Goal: Task Accomplishment & Management: Manage account settings

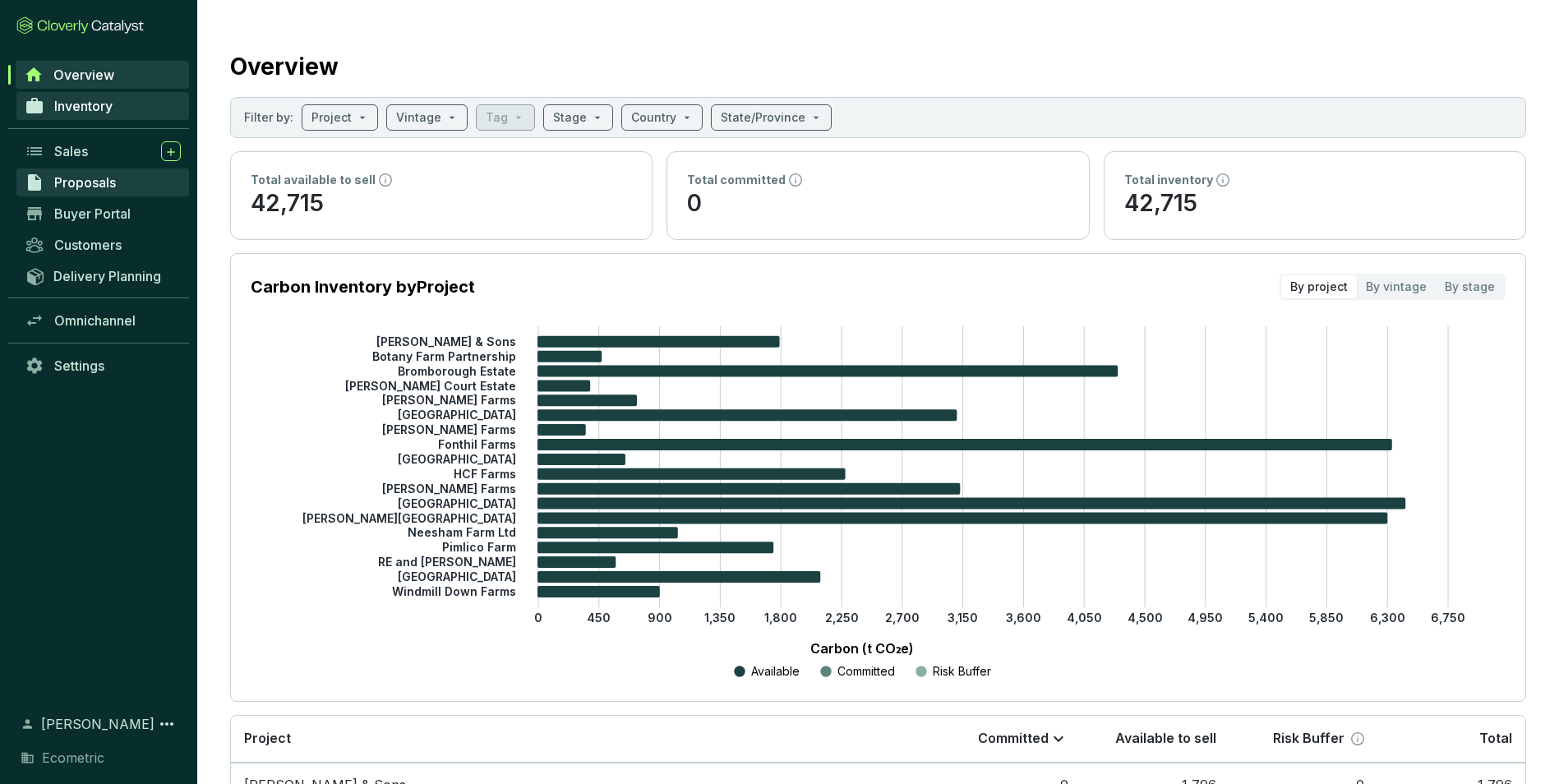
click at [88, 96] on link "Inventory" at bounding box center [103, 106] width 173 height 28
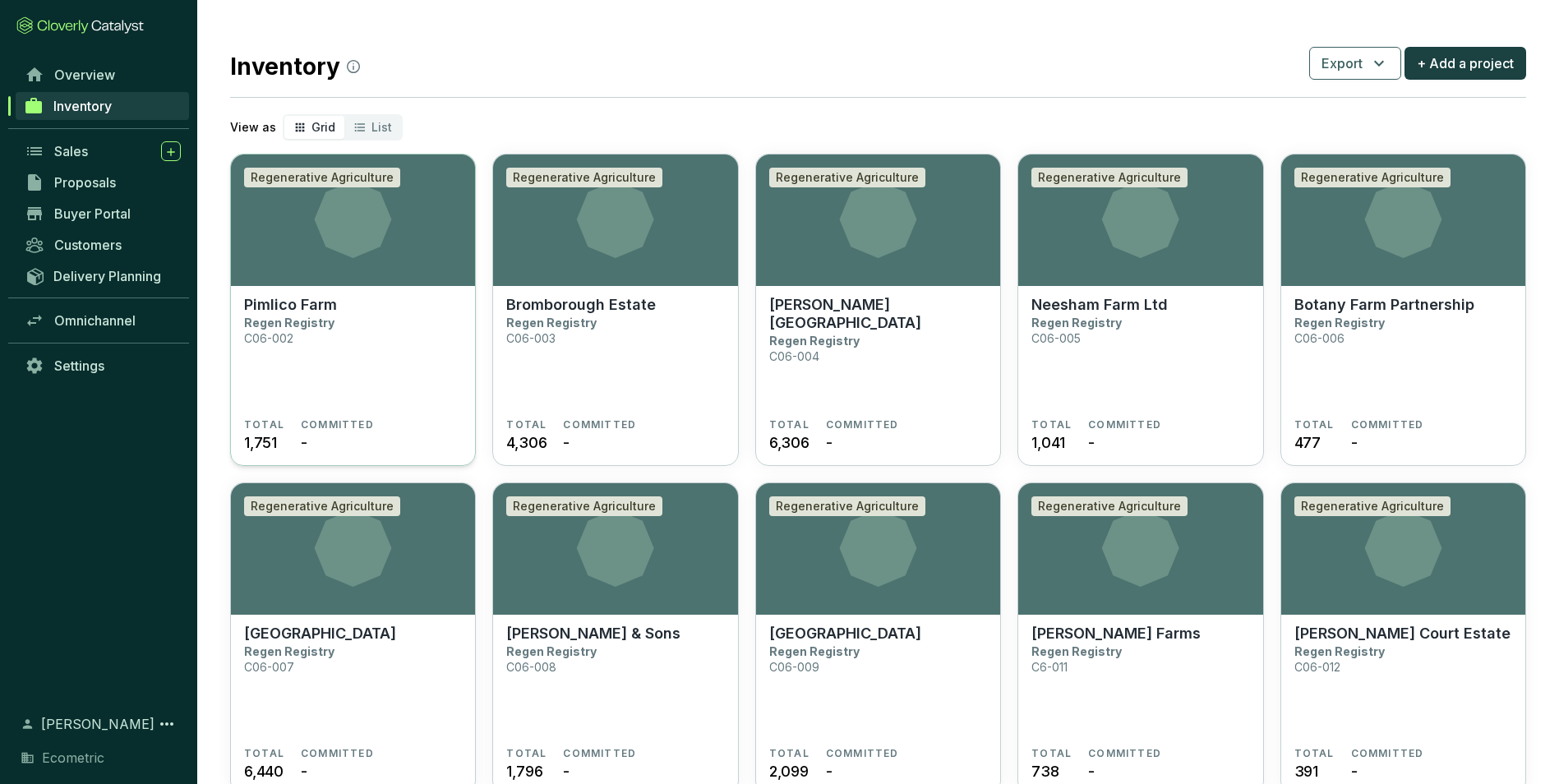
click at [341, 289] on section "Pimlico Farm Regen Registry C06-002 TOTAL 1,751 COMMITTED -" at bounding box center [353, 376] width 244 height 180
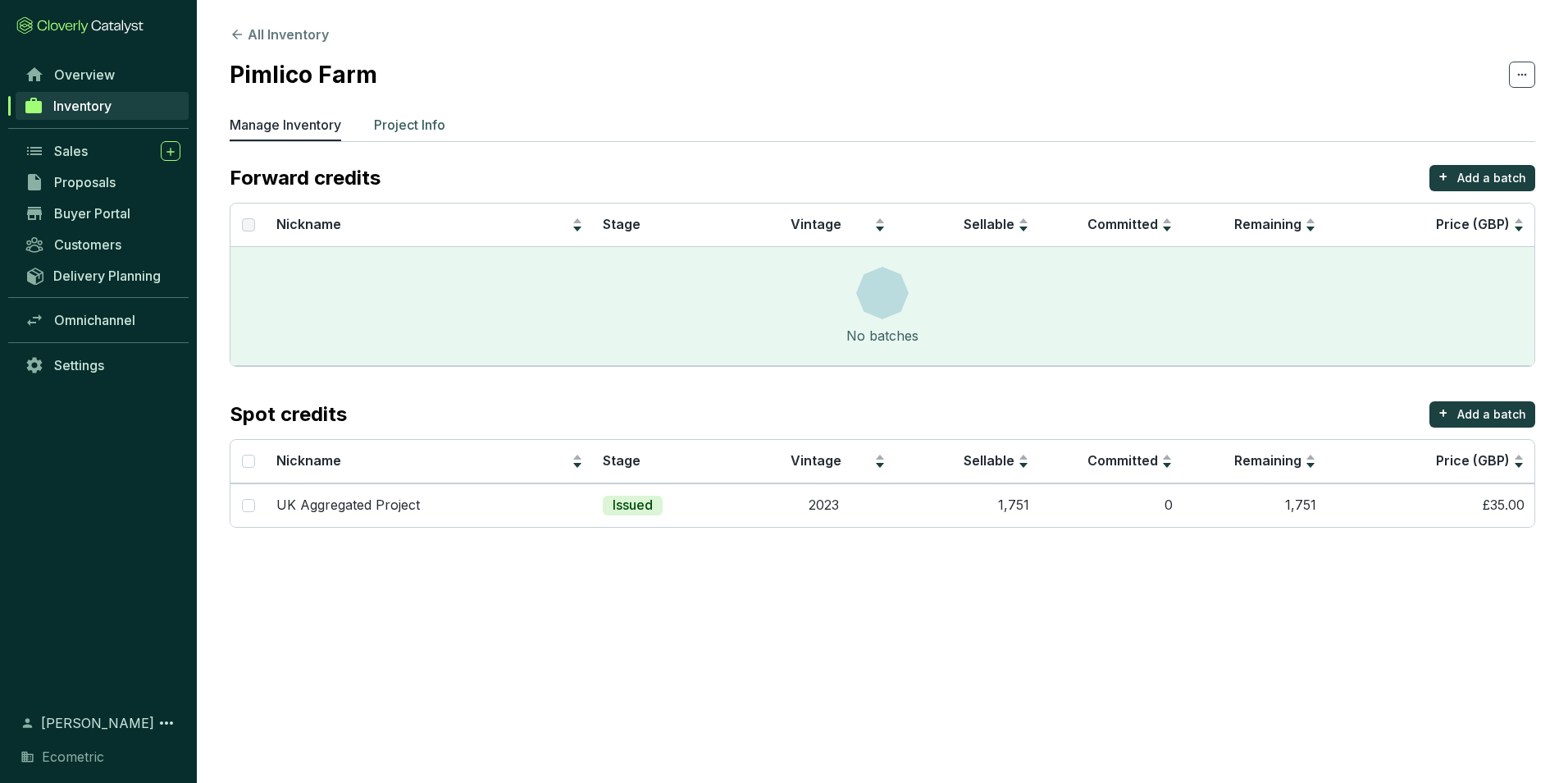
click at [383, 121] on p "Project Info" at bounding box center [410, 124] width 72 height 20
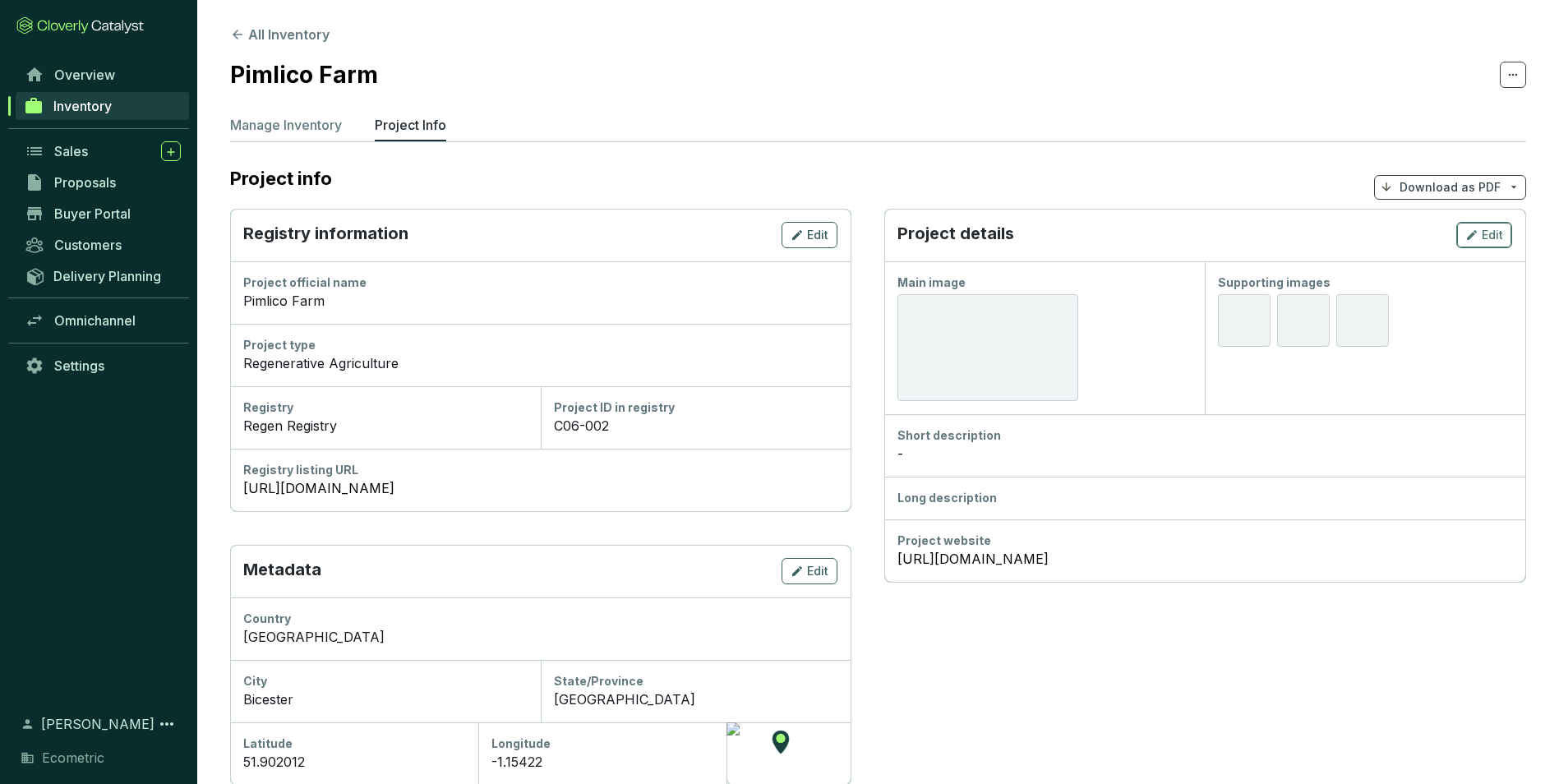
click at [1477, 230] on icon "button" at bounding box center [1471, 235] width 13 height 20
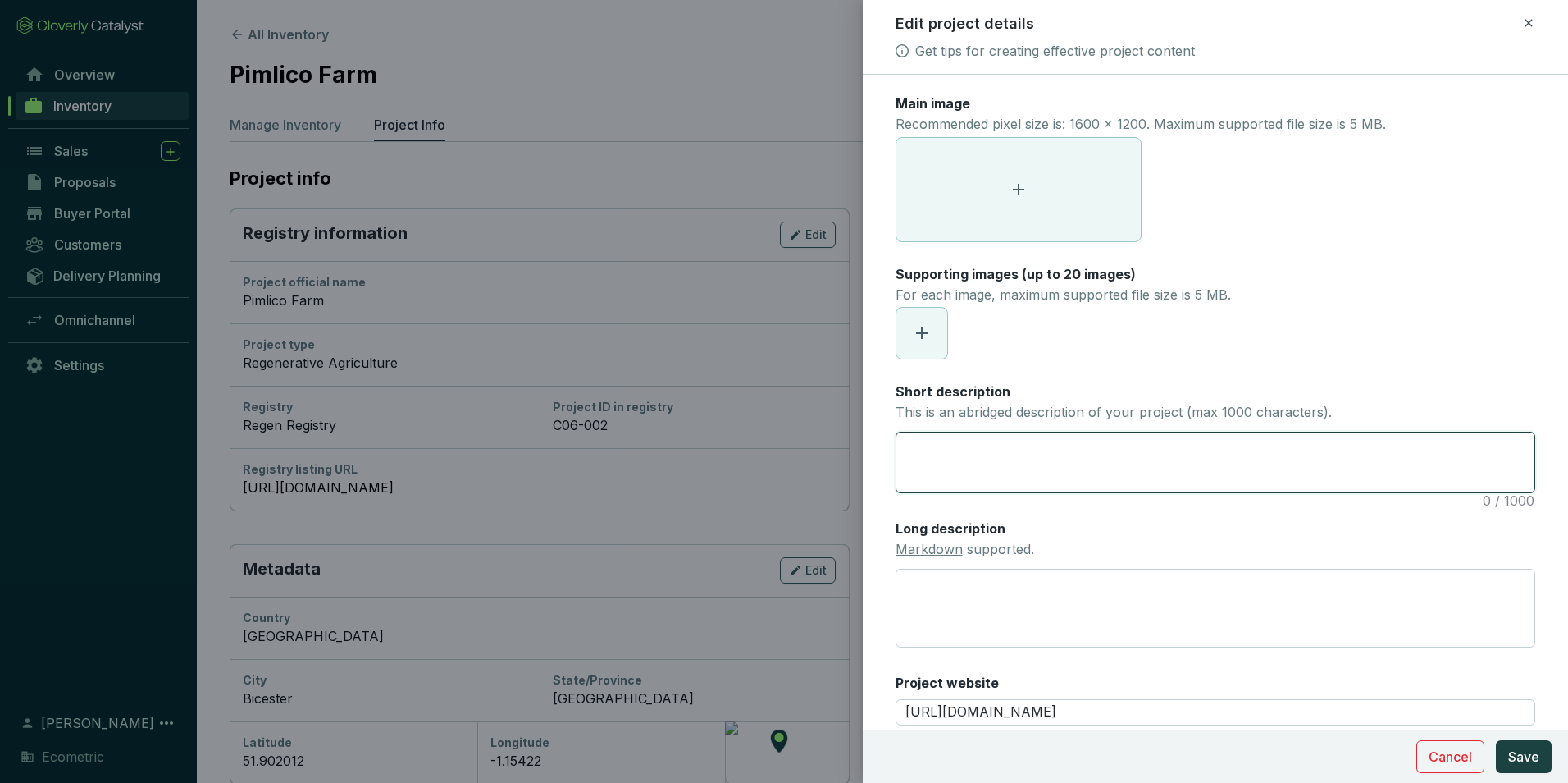
click at [979, 465] on textarea "Short description This is an abridged description of your project (max 1000 cha…" at bounding box center [1216, 462] width 638 height 59
click at [967, 488] on textarea "Short description This is an abridged description of your project (max 1000 cha…" at bounding box center [1216, 462] width 638 height 59
paste textarea "The primary indicator in this credit class is SOCS. Levels will be increased by…"
type textarea "The primary indicator in this credit class is SOCS. Levels will be increased by…"
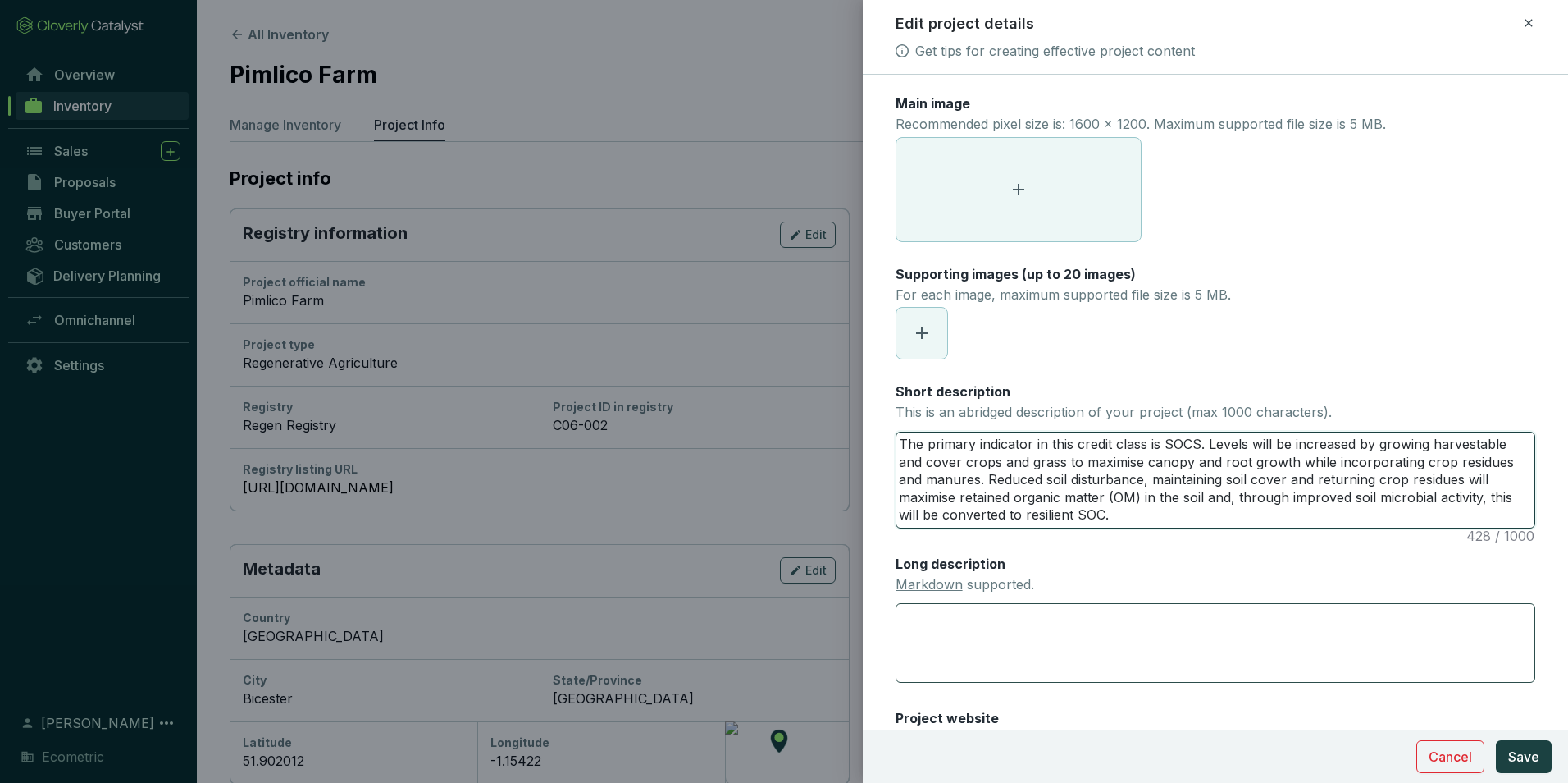
type textarea "The primary indicator in this credit class is SOCS. Levels will be increased by…"
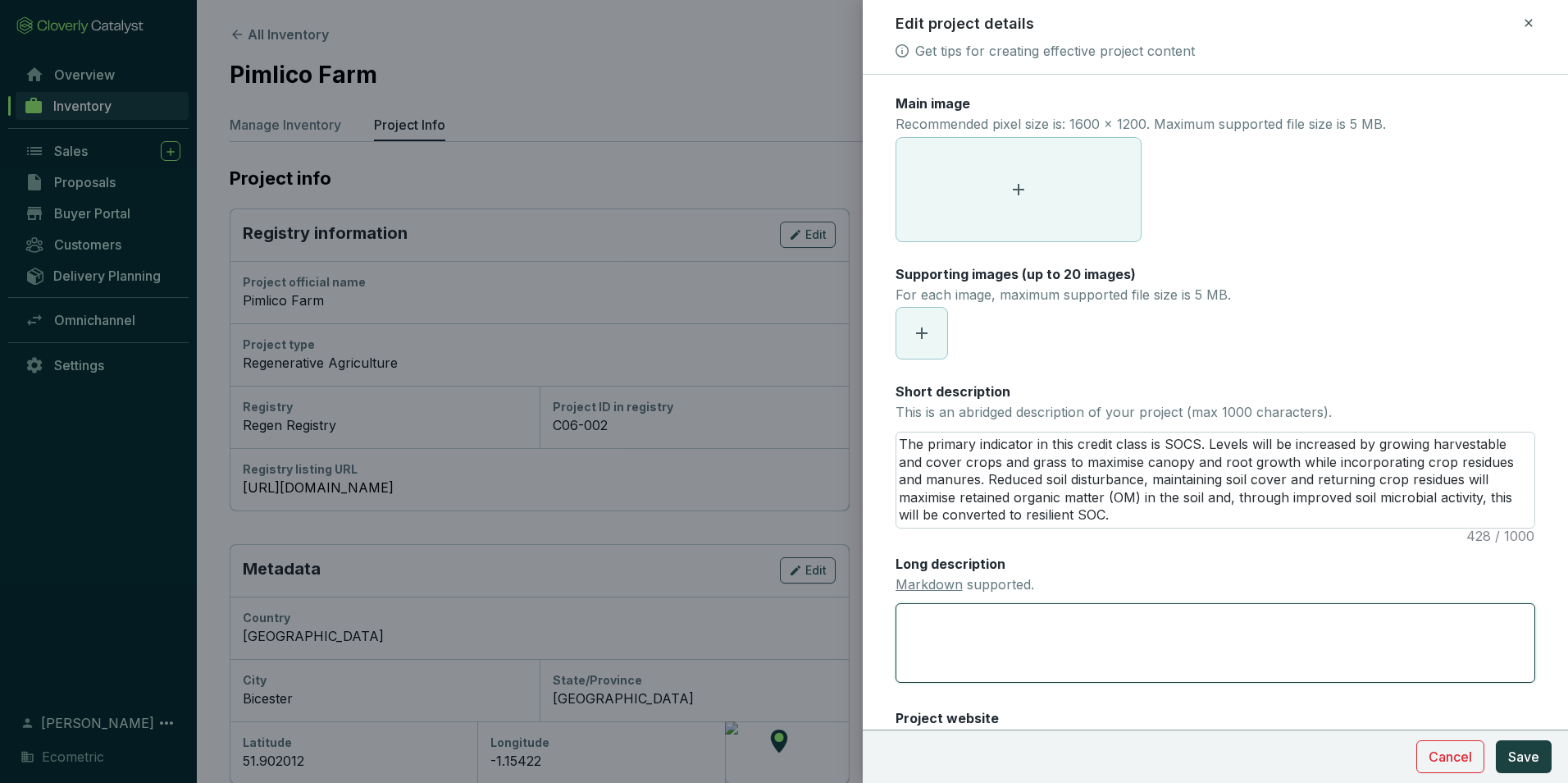
click at [1056, 652] on textarea "Long description Markdown supported." at bounding box center [1216, 642] width 640 height 80
click at [1062, 344] on section at bounding box center [1216, 333] width 640 height 52
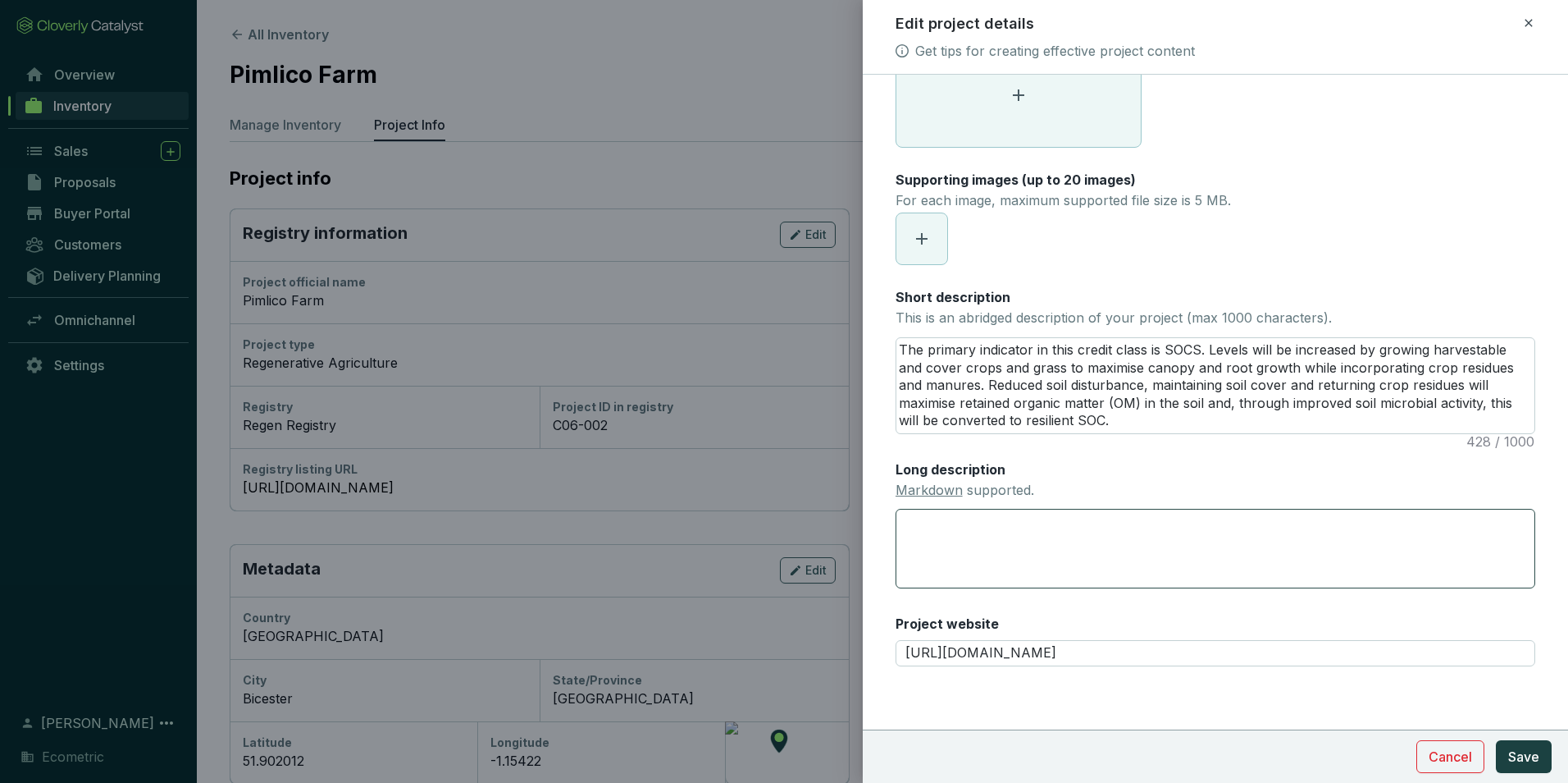
scroll to position [96, 0]
click at [1213, 650] on input "https://app.regen.network/project/pimlico-farm" at bounding box center [1216, 652] width 640 height 26
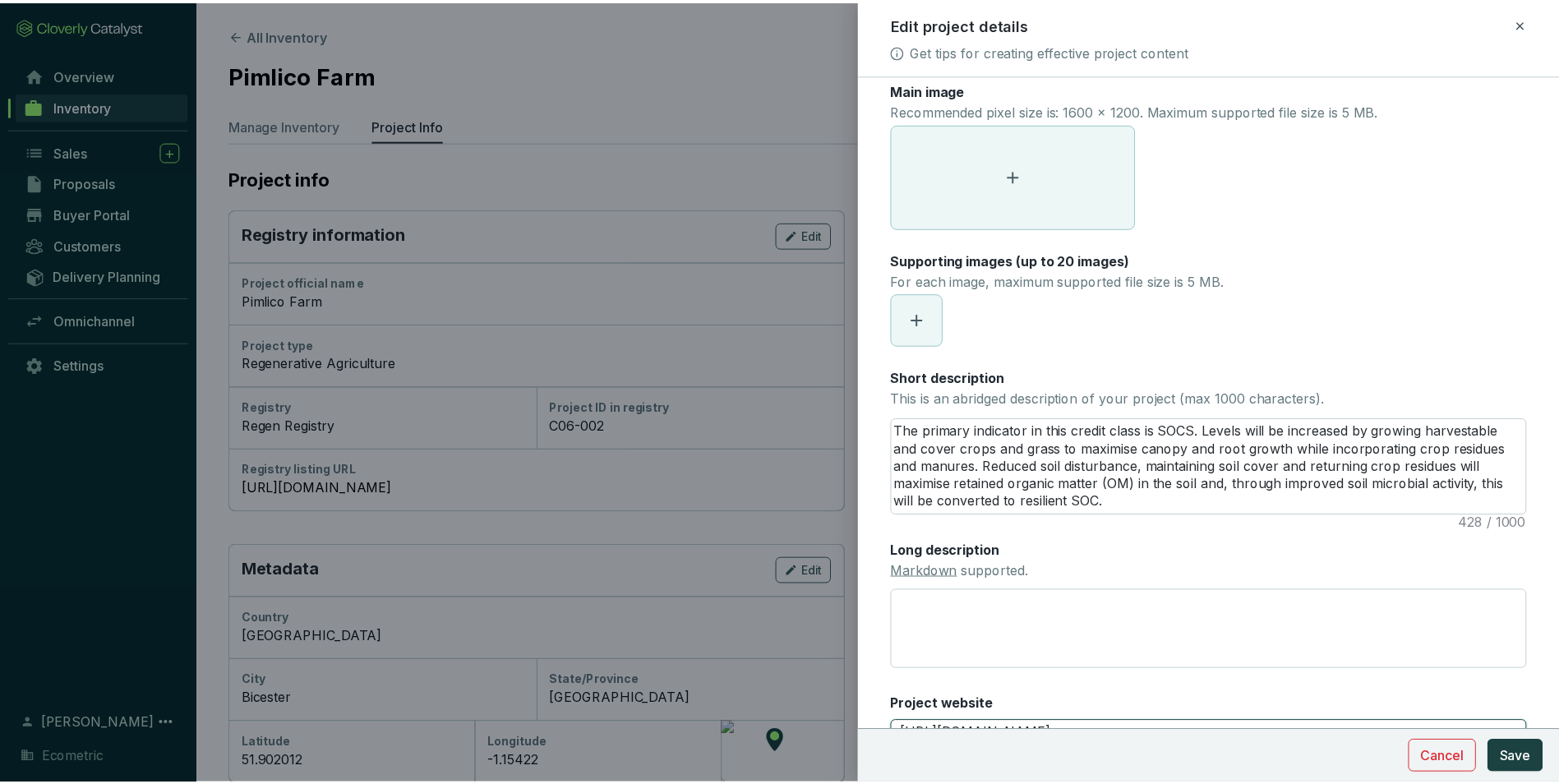
scroll to position [0, 0]
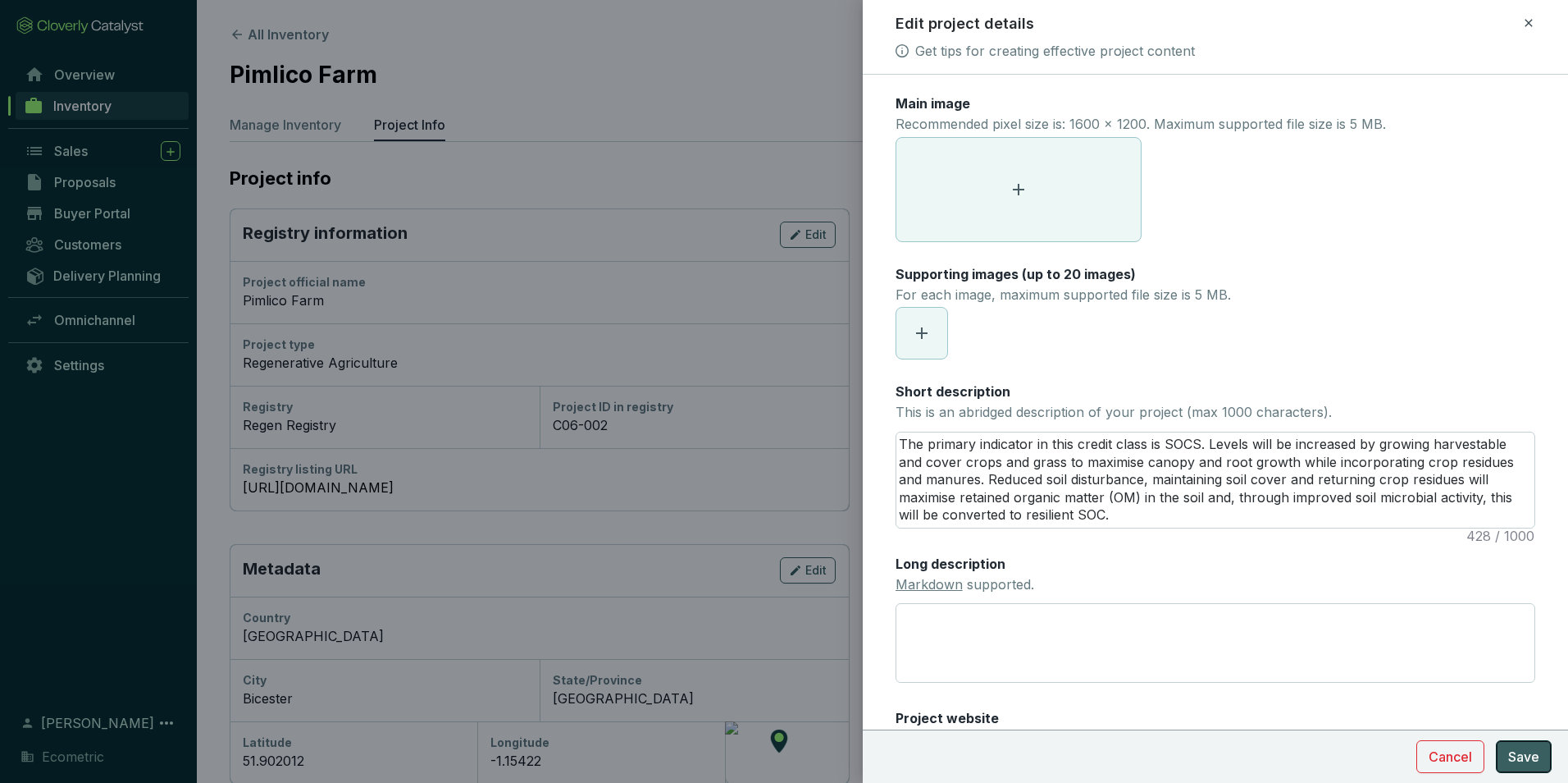
click at [1520, 759] on span "Save" at bounding box center [1524, 757] width 31 height 20
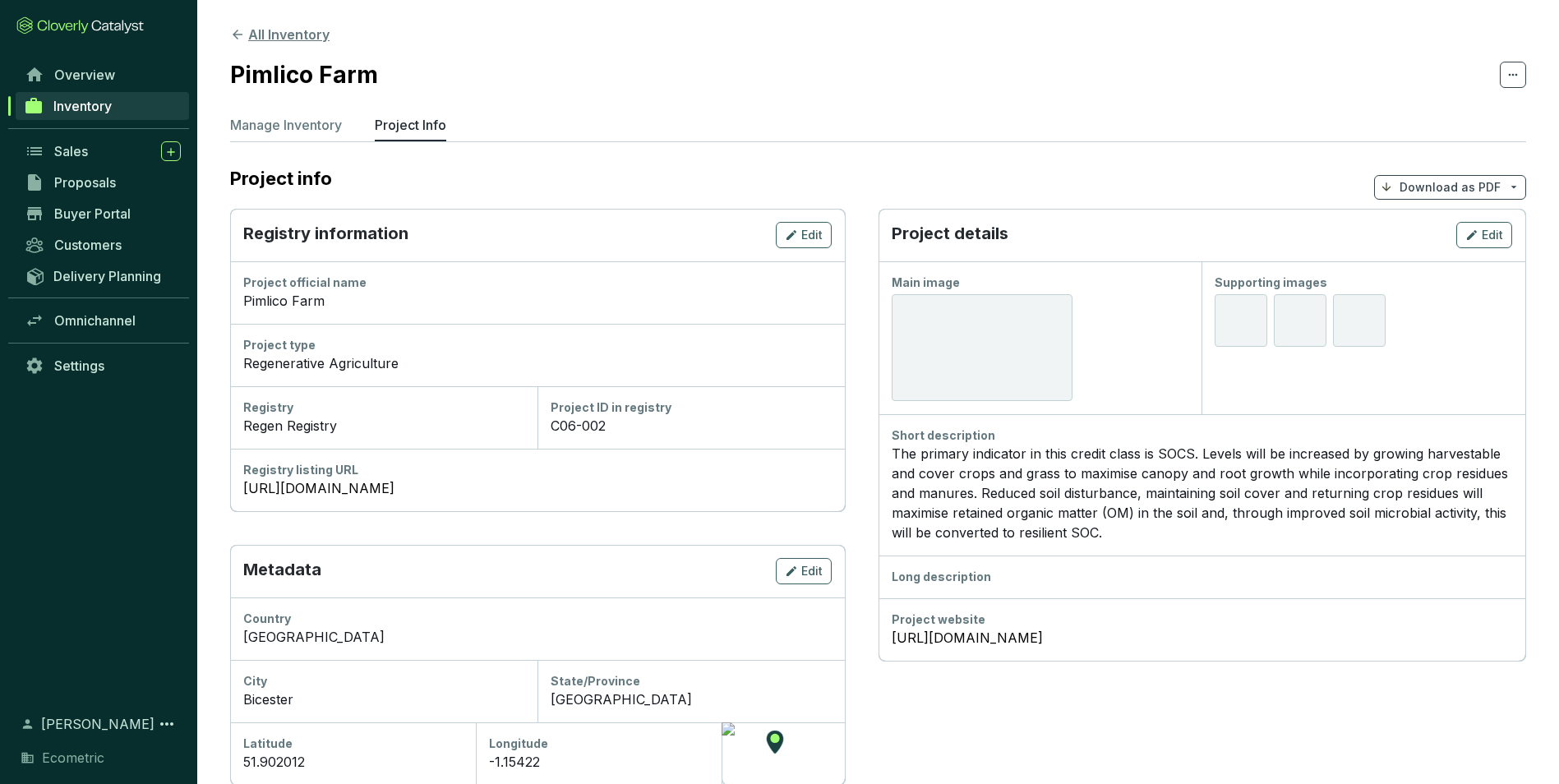
click at [250, 34] on button "All Inventory" at bounding box center [280, 34] width 99 height 20
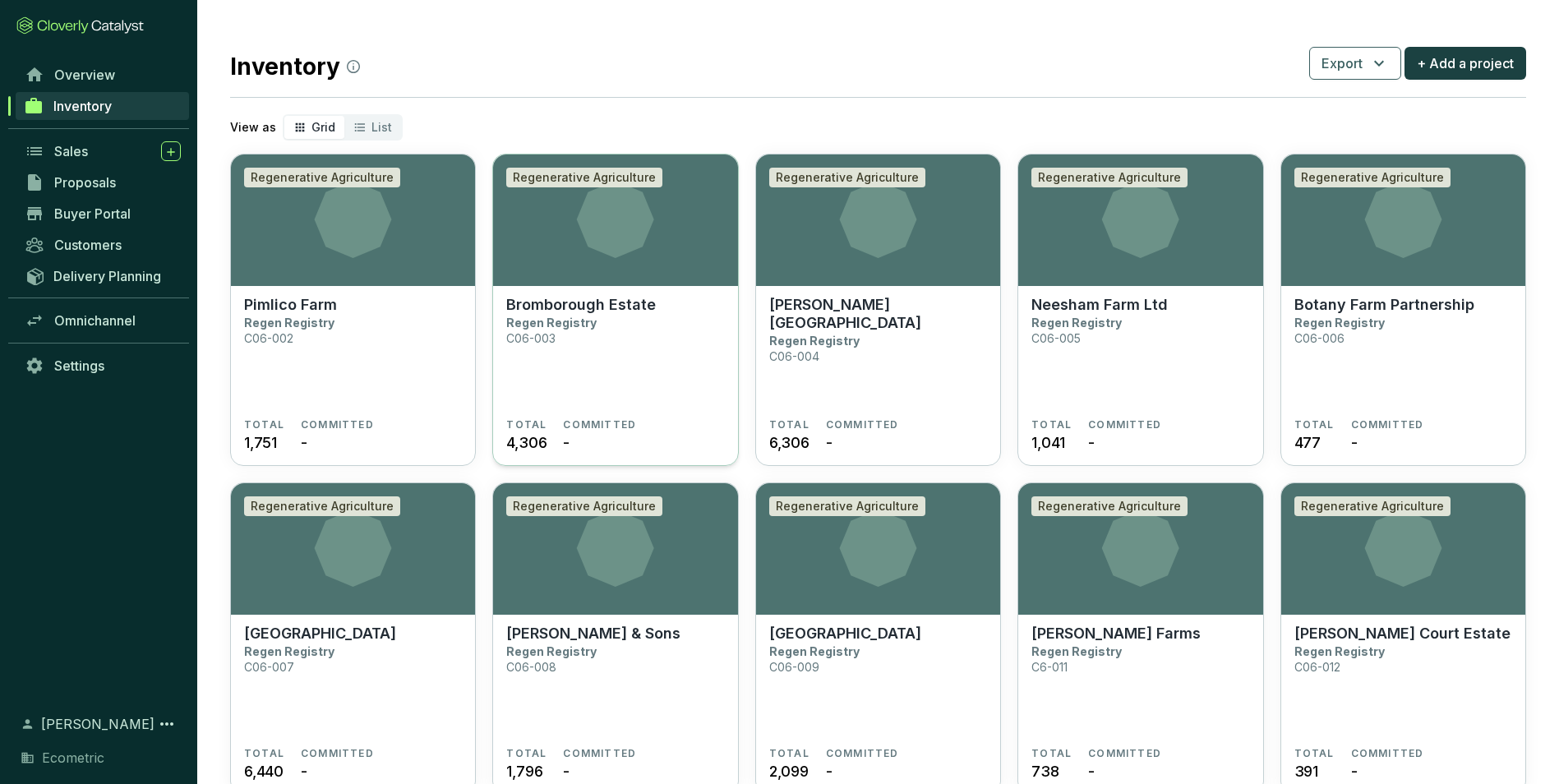
click at [625, 309] on p "Bromborough Estate" at bounding box center [581, 305] width 150 height 18
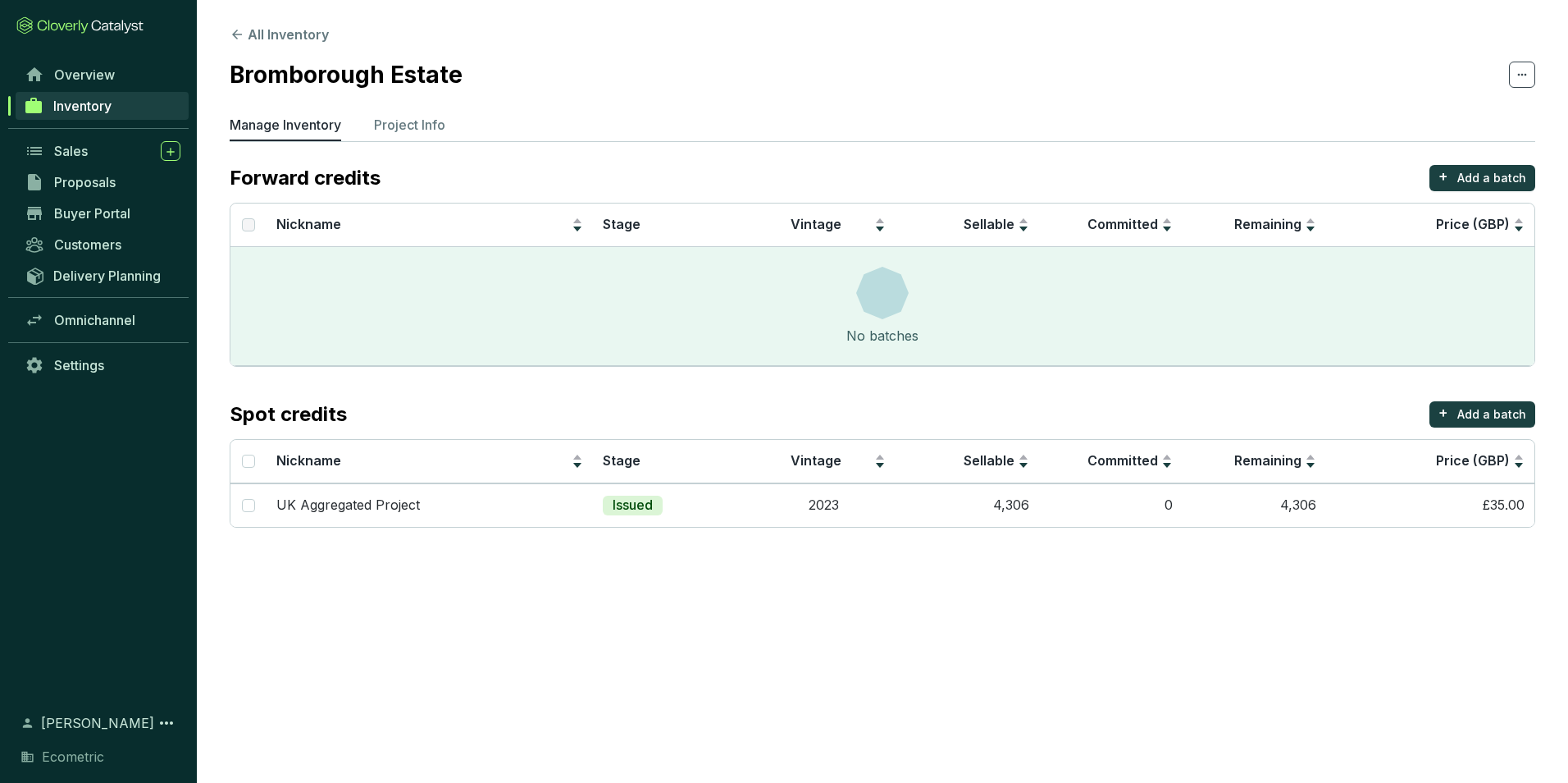
click at [571, 178] on div "Forward credits + Add a batch" at bounding box center [882, 178] width 1306 height 26
click at [45, 107] on link "Inventory" at bounding box center [102, 106] width 173 height 28
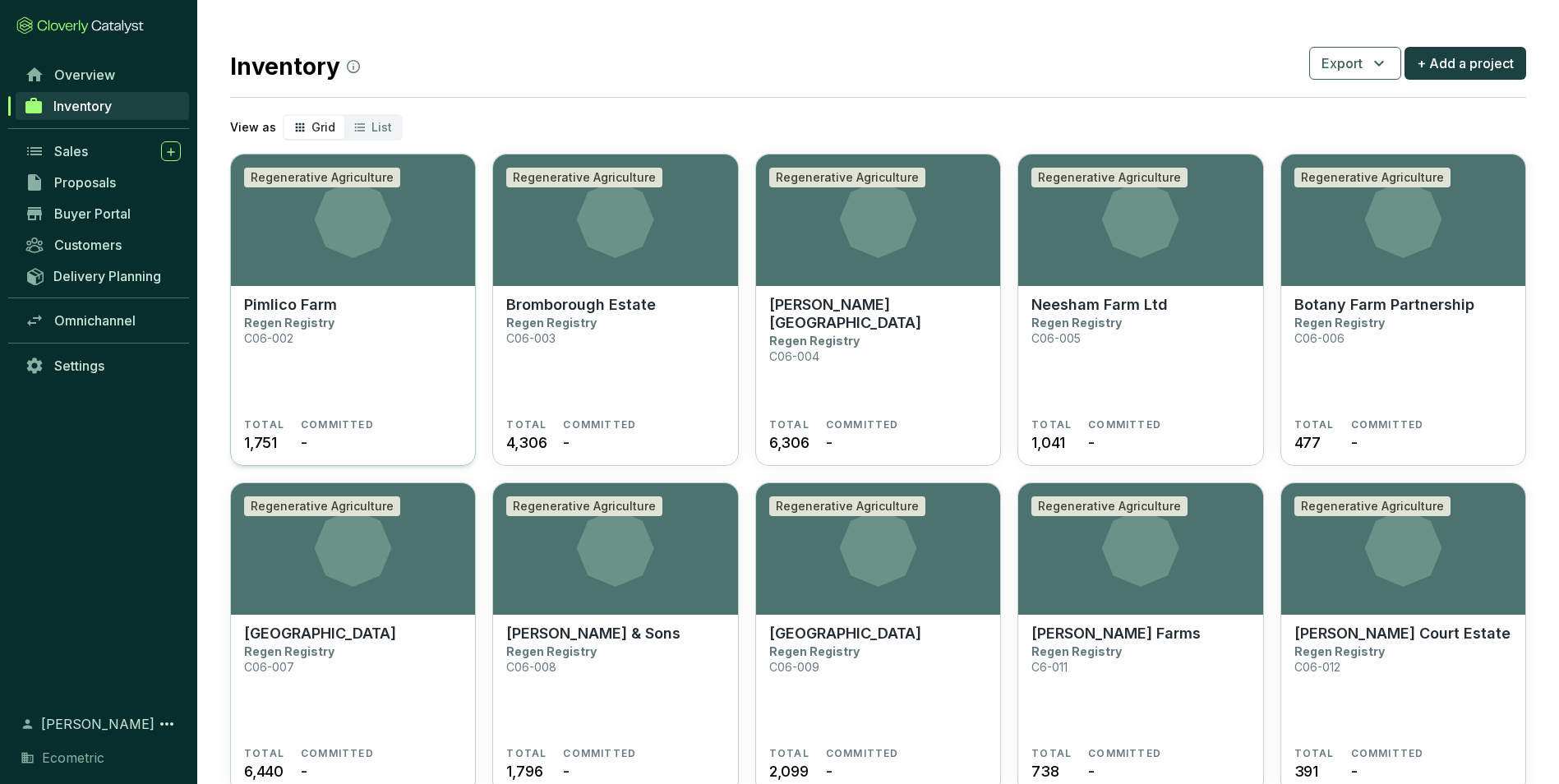
click at [315, 302] on p "Pimlico Farm" at bounding box center [291, 305] width 93 height 18
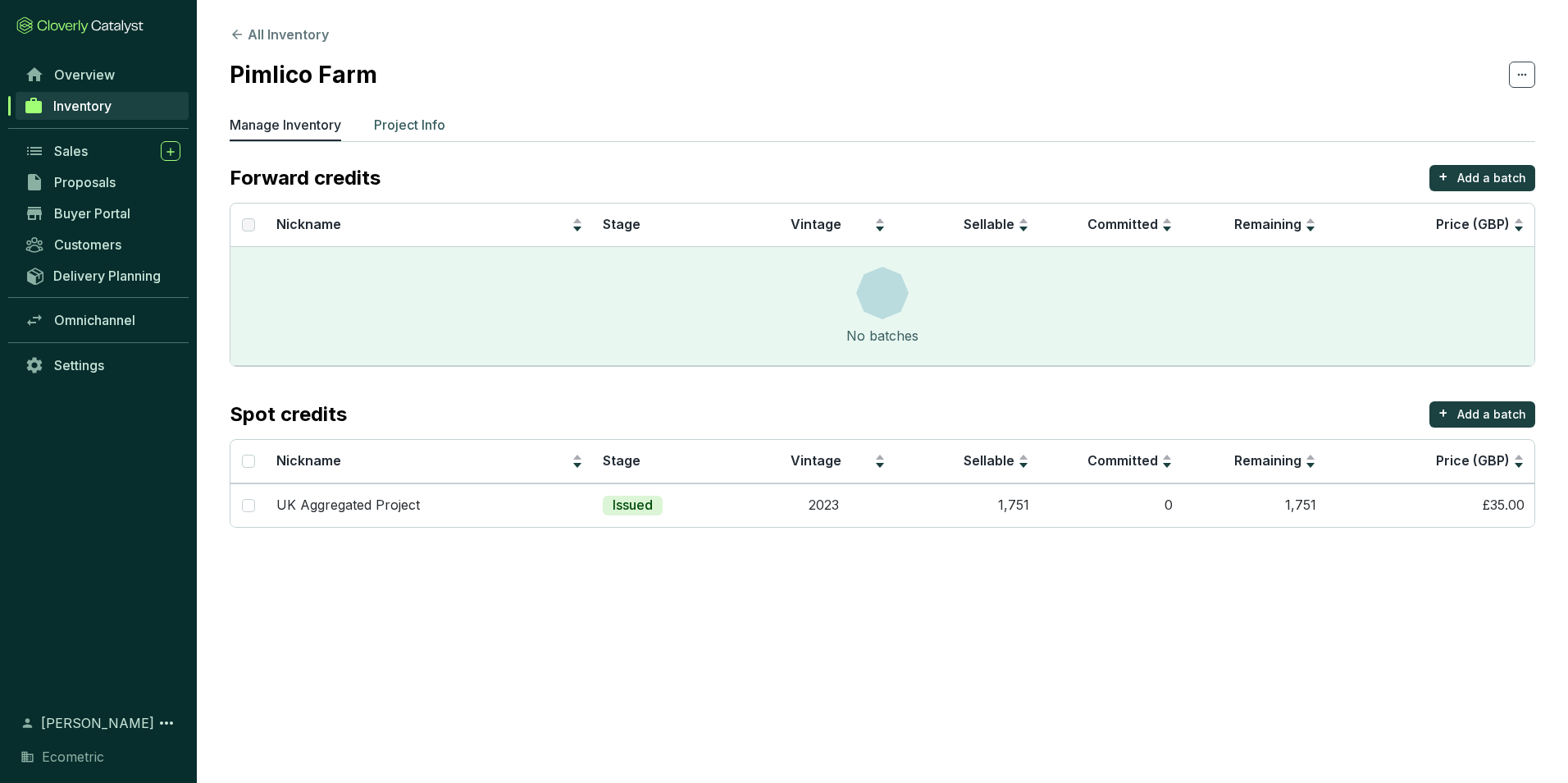
click at [422, 121] on p "Project Info" at bounding box center [410, 124] width 72 height 20
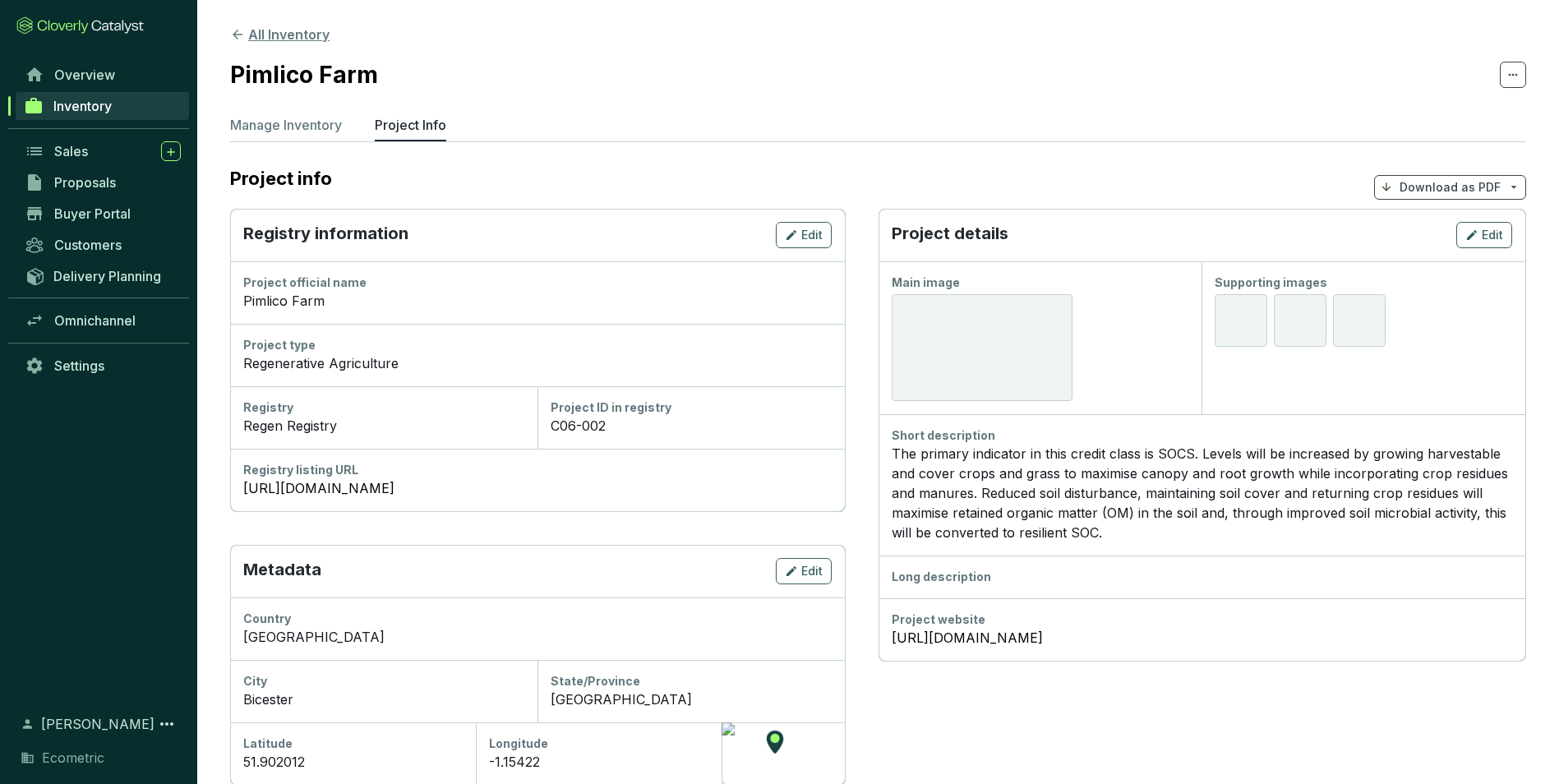
click at [244, 31] on icon at bounding box center [237, 34] width 15 height 15
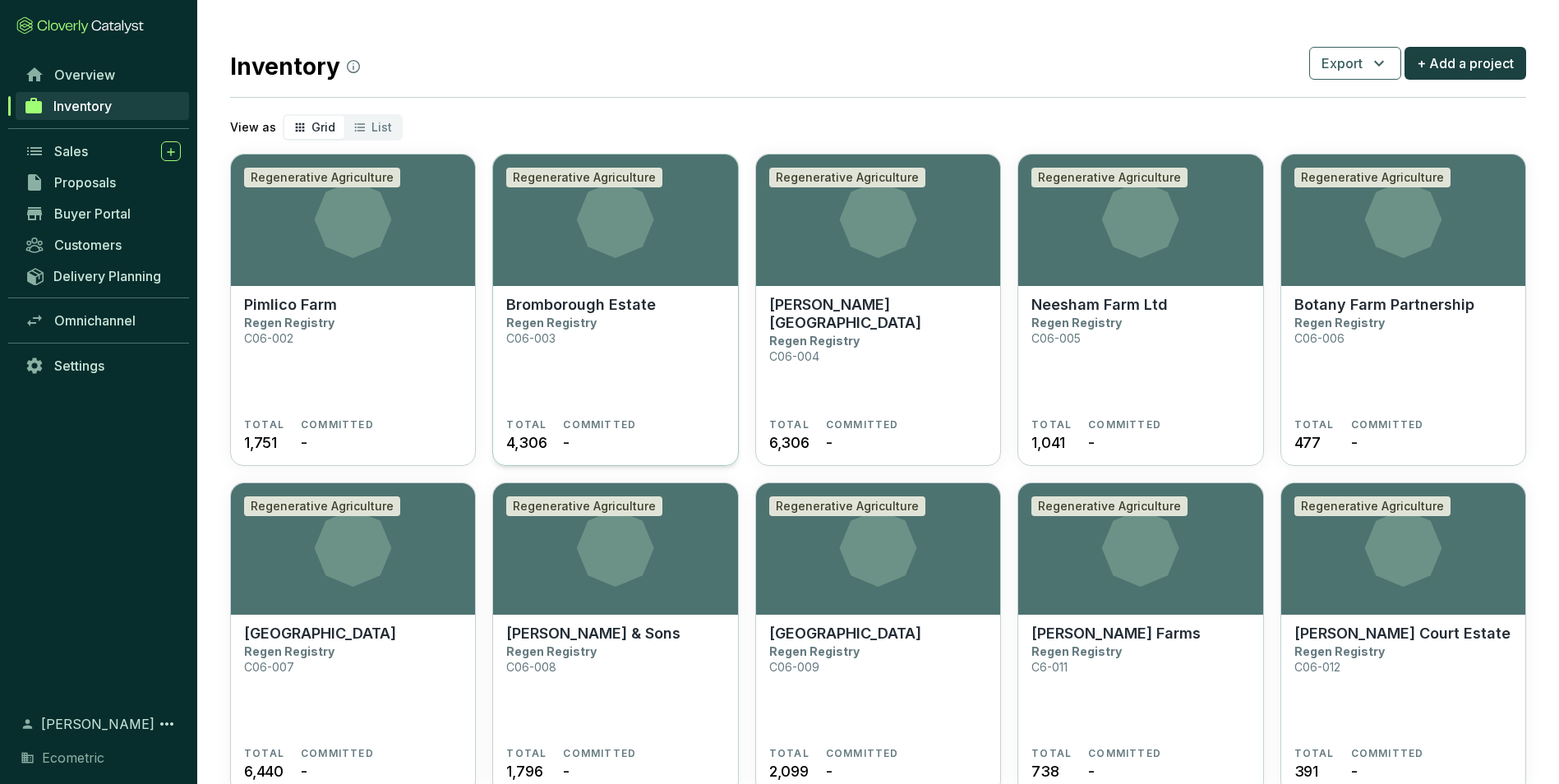
click at [578, 299] on p "Bromborough Estate" at bounding box center [581, 305] width 150 height 18
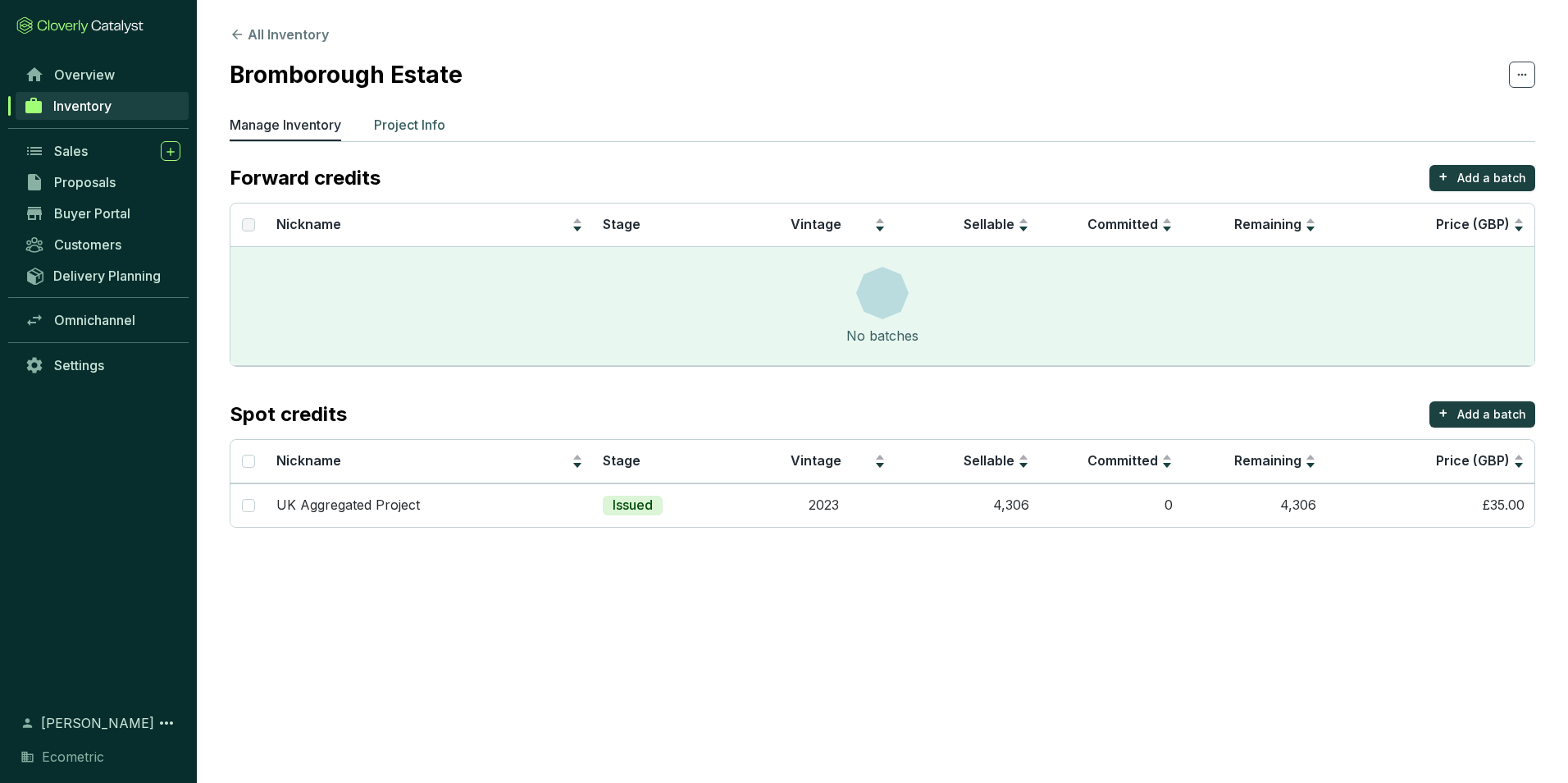
click at [395, 117] on p "Project Info" at bounding box center [410, 124] width 72 height 20
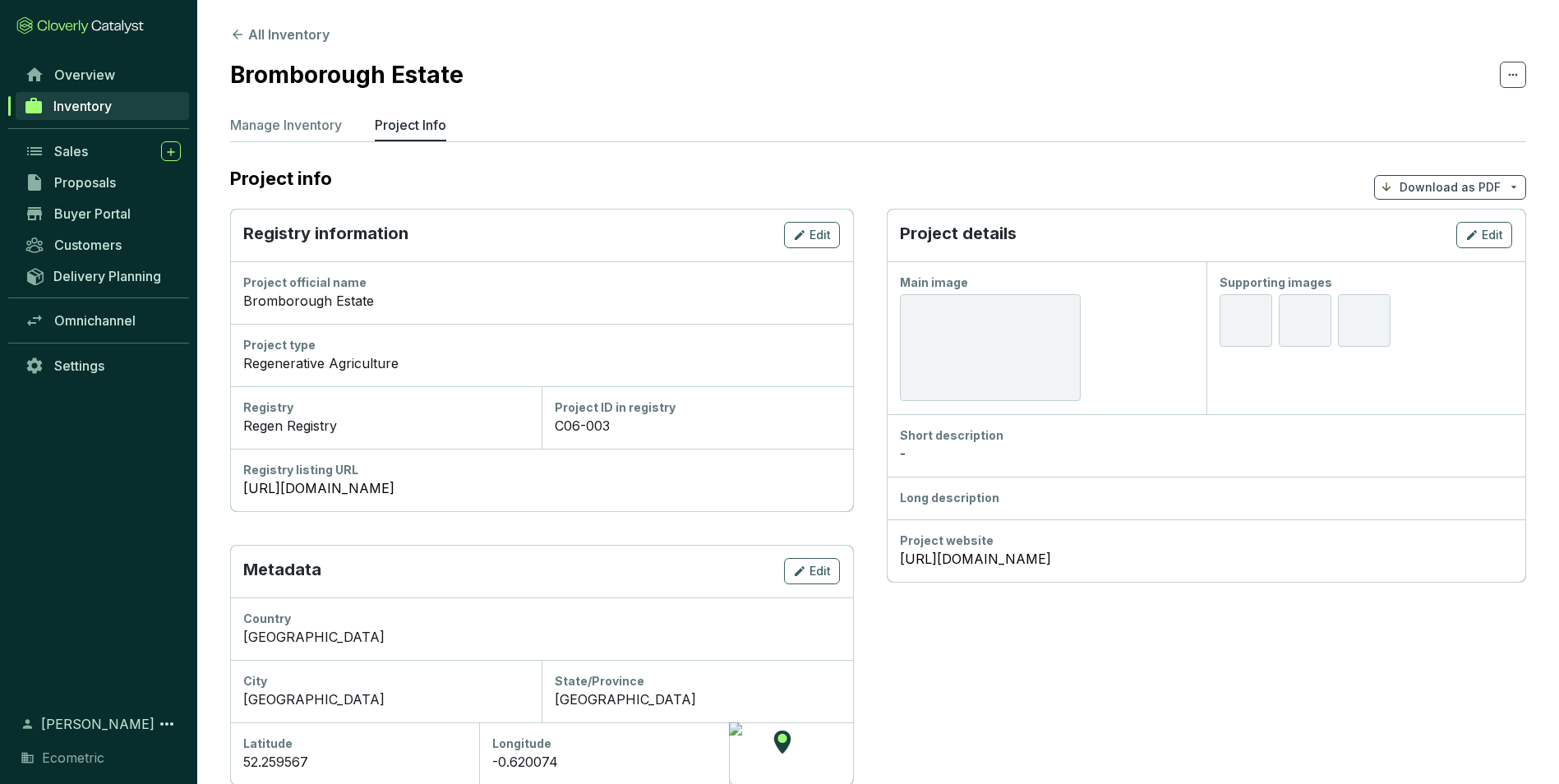
click at [947, 460] on div "-" at bounding box center [1206, 454] width 613 height 20
click at [1489, 239] on span "Edit" at bounding box center [1492, 235] width 21 height 17
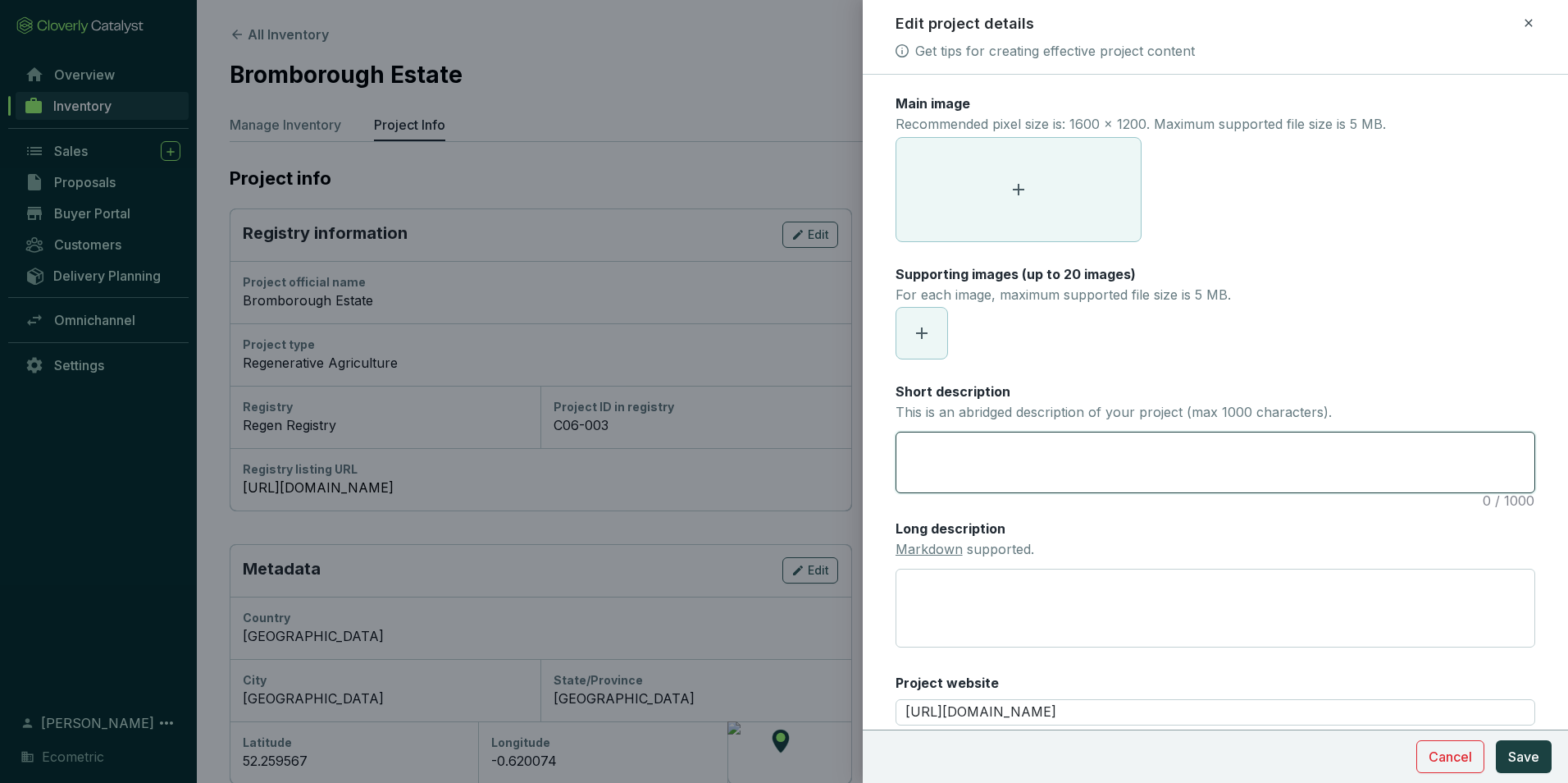
click at [933, 444] on textarea "Short description This is an abridged description of your project (max 1000 cha…" at bounding box center [1216, 462] width 638 height 59
paste textarea "The project involves changes in farming methods to reverse soil degradation and…"
type textarea "The project involves changes in farming methods to reverse soil degradation and…"
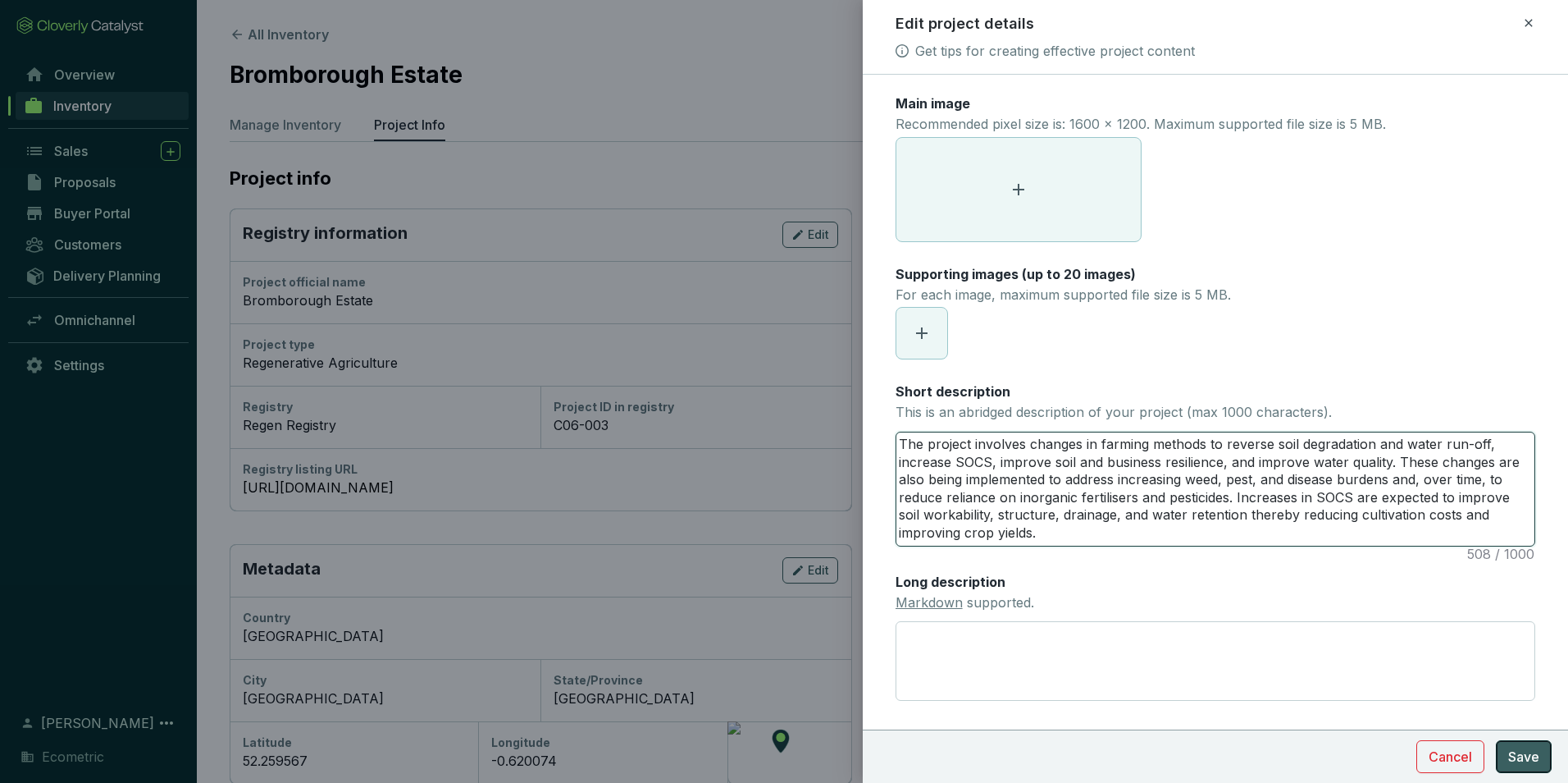
type textarea "The project involves changes in farming methods to reverse soil degradation and…"
click at [1523, 767] on button "Save" at bounding box center [1524, 757] width 56 height 33
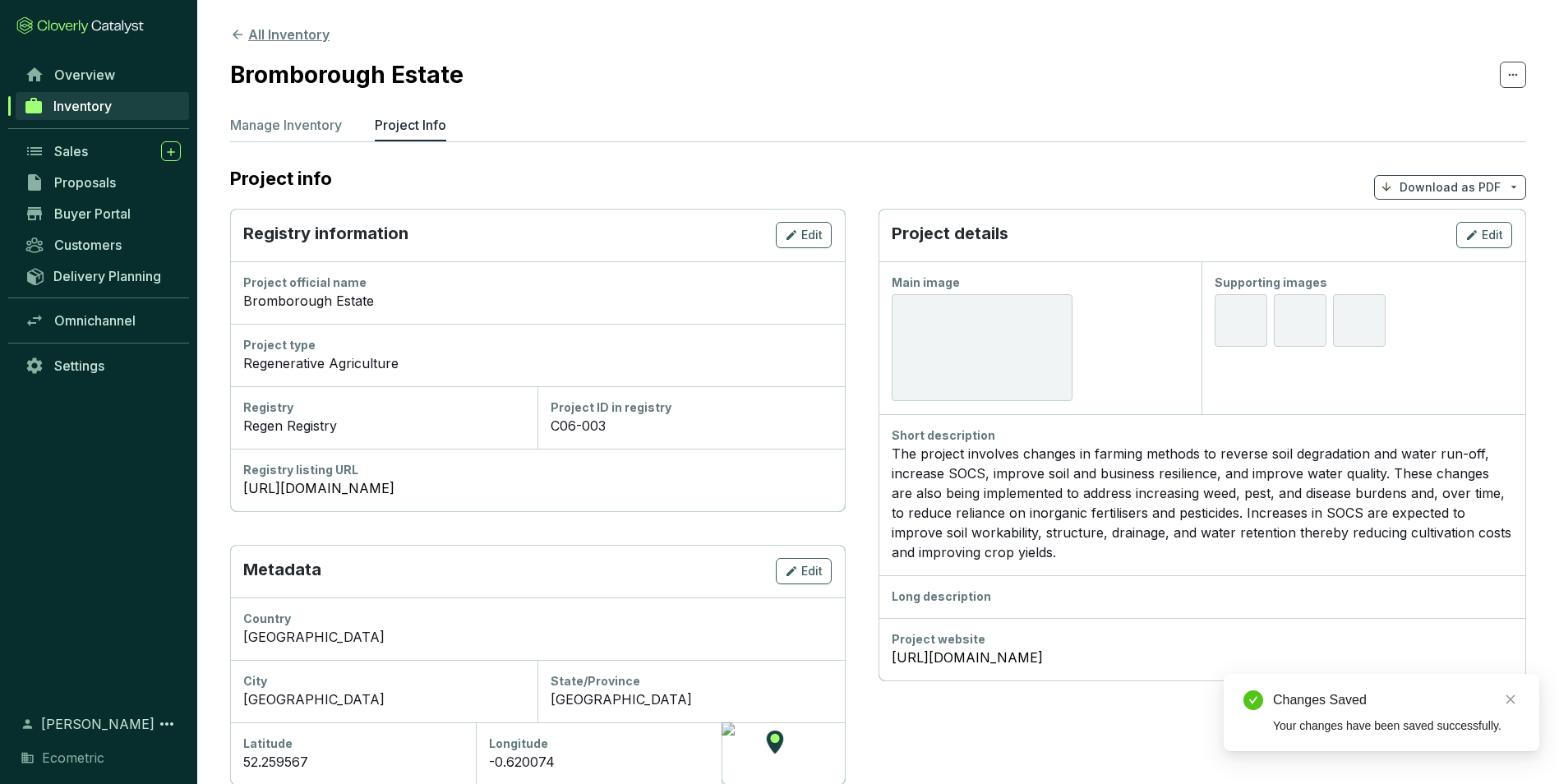
click at [260, 29] on button "All Inventory" at bounding box center [280, 34] width 99 height 20
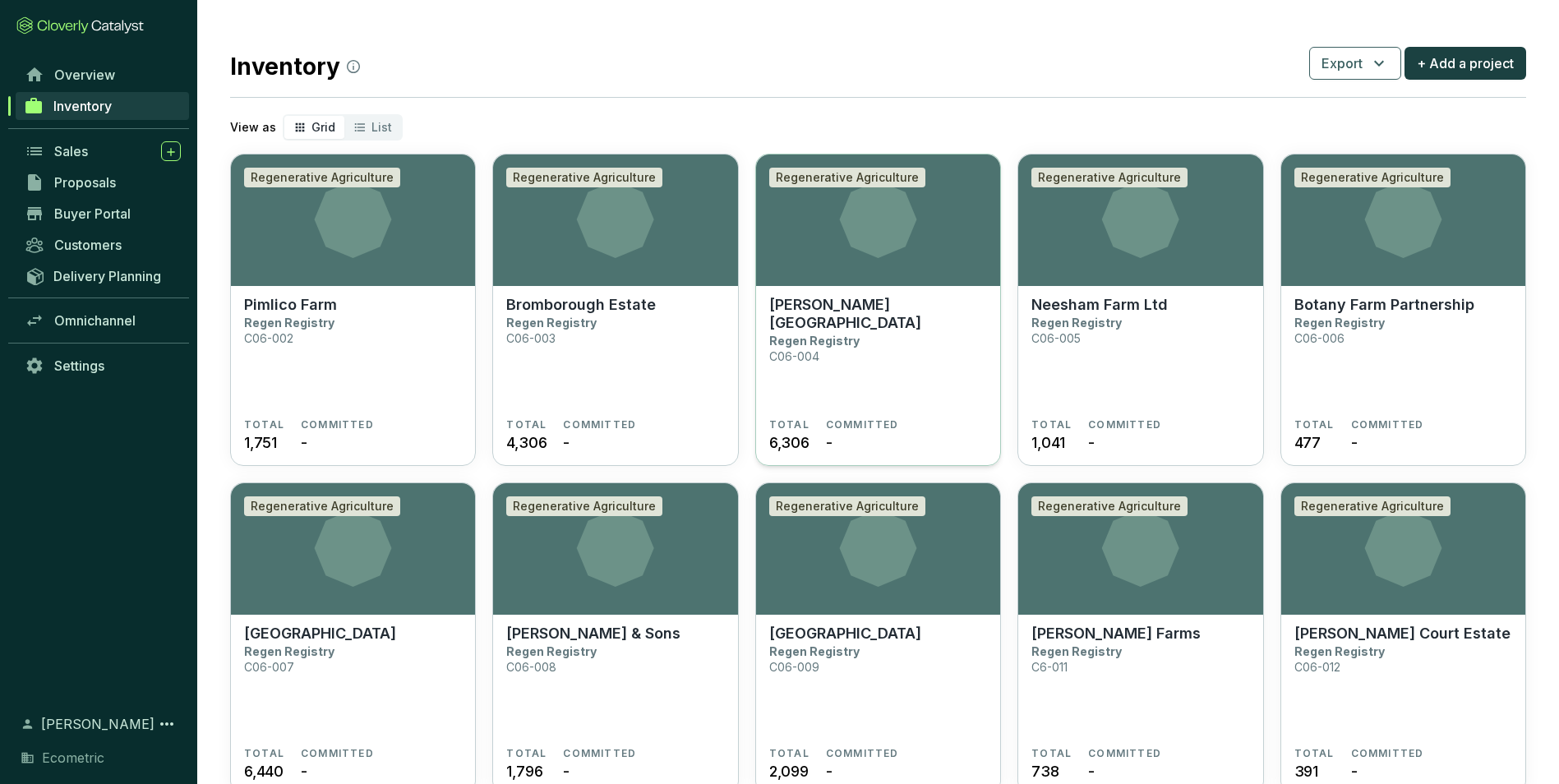
click at [874, 287] on section "Marston Lodge Regen Registry C06-004 TOTAL 6,306 COMMITTED -" at bounding box center [878, 376] width 244 height 180
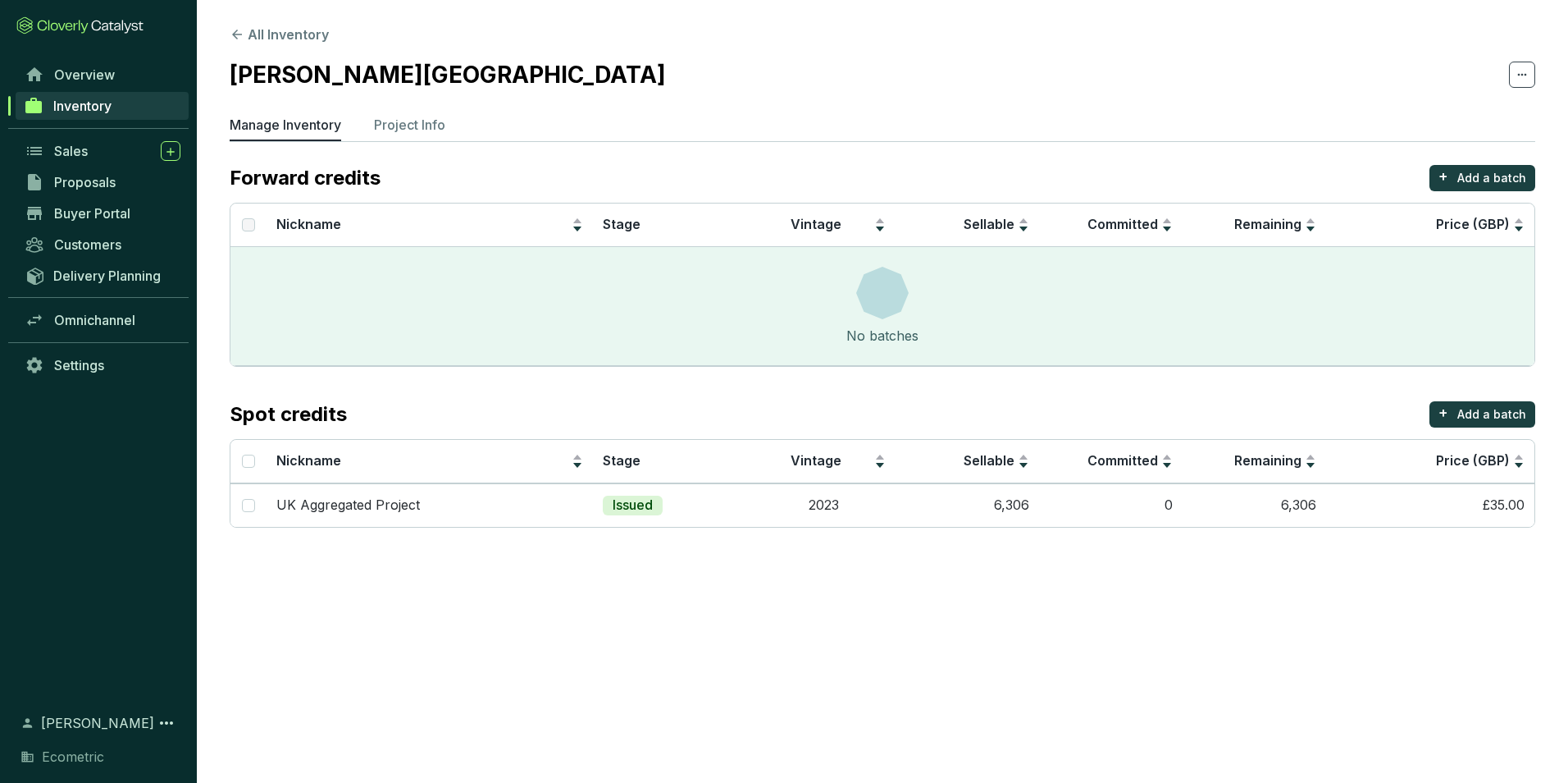
click at [408, 103] on section "All Inventory [PERSON_NAME] Lodge Manage Inventory Project Info Forward credits…" at bounding box center [882, 280] width 1371 height 561
click at [403, 127] on p "Project Info" at bounding box center [410, 124] width 72 height 20
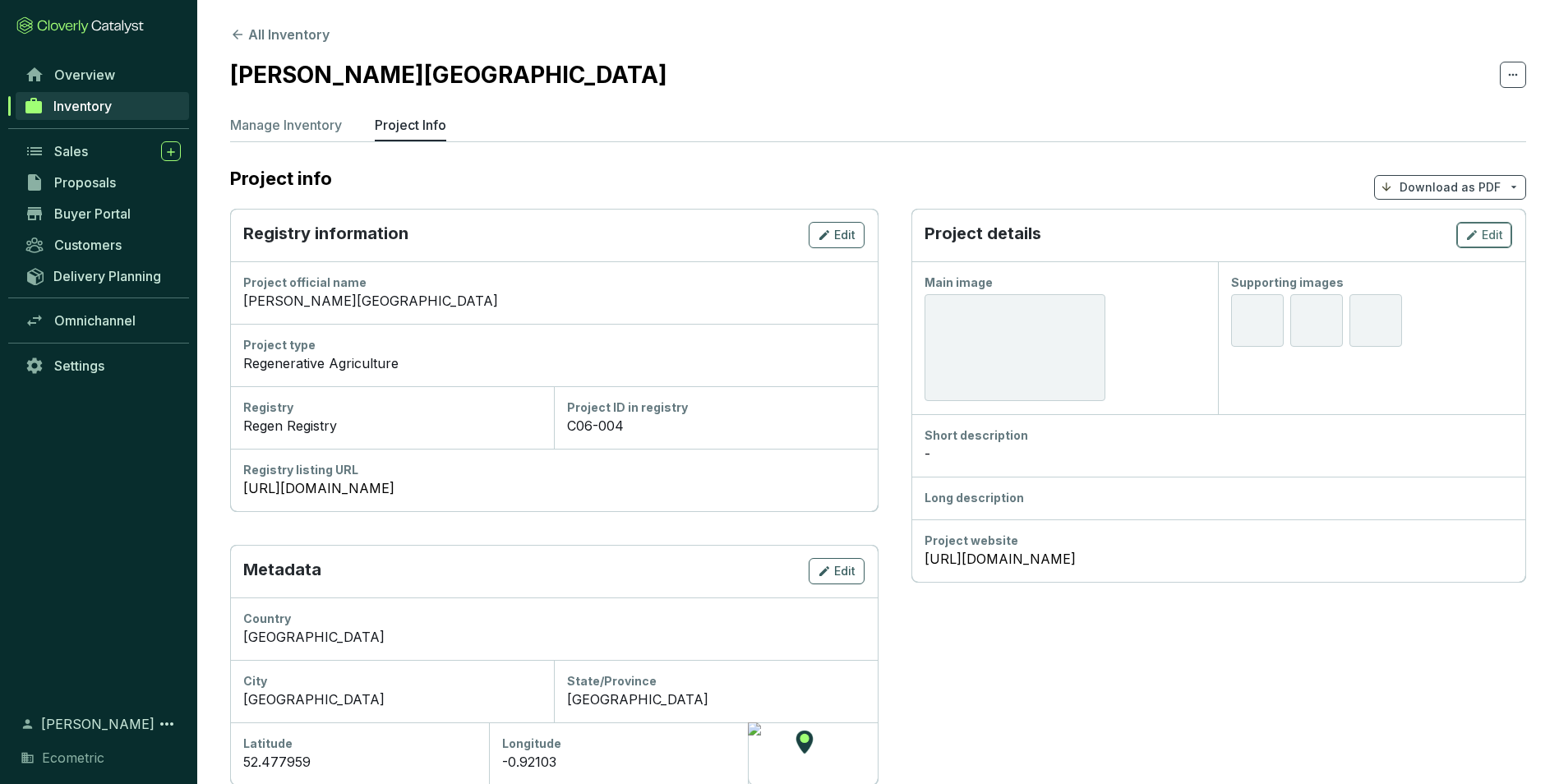
click at [1482, 239] on span "Edit" at bounding box center [1492, 235] width 21 height 17
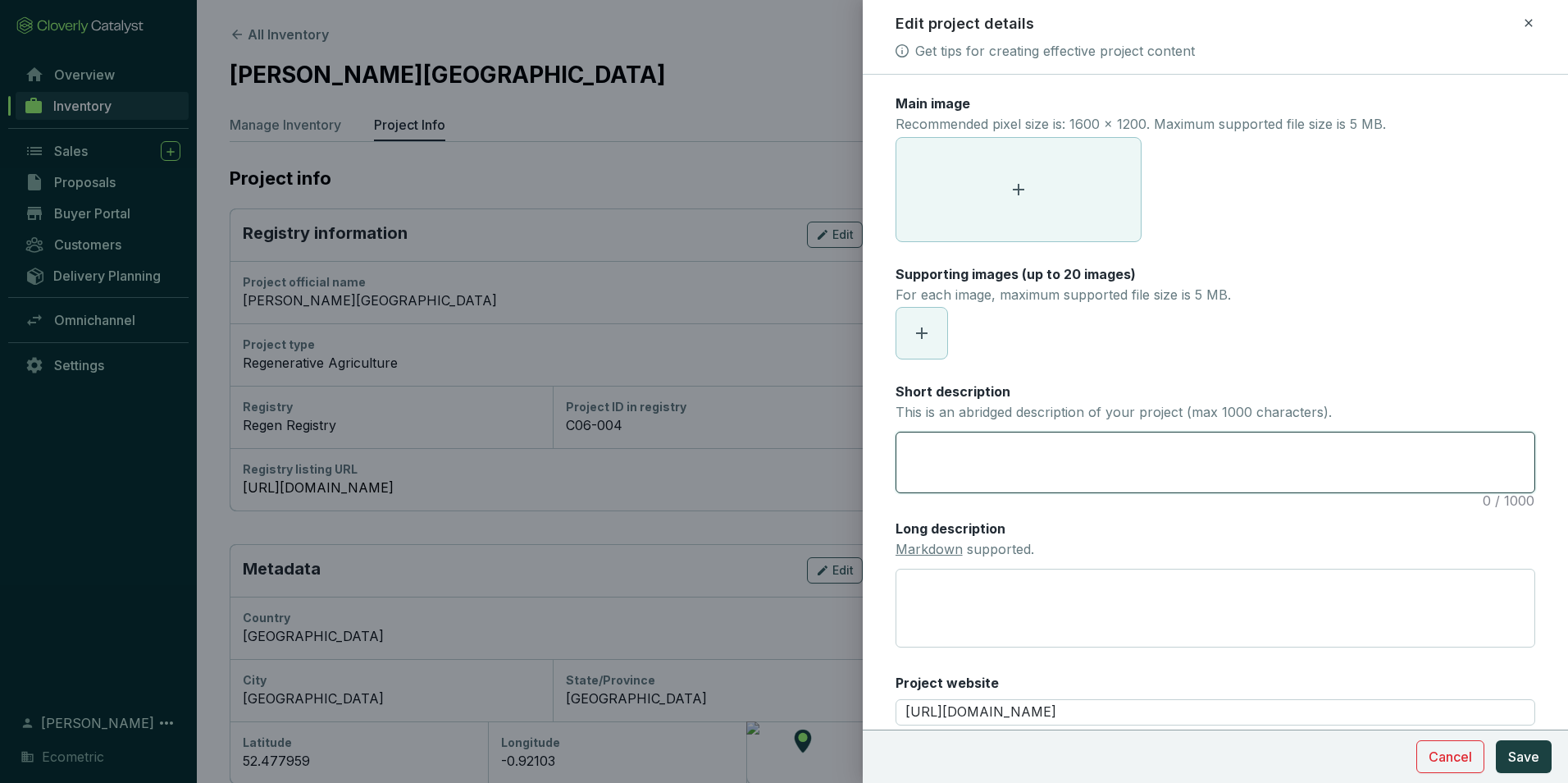
click at [986, 447] on textarea "Short description This is an abridged description of your project (max 1000 cha…" at bounding box center [1216, 462] width 638 height 59
paste textarea "The estate was purchased by the current owners in [DATE], who set out to improv…"
type textarea "The estate was purchased by the current owners in [DATE], who set out to improv…"
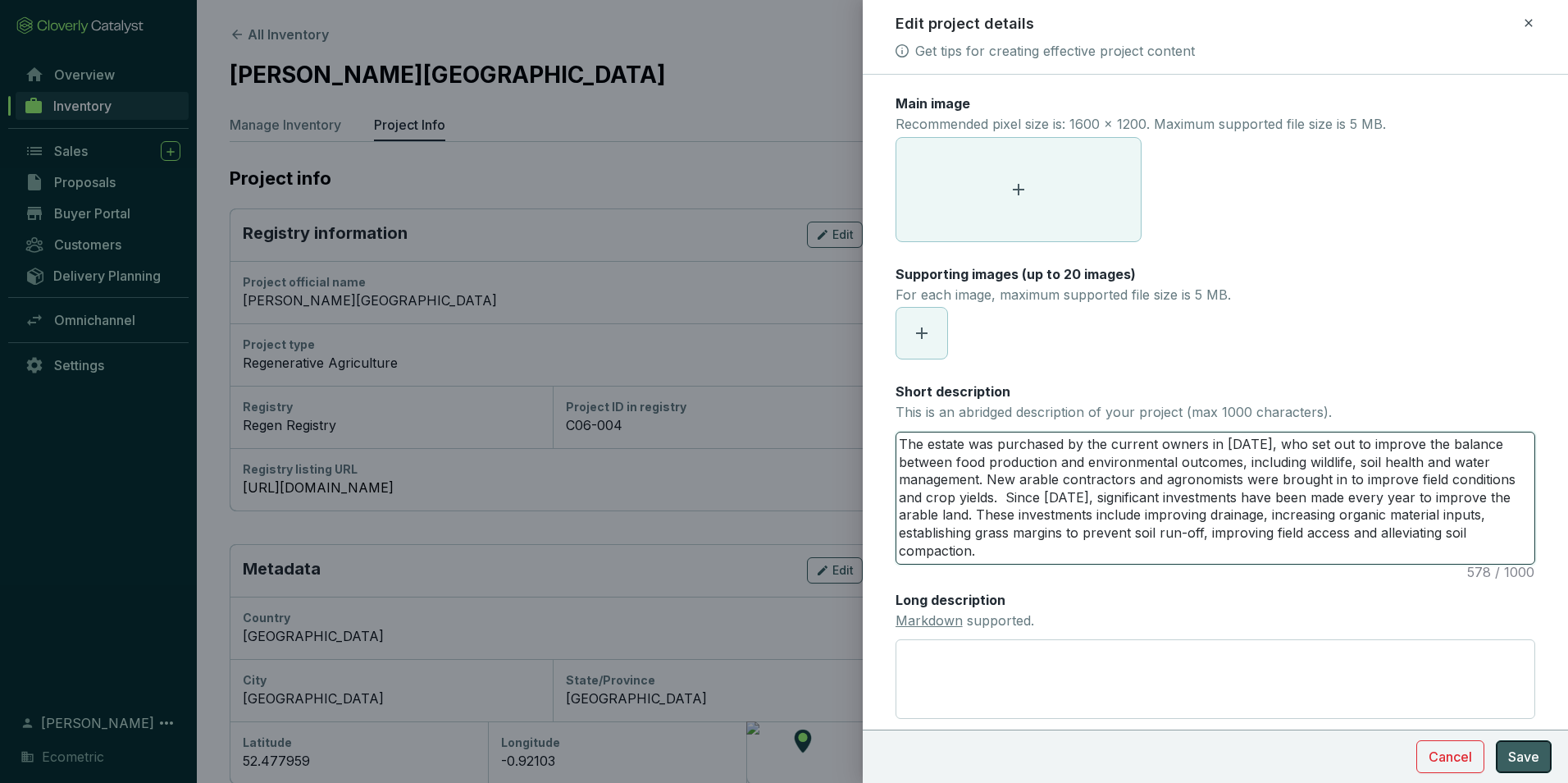
type textarea "The estate was purchased by the current owners in [DATE], who set out to improv…"
click at [1540, 766] on button "Save" at bounding box center [1524, 757] width 56 height 33
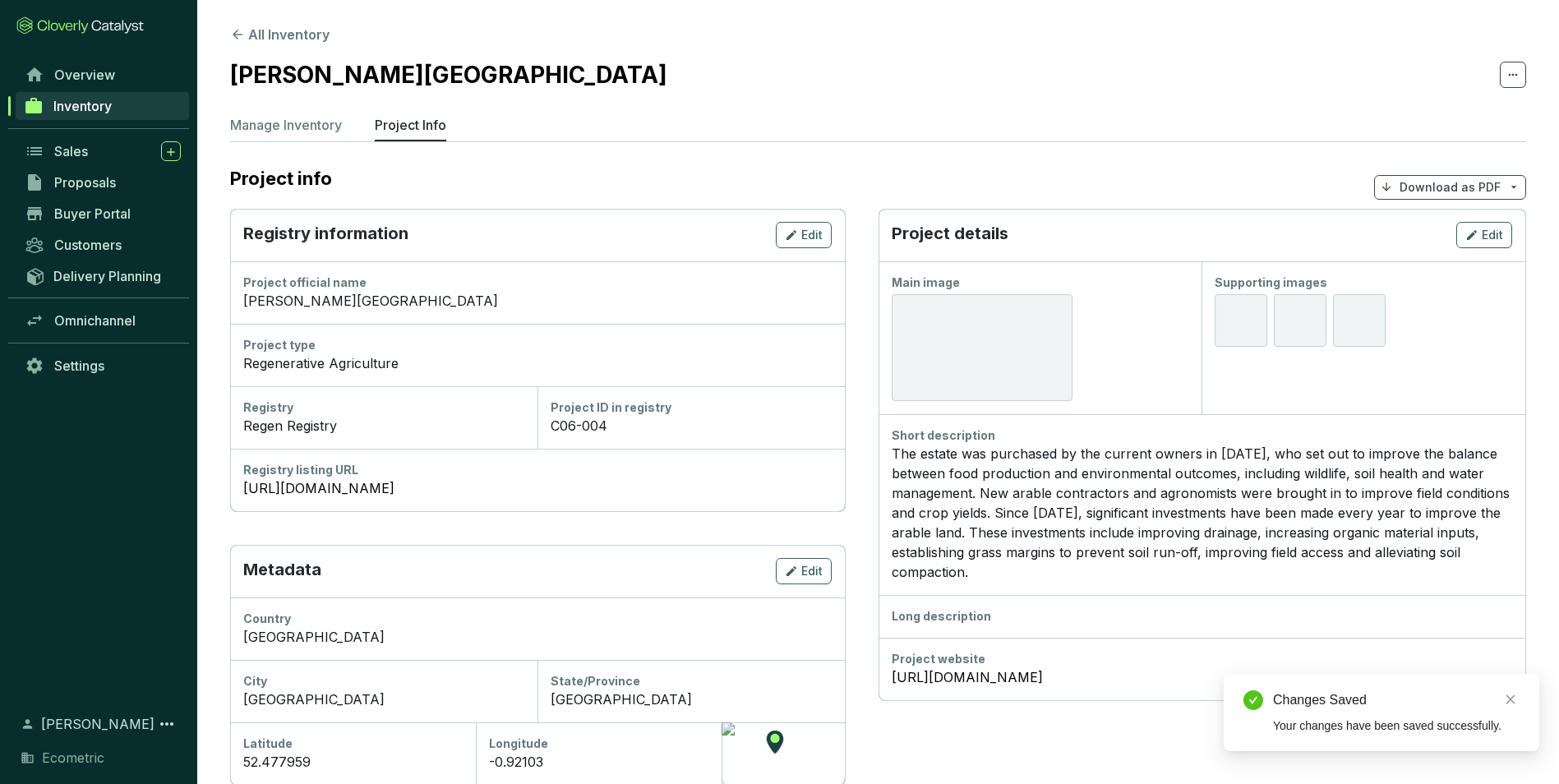
click at [85, 96] on link "Inventory" at bounding box center [103, 106] width 174 height 28
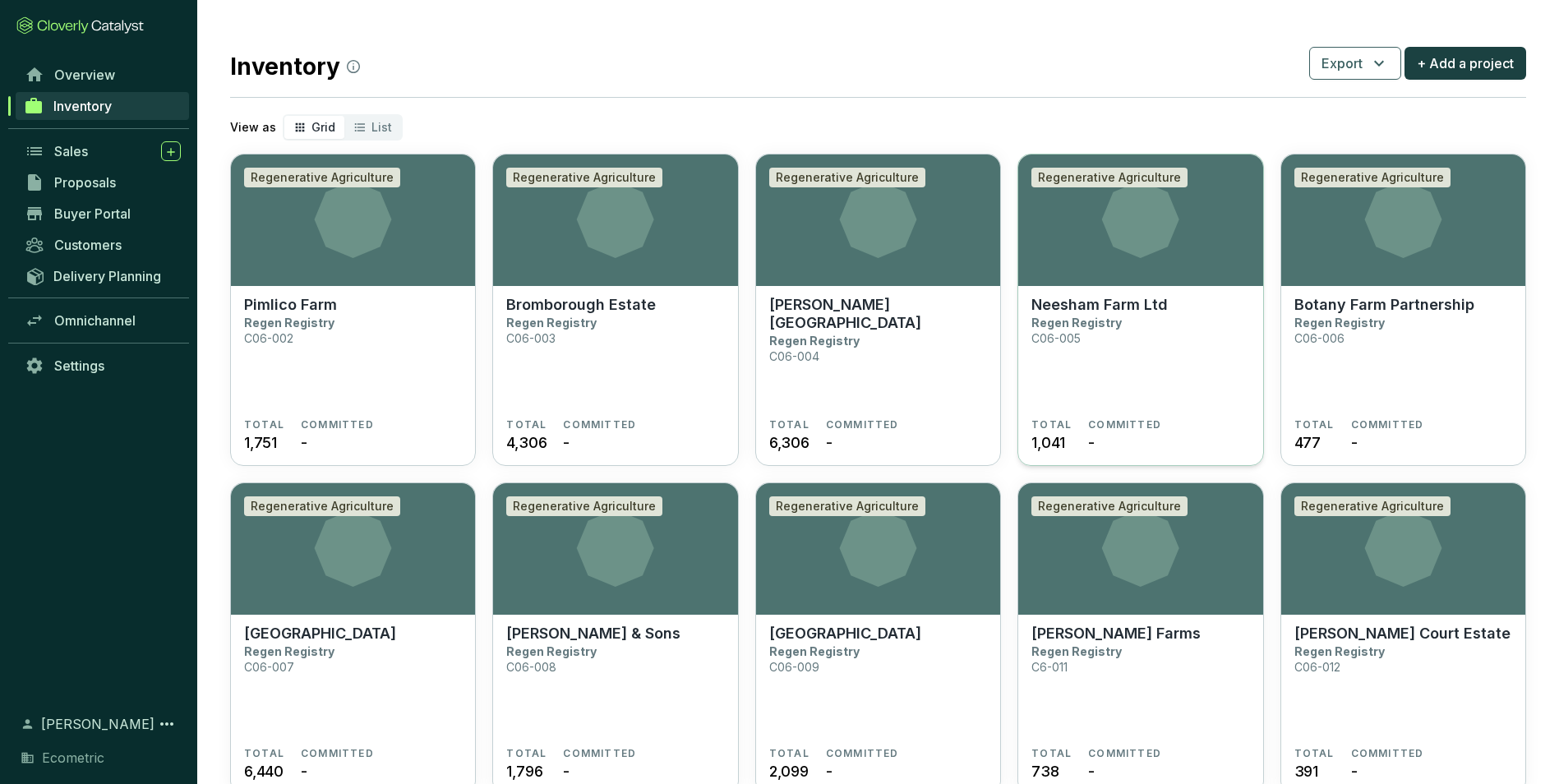
click at [1133, 347] on section "Neesham Farm Ltd Regen Registry C06-005" at bounding box center [1140, 357] width 218 height 123
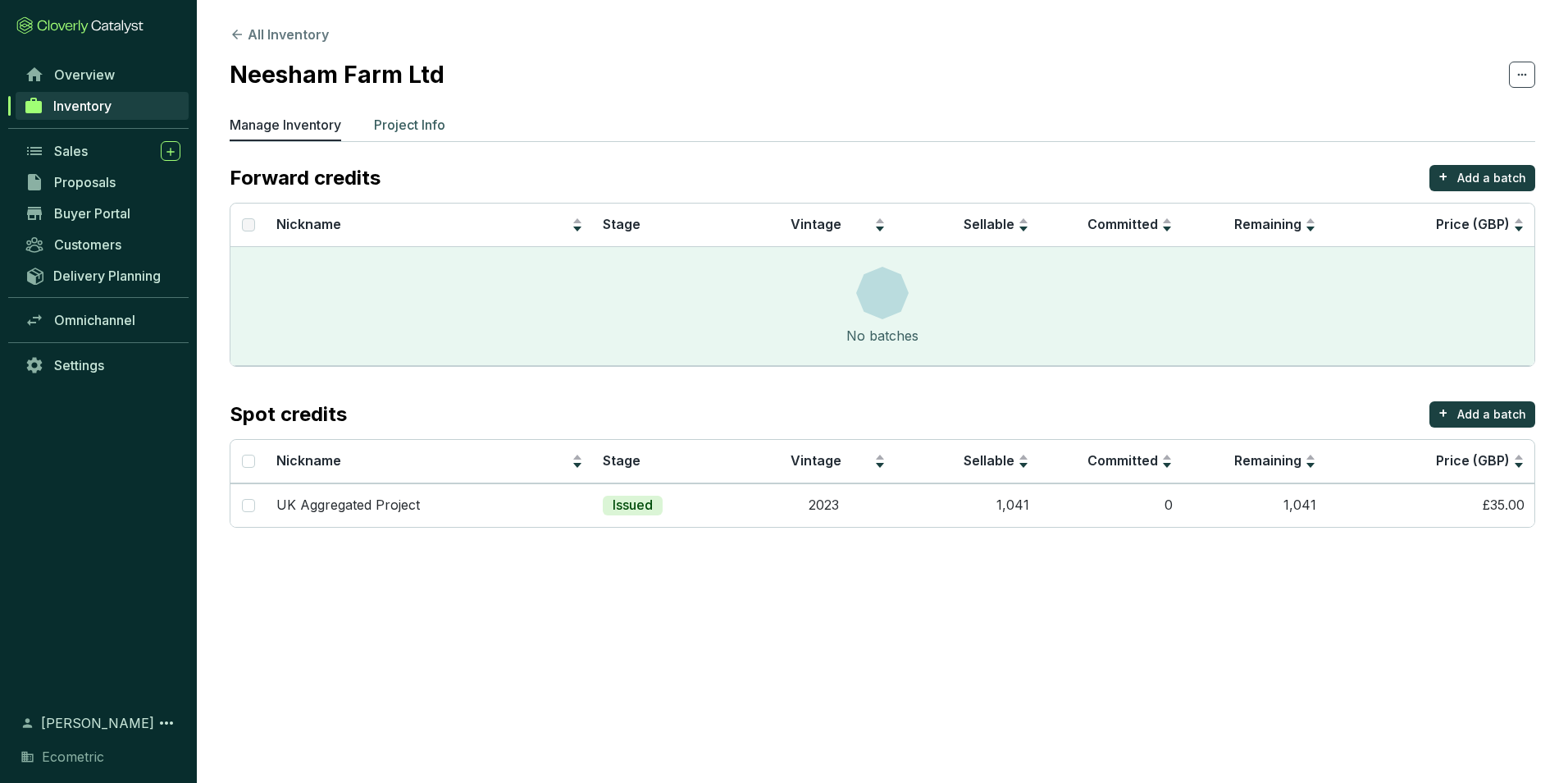
drag, startPoint x: 410, startPoint y: 131, endPoint x: 479, endPoint y: 164, distance: 76.5
click at [412, 133] on p "Project Info" at bounding box center [410, 124] width 72 height 20
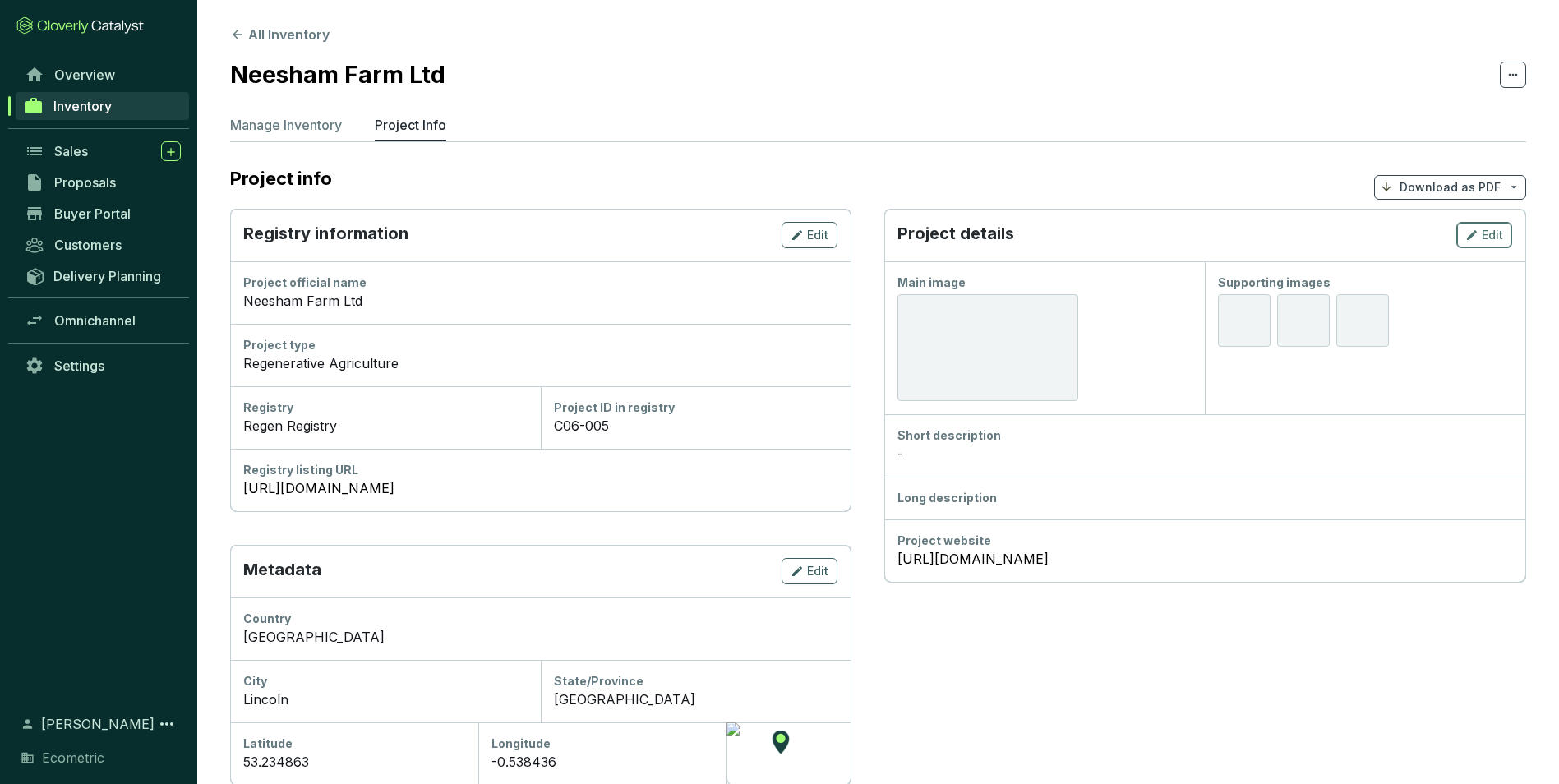
click at [1487, 233] on span "Edit" at bounding box center [1492, 235] width 21 height 17
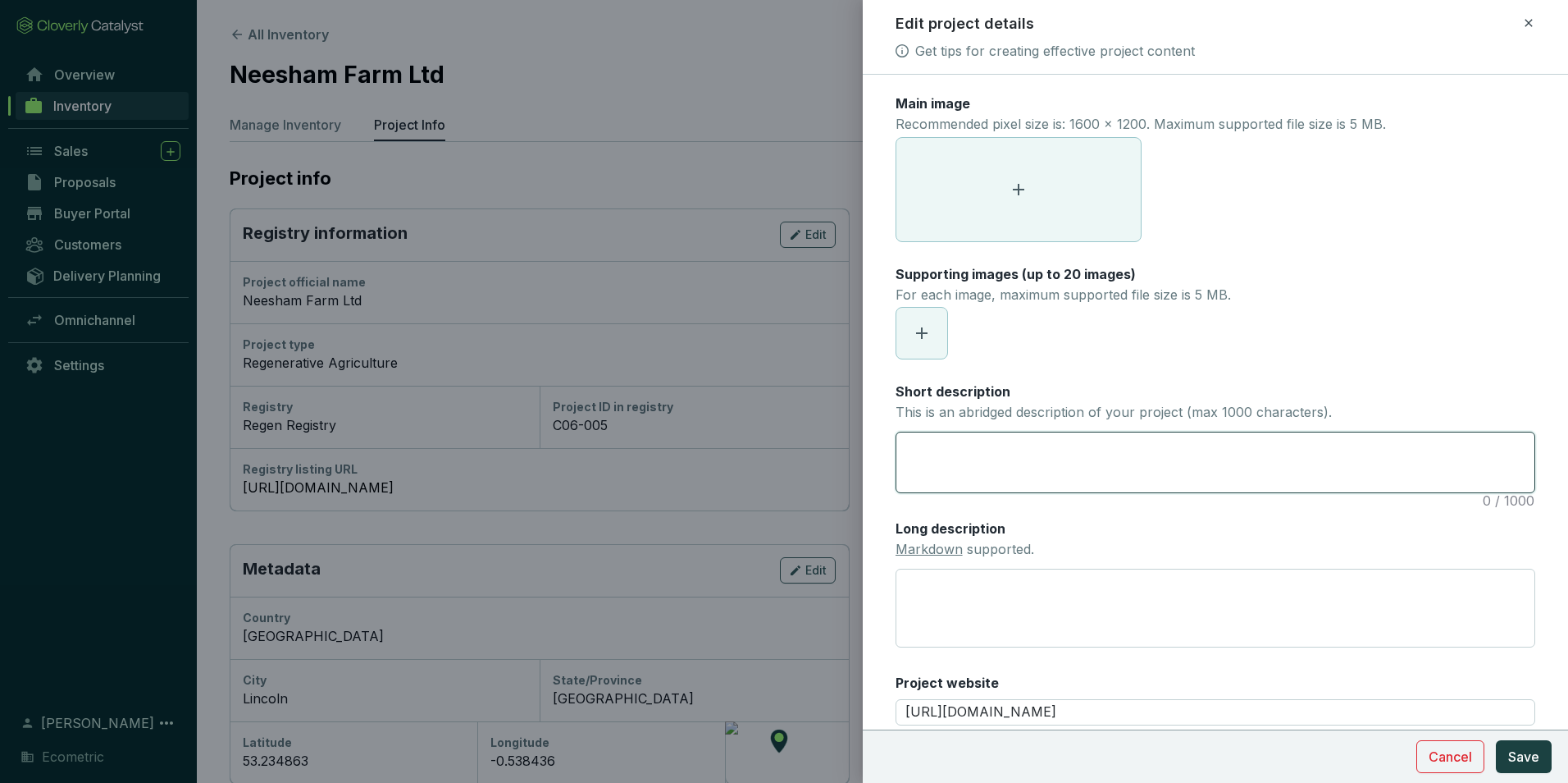
click at [927, 470] on textarea "Short description This is an abridged description of your project (max 1000 cha…" at bounding box center [1216, 462] width 638 height 59
paste textarea "The project involves changes in farming methods to reverse soil degradation and…"
type textarea "The project involves changes in farming methods to reverse soil degradation and…"
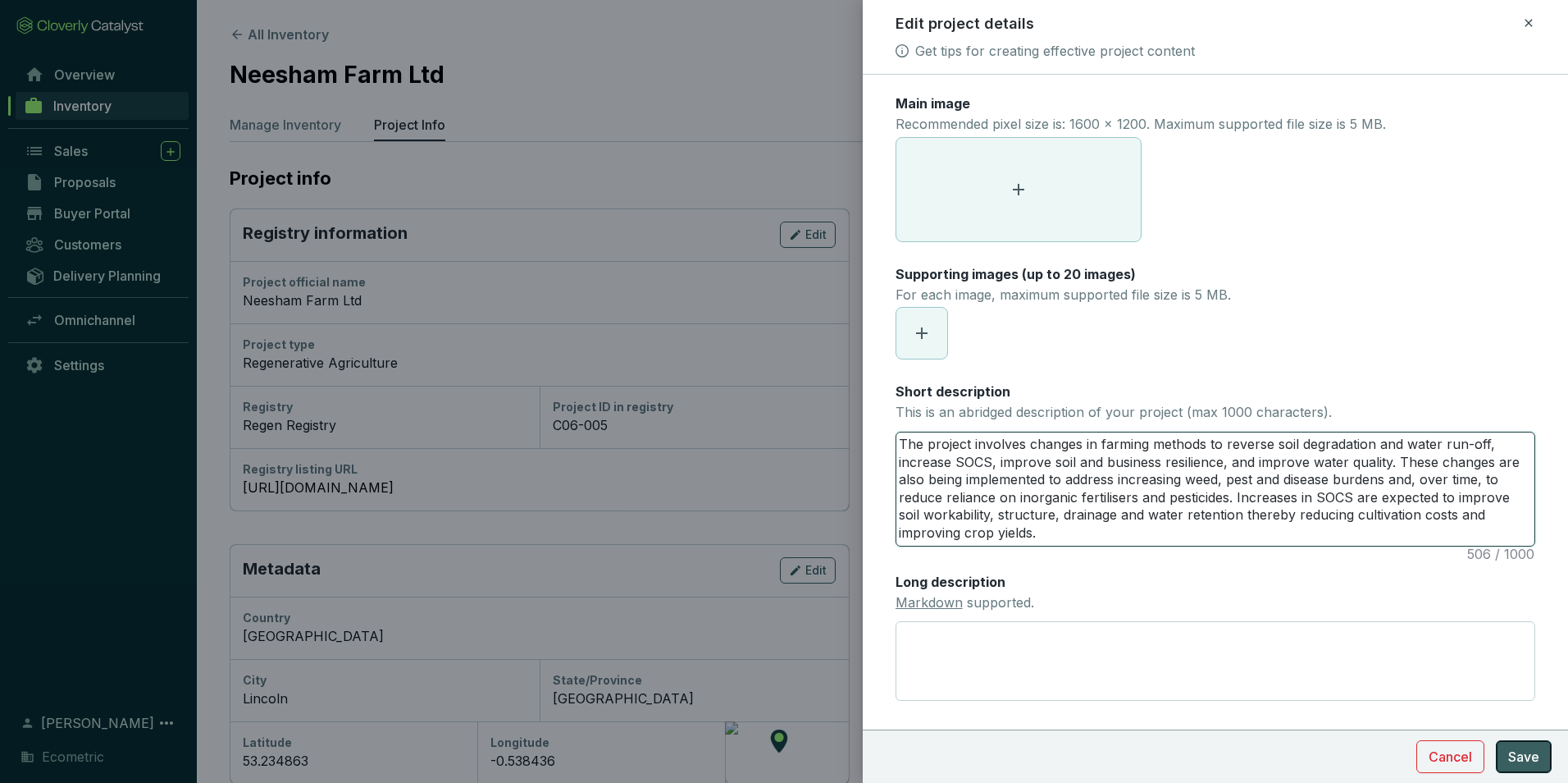
type textarea "The project involves changes in farming methods to reverse soil degradation and…"
click at [1523, 760] on span "Save" at bounding box center [1524, 757] width 31 height 20
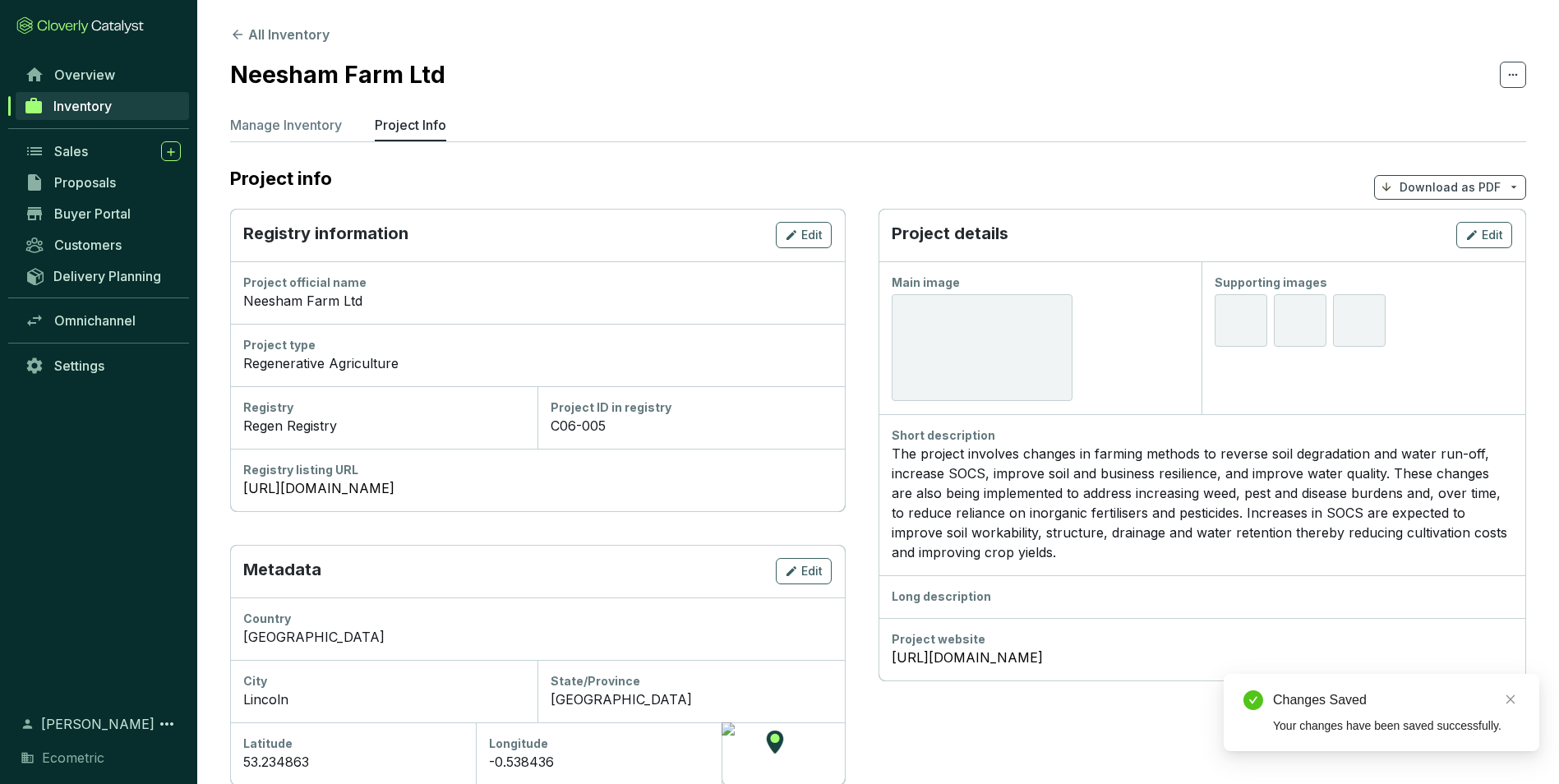
drag, startPoint x: 1527, startPoint y: 761, endPoint x: 273, endPoint y: 69, distance: 1432.3
click at [627, 133] on ul "Manage Inventory Project Info" at bounding box center [878, 128] width 1296 height 26
click at [282, 41] on button "All Inventory" at bounding box center [280, 34] width 99 height 20
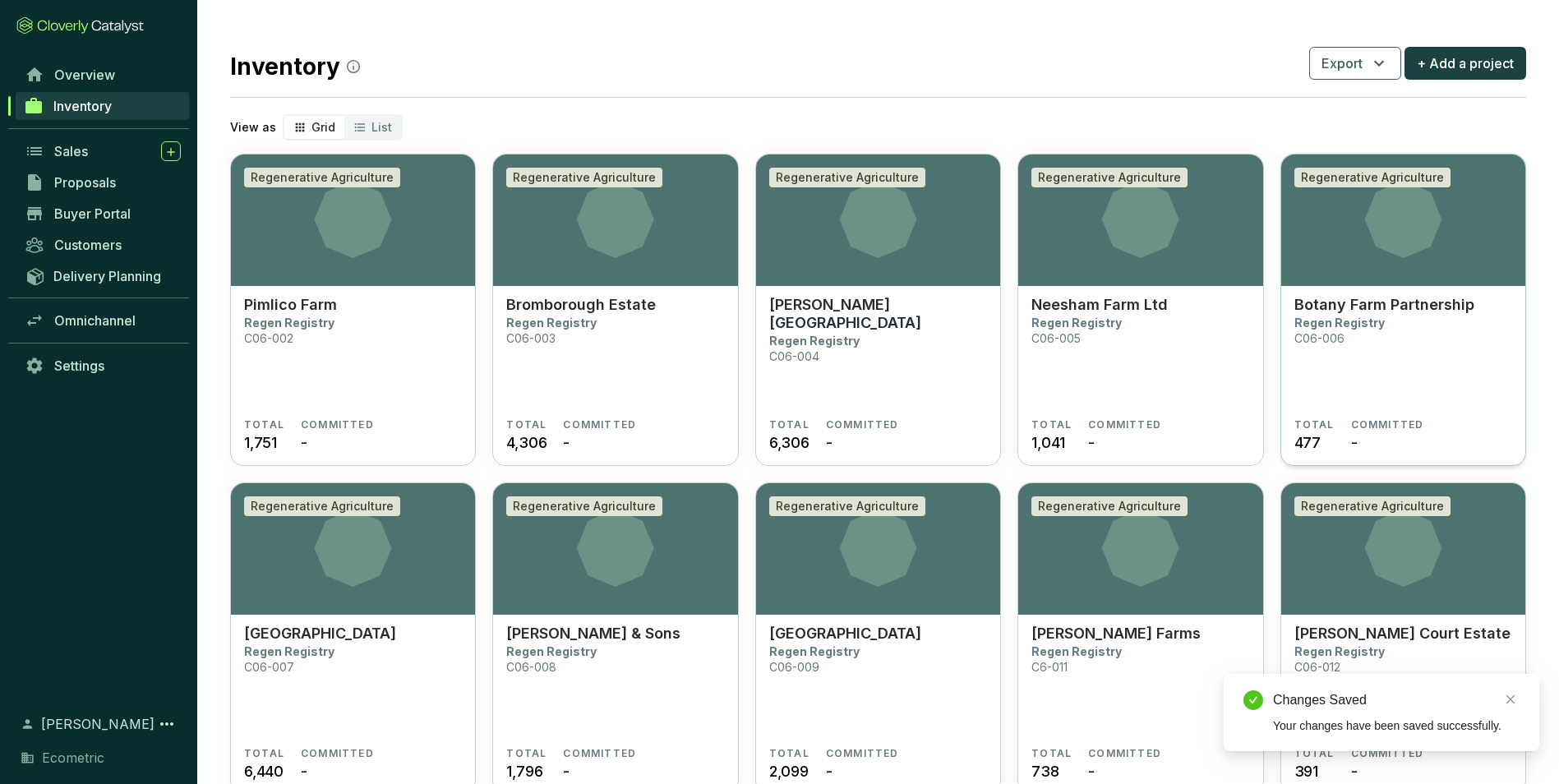
click at [1395, 322] on section "Botany Farm Partnership Regen Registry C06-006" at bounding box center [1403, 357] width 218 height 123
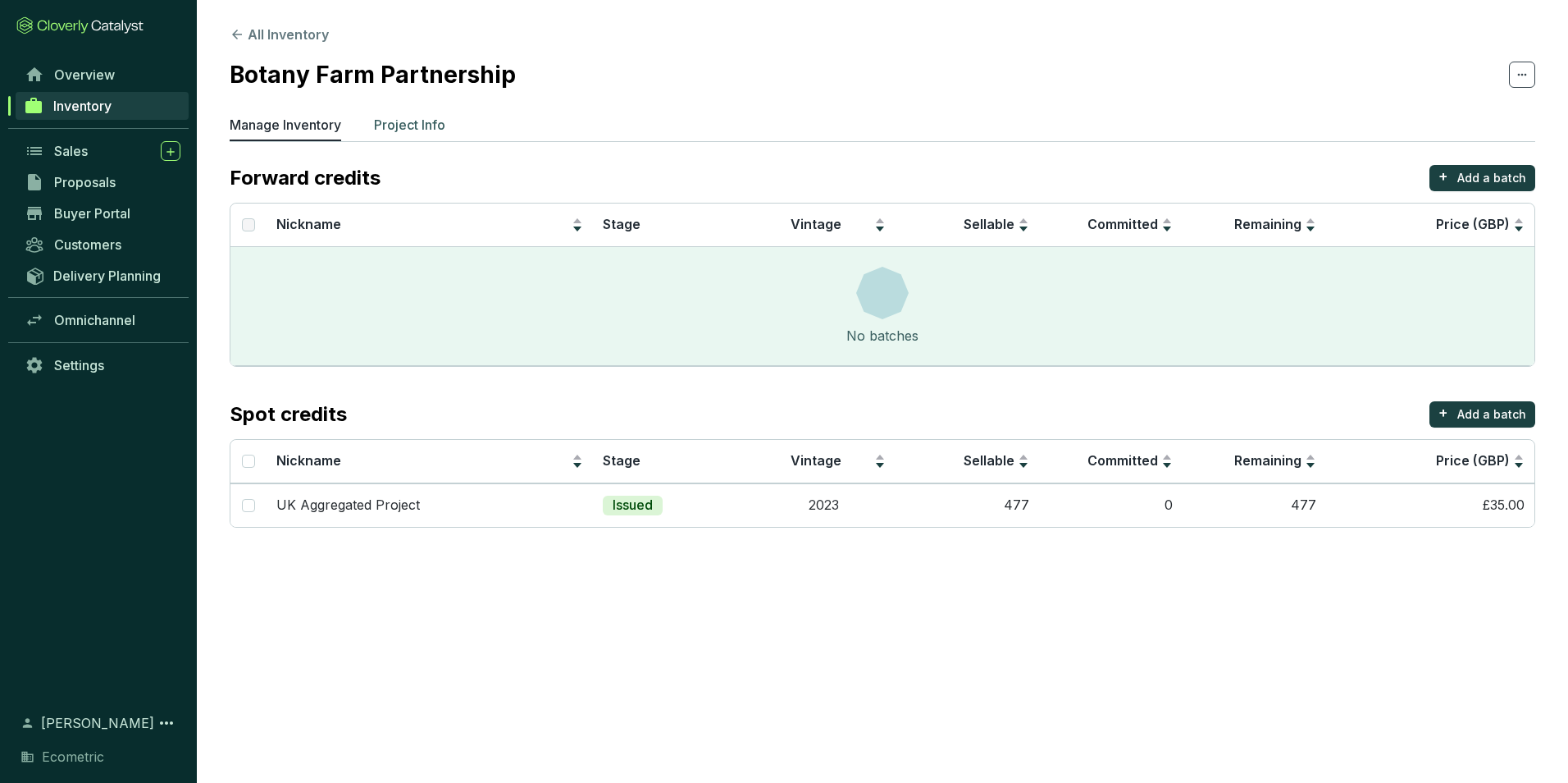
drag, startPoint x: 424, startPoint y: 129, endPoint x: 479, endPoint y: 147, distance: 57.9
click at [425, 129] on p "Project Info" at bounding box center [410, 124] width 72 height 20
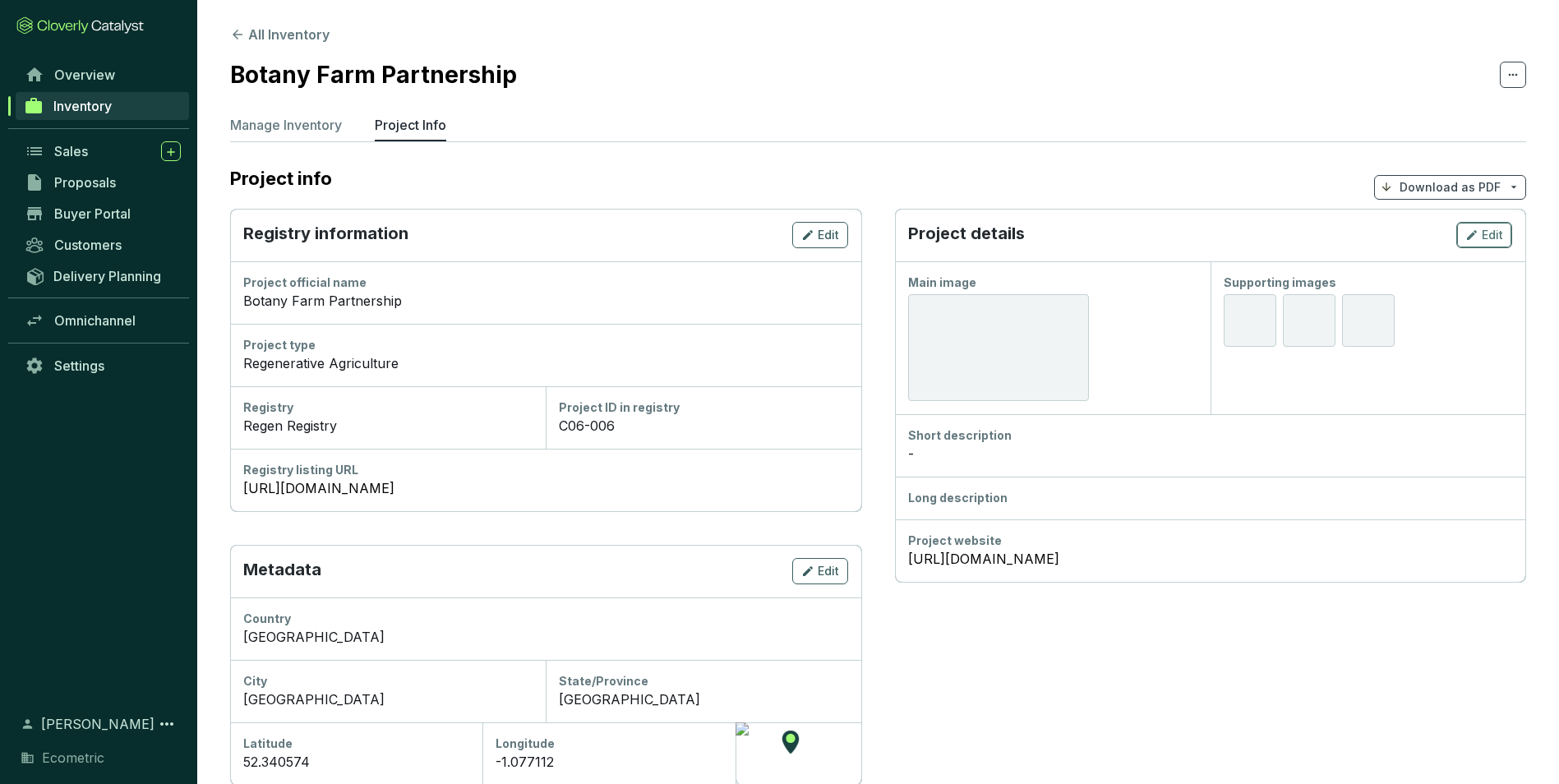
click at [1506, 241] on button "Edit" at bounding box center [1485, 235] width 56 height 26
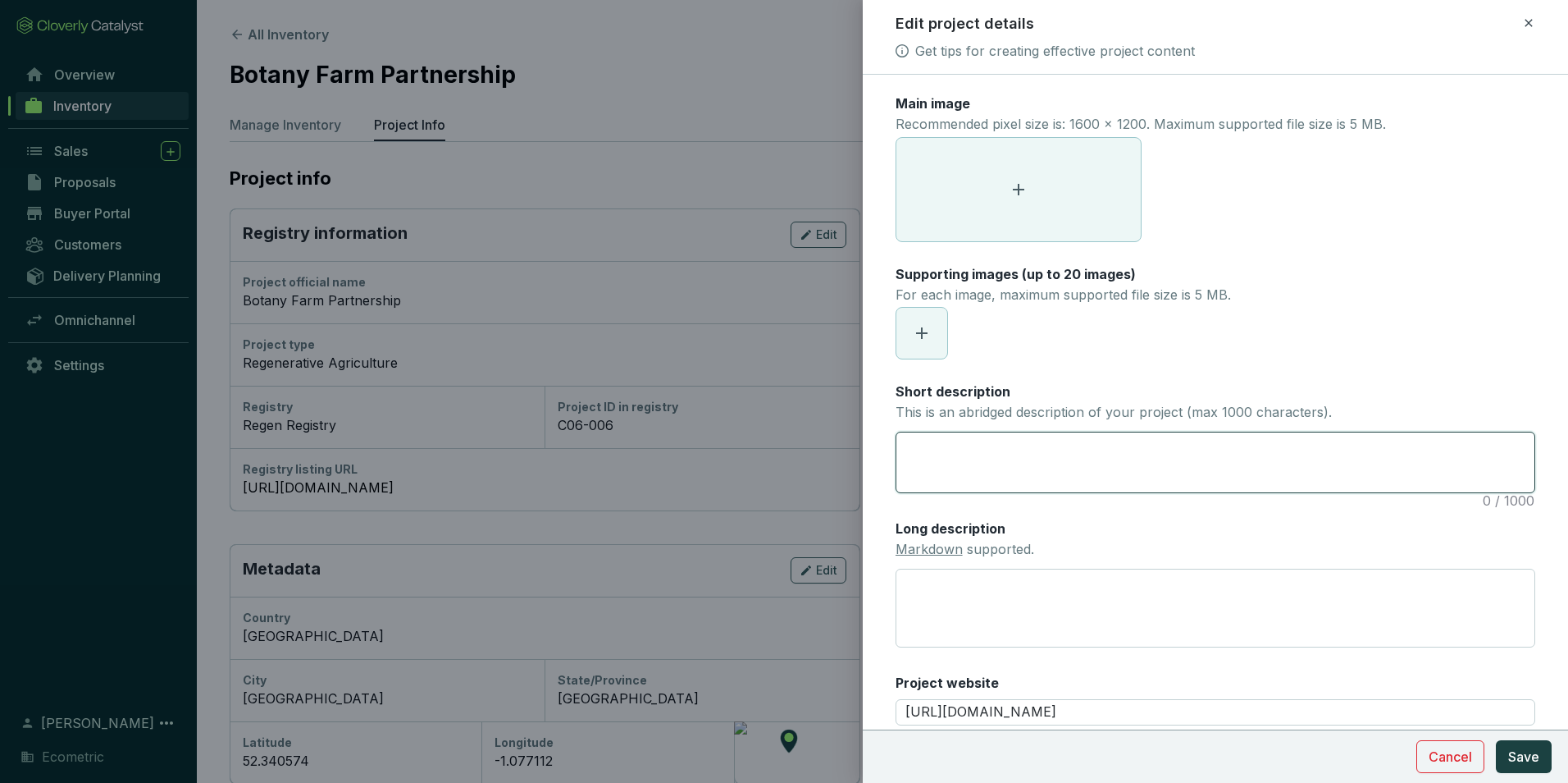
click at [972, 447] on textarea "Short description This is an abridged description of your project (max 1000 cha…" at bounding box center [1216, 462] width 638 height 59
paste textarea "The project involves changes in farming methods to reverse soil degradation and…"
type textarea "The project involves changes in farming methods to reverse soil degradation and…"
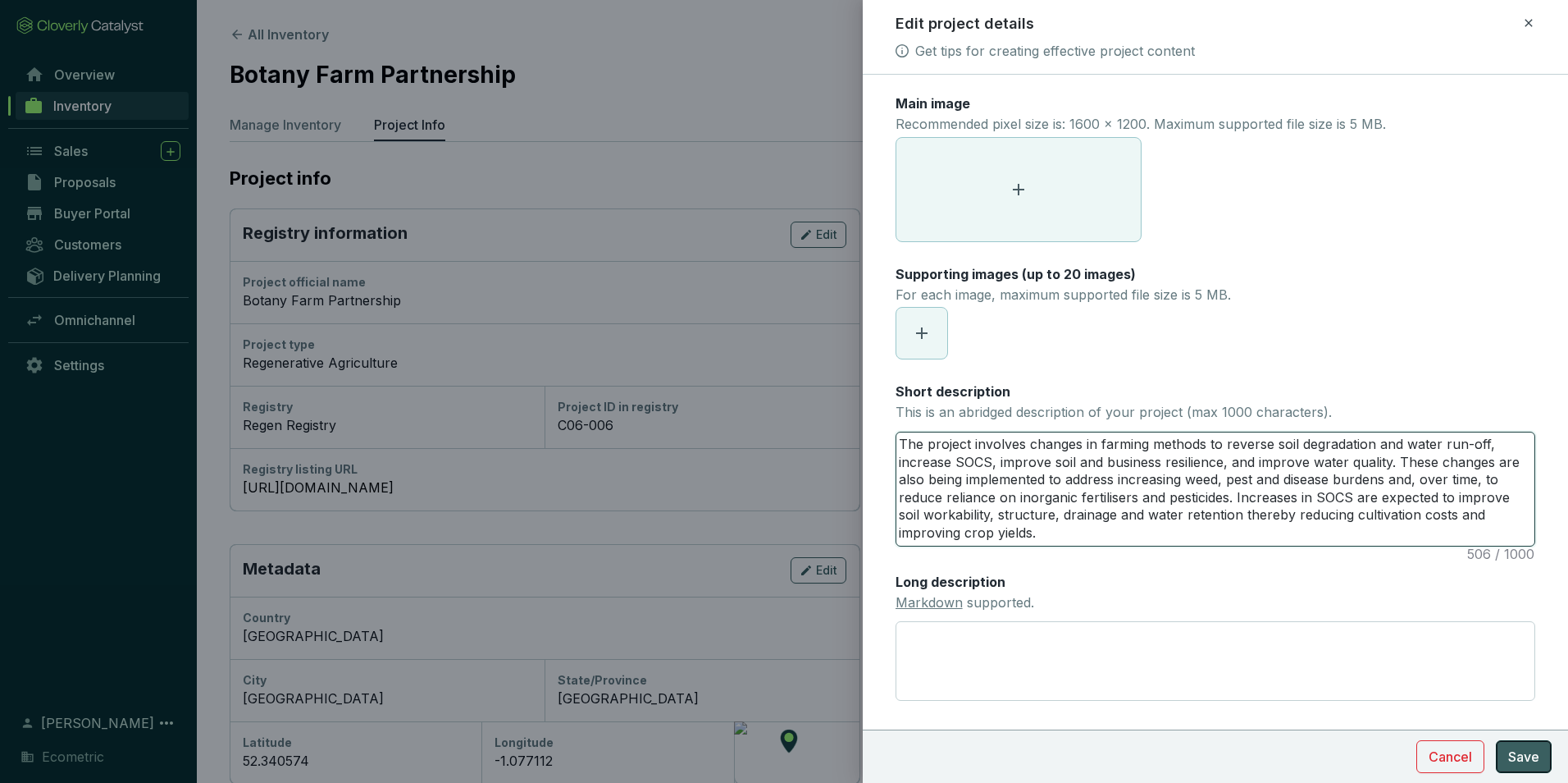
type textarea "The project involves changes in farming methods to reverse soil degradation and…"
click at [1516, 761] on span "Save" at bounding box center [1524, 757] width 31 height 20
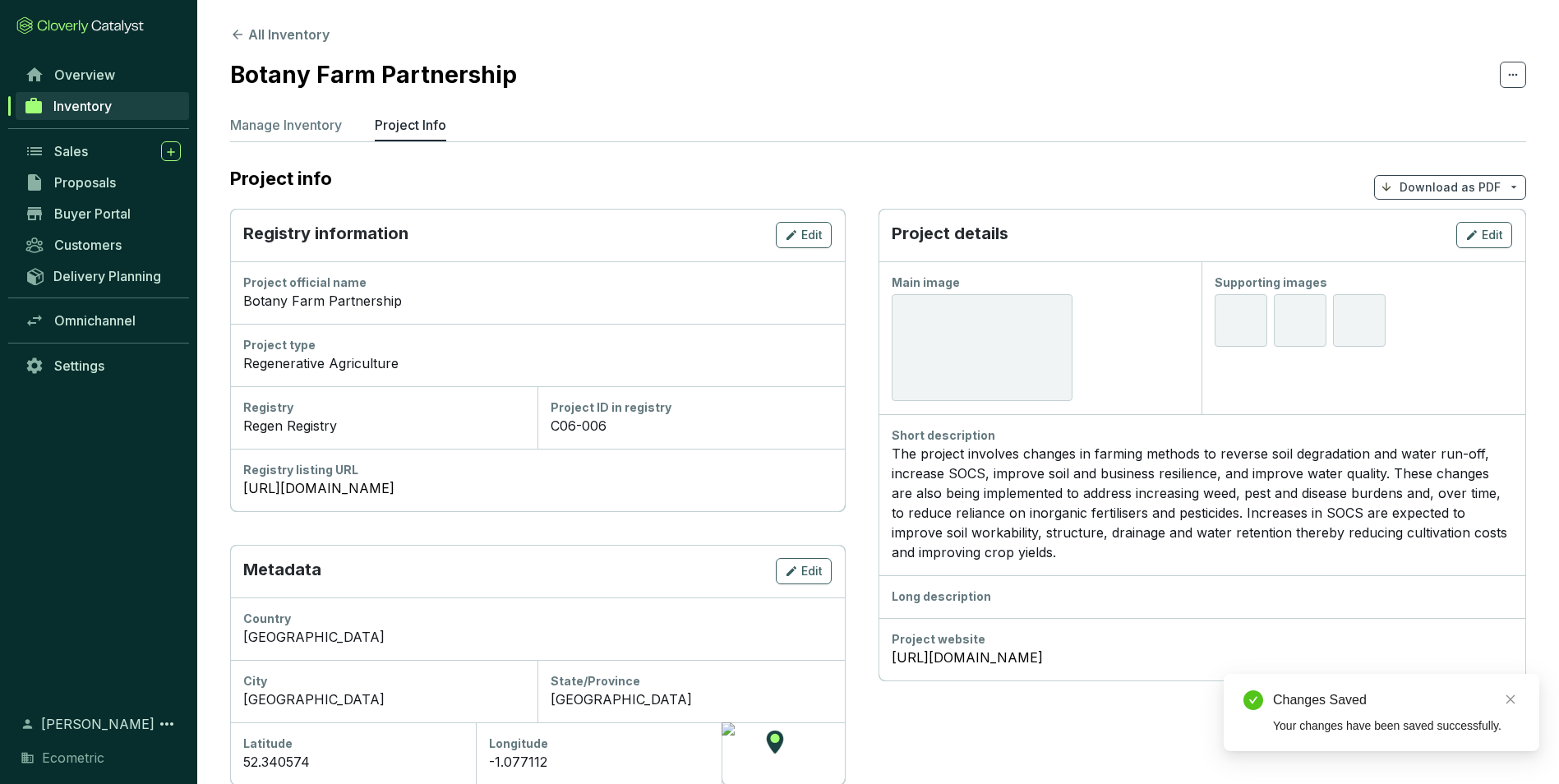
click at [81, 102] on span "Inventory" at bounding box center [82, 106] width 59 height 17
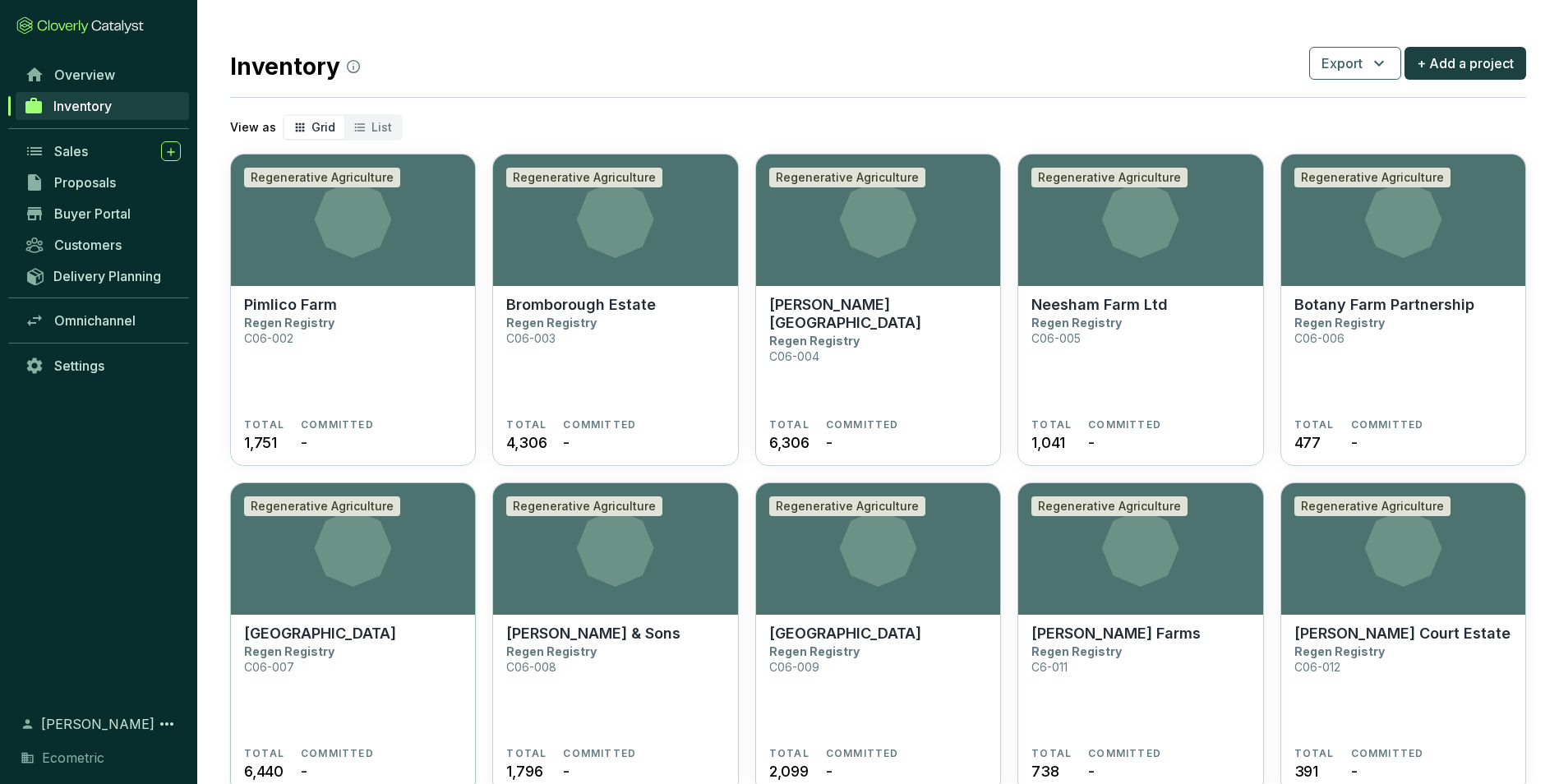
drag, startPoint x: 294, startPoint y: 633, endPoint x: 250, endPoint y: 623, distance: 45.1
click at [295, 632] on p "[GEOGRAPHIC_DATA]" at bounding box center [321, 633] width 152 height 18
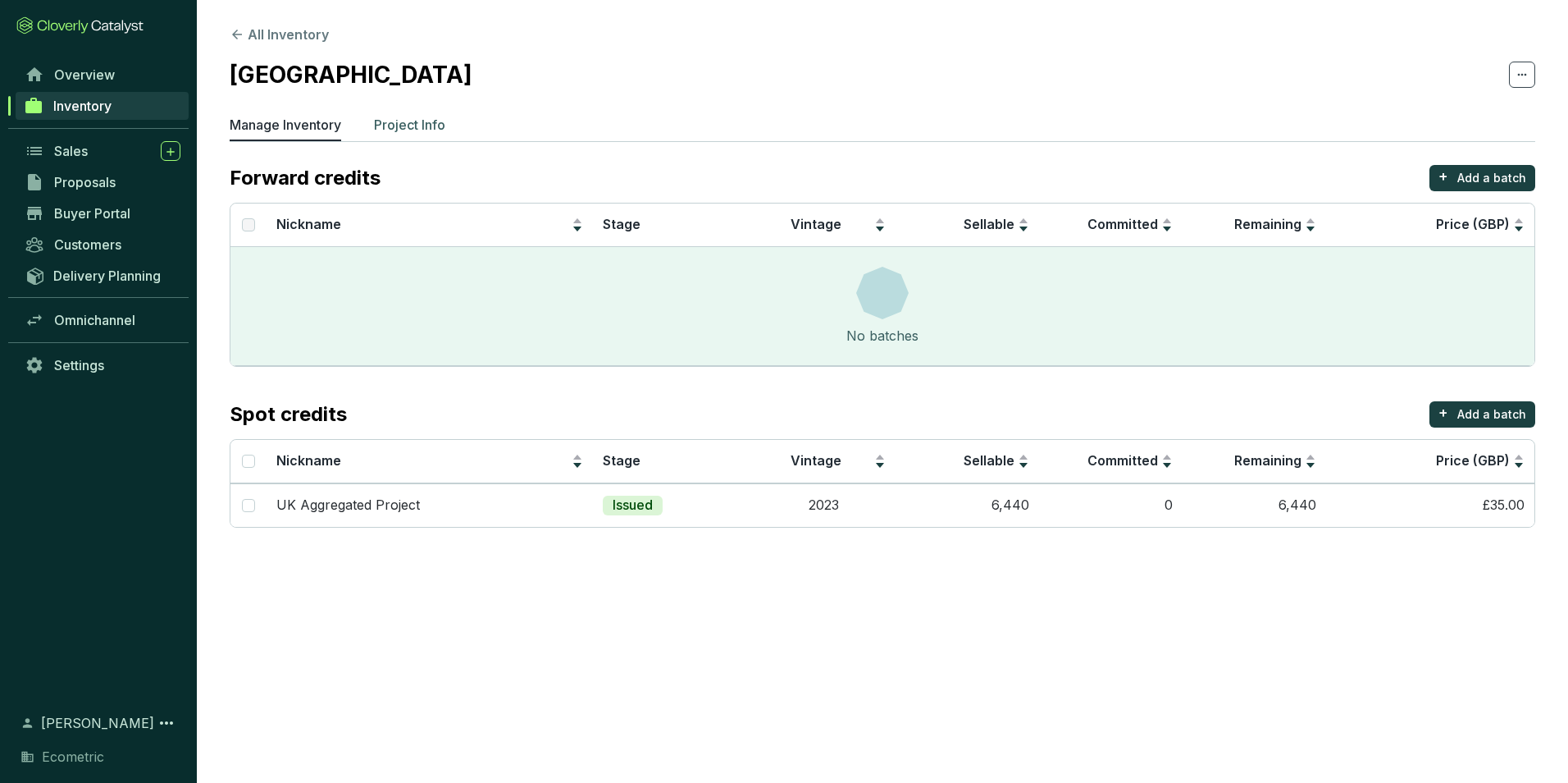
click at [420, 130] on p "Project Info" at bounding box center [410, 124] width 72 height 20
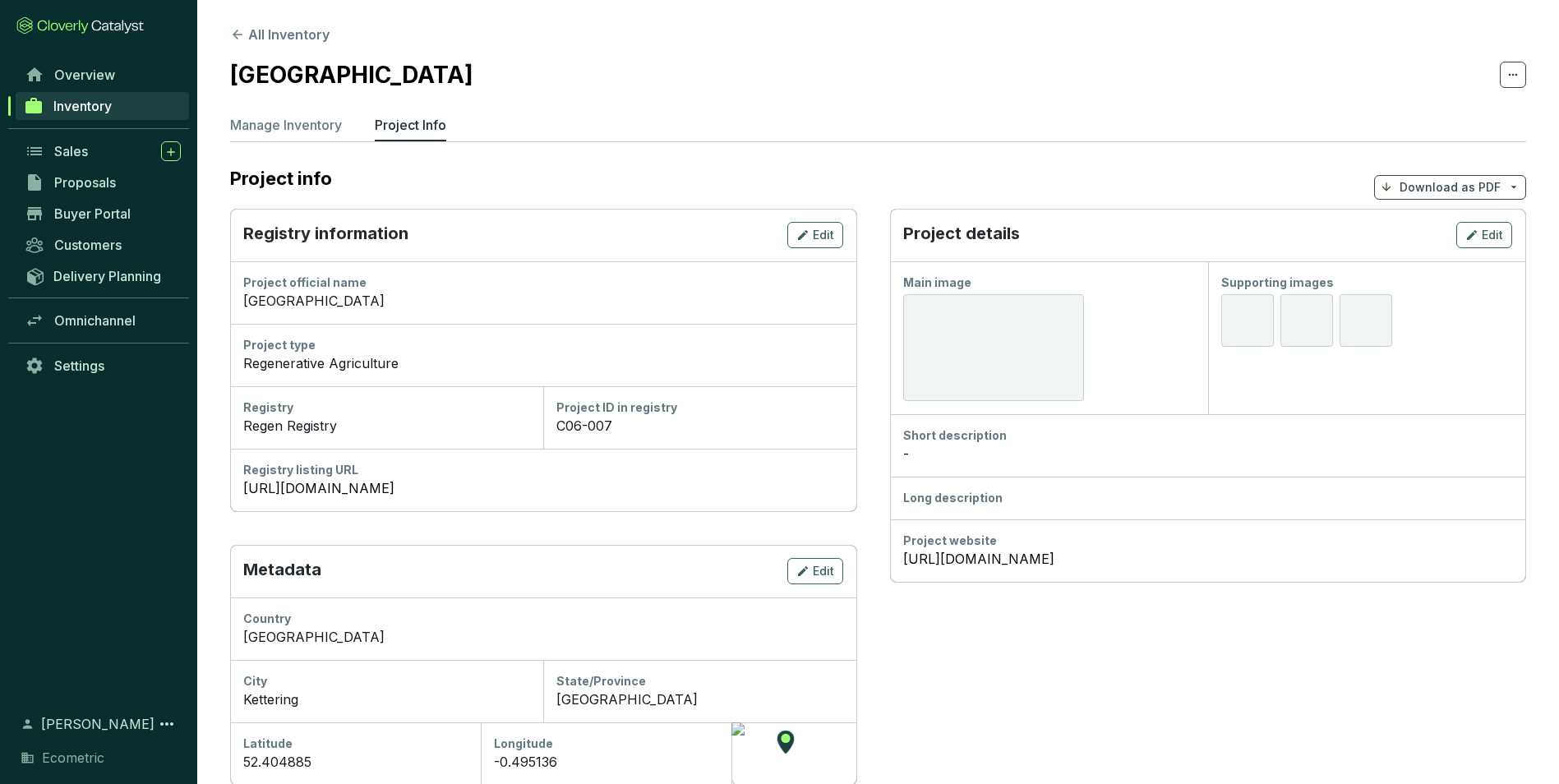
click at [1486, 265] on div "Supporting images" at bounding box center [1367, 337] width 317 height 152
click at [1485, 243] on span "Edit" at bounding box center [1492, 235] width 21 height 17
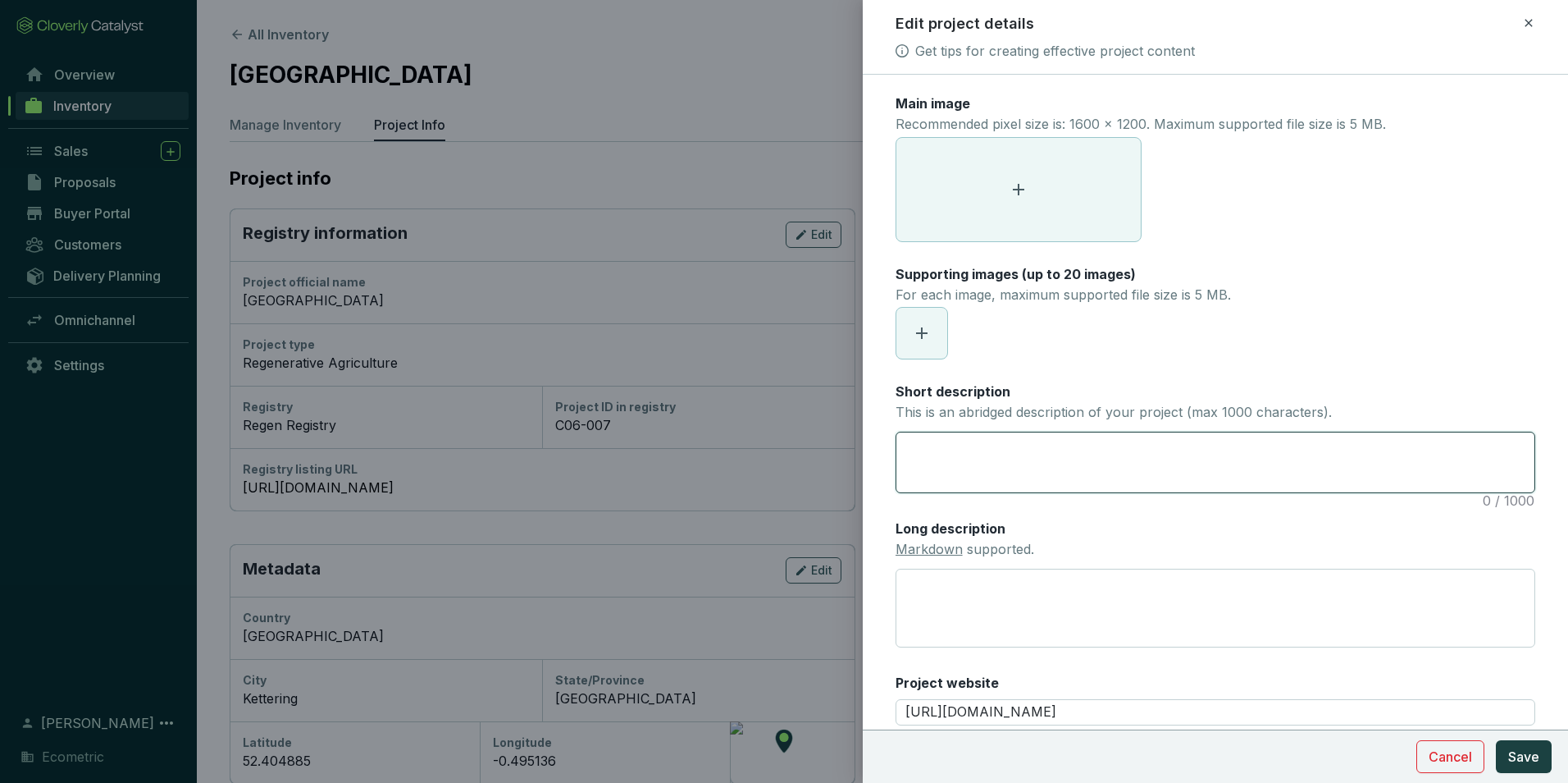
click at [1064, 453] on textarea "Short description This is an abridged description of your project (max 1000 cha…" at bounding box center [1216, 462] width 638 height 59
paste textarea "The project involves changes in farming methods to reverse soil degradation and…"
type textarea "The project involves changes in farming methods to reverse soil degradation and…"
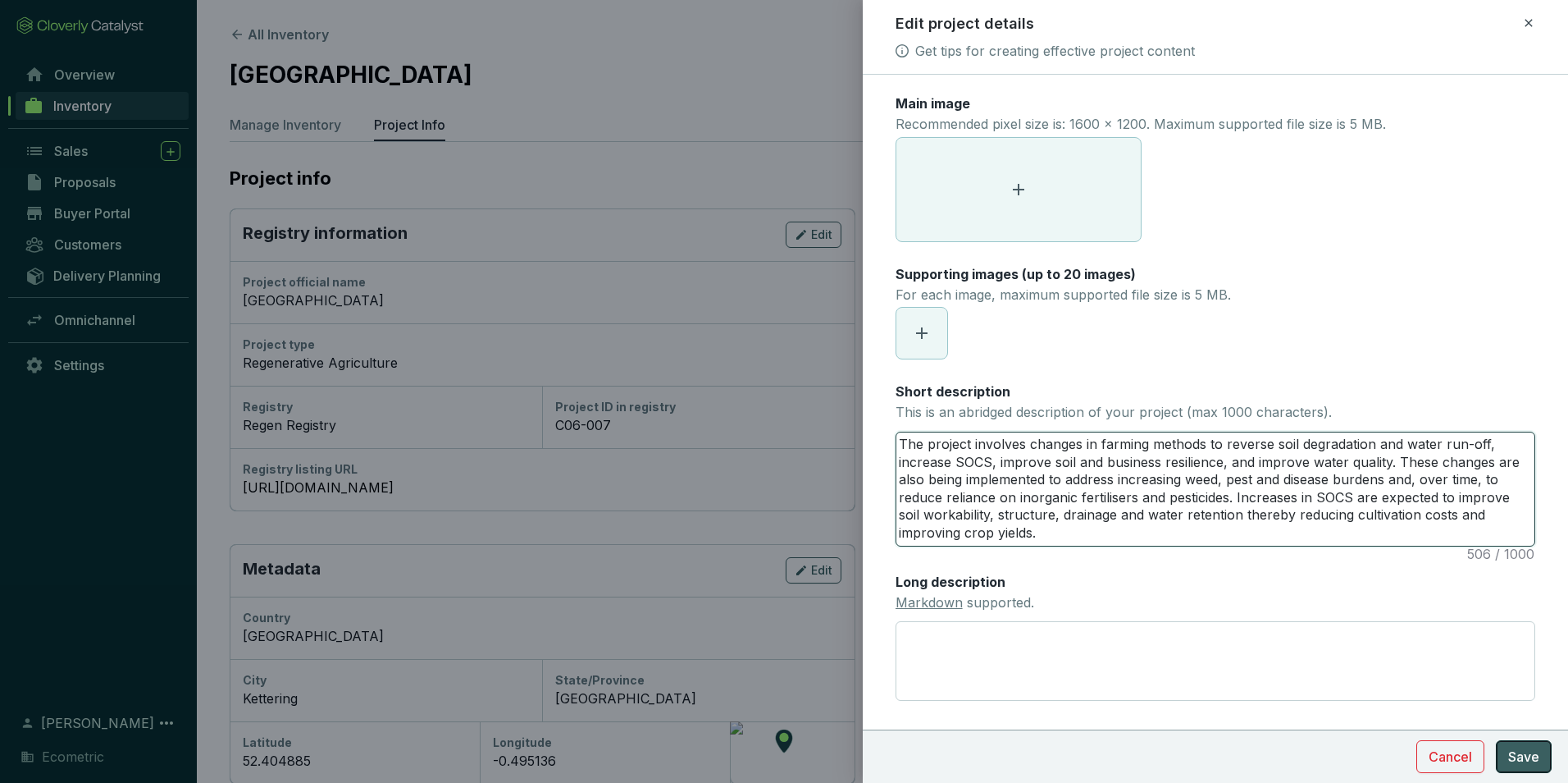
type textarea "The project involves changes in farming methods to reverse soil degradation and…"
click at [1527, 759] on span "Save" at bounding box center [1524, 757] width 31 height 20
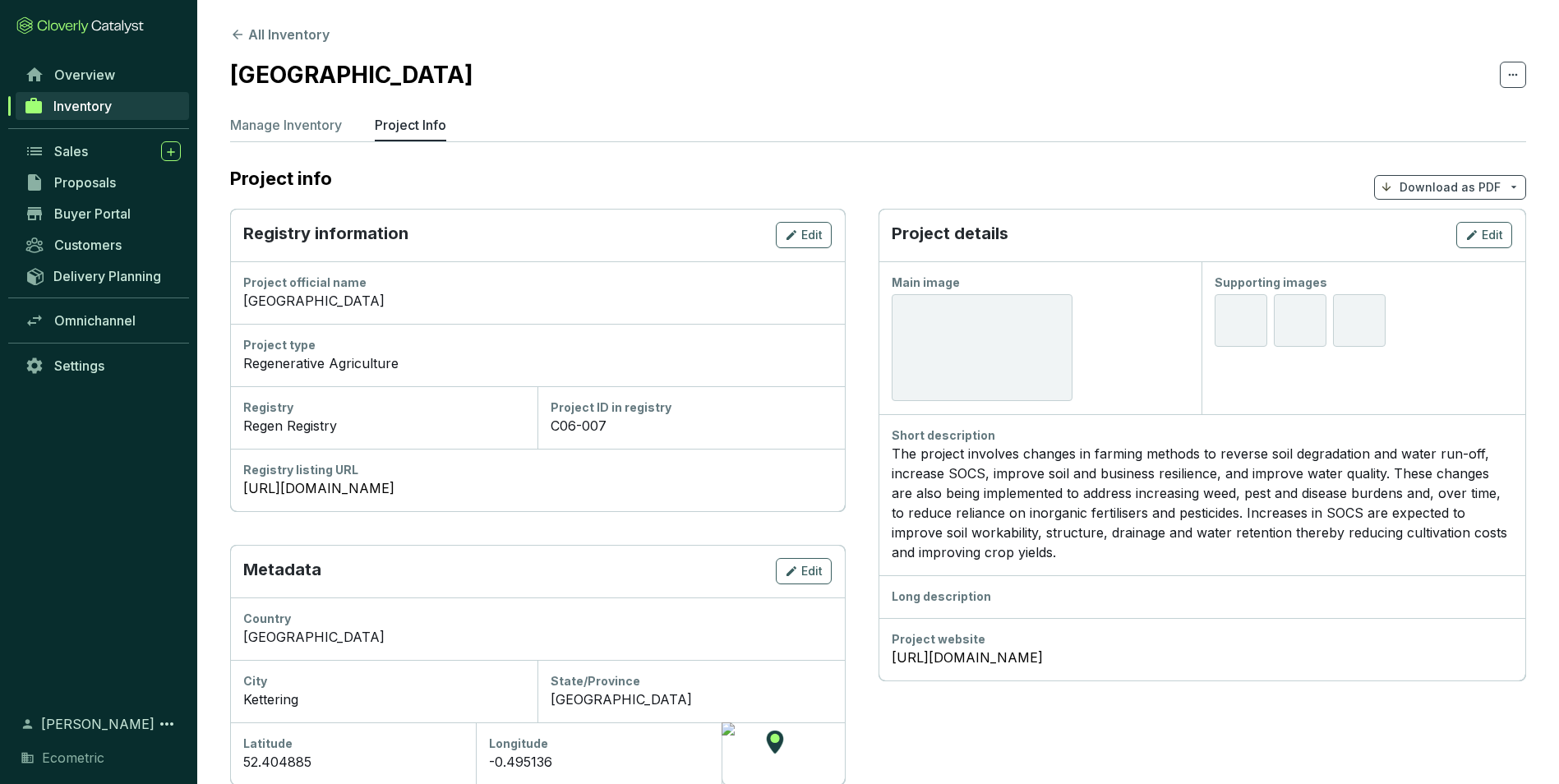
click at [59, 112] on span "Inventory" at bounding box center [82, 106] width 59 height 17
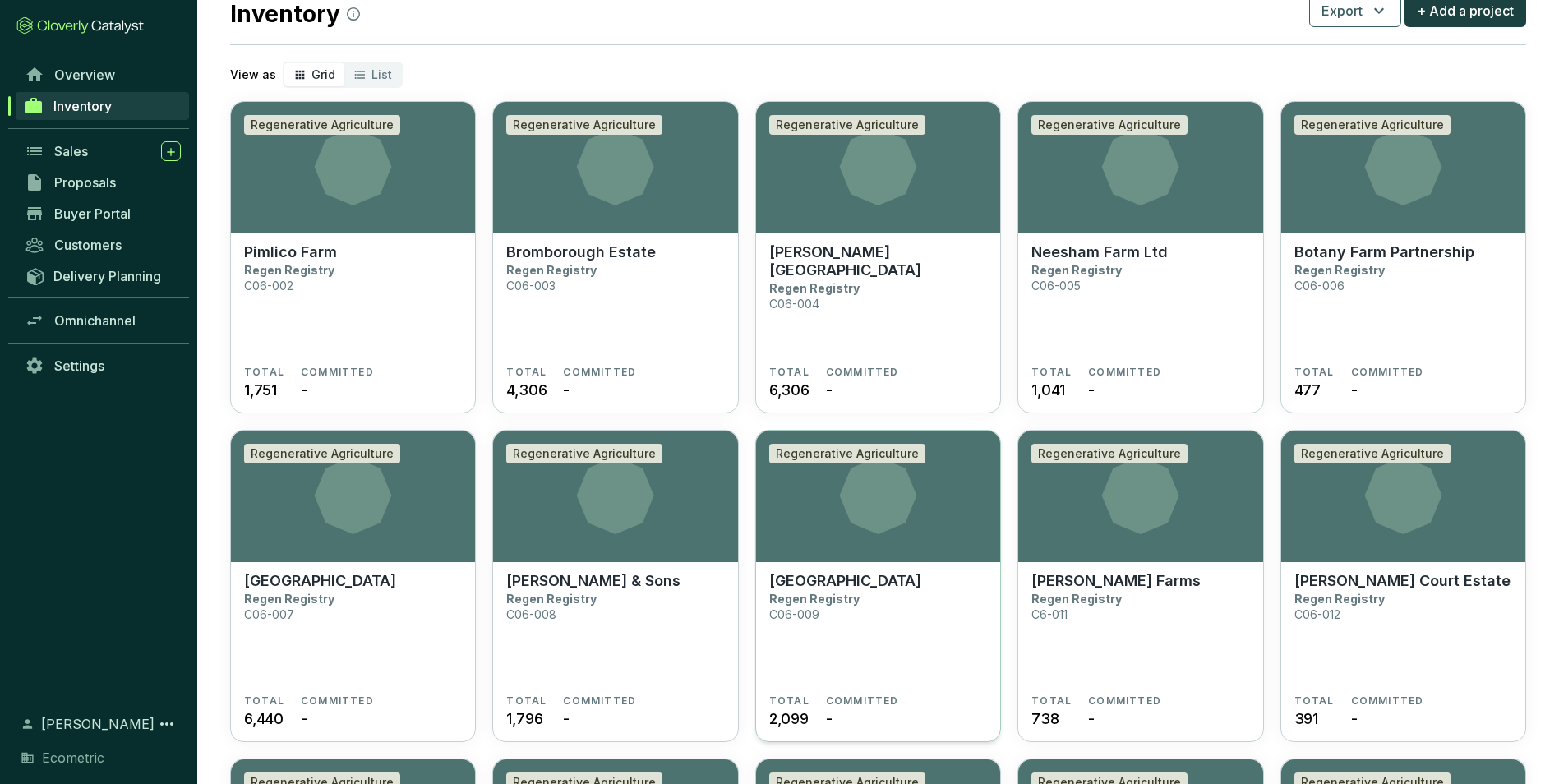
scroll to position [82, 0]
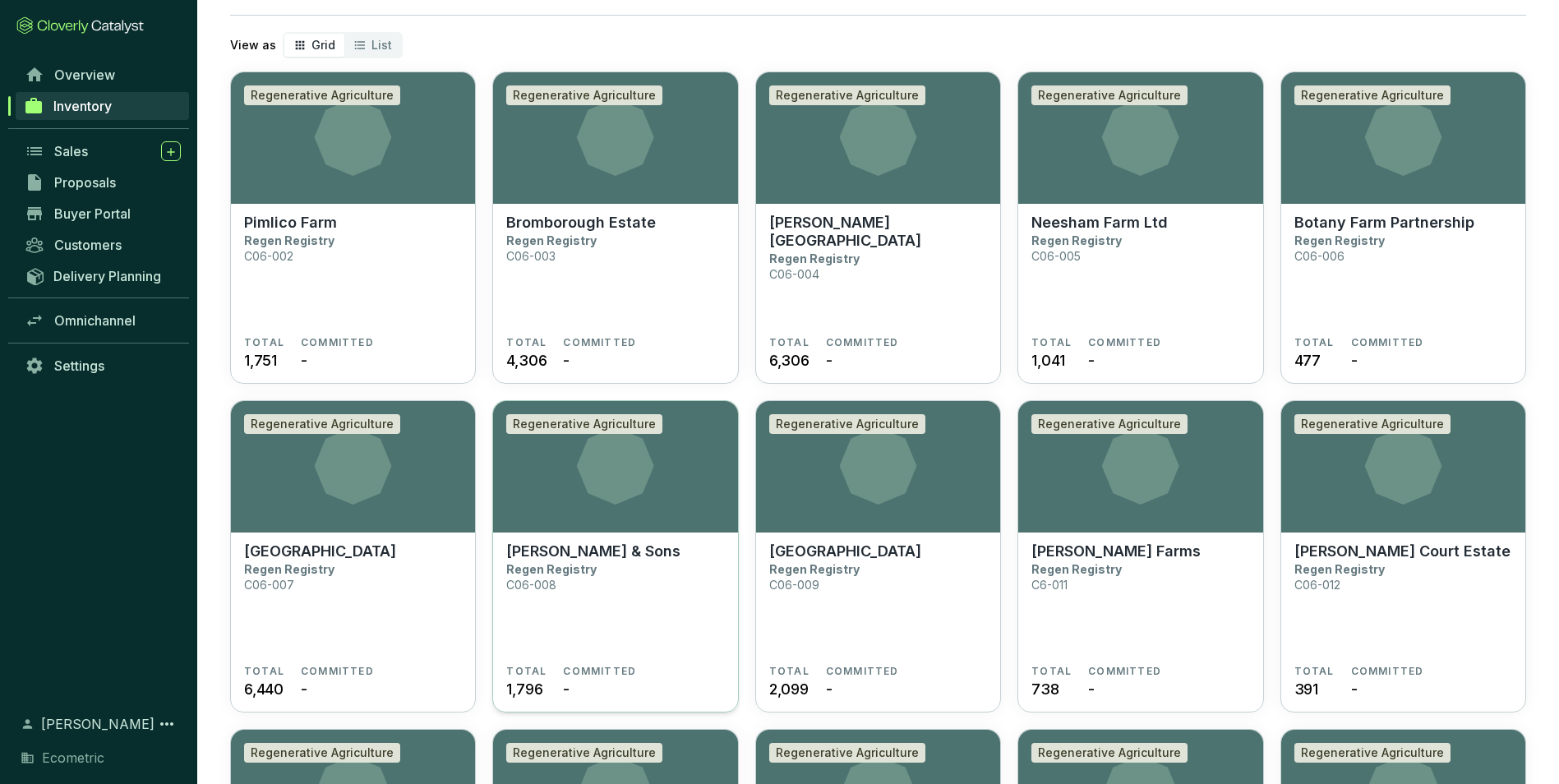
click at [558, 566] on p "Regen Registry" at bounding box center [551, 569] width 90 height 14
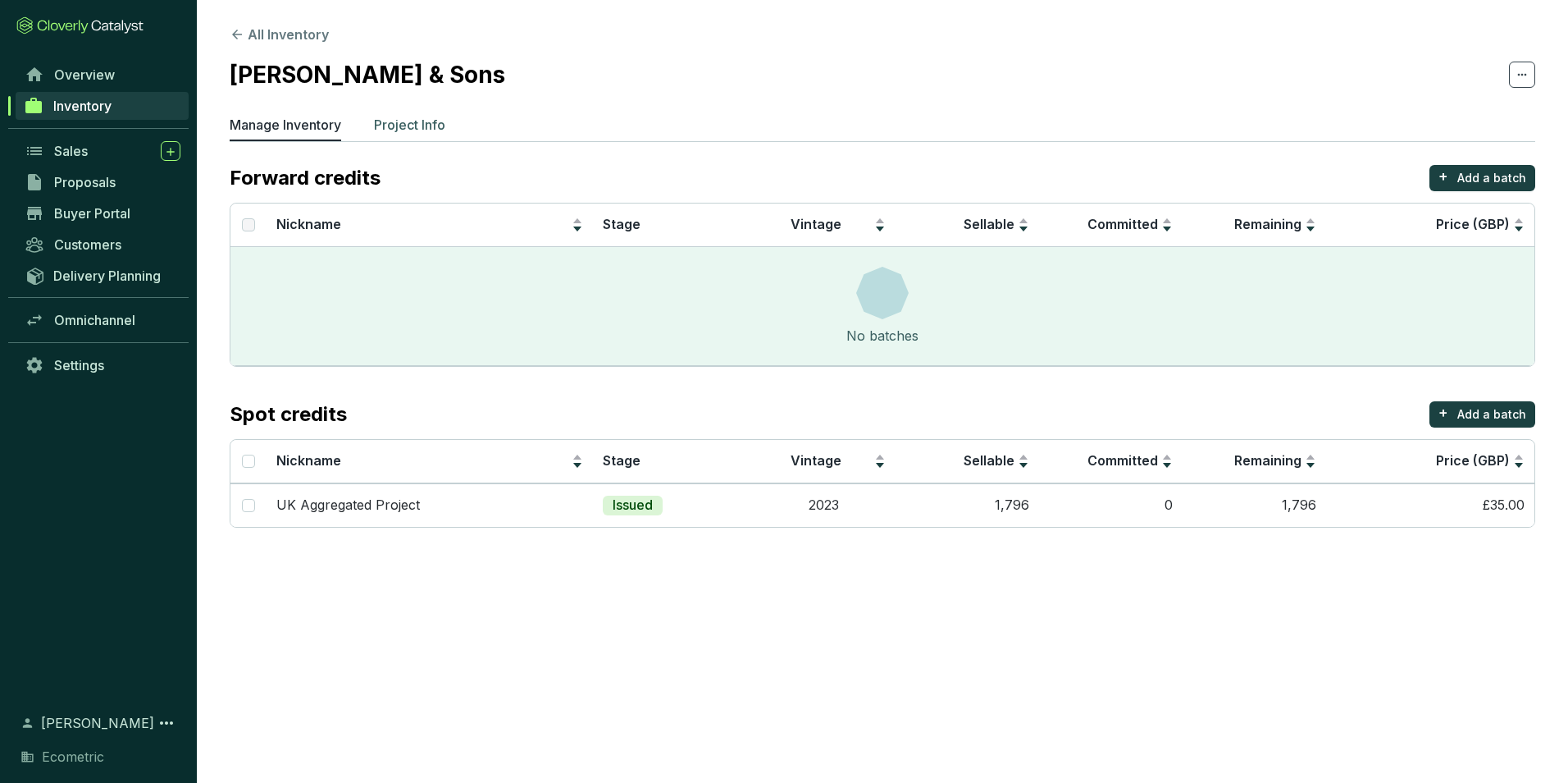
drag, startPoint x: 393, startPoint y: 128, endPoint x: 415, endPoint y: 130, distance: 22.1
click at [415, 130] on p "Project Info" at bounding box center [410, 124] width 72 height 20
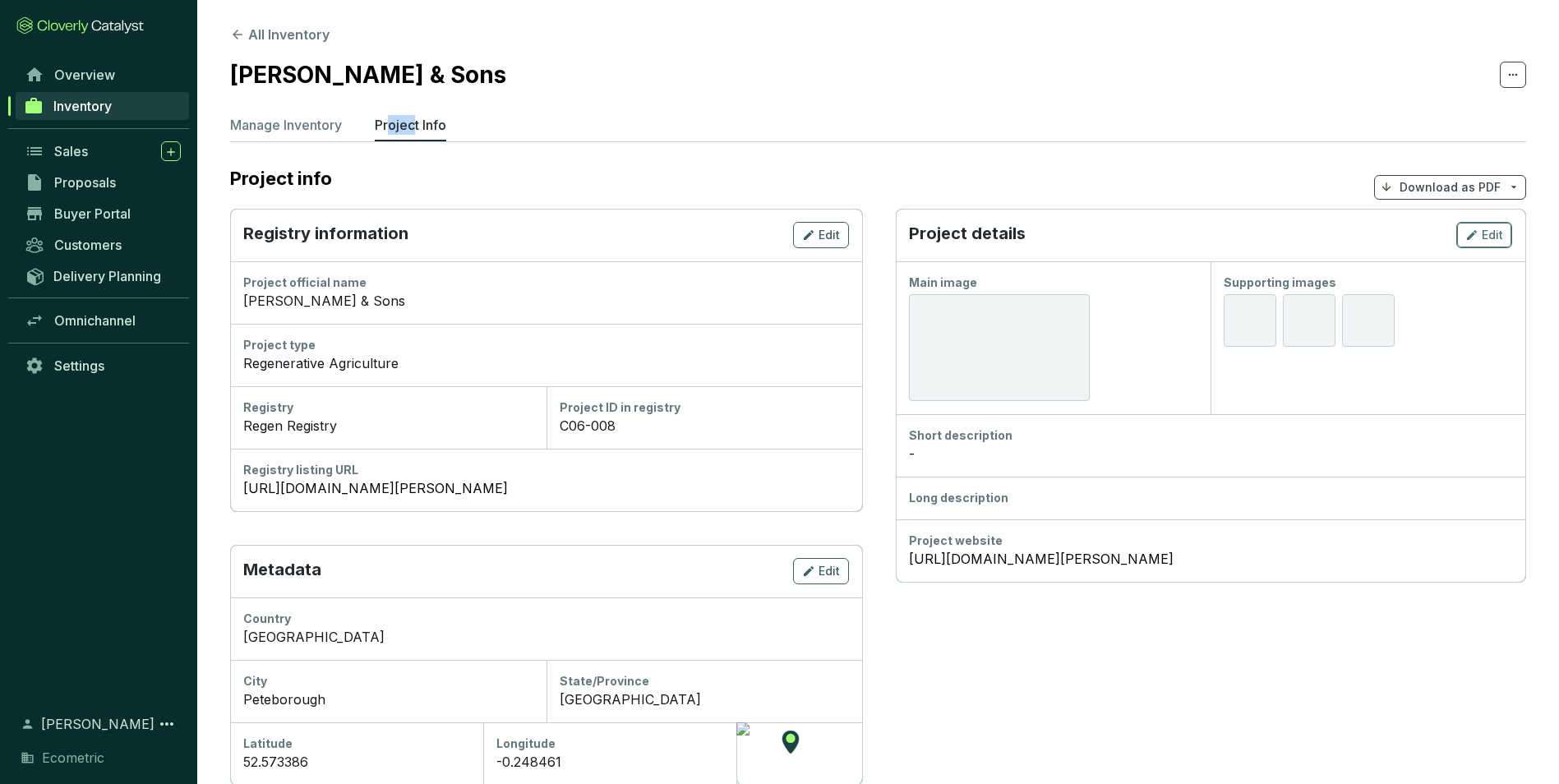
click at [1481, 233] on div "Edit" at bounding box center [1484, 235] width 38 height 20
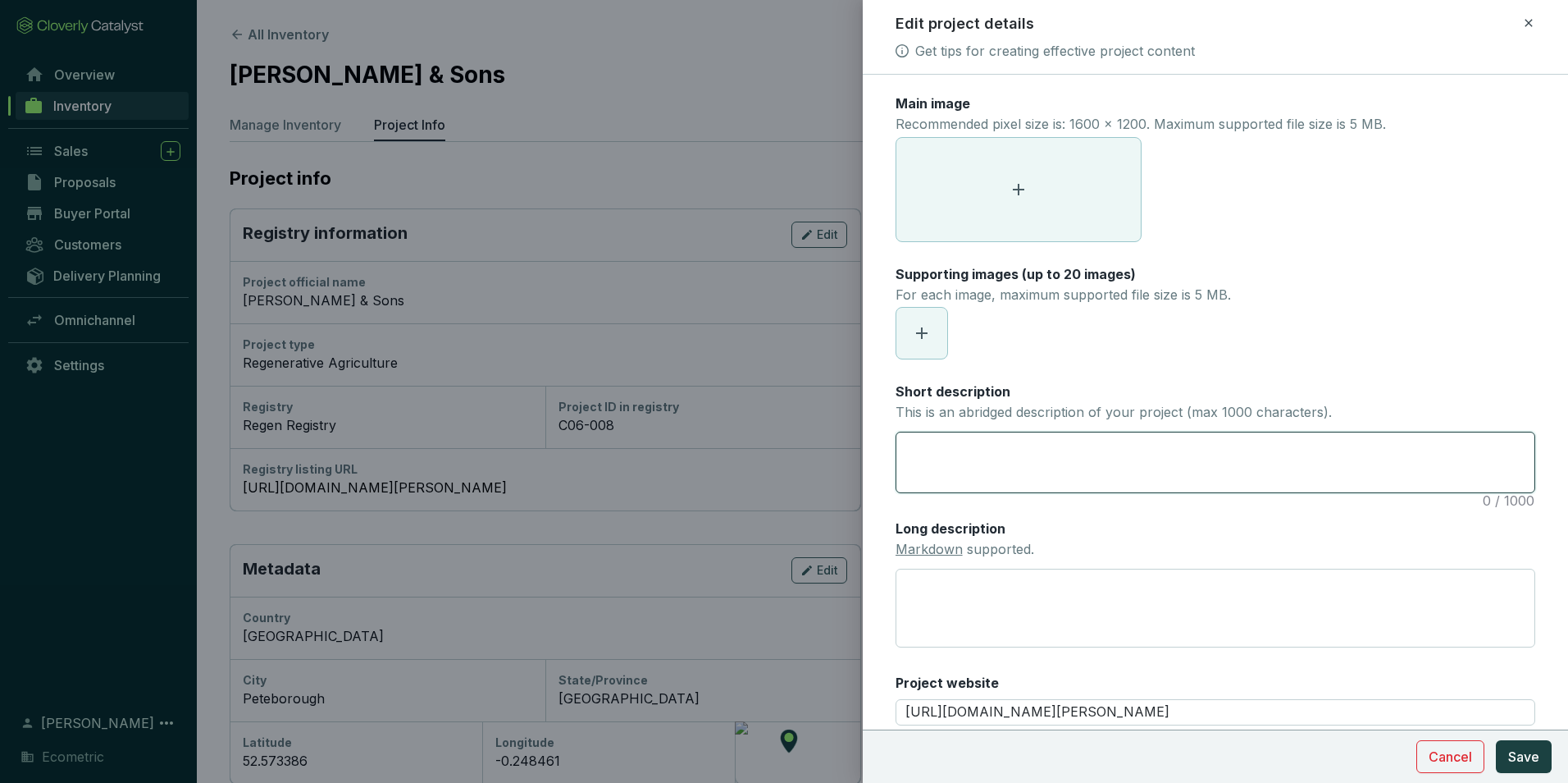
drag, startPoint x: 923, startPoint y: 454, endPoint x: 946, endPoint y: 482, distance: 36.2
click at [923, 455] on textarea "Short description This is an abridged description of your project (max 1000 cha…" at bounding box center [1216, 462] width 638 height 59
paste textarea "The project involves changes in farming methods to reverse soil degradation and…"
type textarea "The project involves changes in farming methods to reverse soil degradation and…"
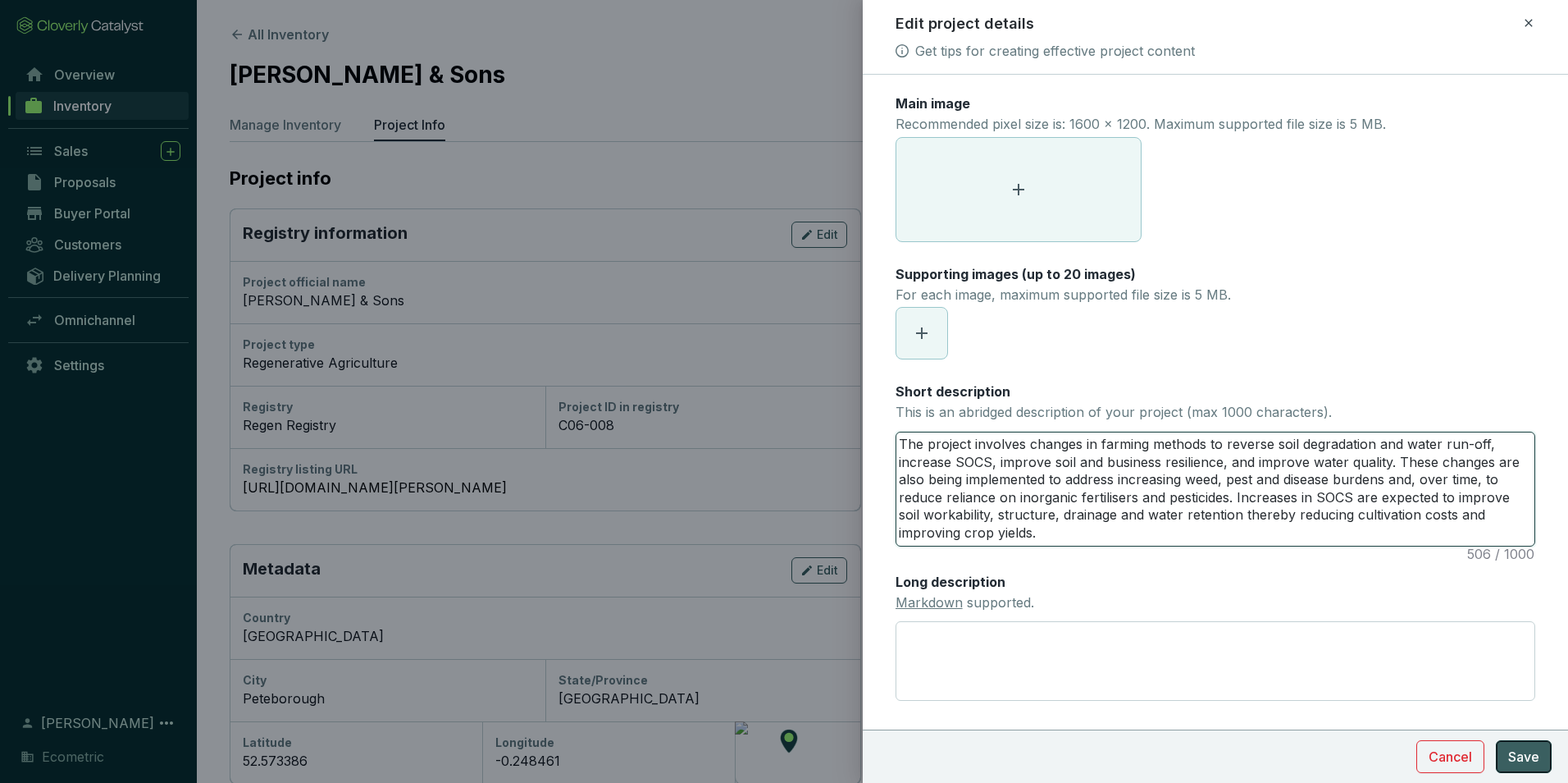
type textarea "The project involves changes in farming methods to reverse soil degradation and…"
click at [1529, 760] on span "Save" at bounding box center [1524, 757] width 31 height 20
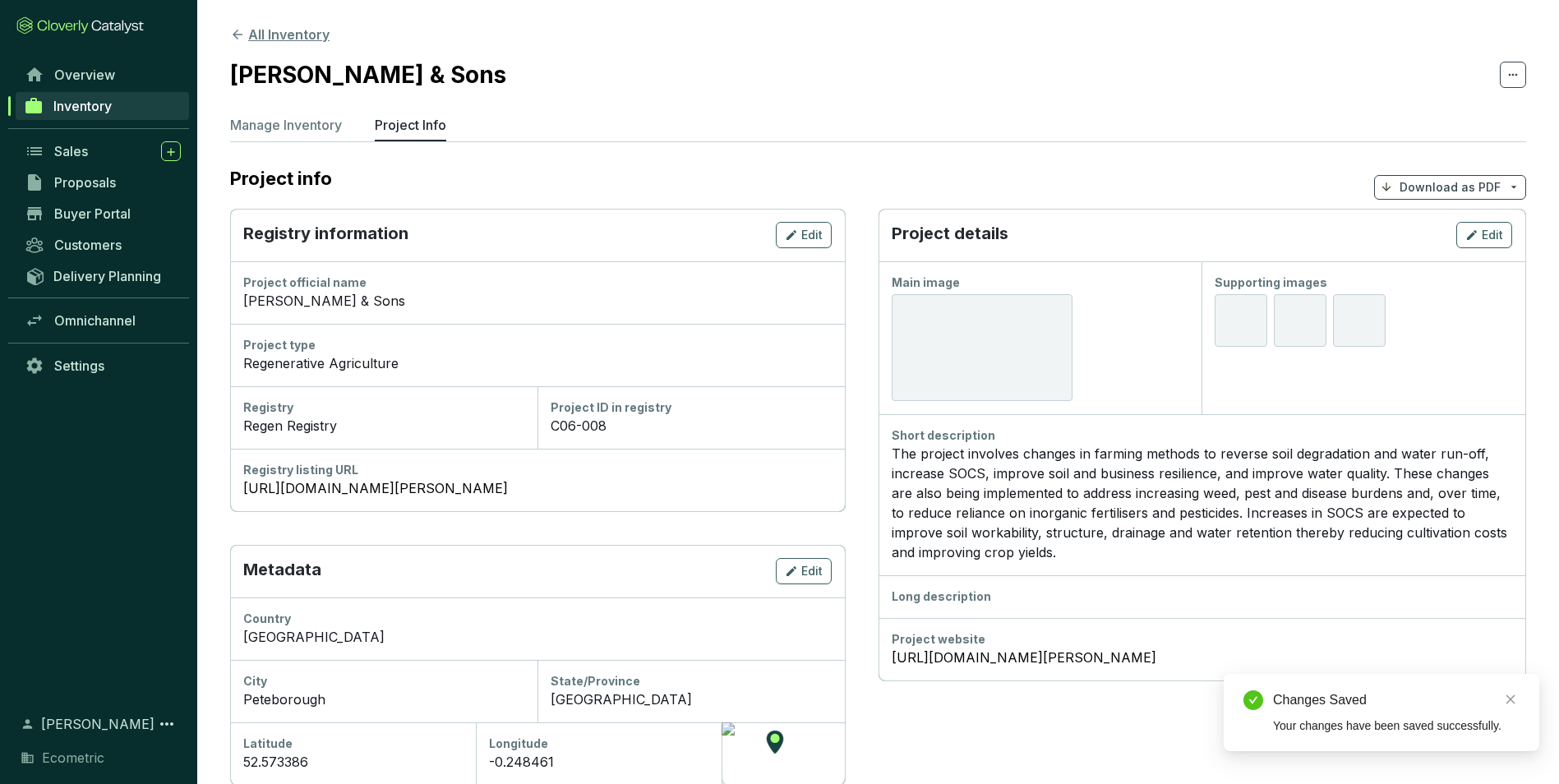
click at [283, 33] on button "All Inventory" at bounding box center [280, 34] width 99 height 20
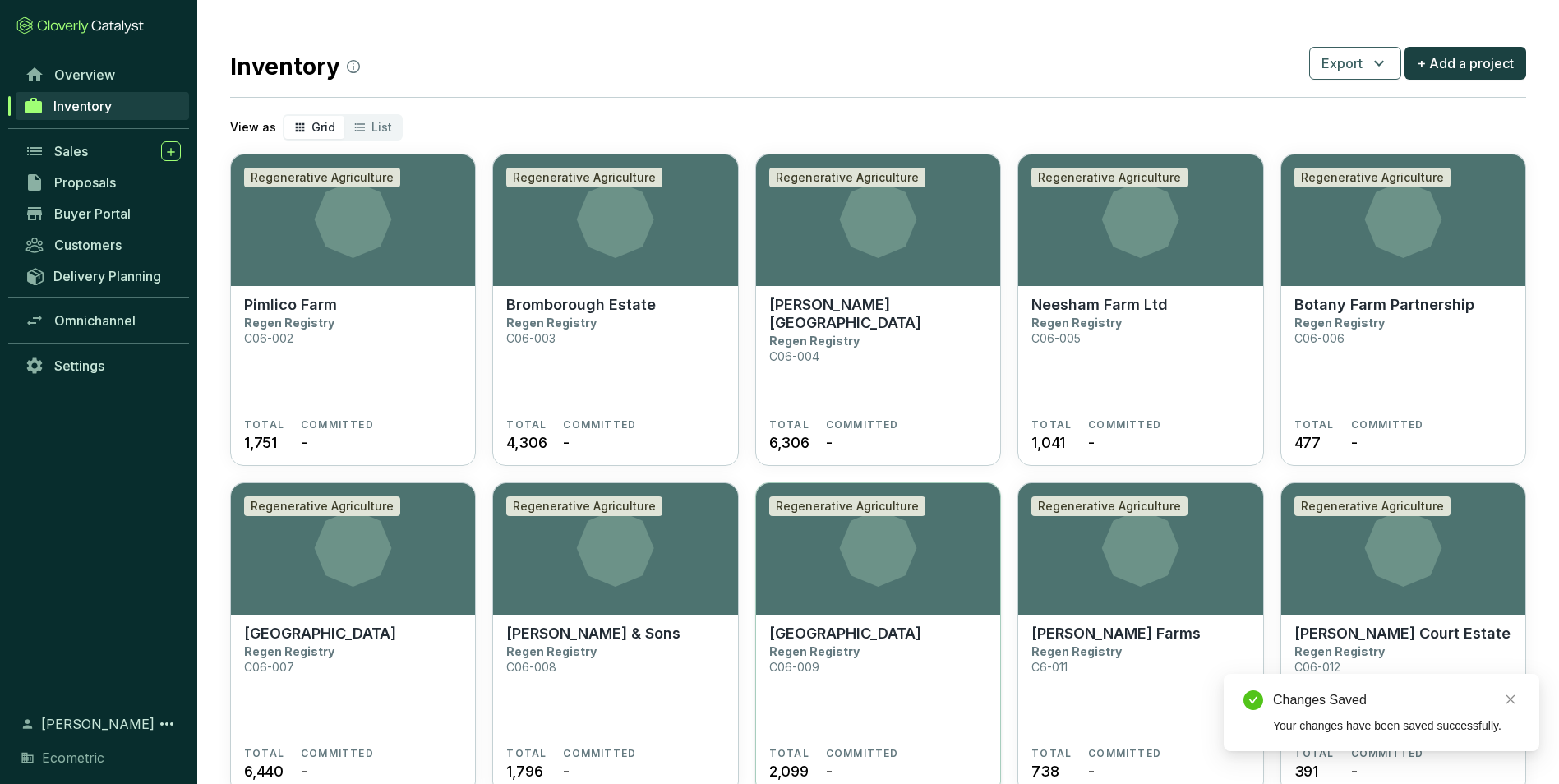
click at [879, 638] on p "[GEOGRAPHIC_DATA]" at bounding box center [846, 633] width 152 height 18
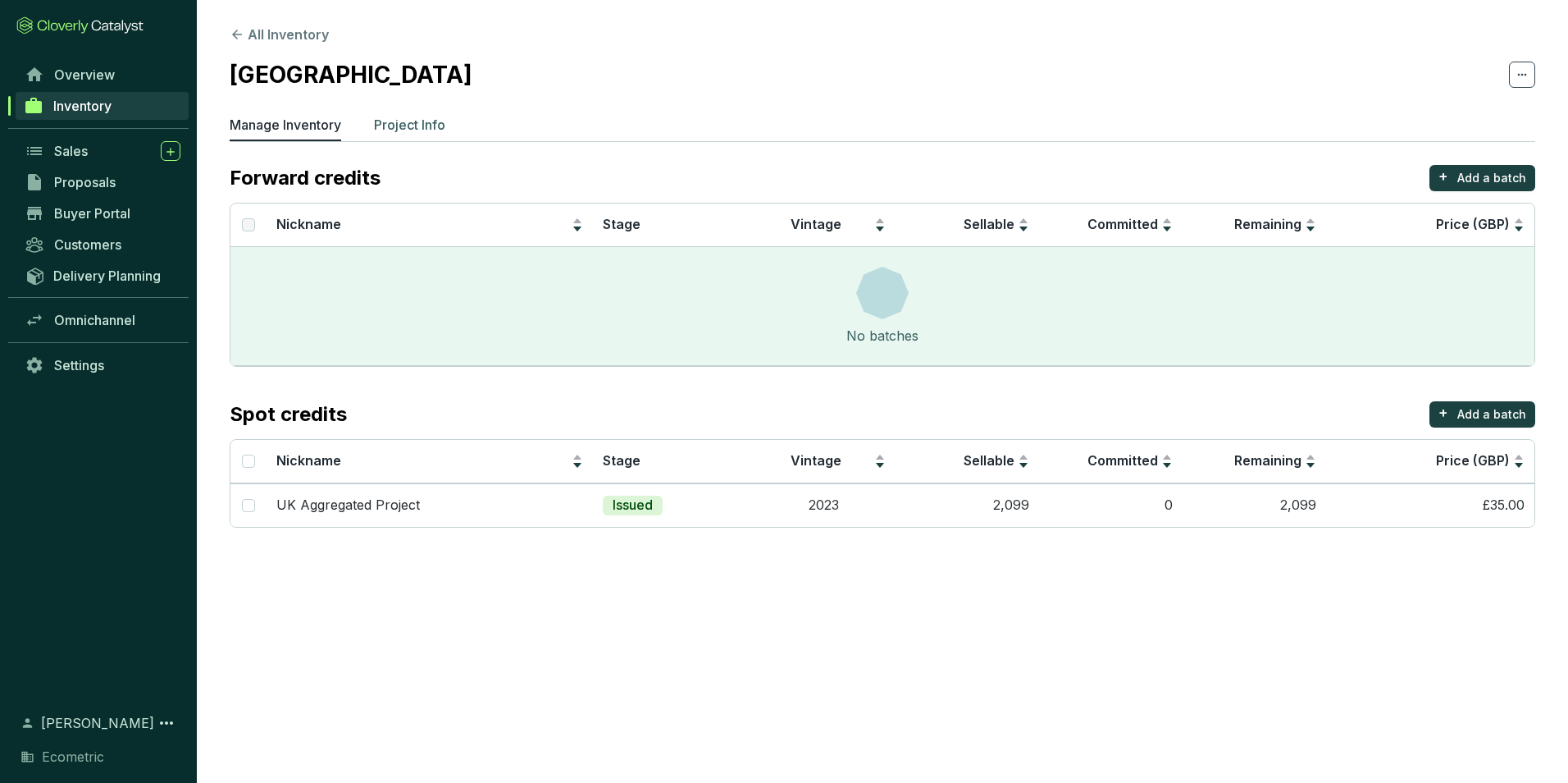
drag, startPoint x: 390, startPoint y: 129, endPoint x: 443, endPoint y: 150, distance: 57.0
click at [391, 130] on p "Project Info" at bounding box center [410, 124] width 72 height 20
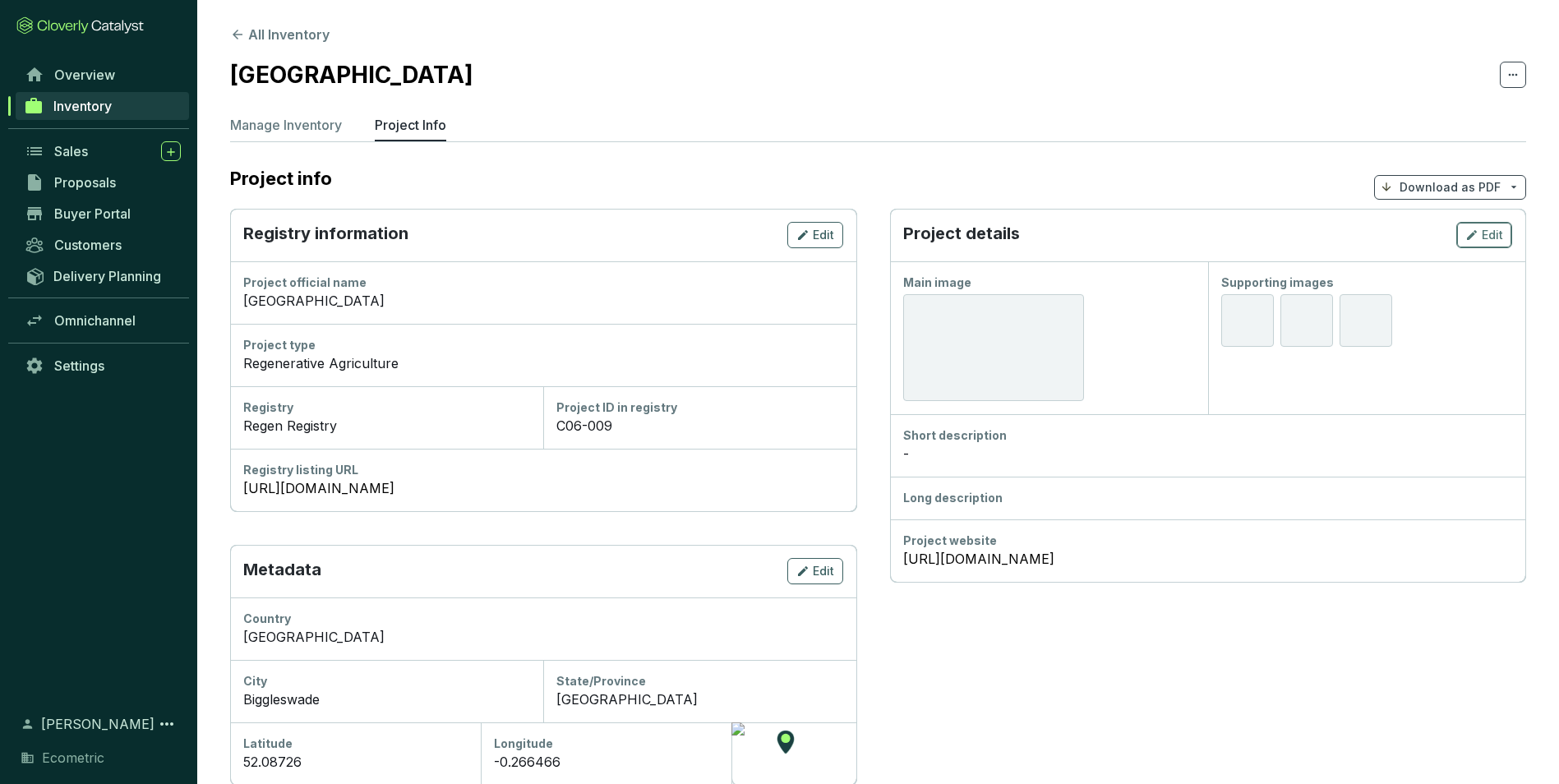
click at [1485, 244] on div "Edit" at bounding box center [1484, 235] width 38 height 20
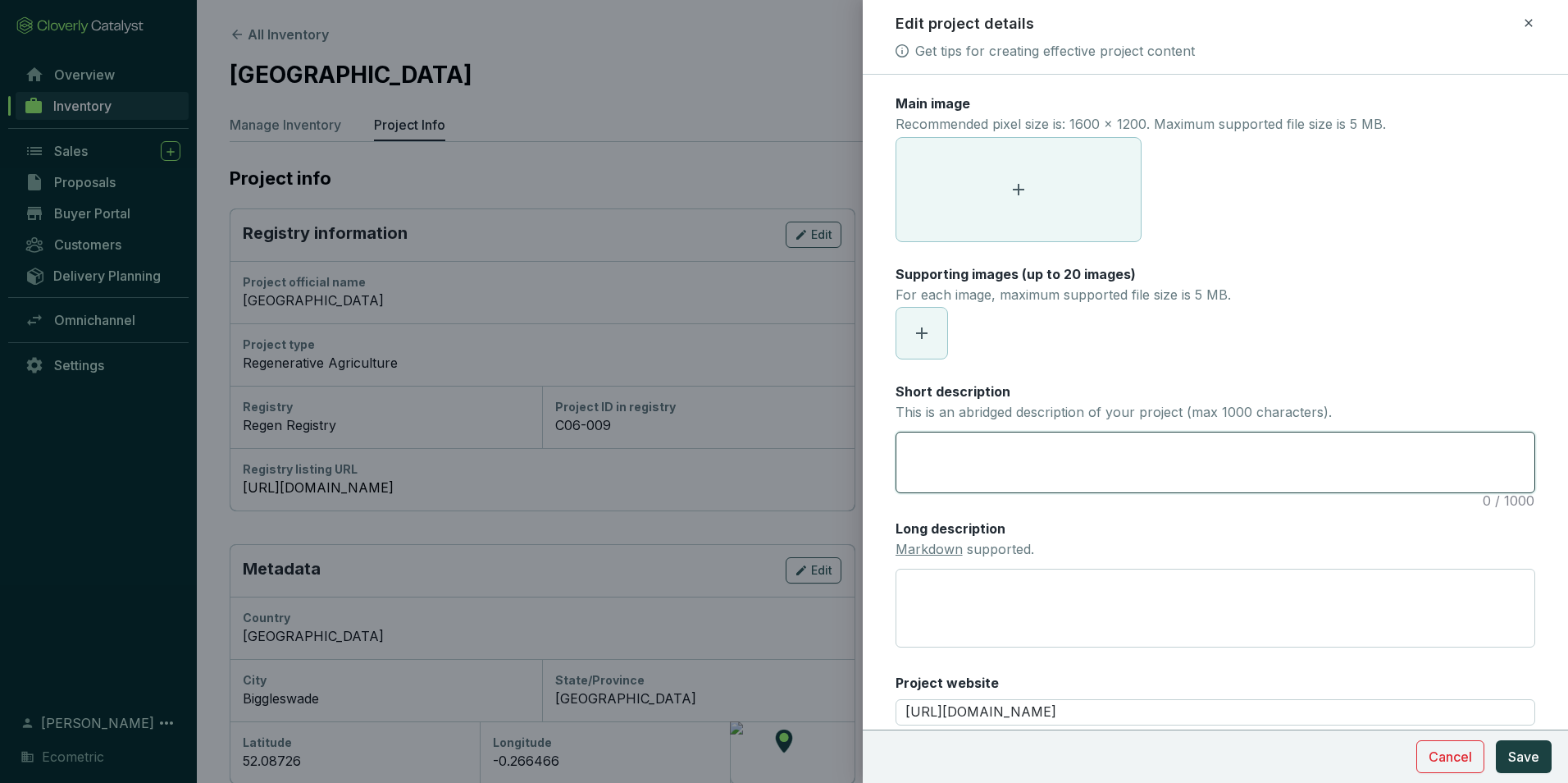
click at [1125, 468] on textarea "Short description This is an abridged description of your project (max 1000 cha…" at bounding box center [1216, 462] width 638 height 59
paste textarea "The project involves changes in farming methods to reverse soil degradation and…"
type textarea "The project involves changes in farming methods to reverse soil degradation and…"
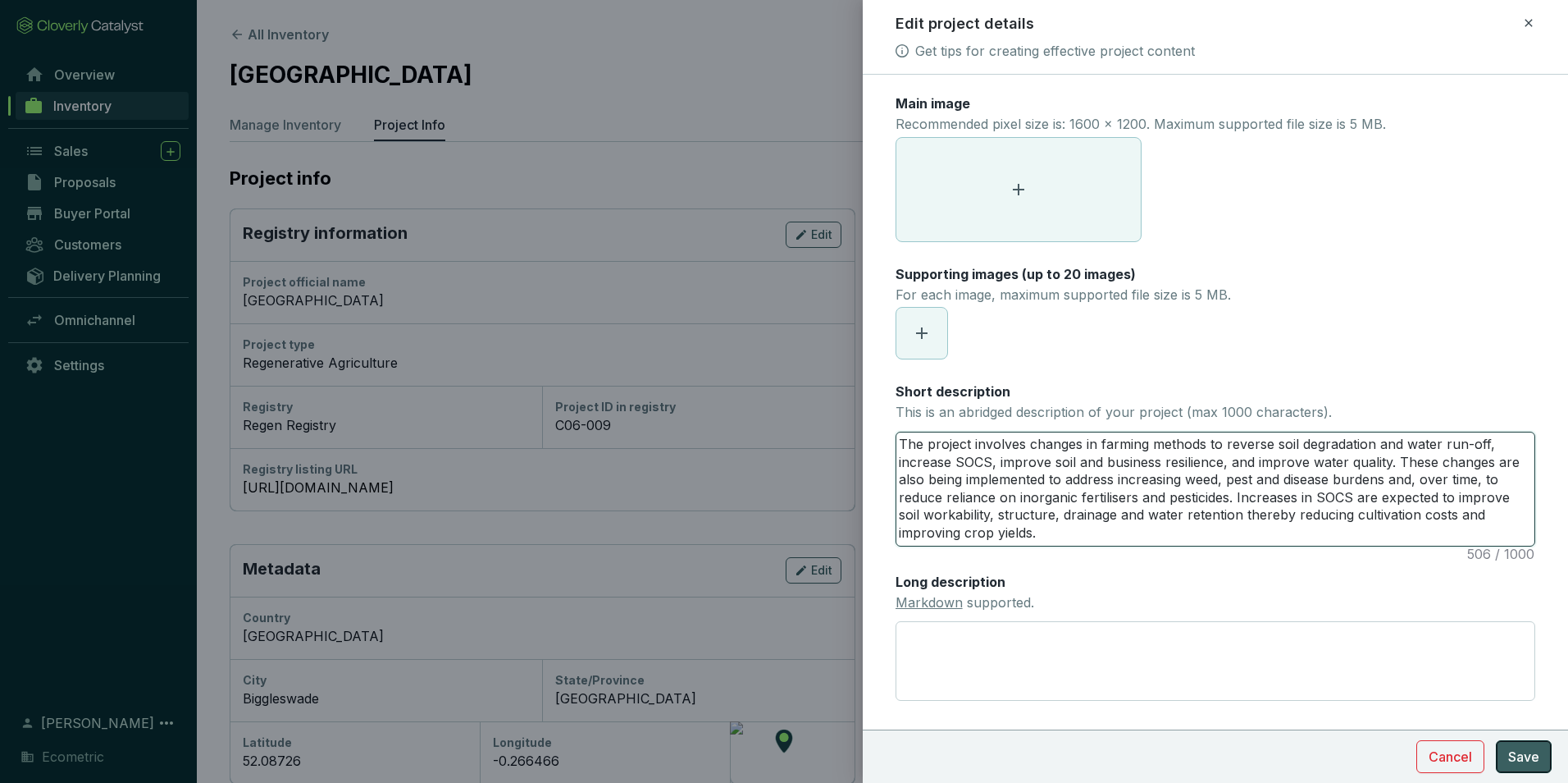
type textarea "The project involves changes in farming methods to reverse soil degradation and…"
click at [1542, 758] on button "Save" at bounding box center [1524, 757] width 56 height 33
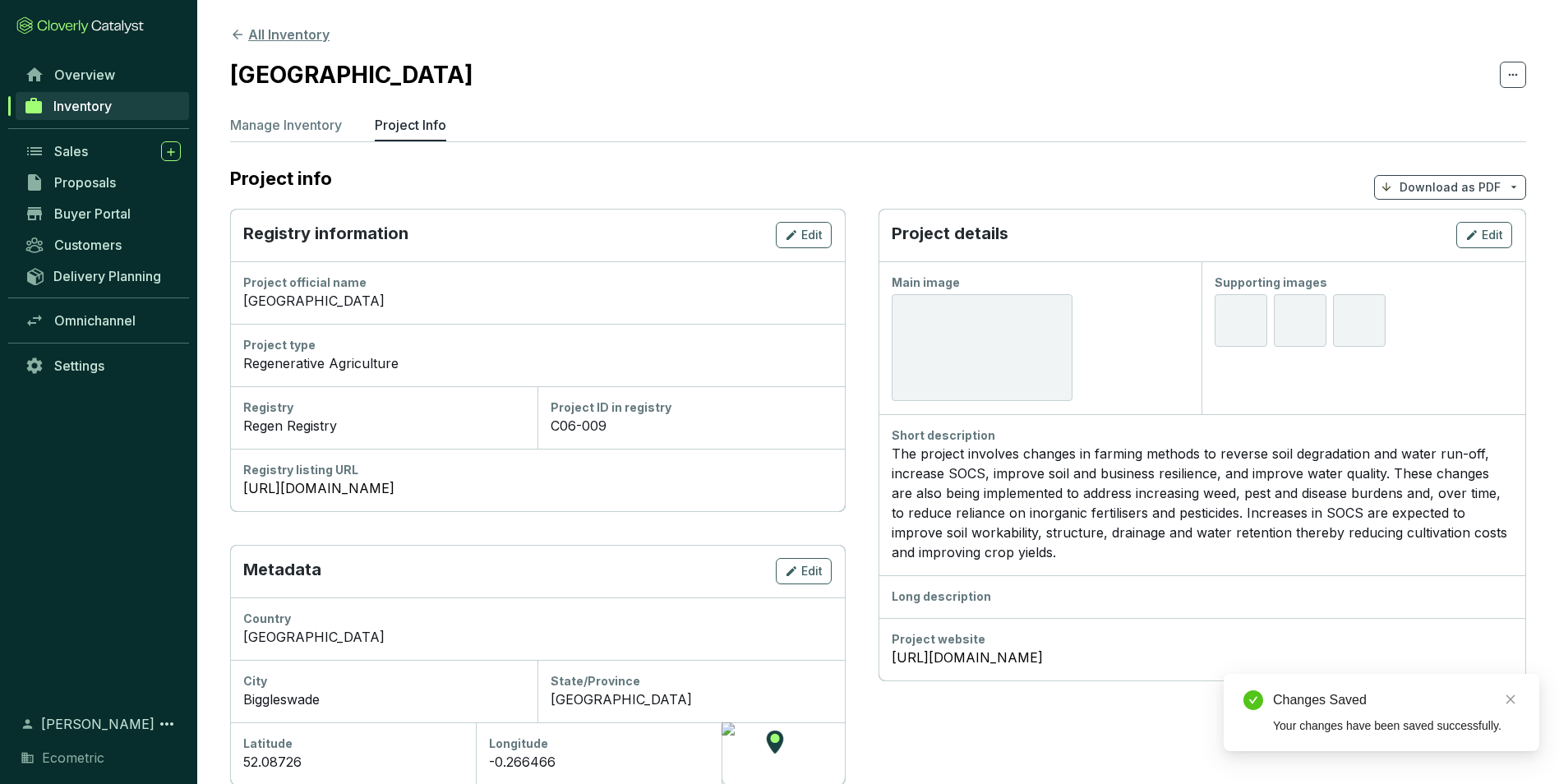
click at [252, 32] on button "All Inventory" at bounding box center [280, 34] width 99 height 20
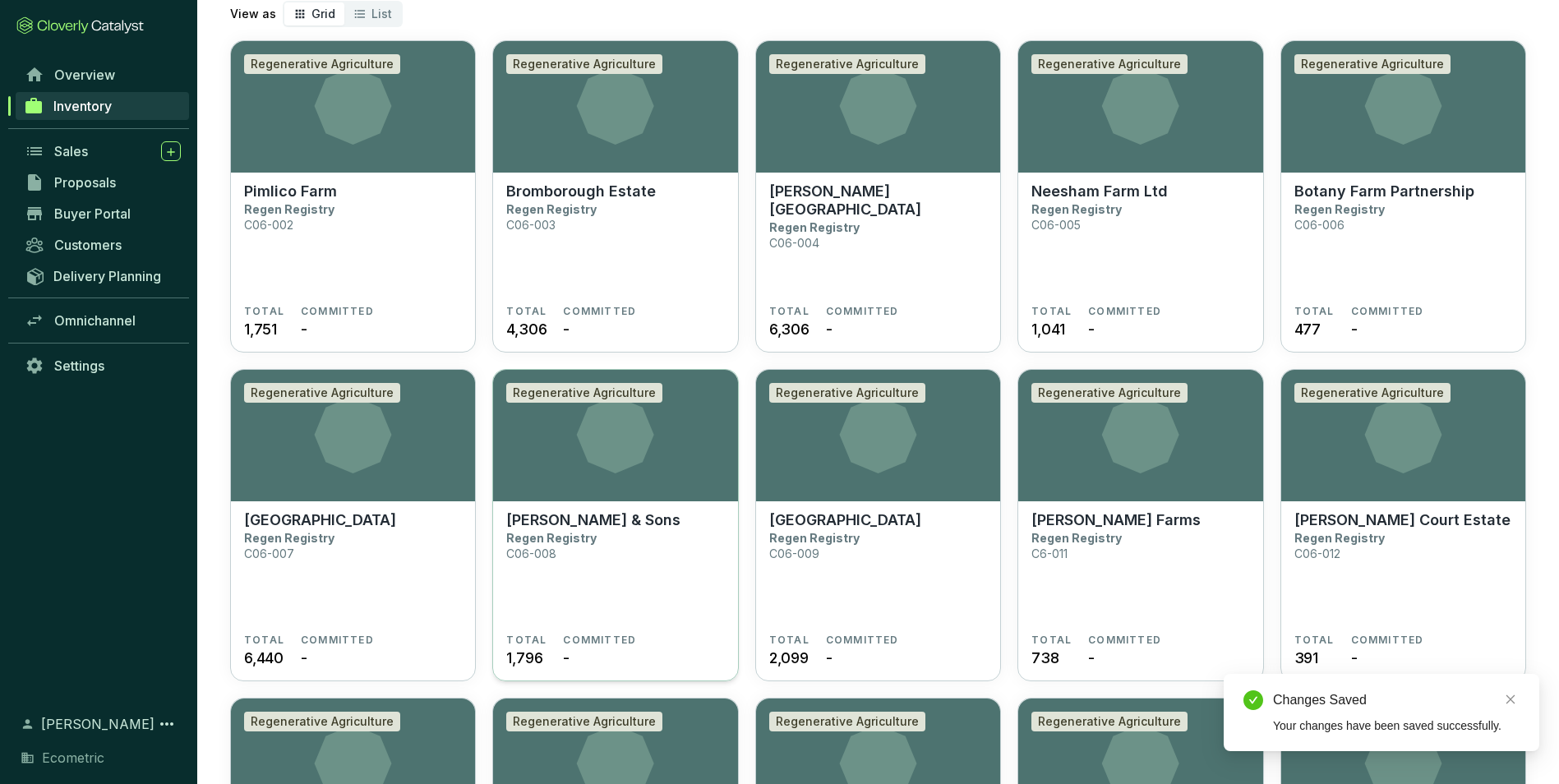
scroll to position [165, 0]
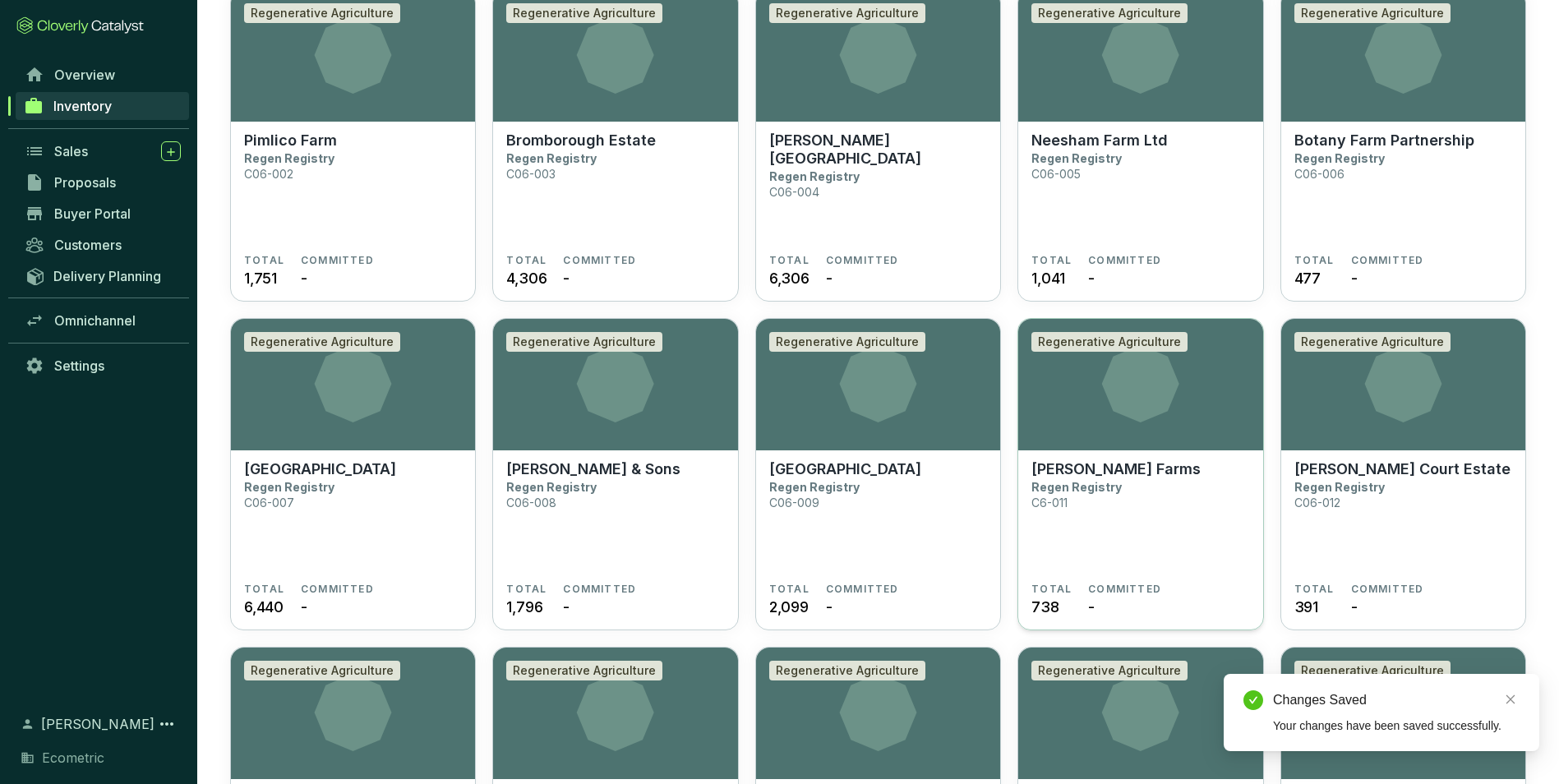
click at [1196, 488] on section "Burton Latimer Farms Regen Registry C6-011" at bounding box center [1140, 521] width 218 height 123
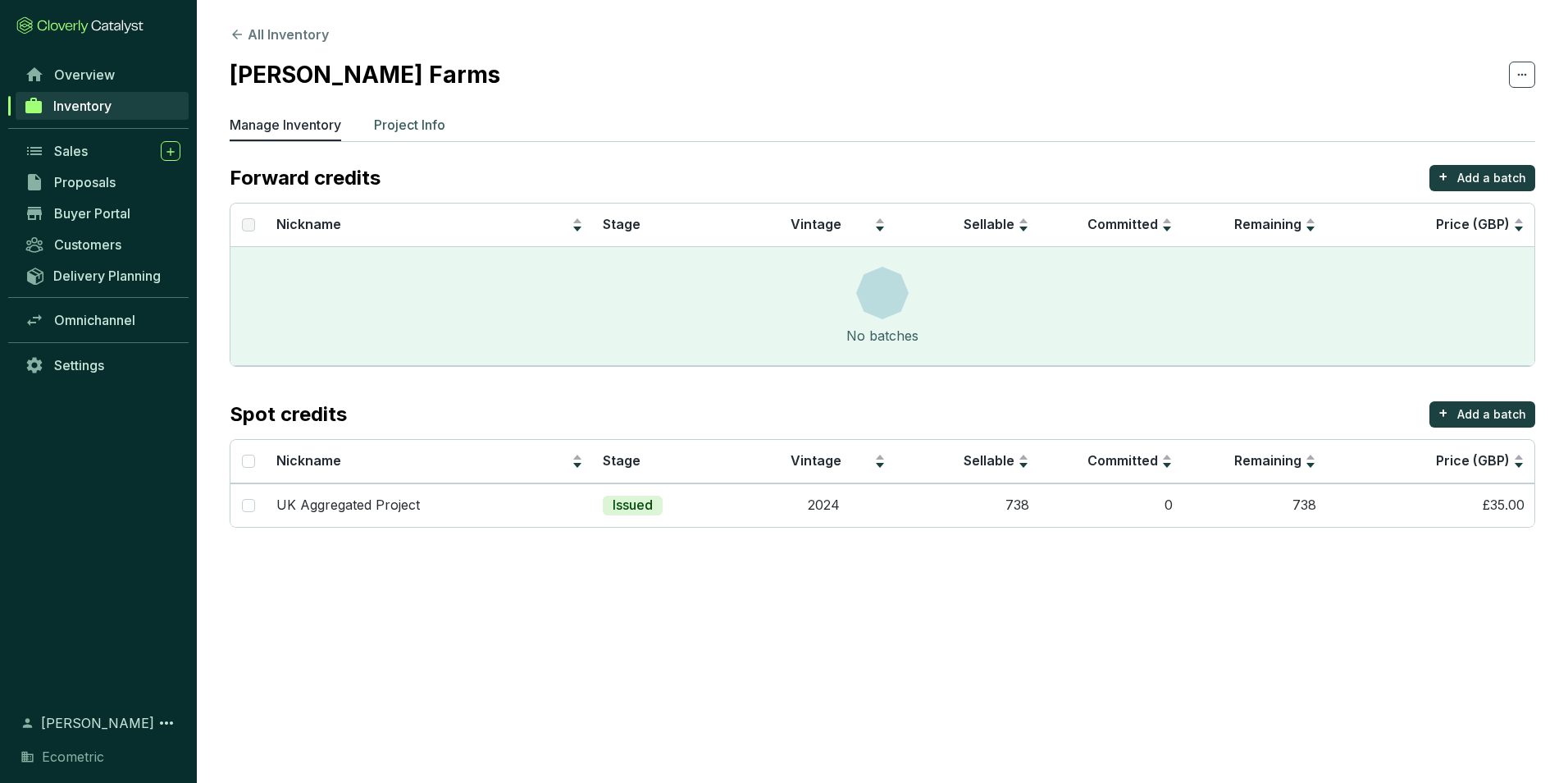
click at [421, 118] on p "Project Info" at bounding box center [410, 124] width 72 height 20
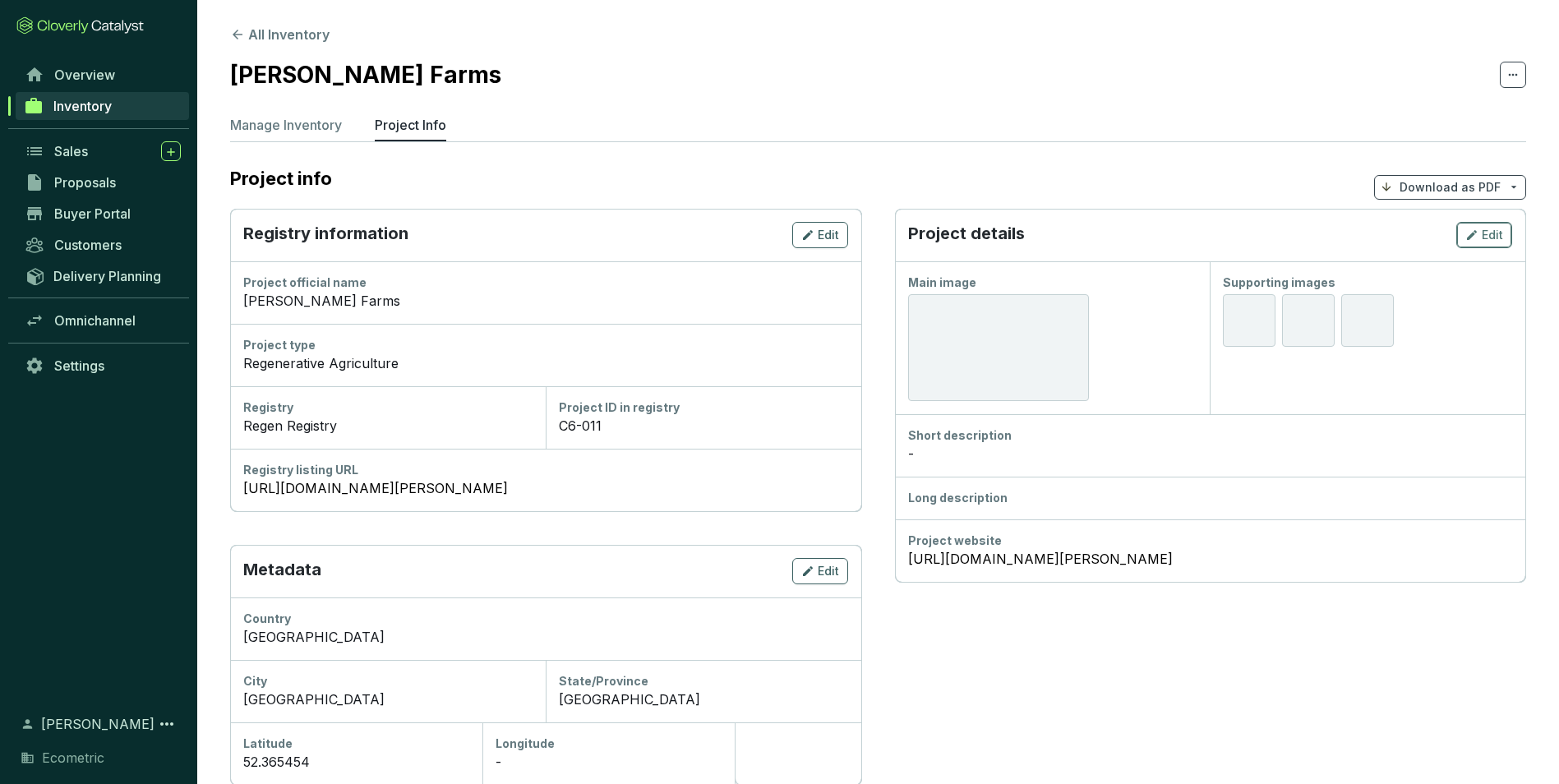
click at [1499, 231] on span "Edit" at bounding box center [1492, 235] width 21 height 17
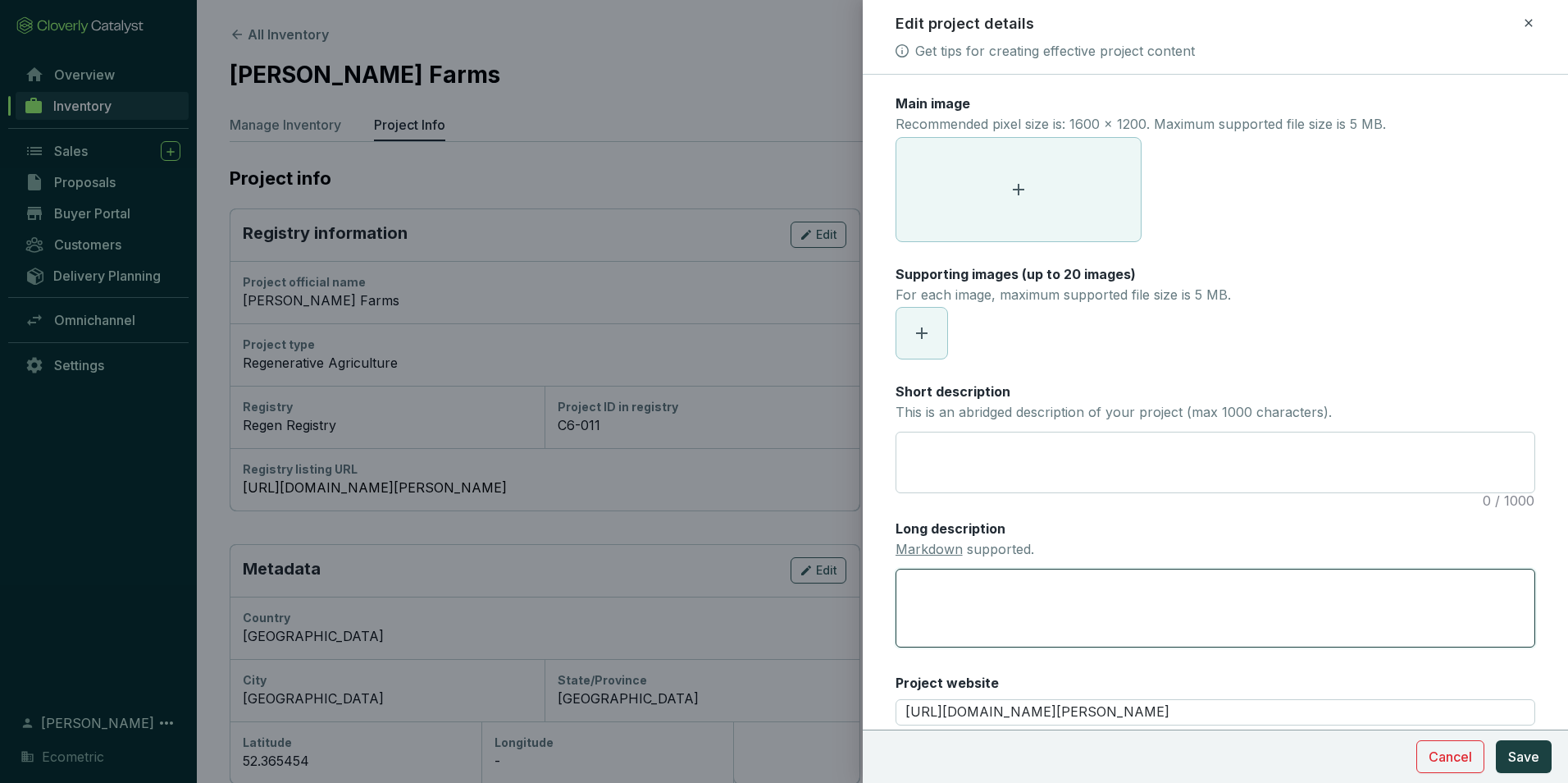
click at [974, 578] on textarea "Long description Markdown supported." at bounding box center [1216, 608] width 640 height 80
click at [971, 427] on div "Short description This is an abridged description of your project (max 1000 cha…" at bounding box center [1113, 407] width 436 height 49
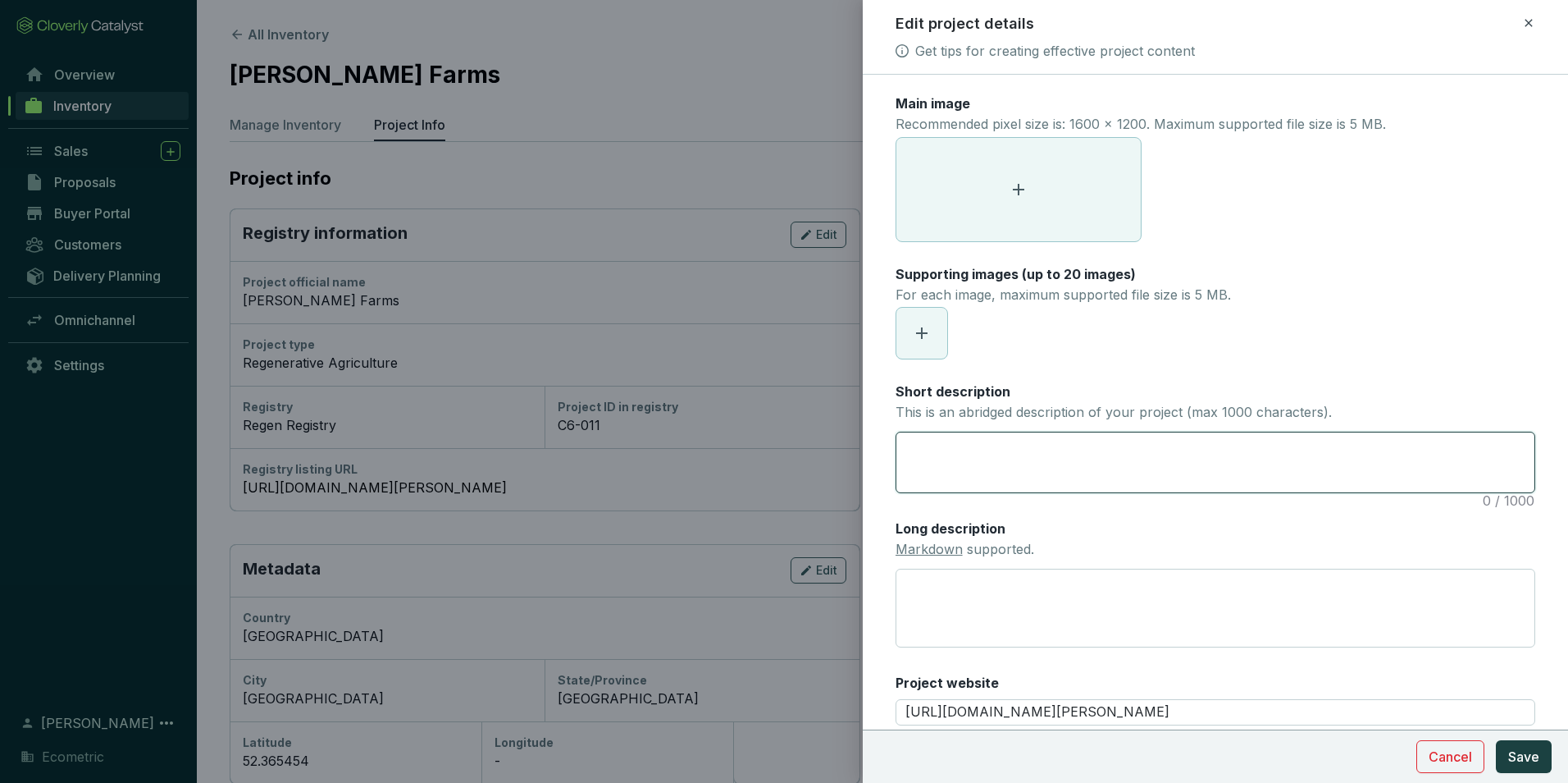
click at [973, 442] on textarea "Short description This is an abridged description of your project (max 1000 cha…" at bounding box center [1216, 462] width 638 height 59
paste textarea "The project involves changes in farming methods to reverse soil degradation and…"
type textarea "The project involves changes in farming methods to reverse soil degradation and…"
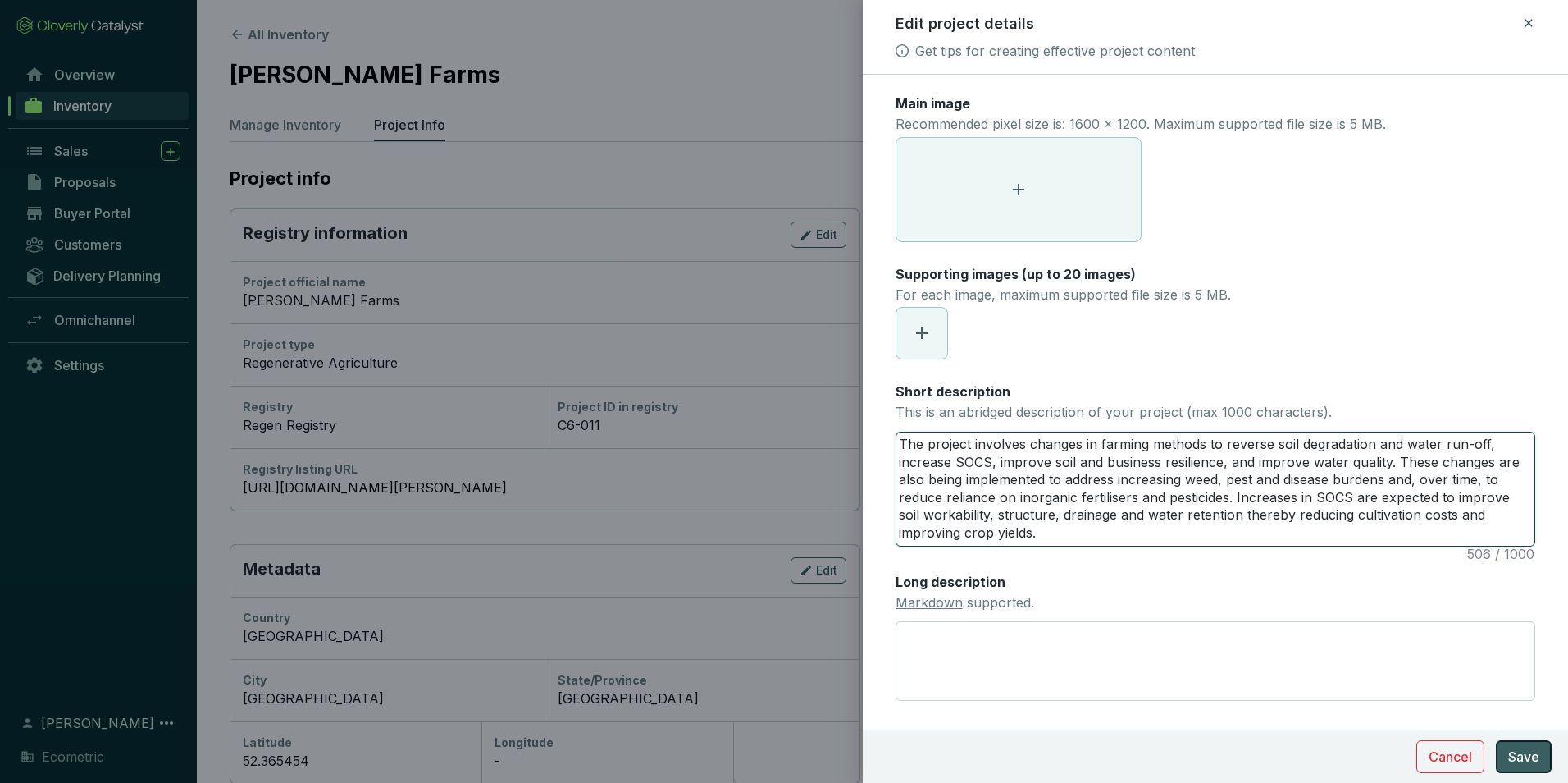
type textarea "The project involves changes in farming methods to reverse soil degradation and…"
click at [1537, 749] on span "Save" at bounding box center [1524, 757] width 31 height 20
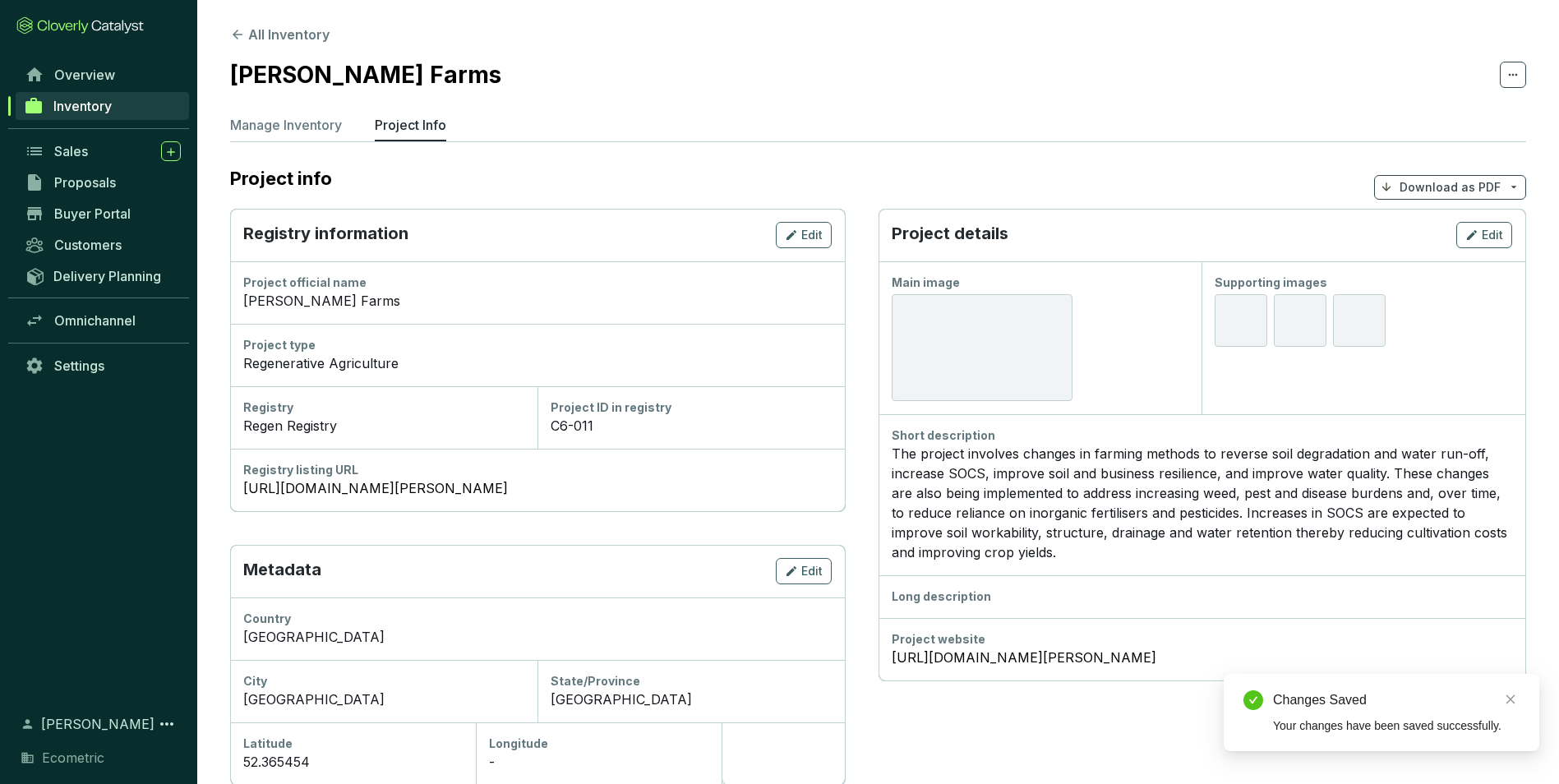
click at [57, 109] on span "Inventory" at bounding box center [82, 106] width 59 height 17
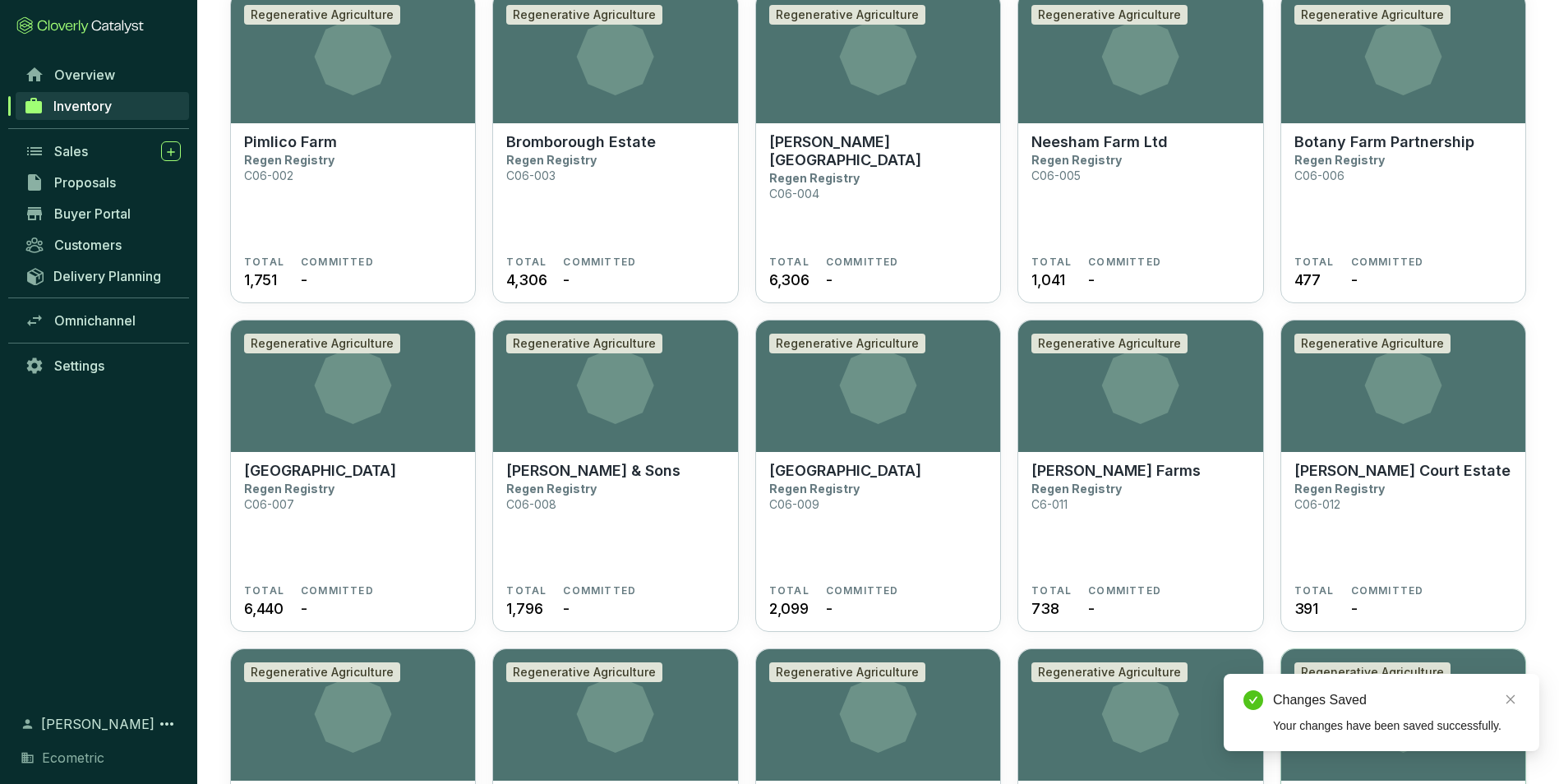
scroll to position [165, 0]
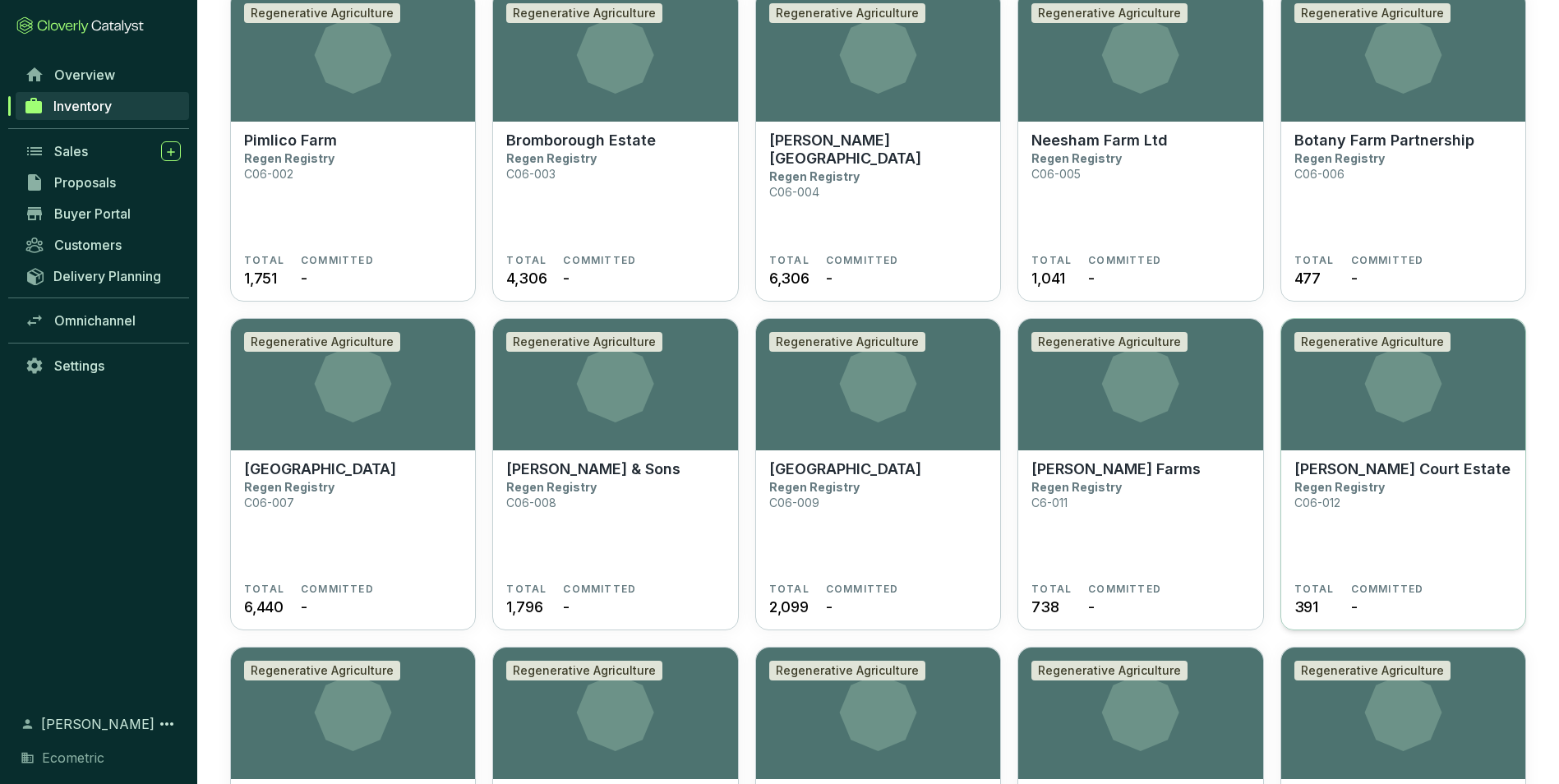
click at [1373, 492] on p "Regen Registry" at bounding box center [1339, 487] width 90 height 14
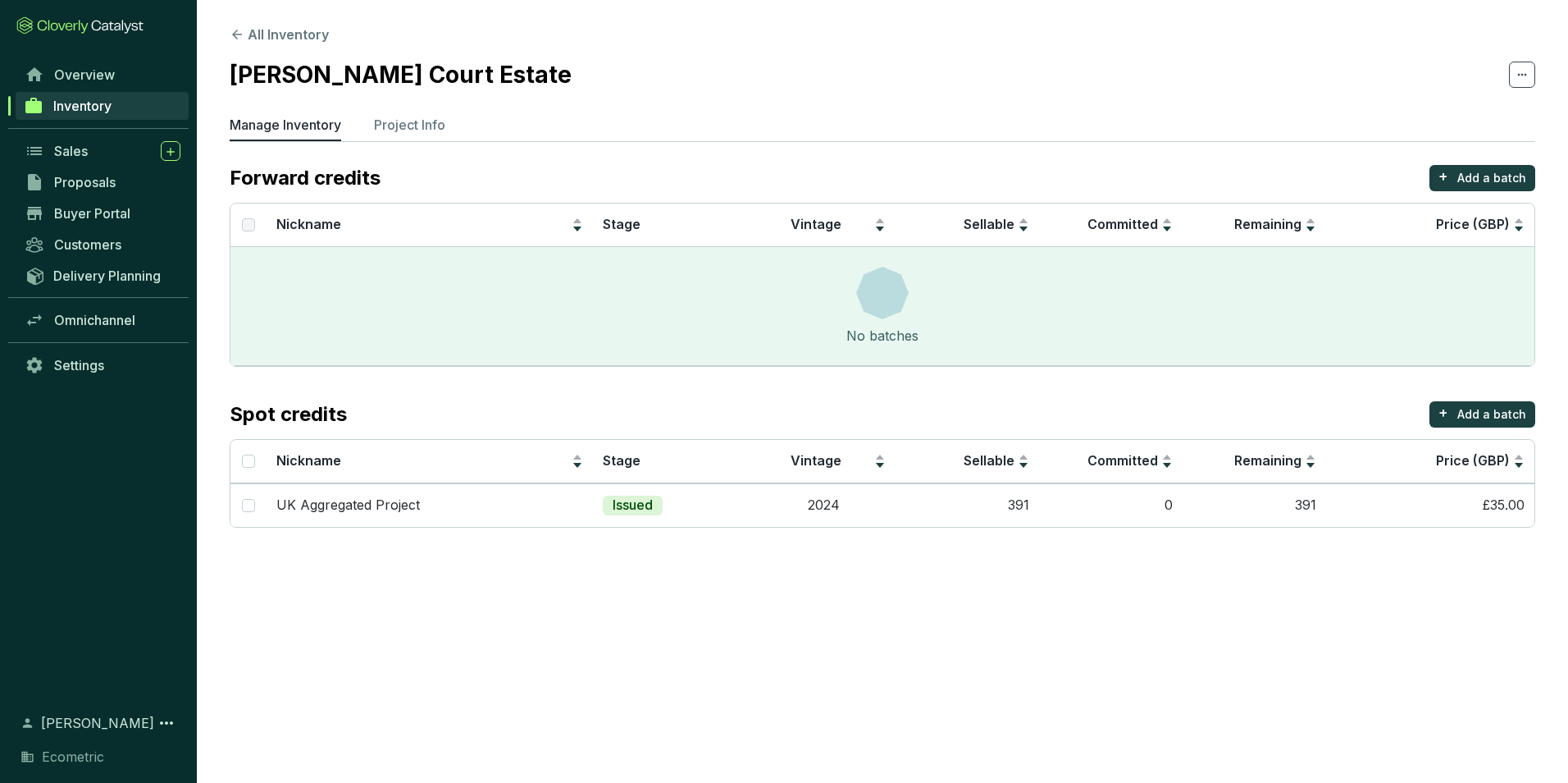
click at [401, 108] on section "All Inventory [PERSON_NAME] Court Estate Manage Inventory Project Info Forward …" at bounding box center [882, 280] width 1371 height 561
click at [404, 120] on p "Project Info" at bounding box center [410, 124] width 72 height 20
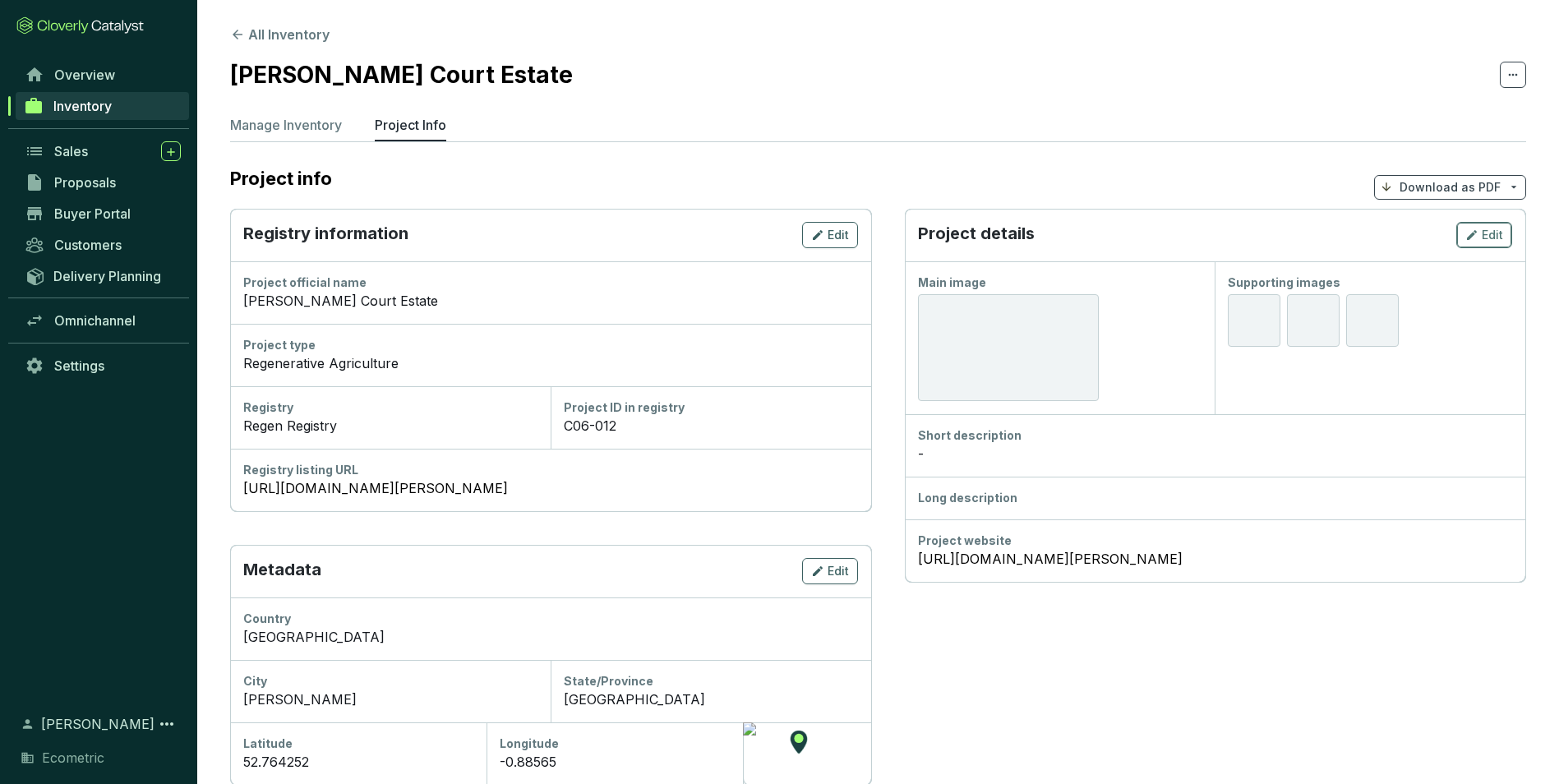
click at [1473, 241] on icon "button" at bounding box center [1471, 235] width 13 height 20
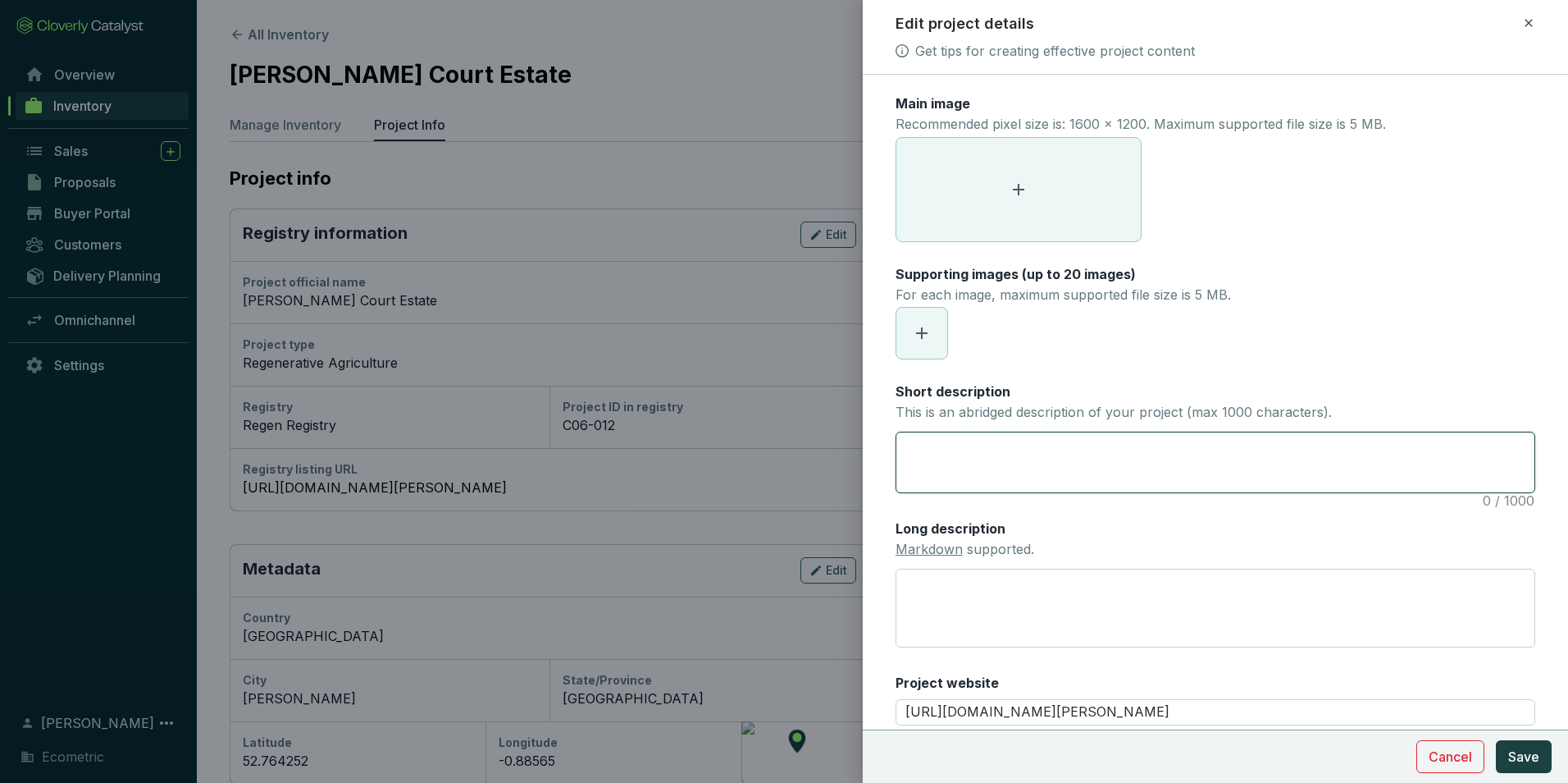
click at [930, 445] on textarea "Short description This is an abridged description of your project (max 1000 cha…" at bounding box center [1216, 462] width 638 height 59
paste textarea "The project involves changes in farming methods to reverse soil degradation and…"
type textarea "The project involves changes in farming methods to reverse soil degradation and…"
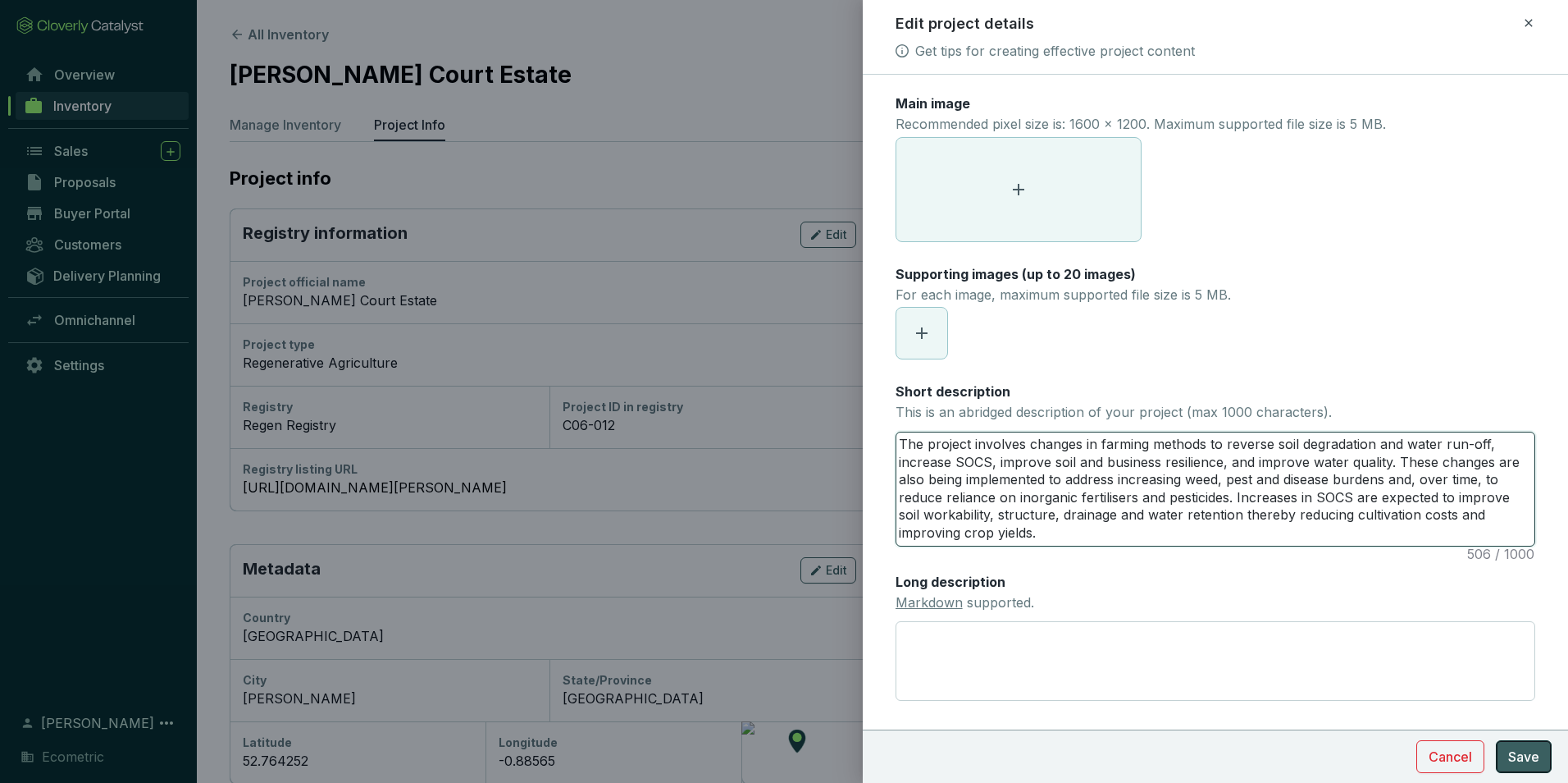
type textarea "The project involves changes in farming methods to reverse soil degradation and…"
click at [1502, 749] on button "Save" at bounding box center [1524, 757] width 56 height 33
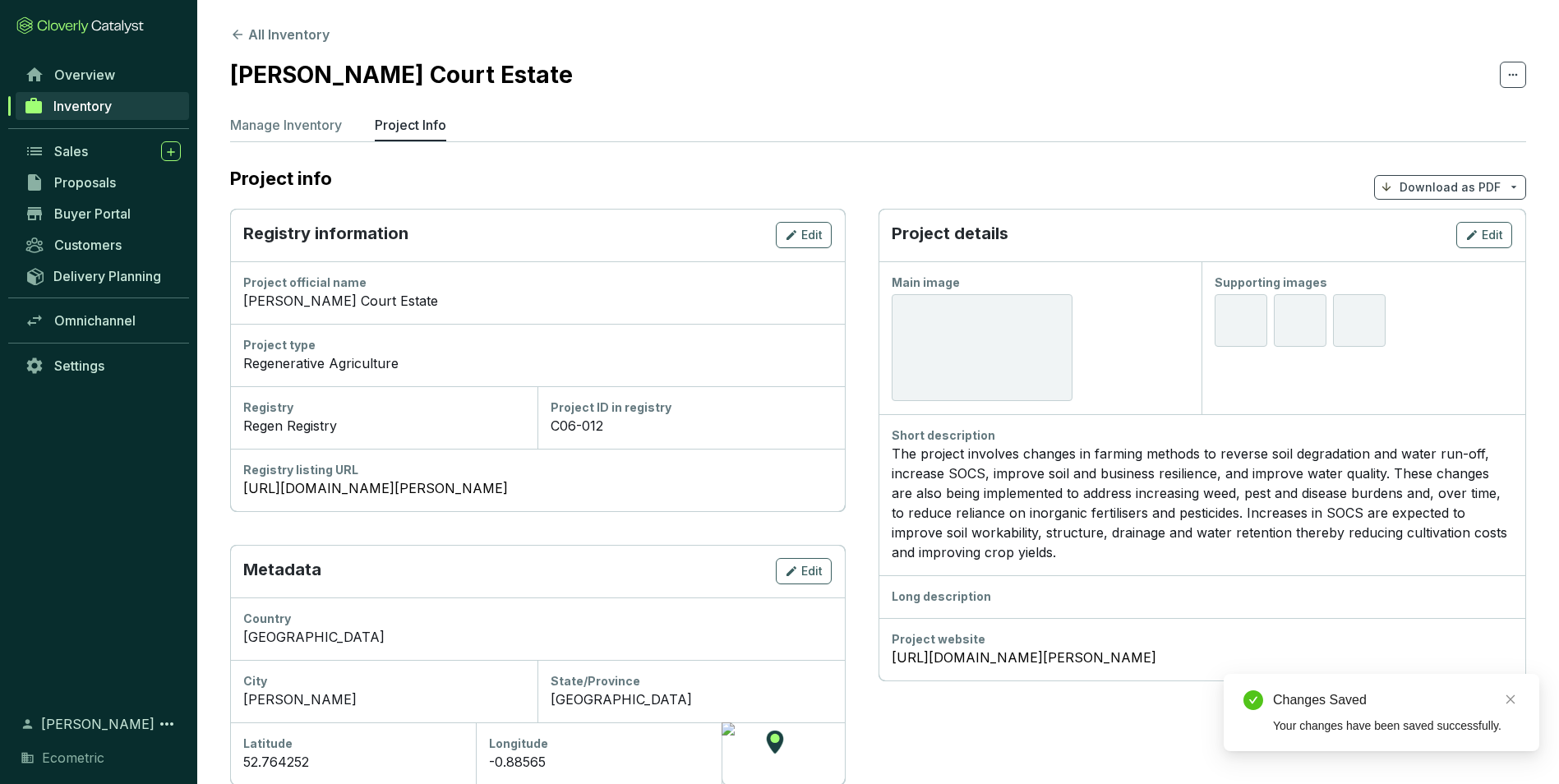
click at [53, 99] on link "Inventory" at bounding box center [103, 106] width 174 height 28
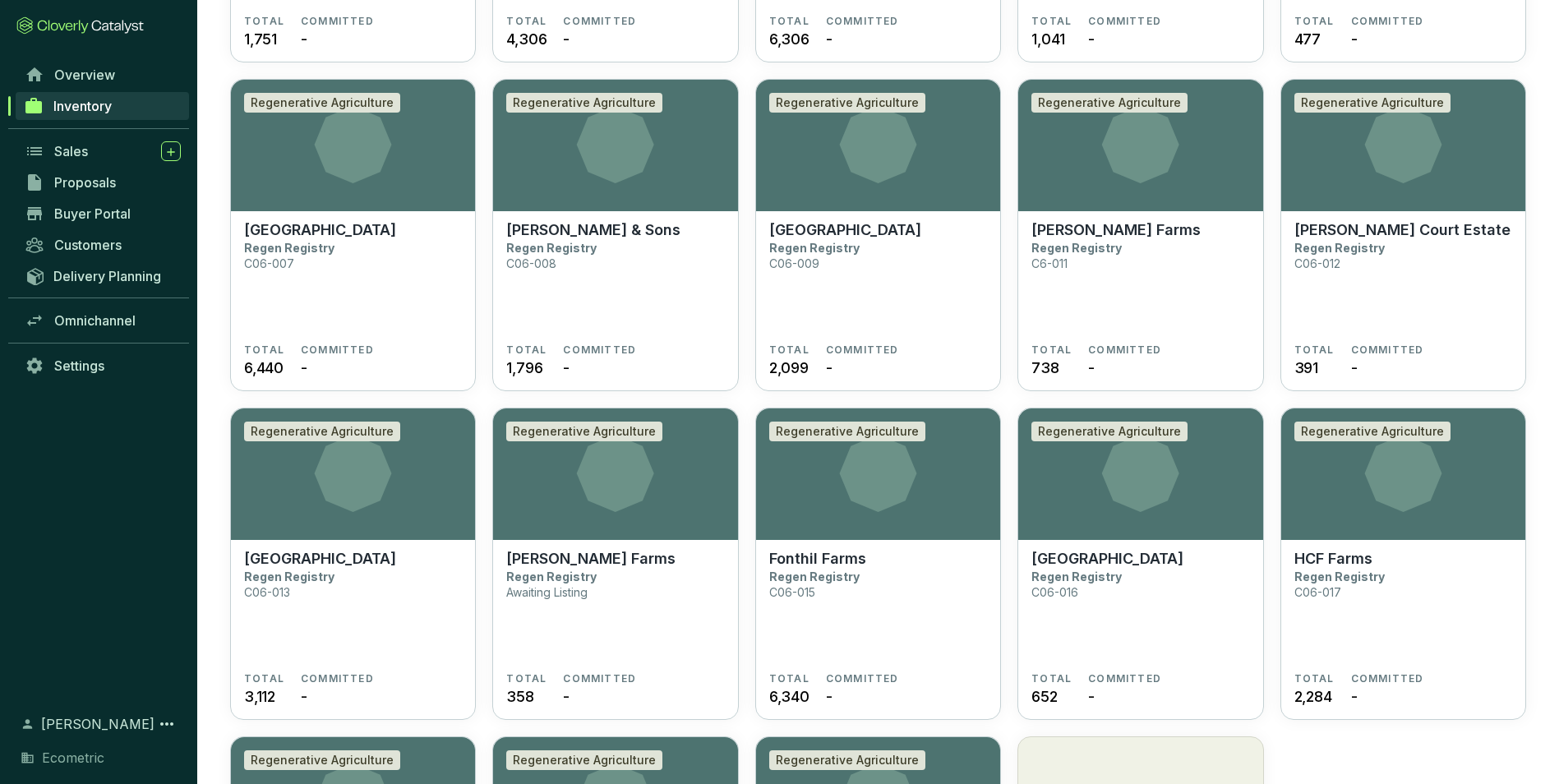
scroll to position [411, 0]
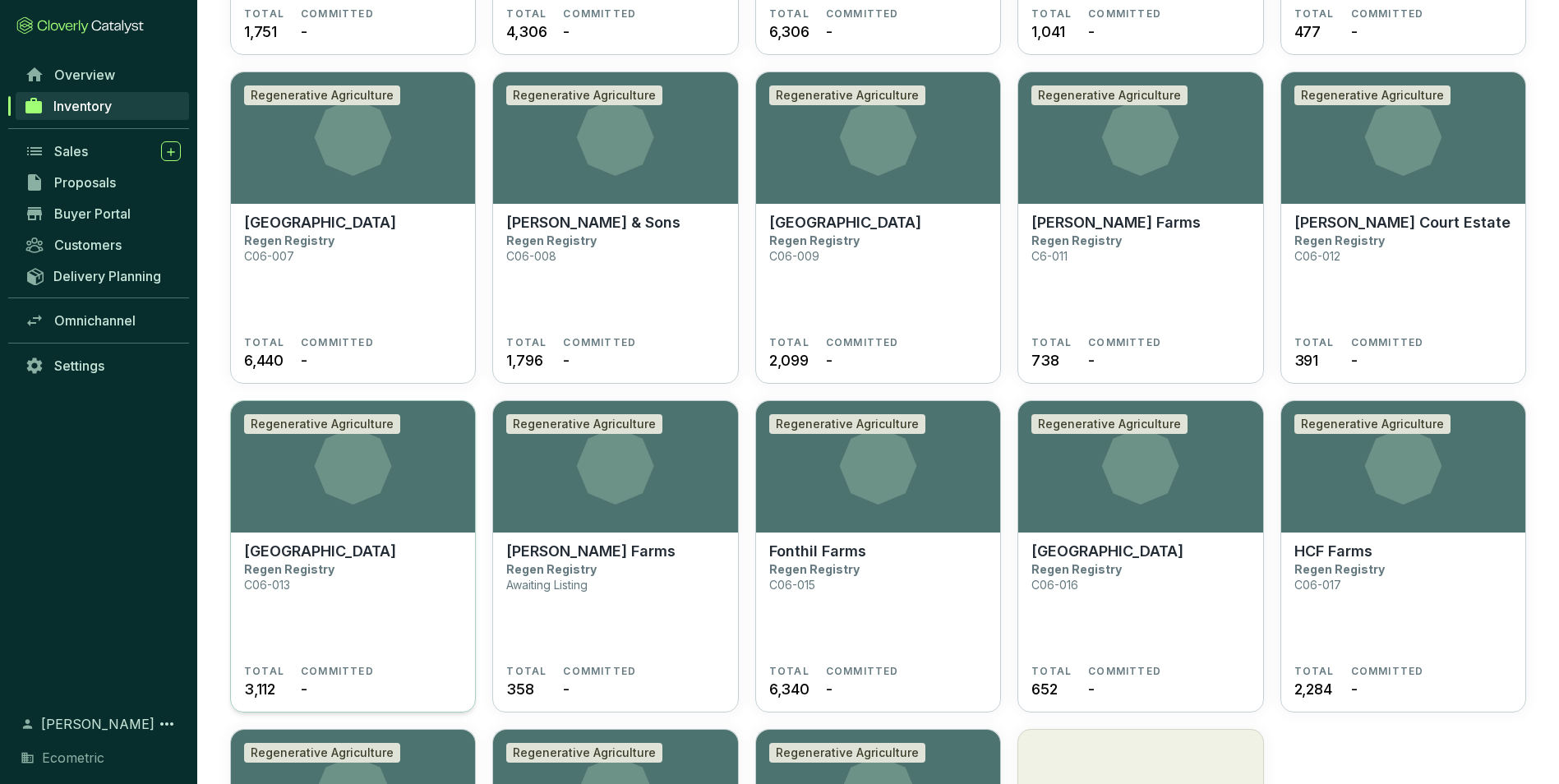
click at [351, 573] on section "Coppicemoor Farm Regen Registry C06-013" at bounding box center [353, 604] width 218 height 123
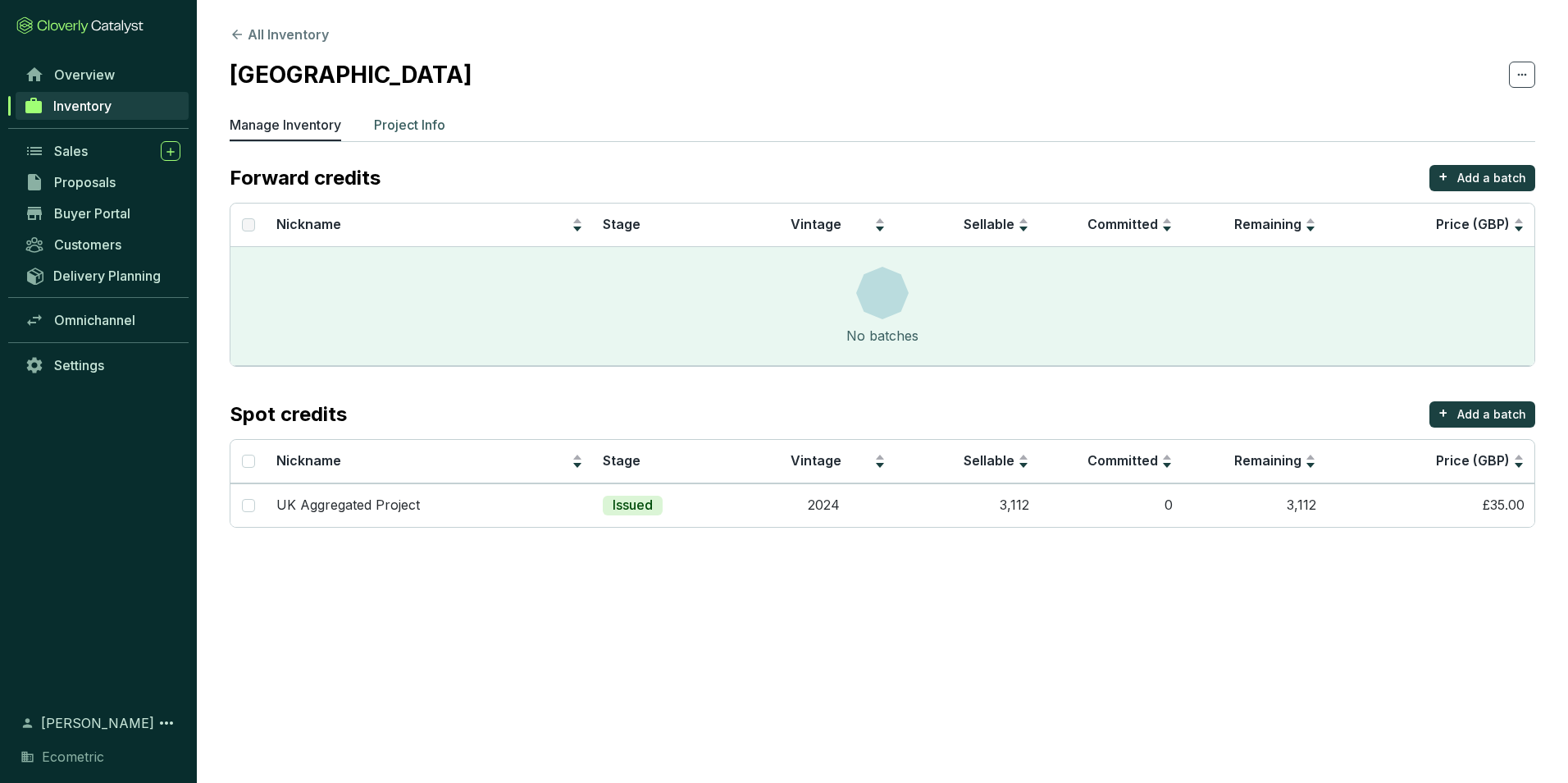
click at [428, 129] on p "Project Info" at bounding box center [410, 124] width 72 height 20
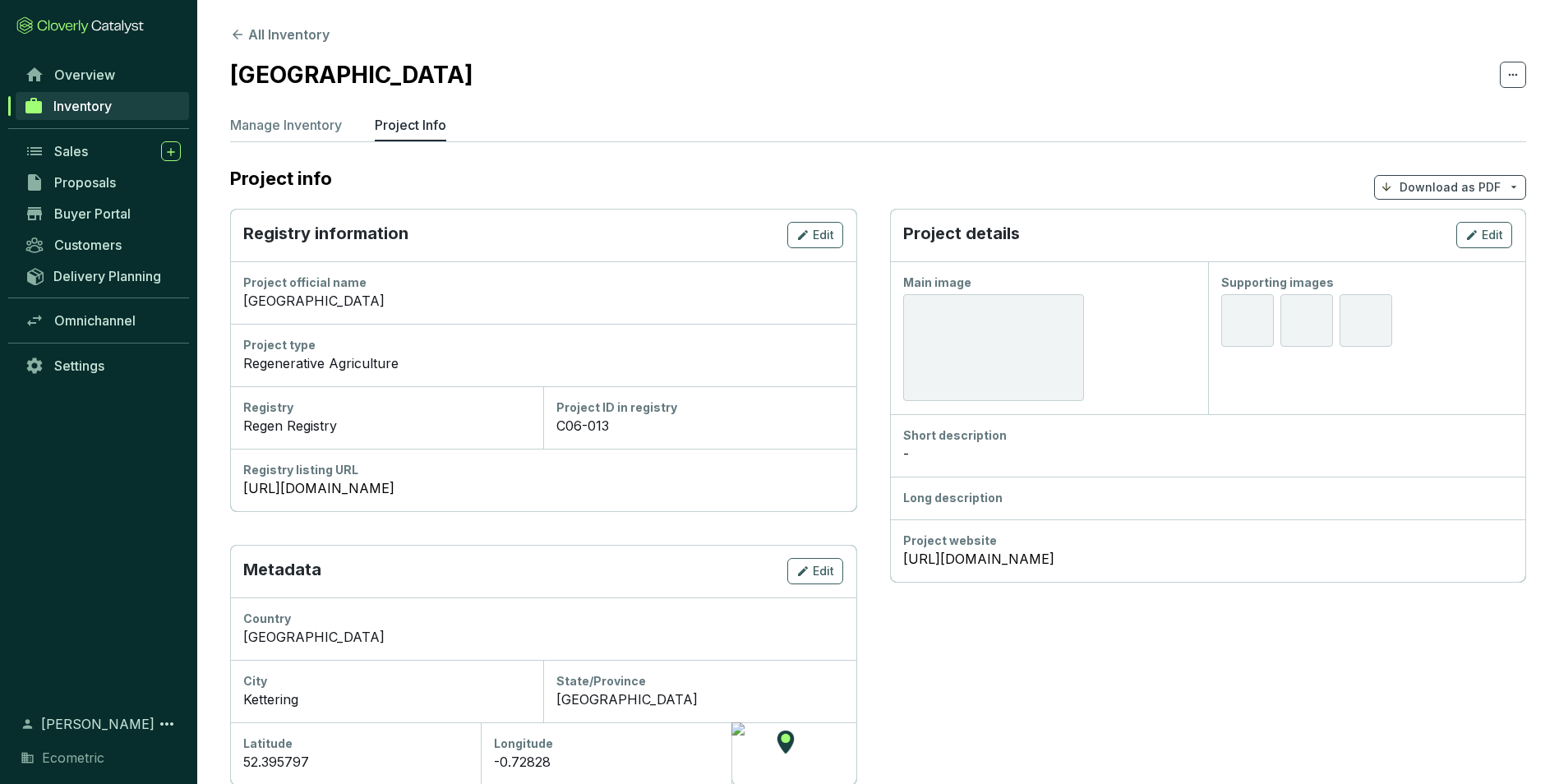
click at [1507, 215] on div "Project details Edit" at bounding box center [1208, 235] width 635 height 53
click at [1502, 230] on span "Edit" at bounding box center [1492, 235] width 21 height 17
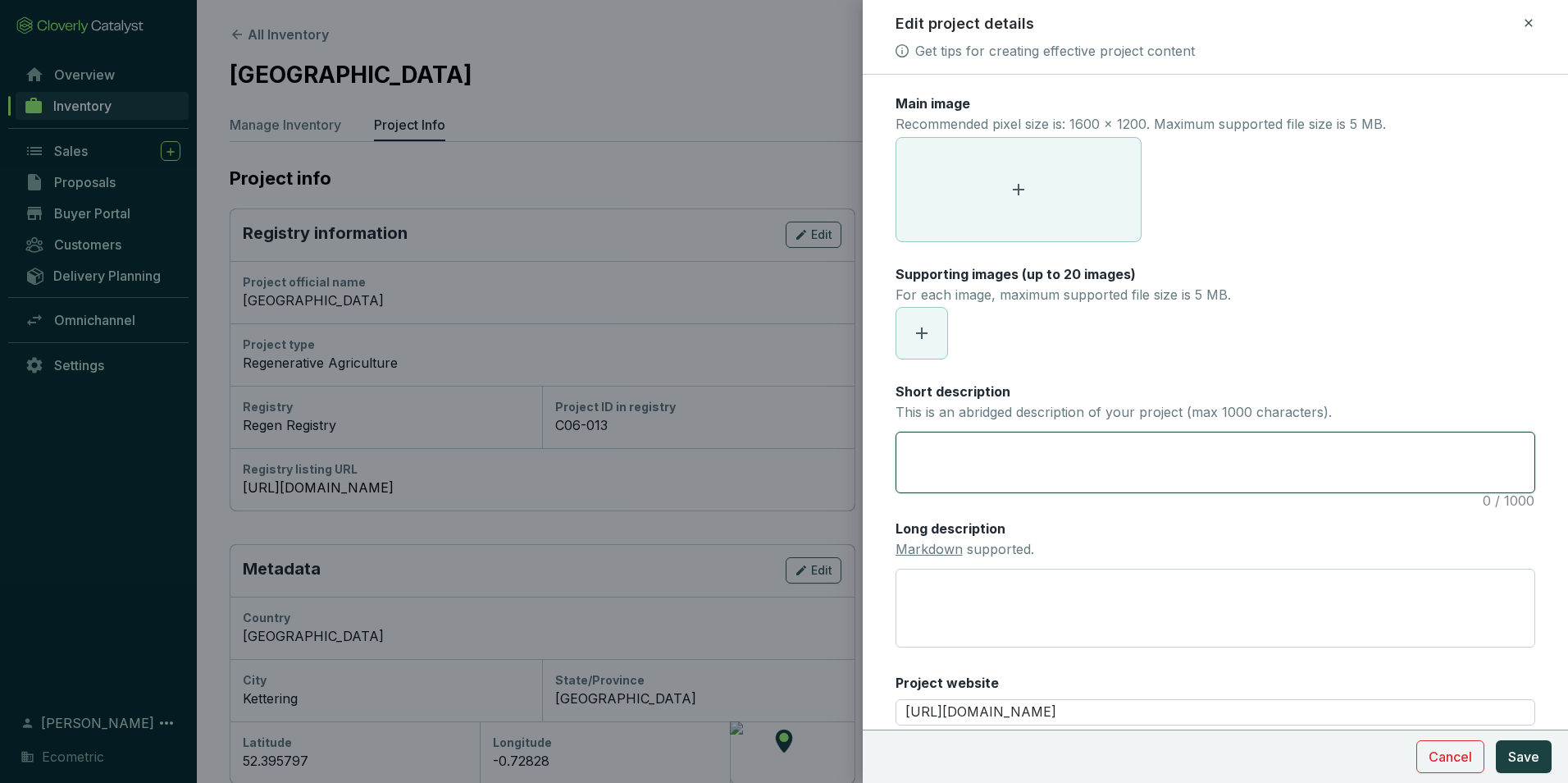
click at [1015, 456] on textarea "Short description This is an abridged description of your project (max 1000 cha…" at bounding box center [1216, 462] width 638 height 59
paste textarea "The project involves changes in farming methods to reverse soil degradation and…"
type textarea "The project involves changes in farming methods to reverse soil degradation and…"
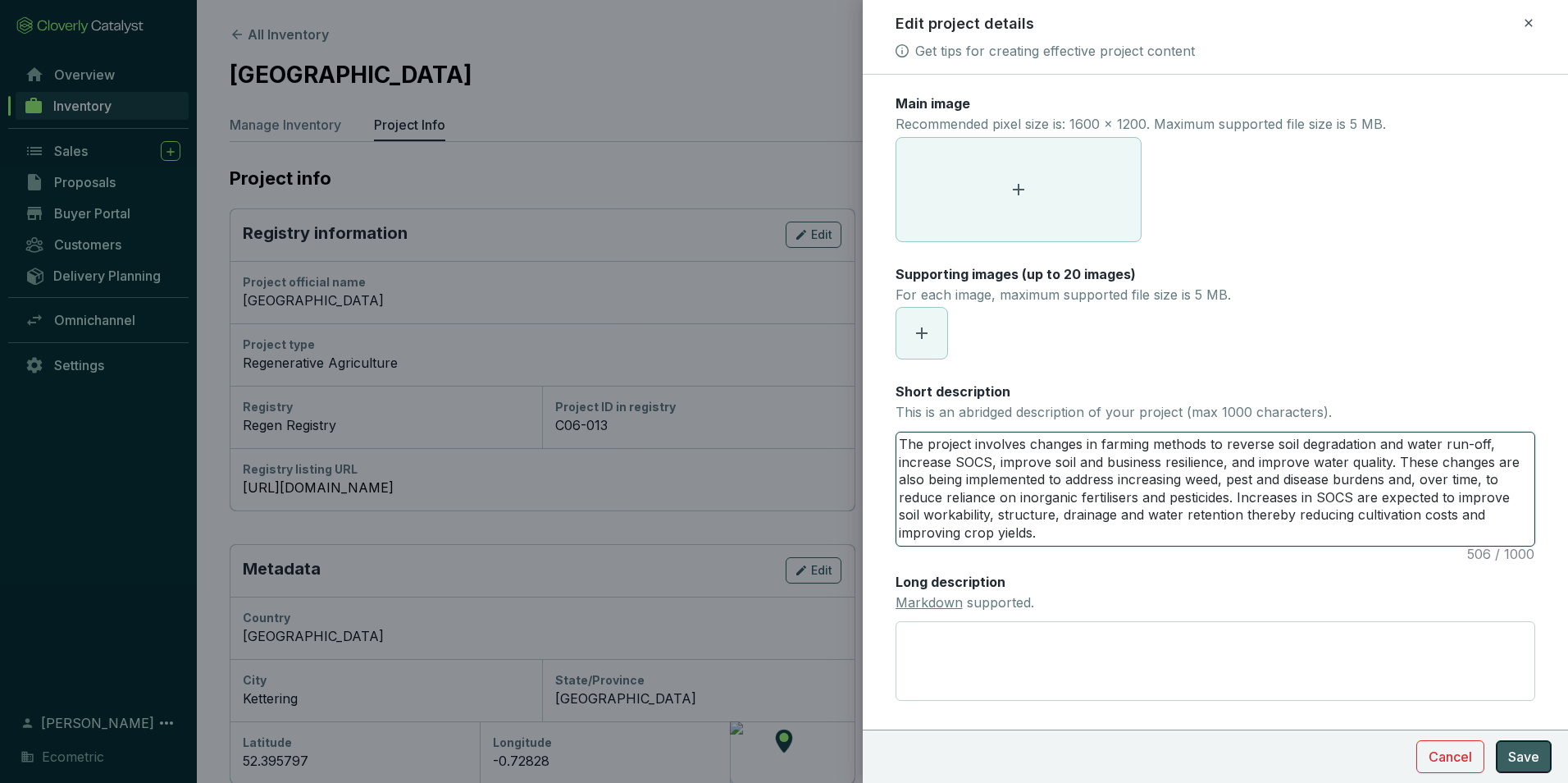
type textarea "The project involves changes in farming methods to reverse soil degradation and…"
click at [1517, 746] on button "Save" at bounding box center [1524, 757] width 56 height 33
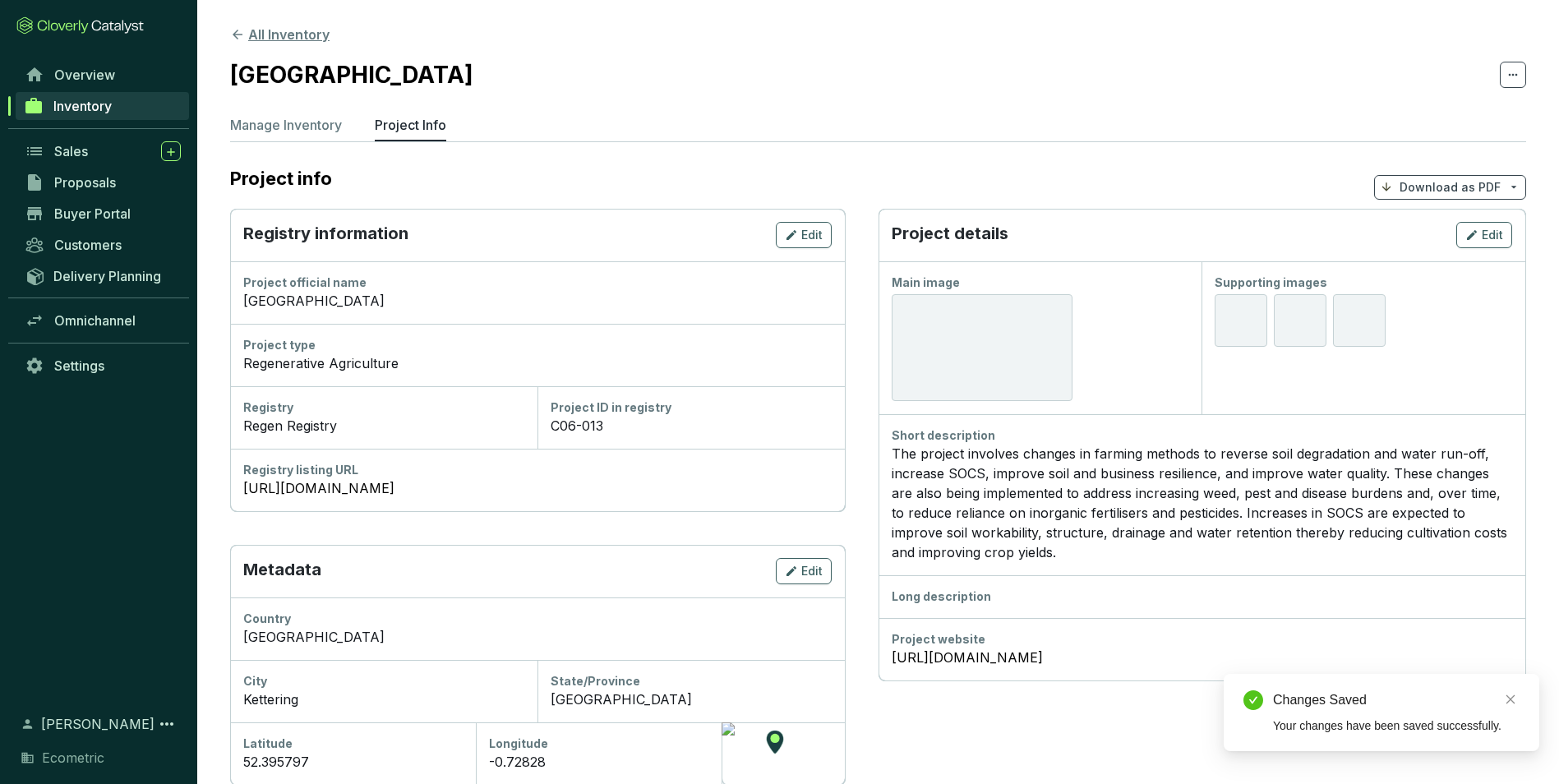
drag, startPoint x: 267, startPoint y: 33, endPoint x: 273, endPoint y: 40, distance: 9.2
click at [269, 37] on button "All Inventory" at bounding box center [280, 34] width 99 height 20
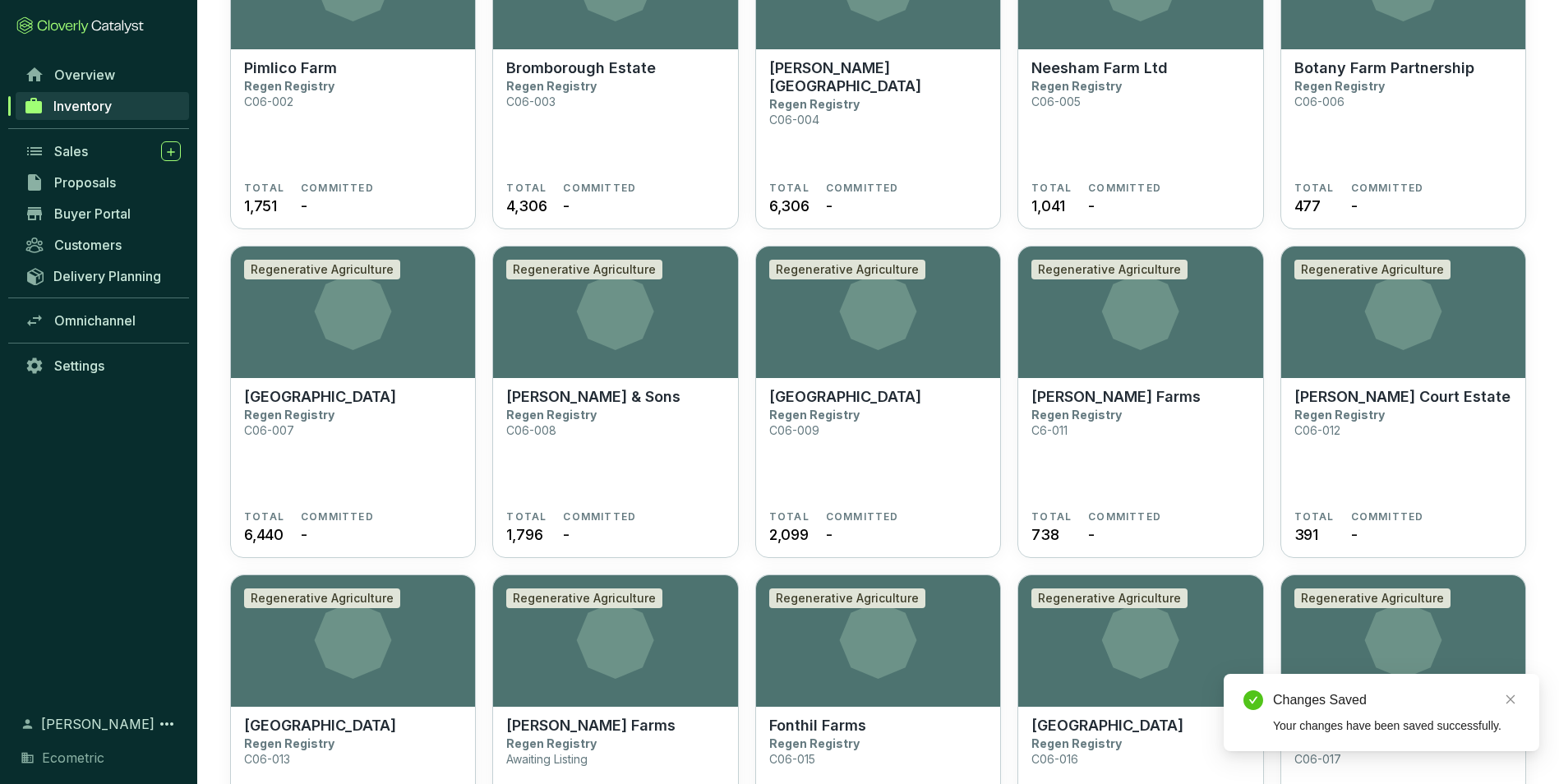
scroll to position [246, 0]
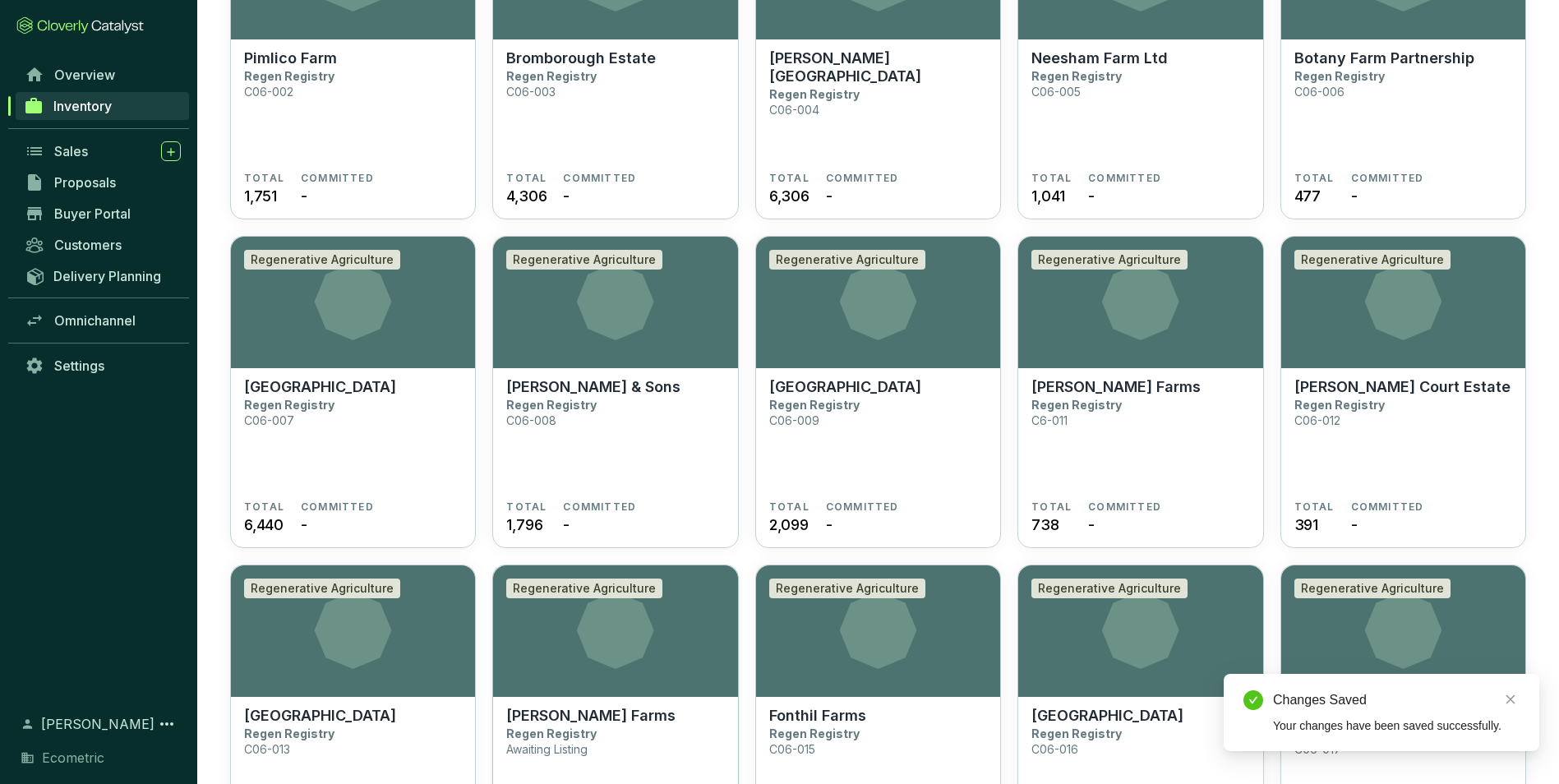
click at [521, 679] on section "Regenerative Agriculture" at bounding box center [615, 631] width 244 height 131
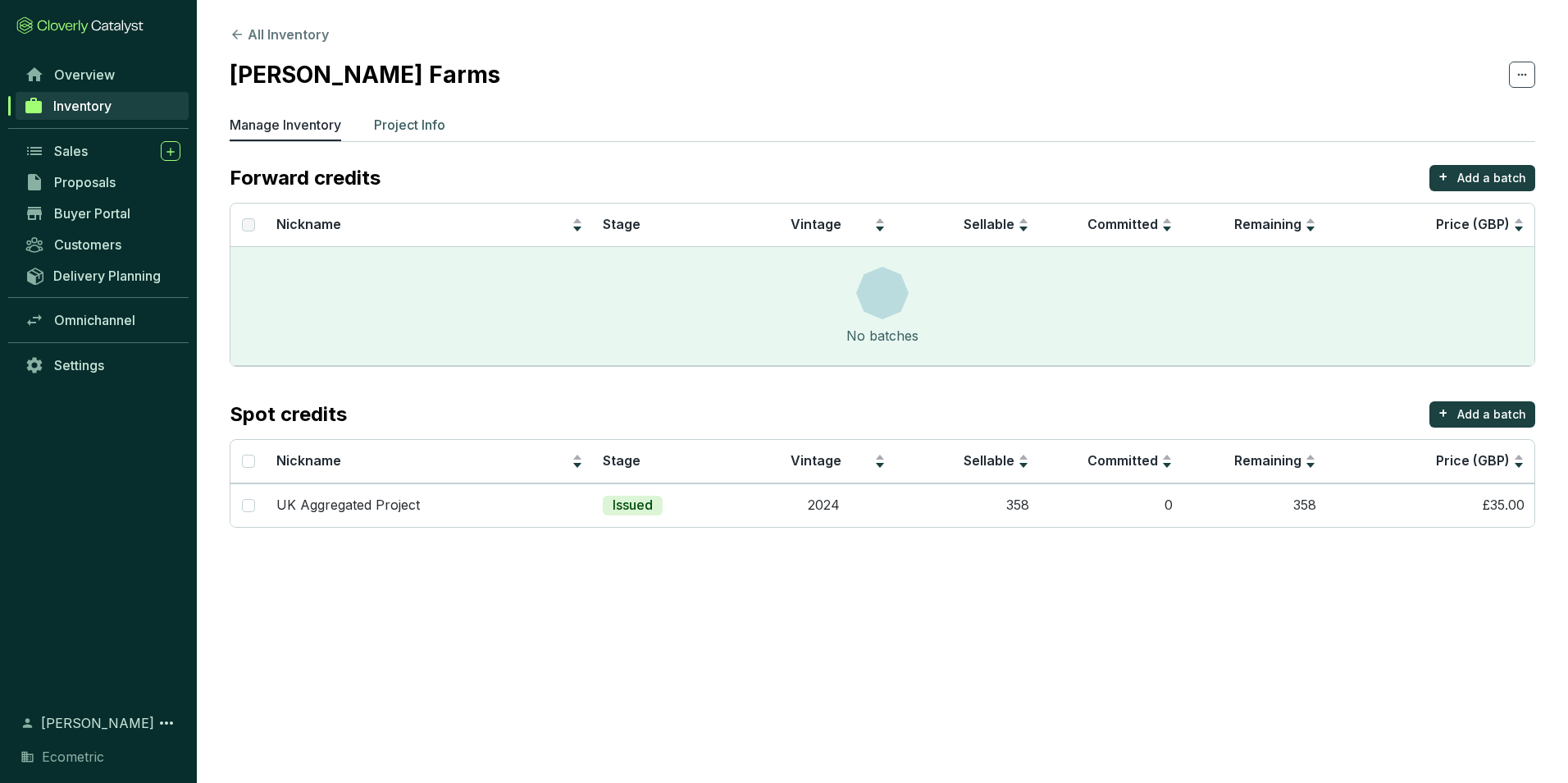
click at [394, 125] on p "Project Info" at bounding box center [410, 124] width 72 height 20
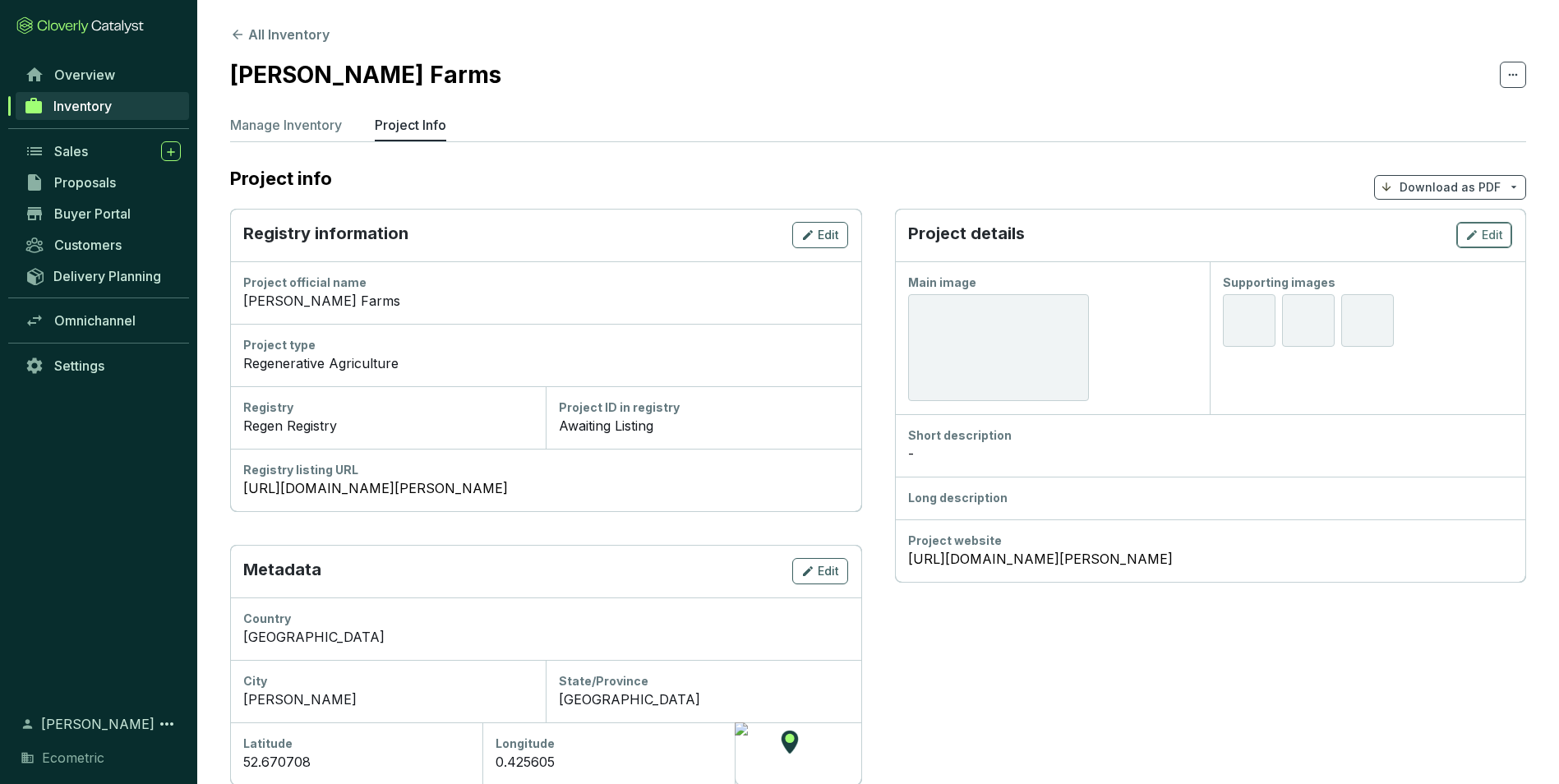
click at [1502, 222] on button "Edit" at bounding box center [1485, 235] width 56 height 26
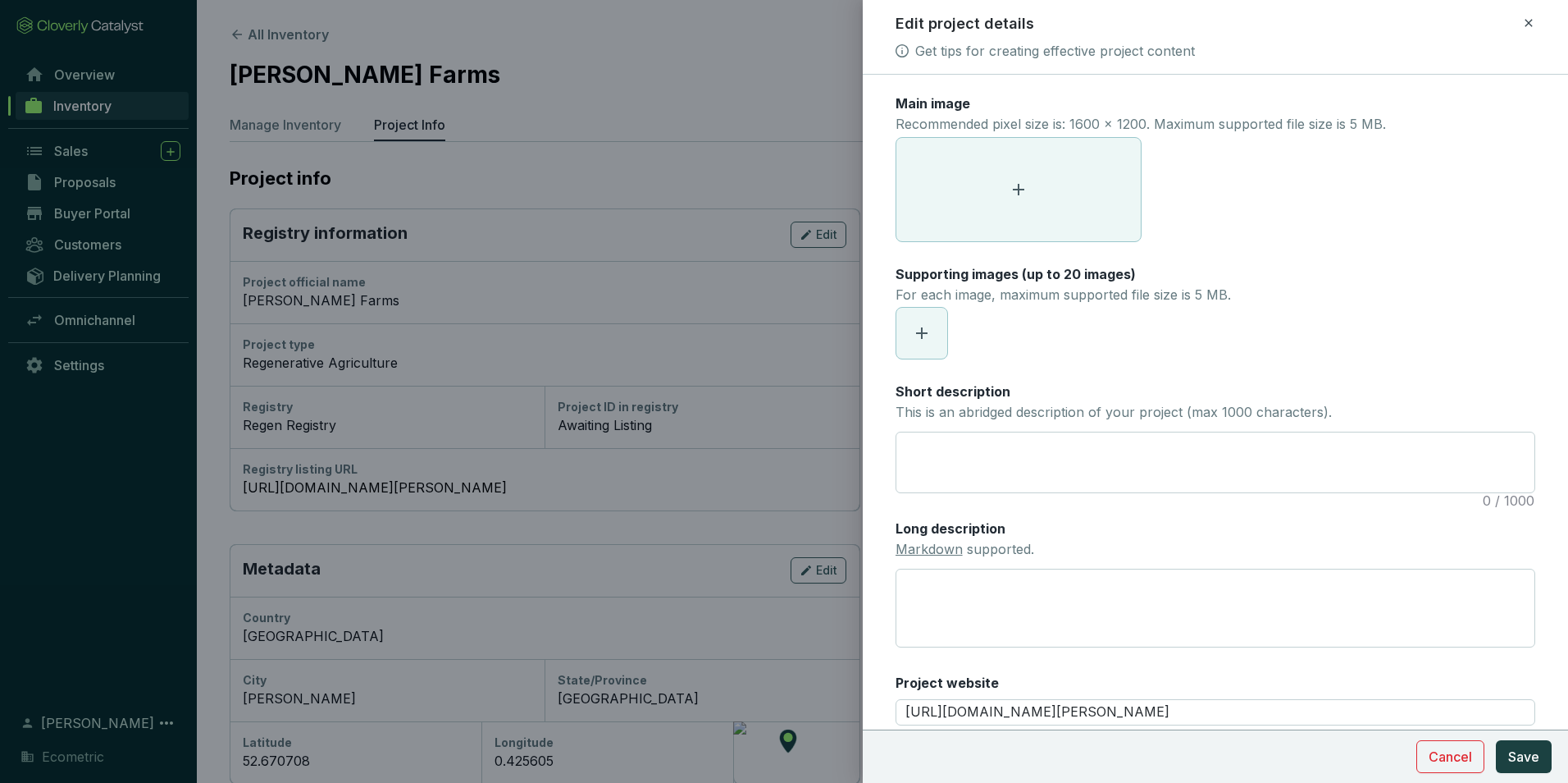
drag, startPoint x: 1499, startPoint y: 222, endPoint x: 1025, endPoint y: 371, distance: 496.9
click at [1028, 365] on div "Main image Recommended pixel size is: 1600 x 1200. Maximum supported file size …" at bounding box center [1216, 420] width 640 height 651
click at [986, 458] on textarea "Short description This is an abridged description of your project (max 1000 cha…" at bounding box center [1216, 462] width 638 height 59
paste textarea "The project involves changes in farming methods to reverse soil degradation and…"
type textarea "The project involves changes in farming methods to reverse soil degradation and…"
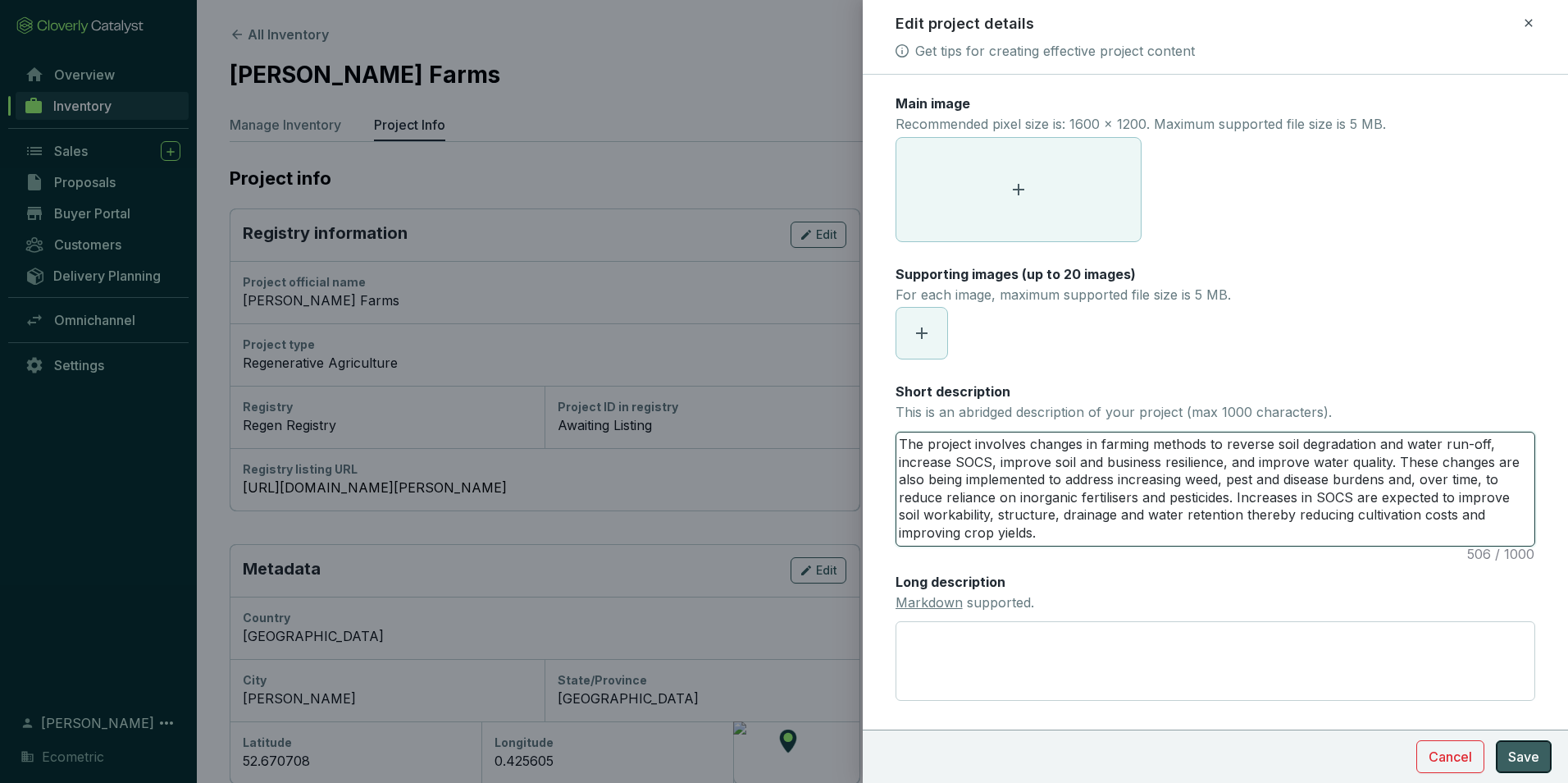
type textarea "The project involves changes in farming methods to reverse soil degradation and…"
click at [1518, 752] on span "Save" at bounding box center [1524, 757] width 31 height 20
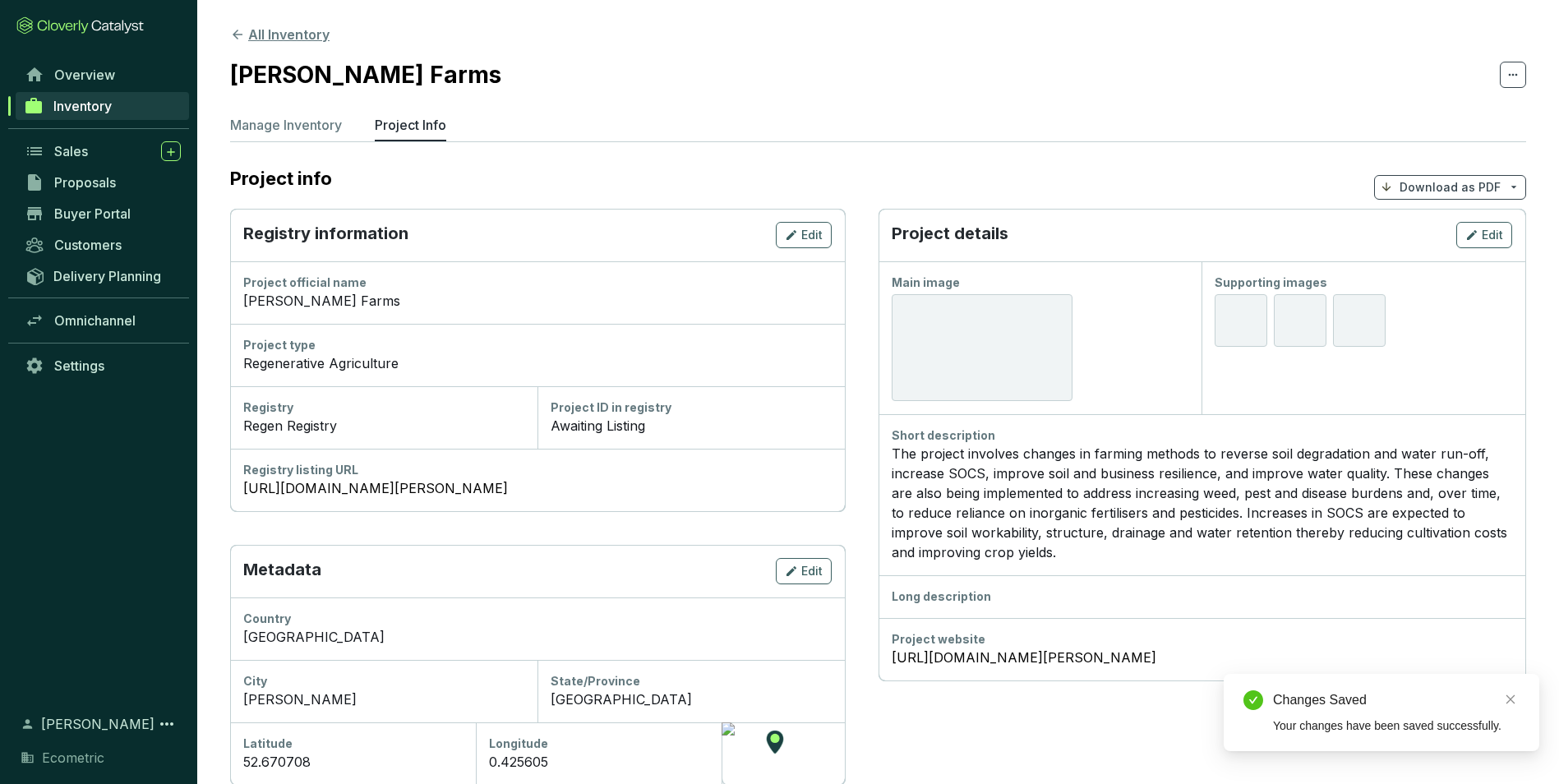
click at [289, 28] on button "All Inventory" at bounding box center [280, 34] width 99 height 20
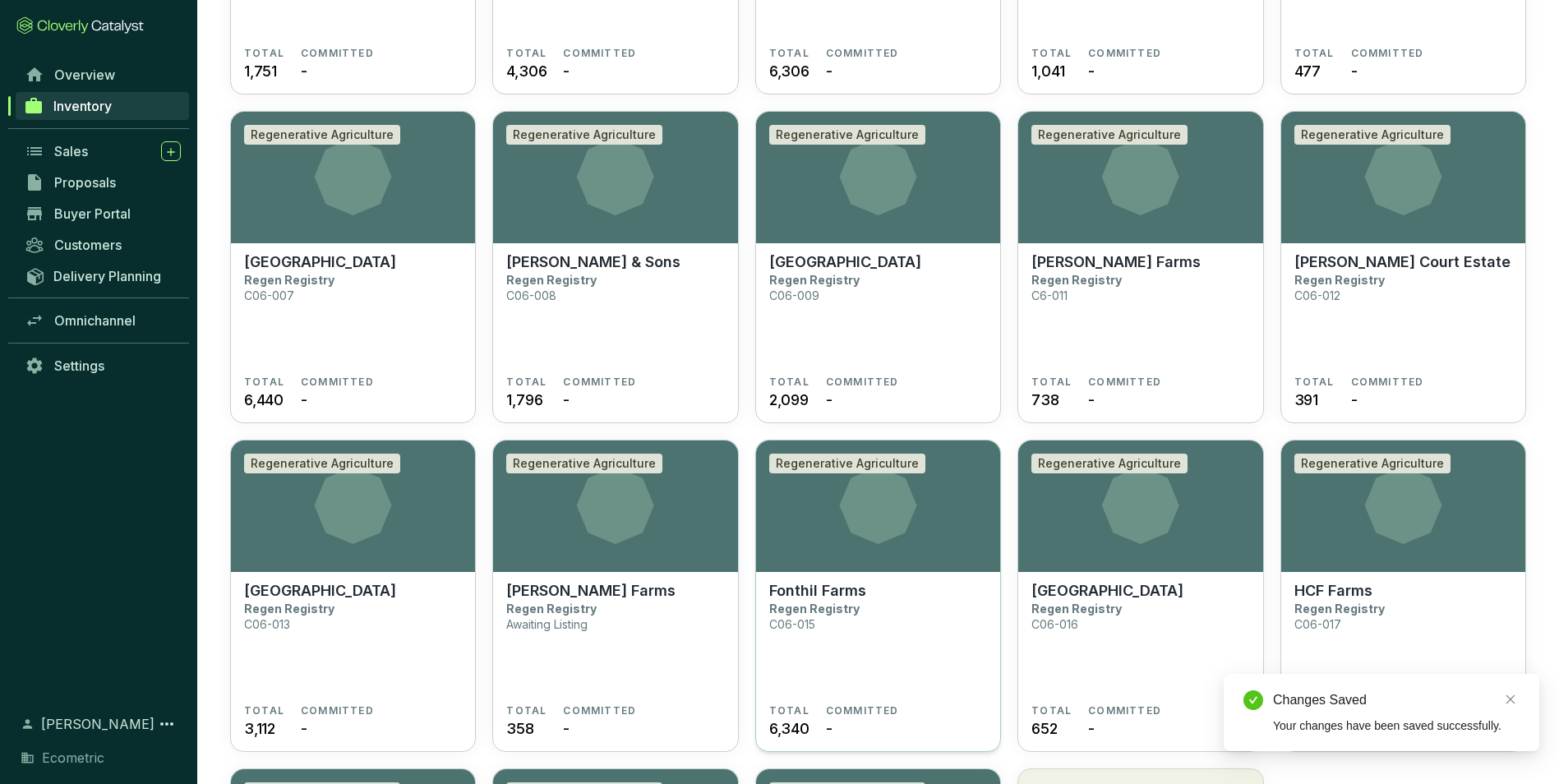
scroll to position [493, 0]
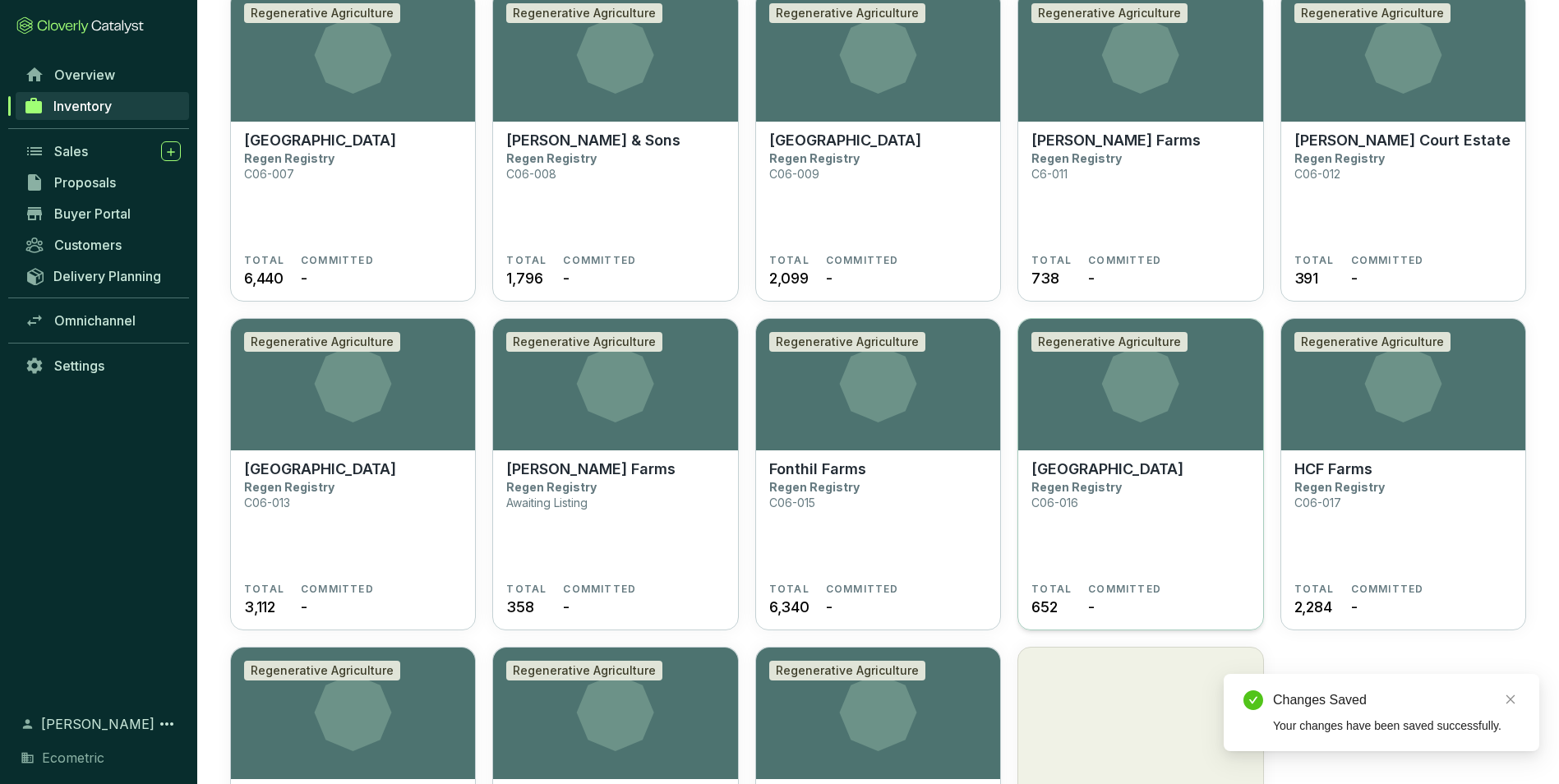
click at [1120, 497] on section "Greens Lodge Farms Regen Registry C06-016" at bounding box center [1140, 521] width 218 height 123
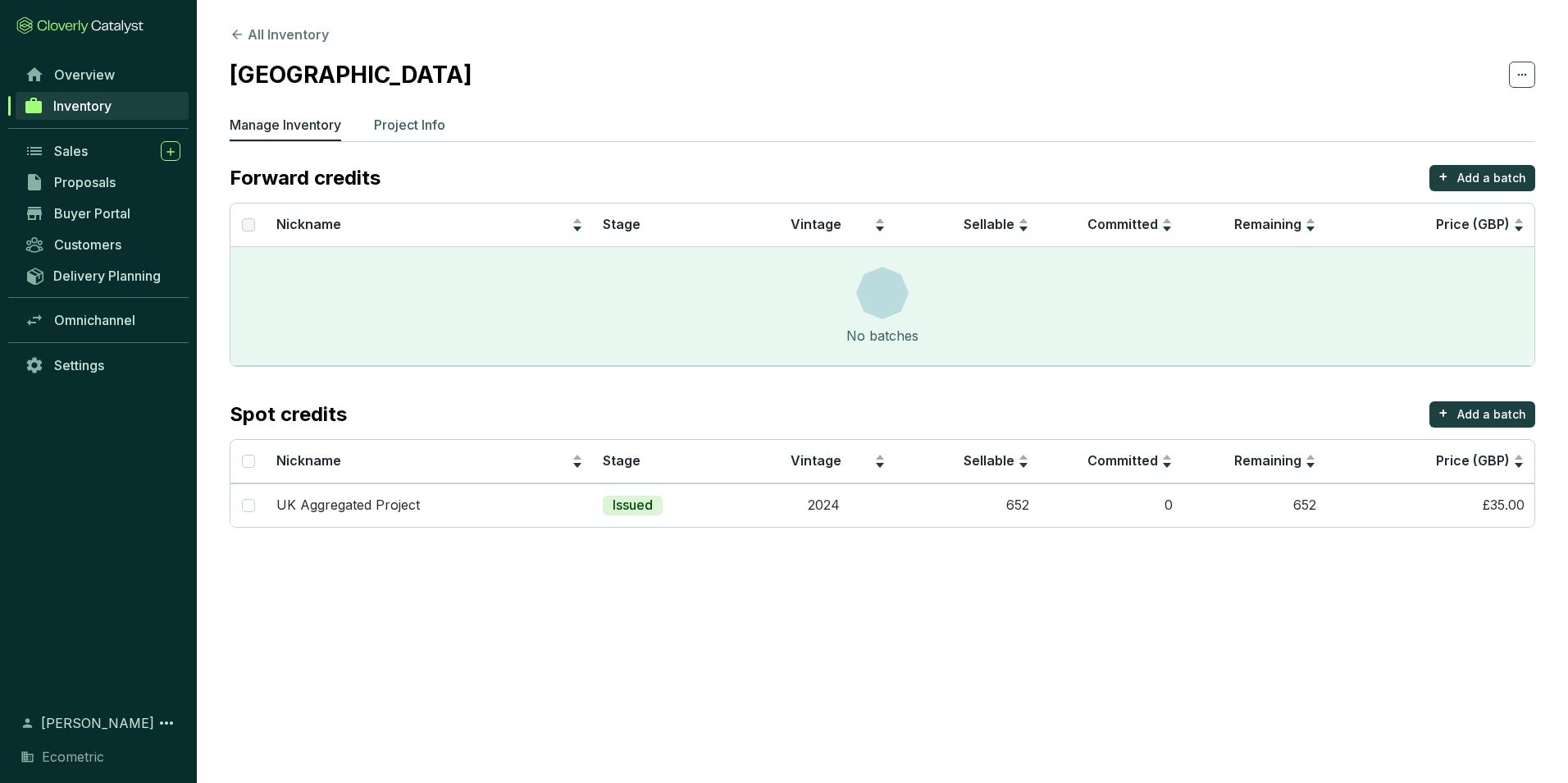
click at [419, 117] on p "Project Info" at bounding box center [410, 124] width 72 height 20
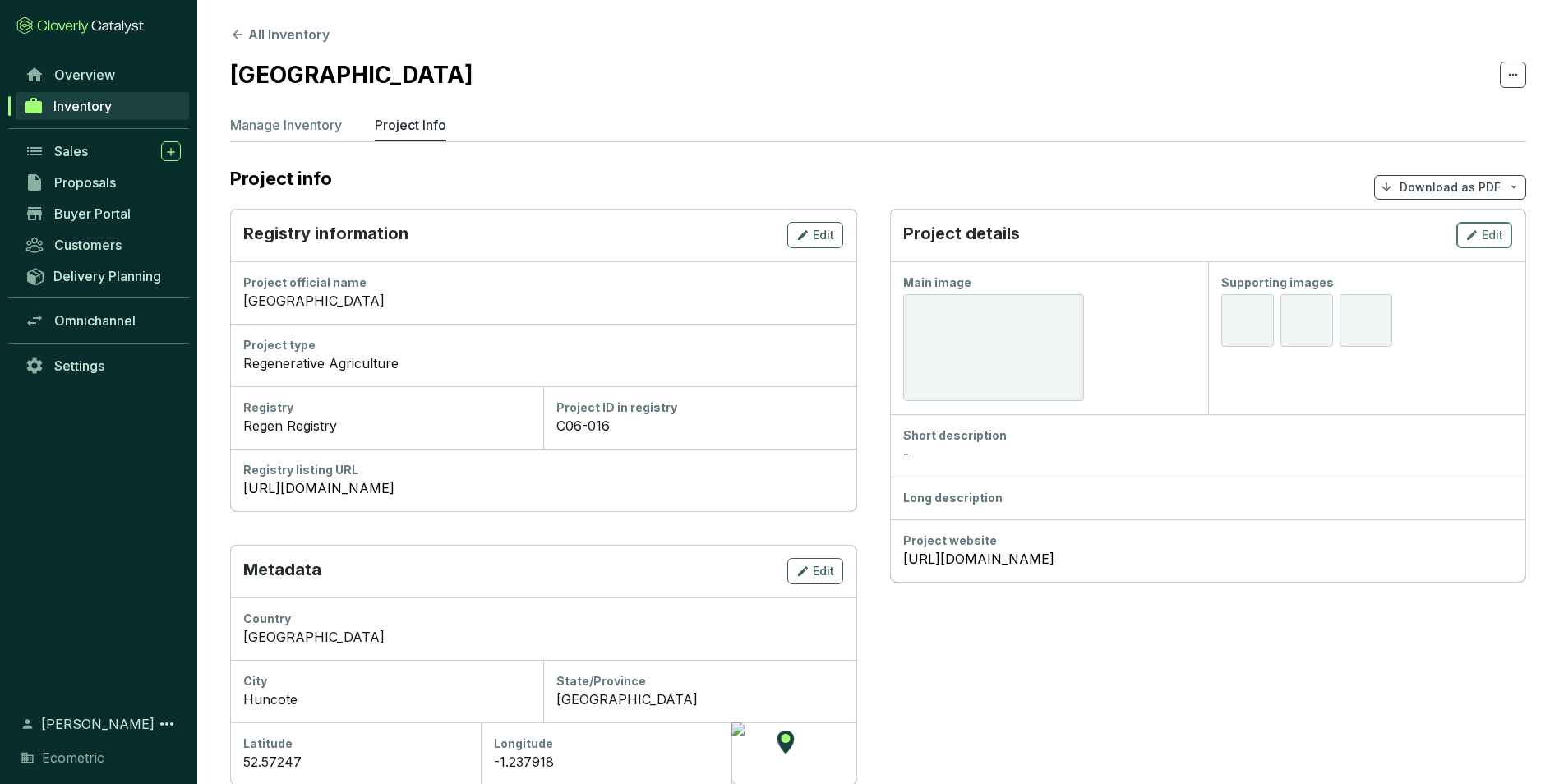
click at [1490, 237] on span "Edit" at bounding box center [1492, 235] width 21 height 17
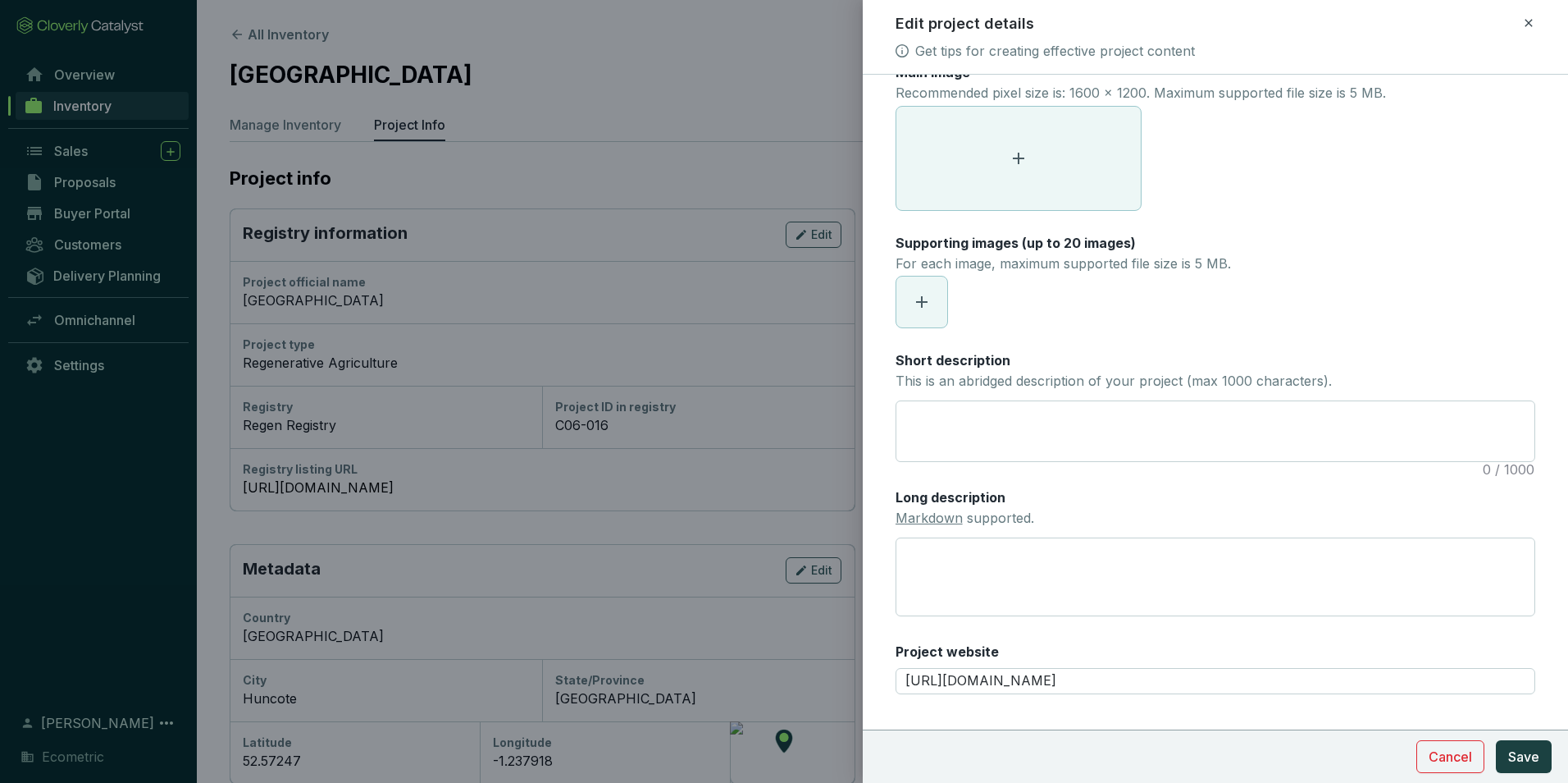
scroll to position [60, 0]
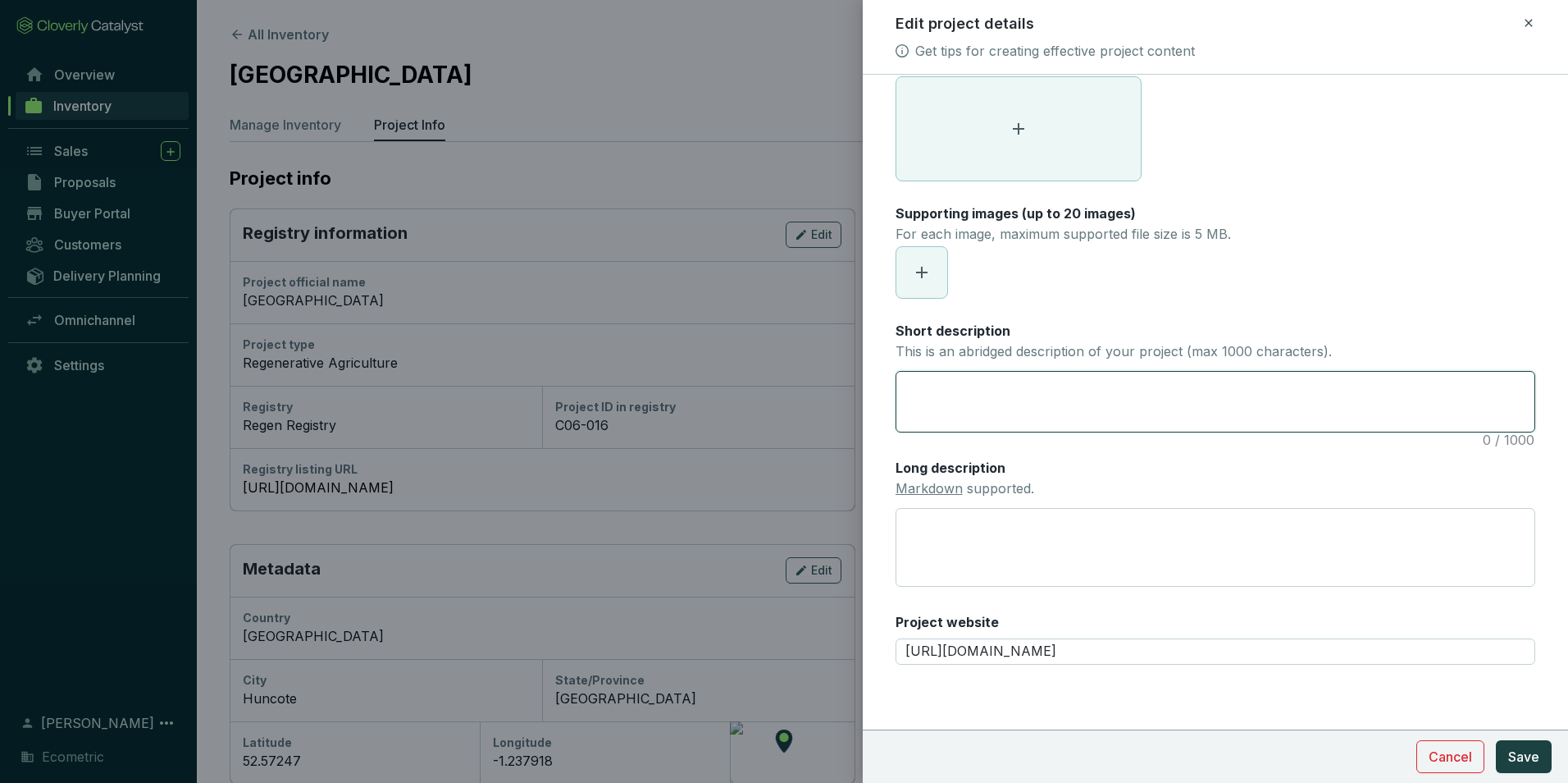
click at [1023, 394] on textarea "Short description This is an abridged description of your project (max 1000 cha…" at bounding box center [1216, 402] width 638 height 59
paste textarea "The project involves changes in farming methods to reverse soil degradation and…"
type textarea "The project involves changes in farming methods to reverse soil degradation and…"
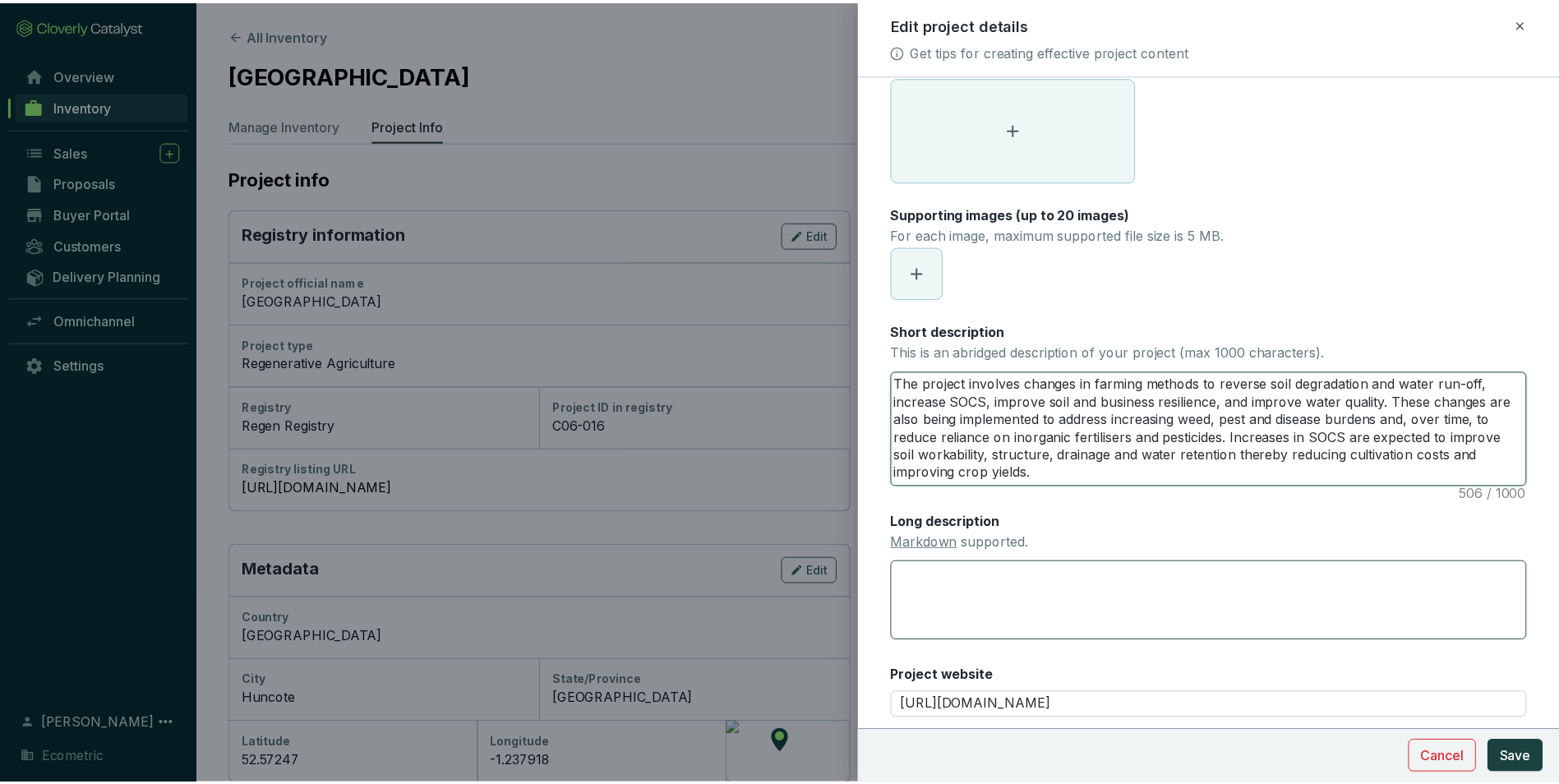
scroll to position [0, 0]
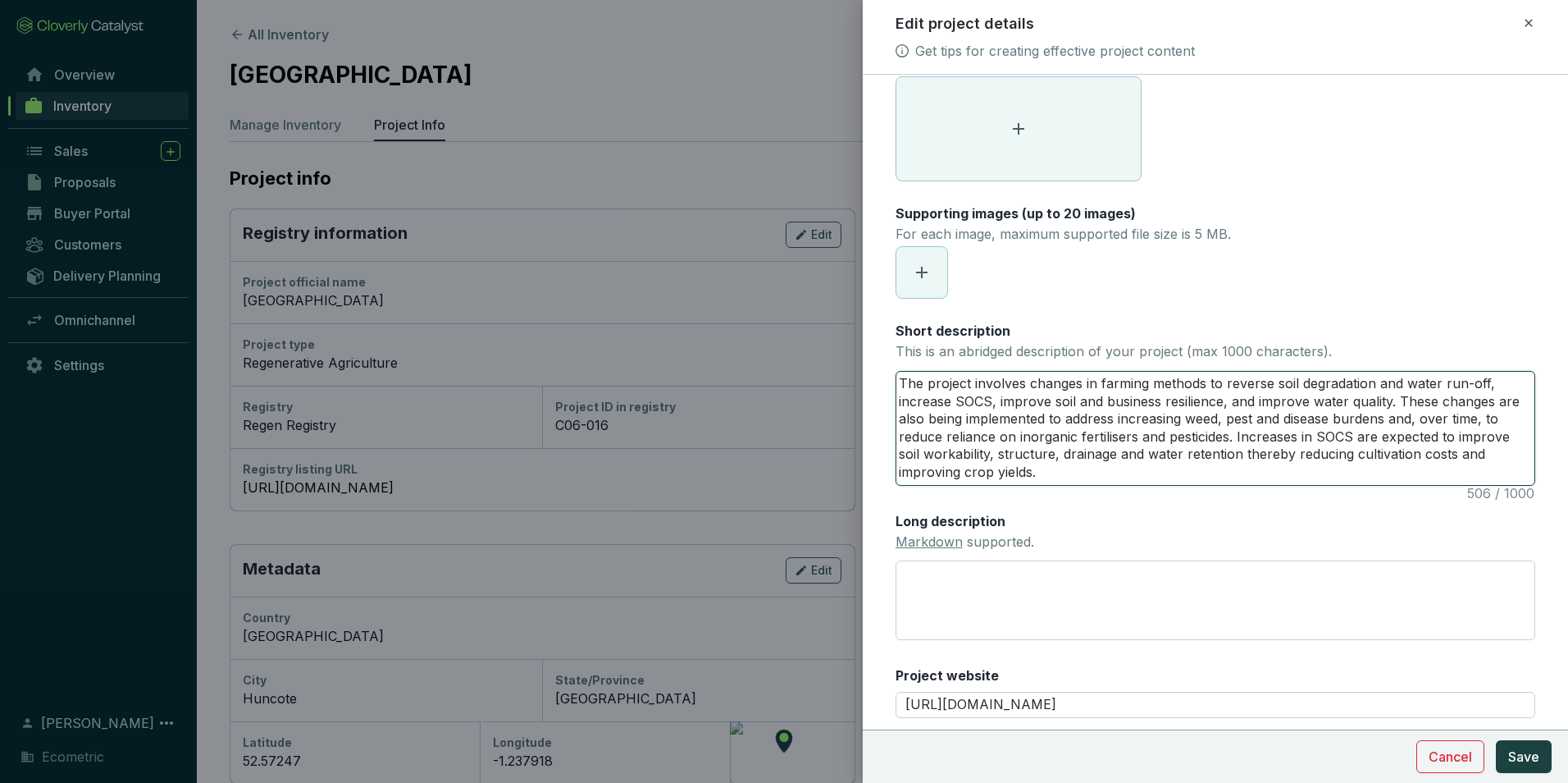
type textarea "The project involves changes in farming methods to reverse soil degradation and…"
click at [1530, 774] on section "Cancel Save" at bounding box center [1216, 756] width 706 height 53
click at [1530, 759] on span "Save" at bounding box center [1524, 757] width 31 height 20
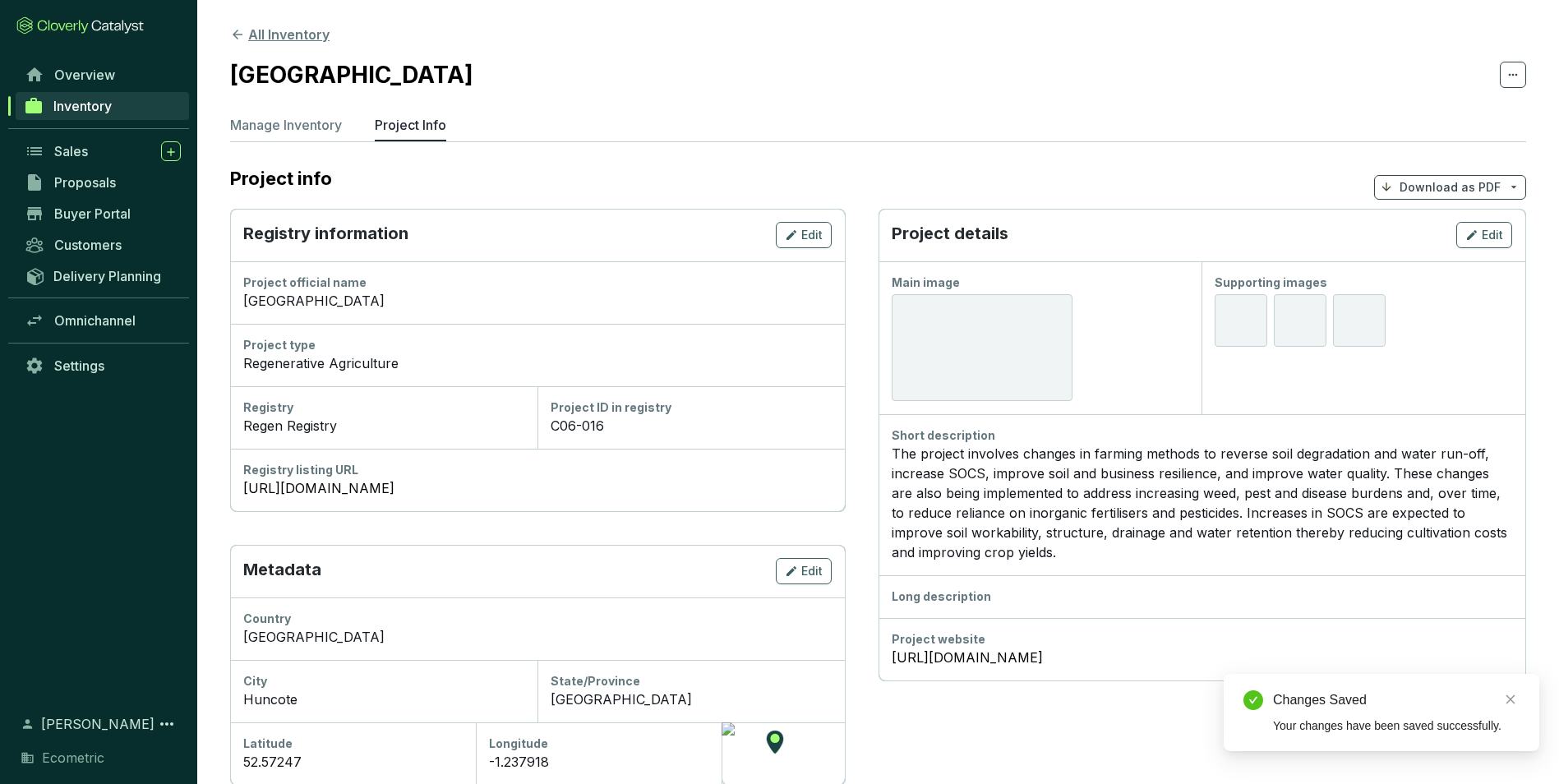
click at [266, 33] on button "All Inventory" at bounding box center [280, 34] width 99 height 20
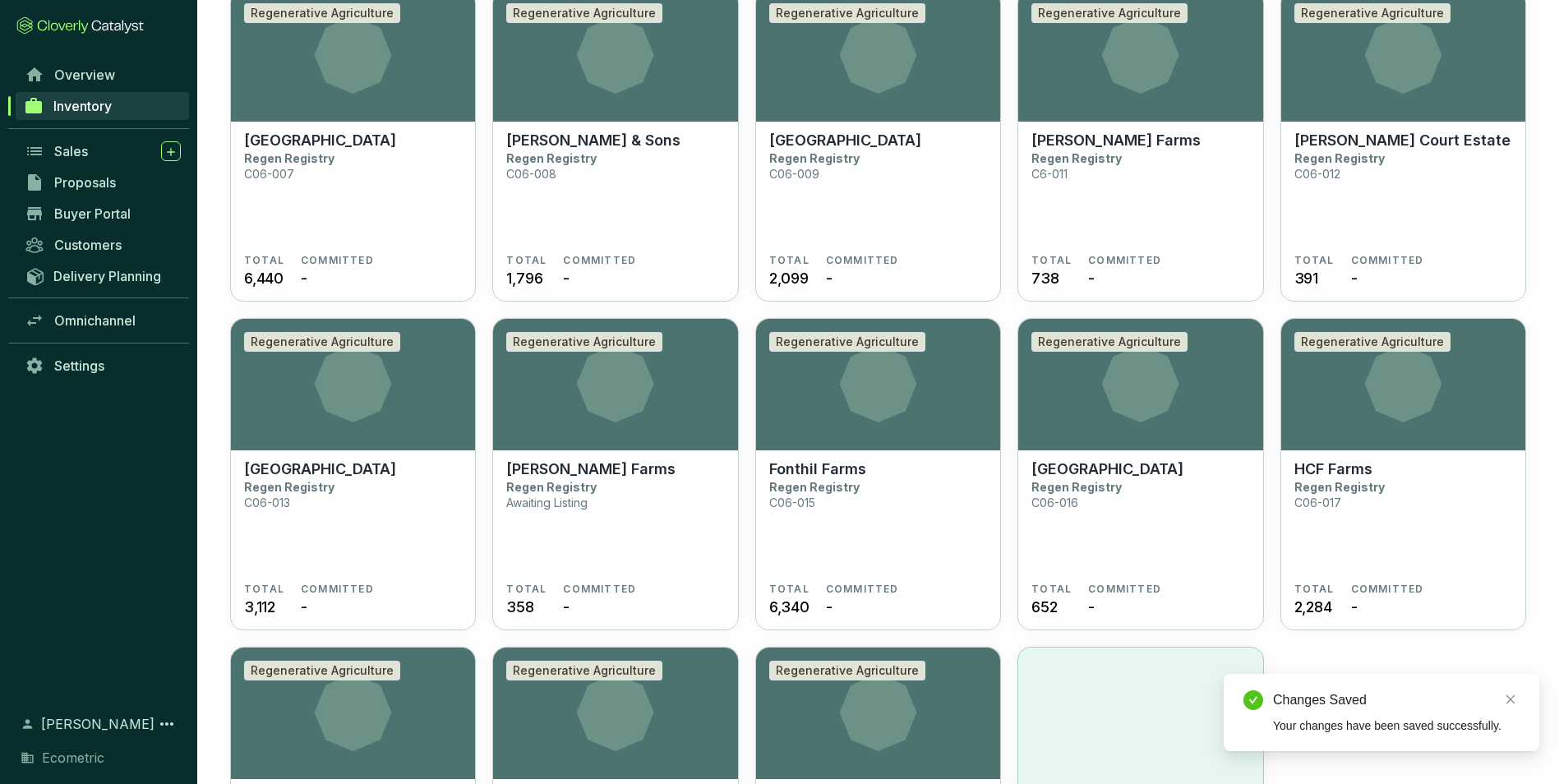
scroll to position [710, 0]
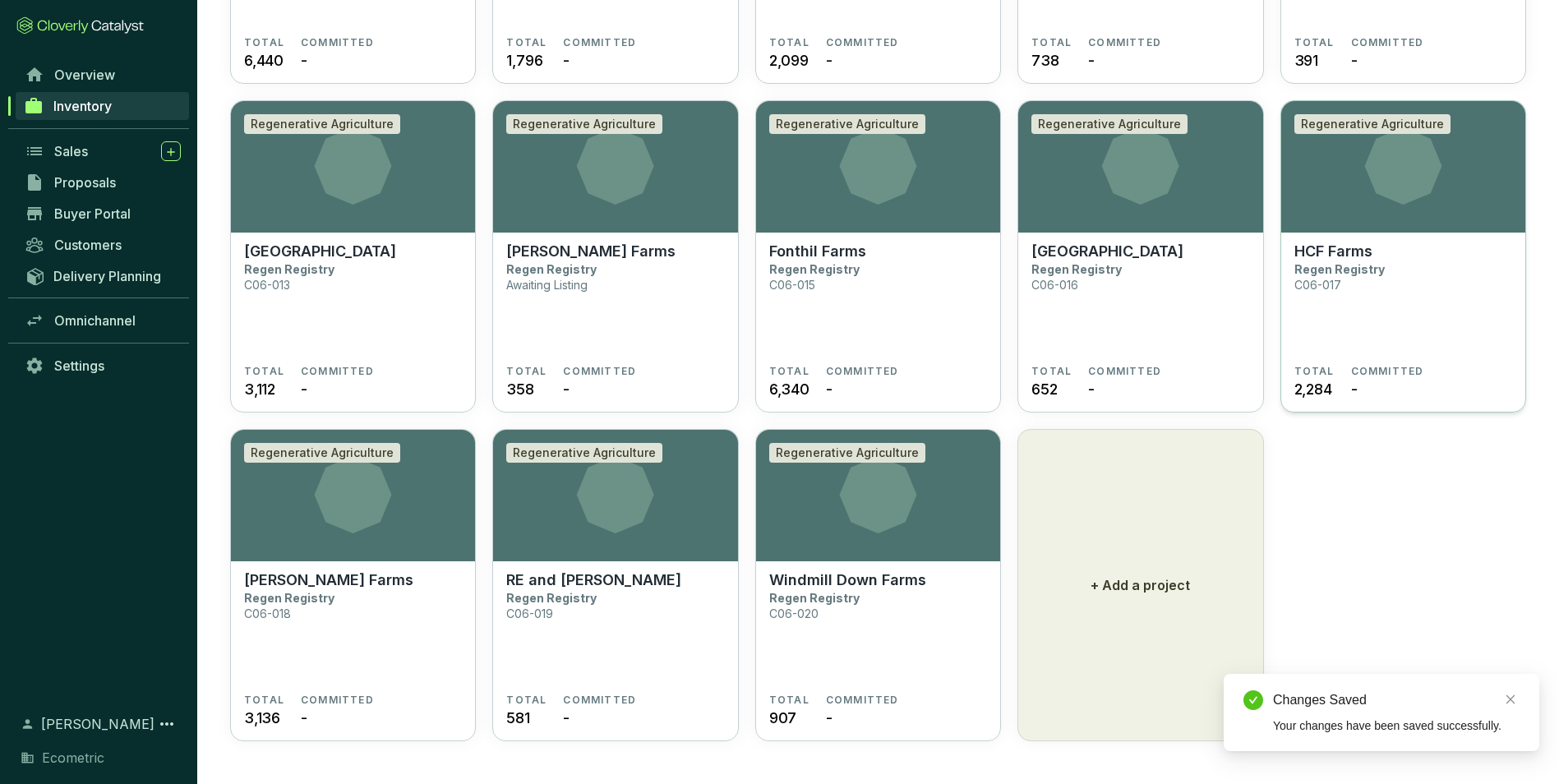
click at [1357, 312] on section "HCF Farms Regen Registry C06-017" at bounding box center [1403, 304] width 218 height 123
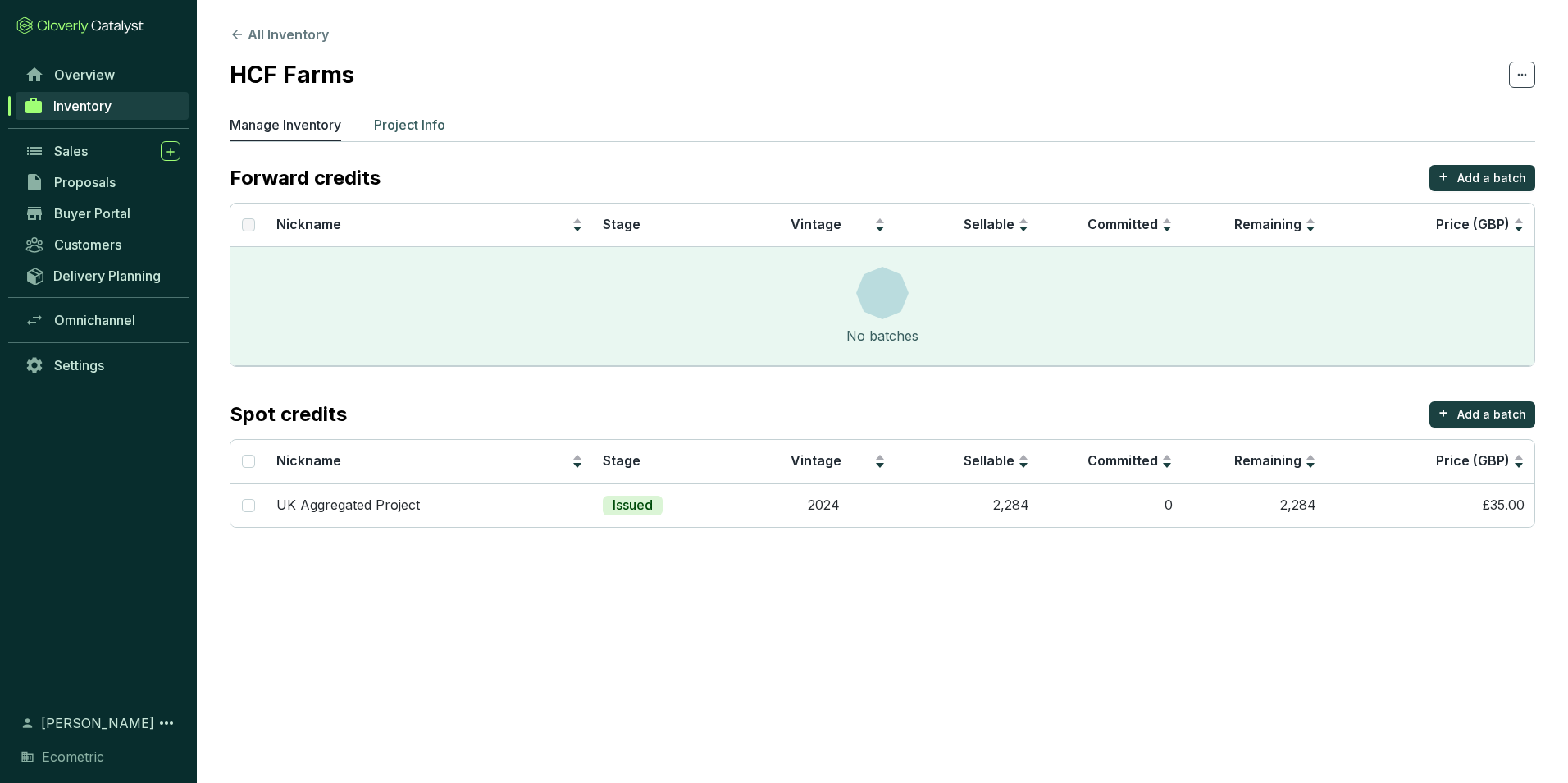
click at [381, 117] on p "Project Info" at bounding box center [410, 124] width 72 height 20
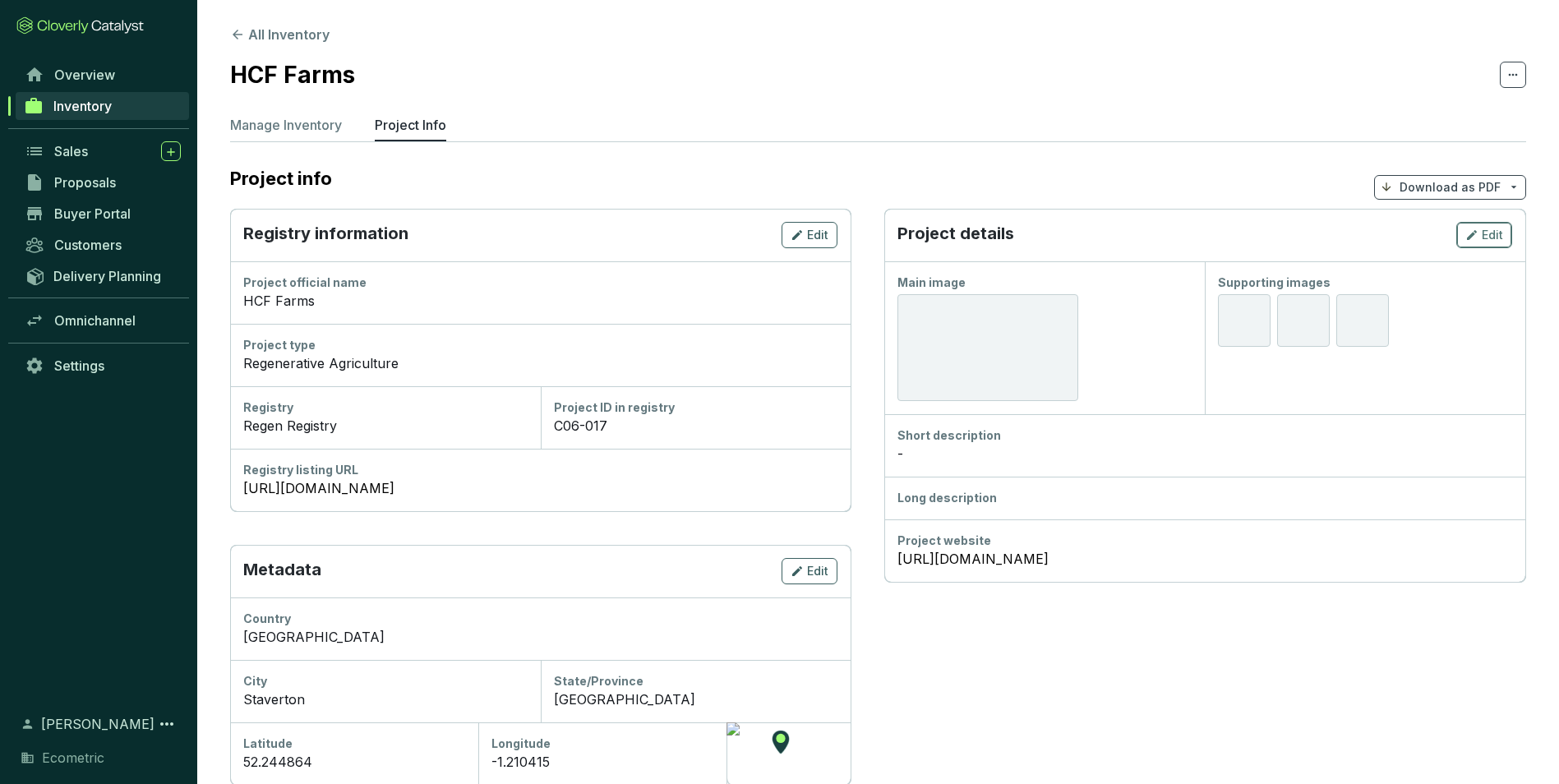
click at [1500, 233] on span "Edit" at bounding box center [1492, 235] width 21 height 17
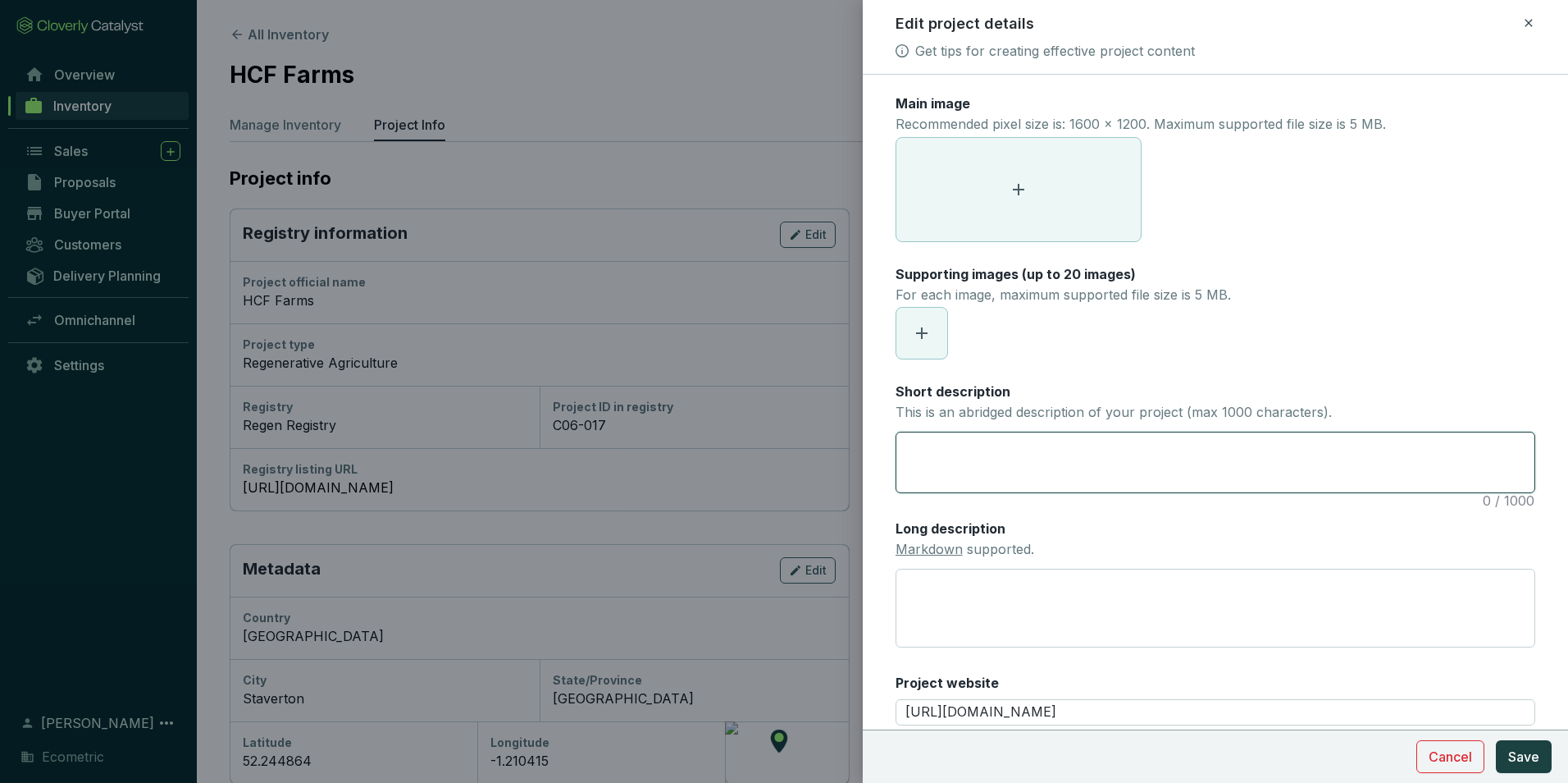
click at [928, 451] on textarea "Short description This is an abridged description of your project (max 1000 cha…" at bounding box center [1216, 462] width 638 height 59
paste textarea "The project involves changes in farming methods to reverse soil degradation and…"
type textarea "The project involves changes in farming methods to reverse soil degradation and…"
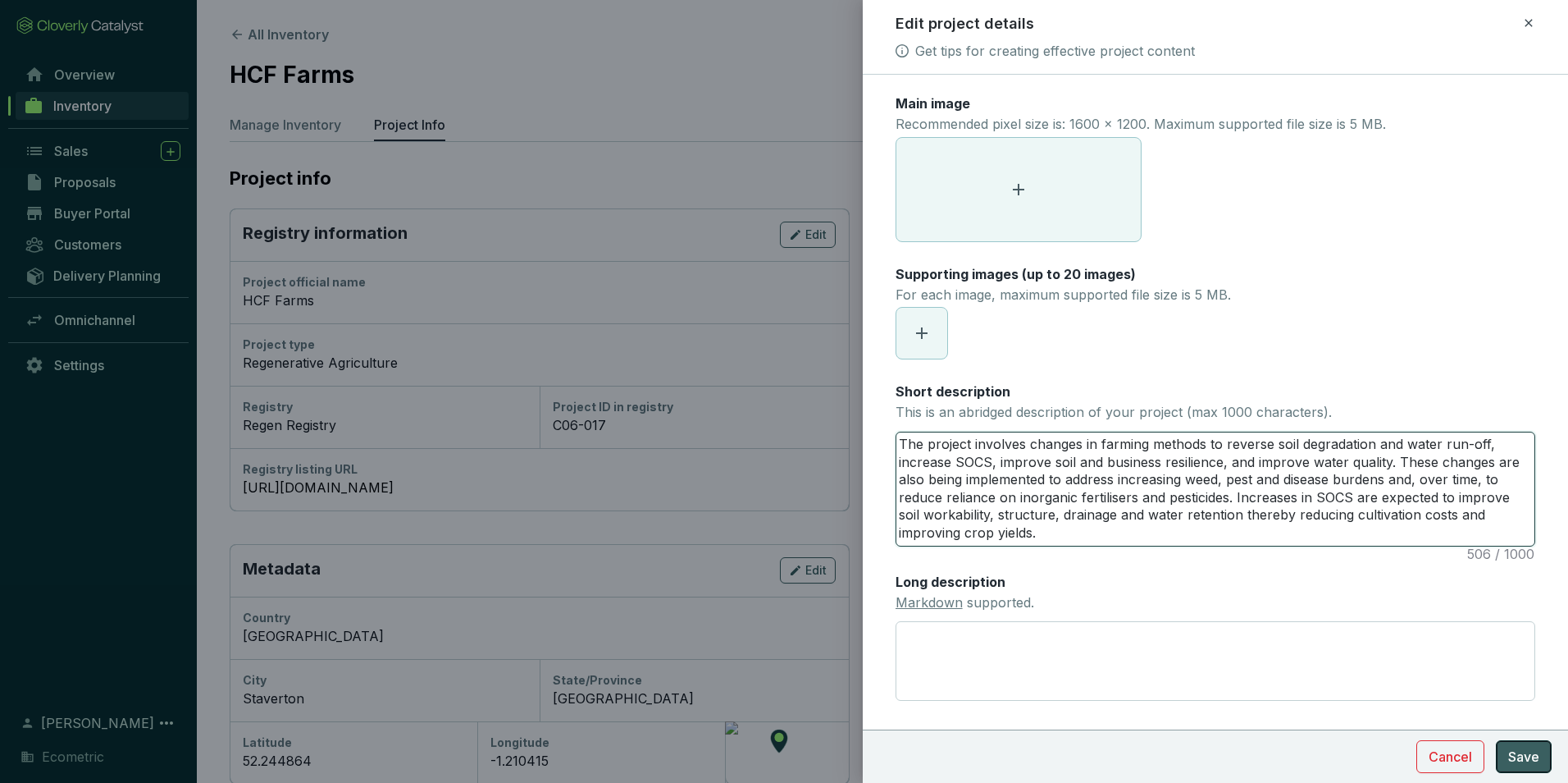
type textarea "The project involves changes in farming methods to reverse soil degradation and…"
click at [1530, 752] on span "Save" at bounding box center [1524, 757] width 31 height 20
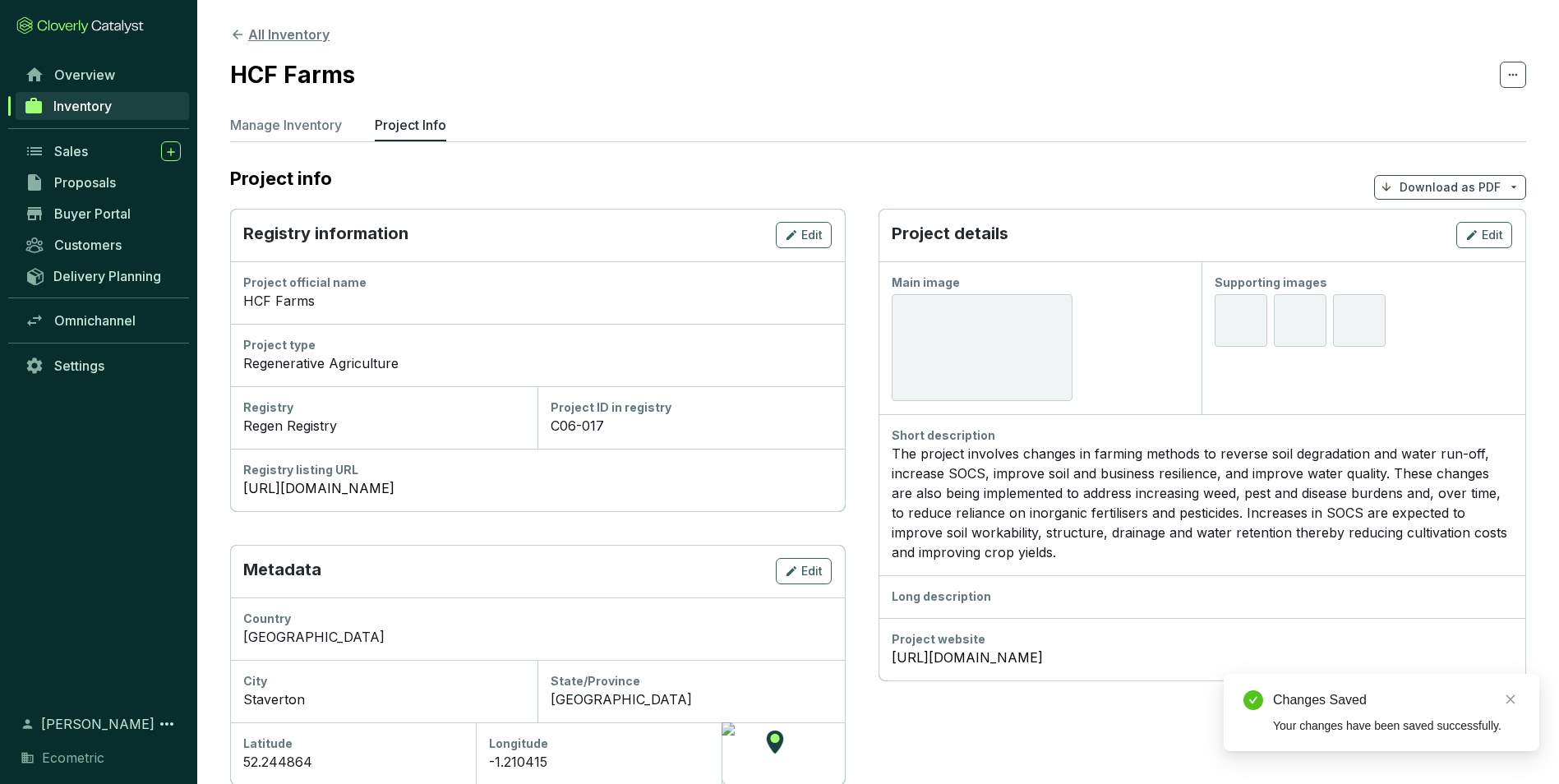
click at [247, 35] on button "All Inventory" at bounding box center [280, 34] width 99 height 20
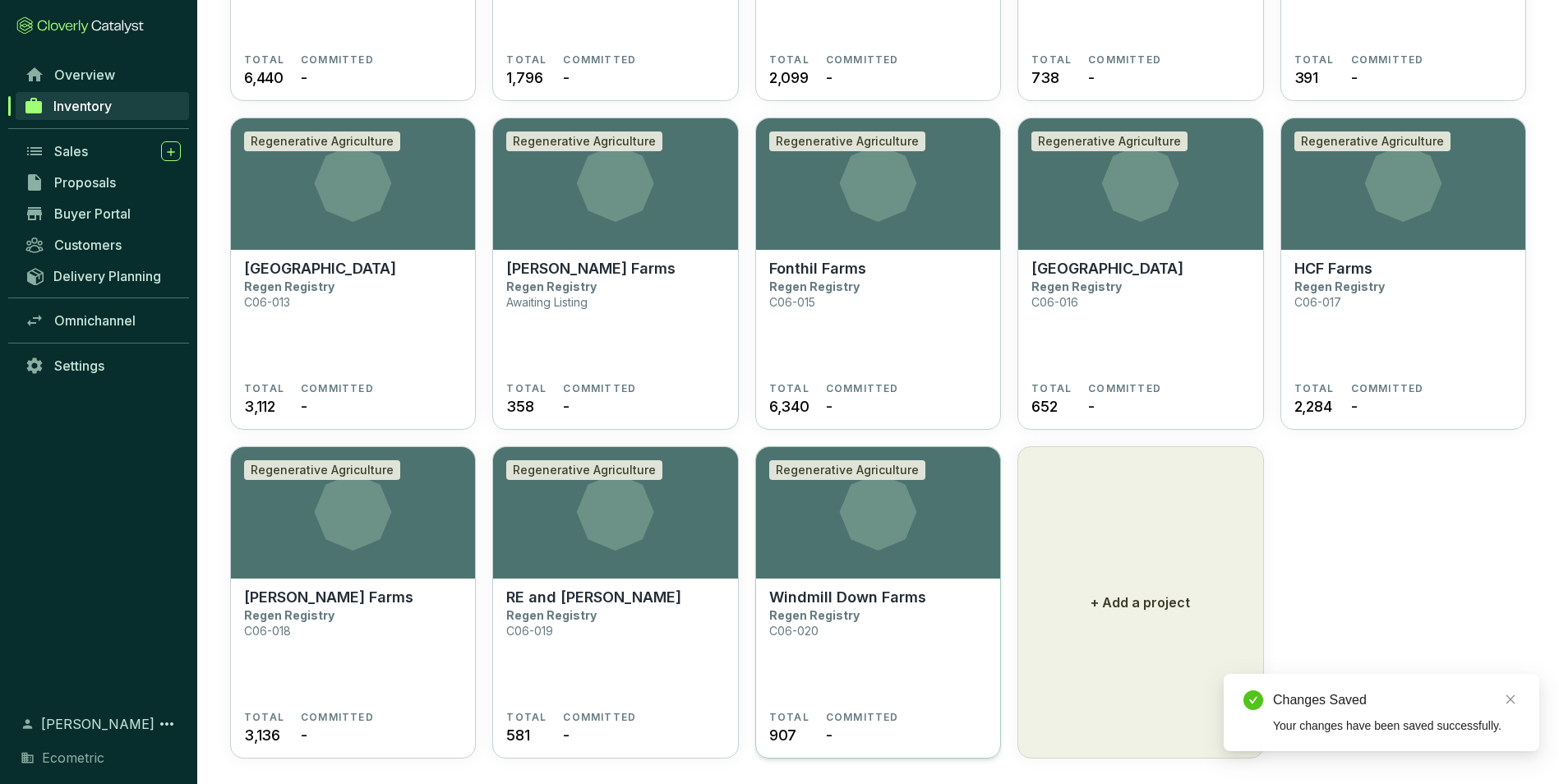
scroll to position [710, 0]
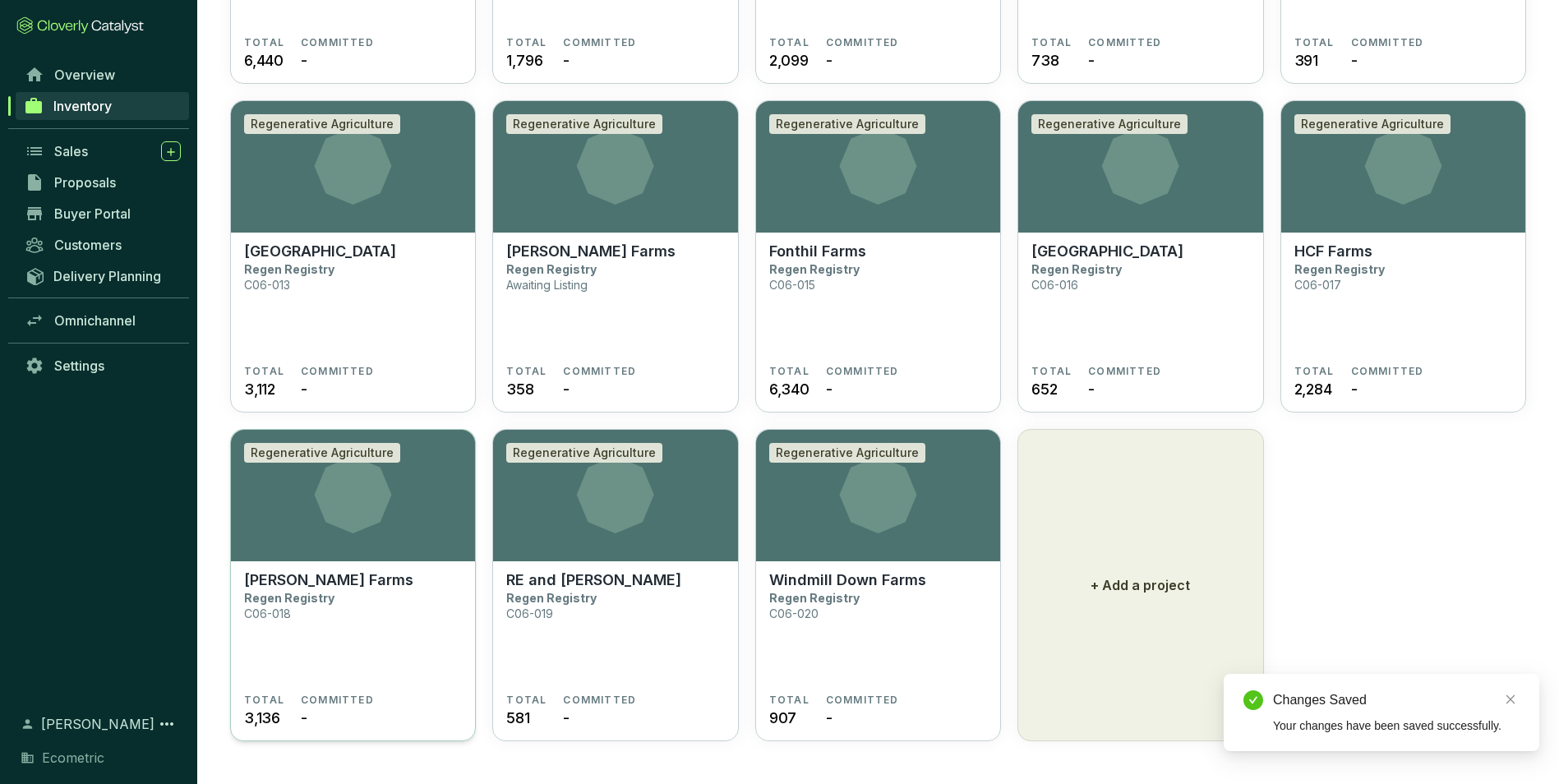
click at [315, 554] on section "Regenerative Agriculture" at bounding box center [353, 496] width 244 height 131
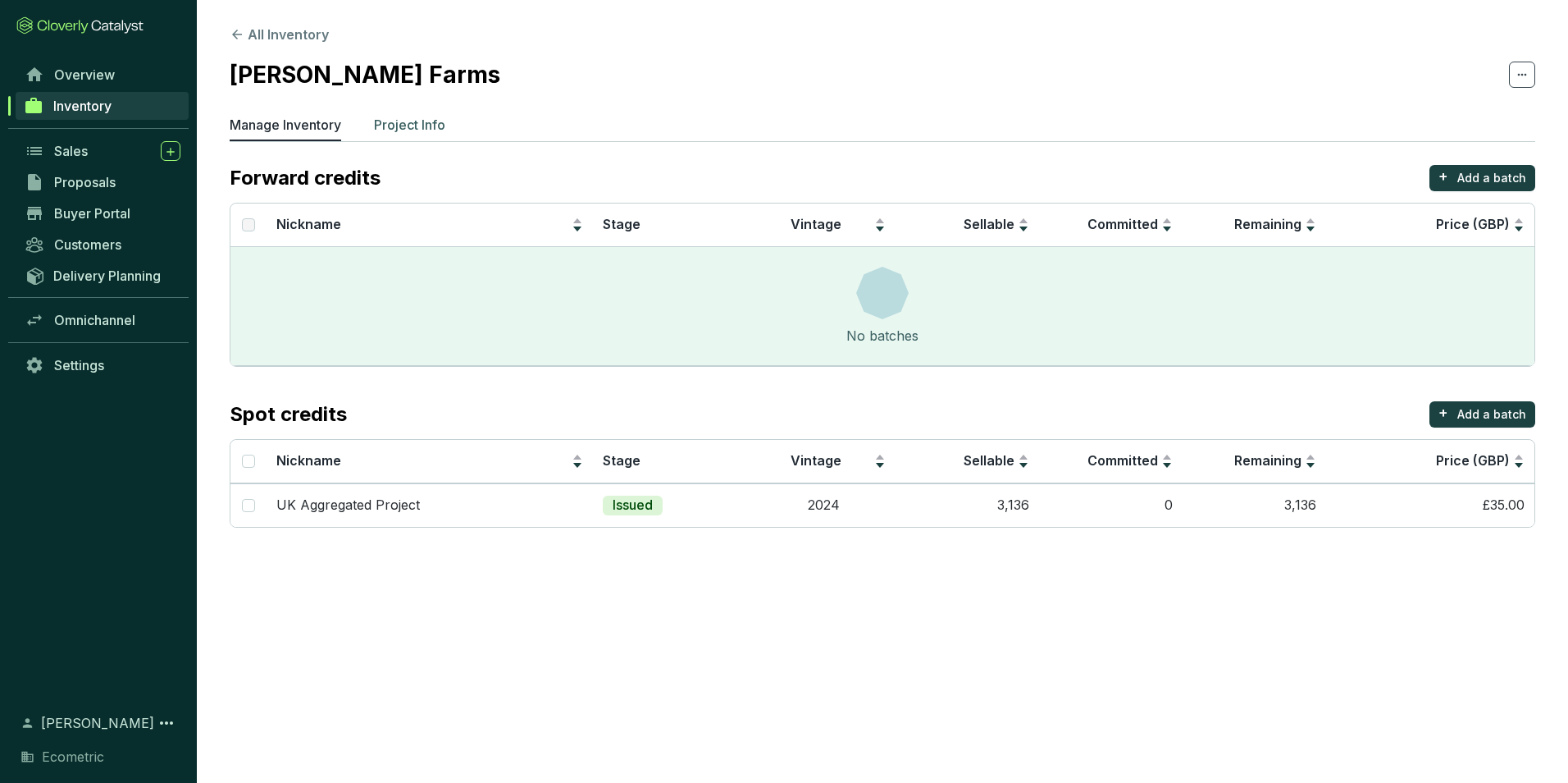
click at [403, 122] on p "Project Info" at bounding box center [410, 124] width 72 height 20
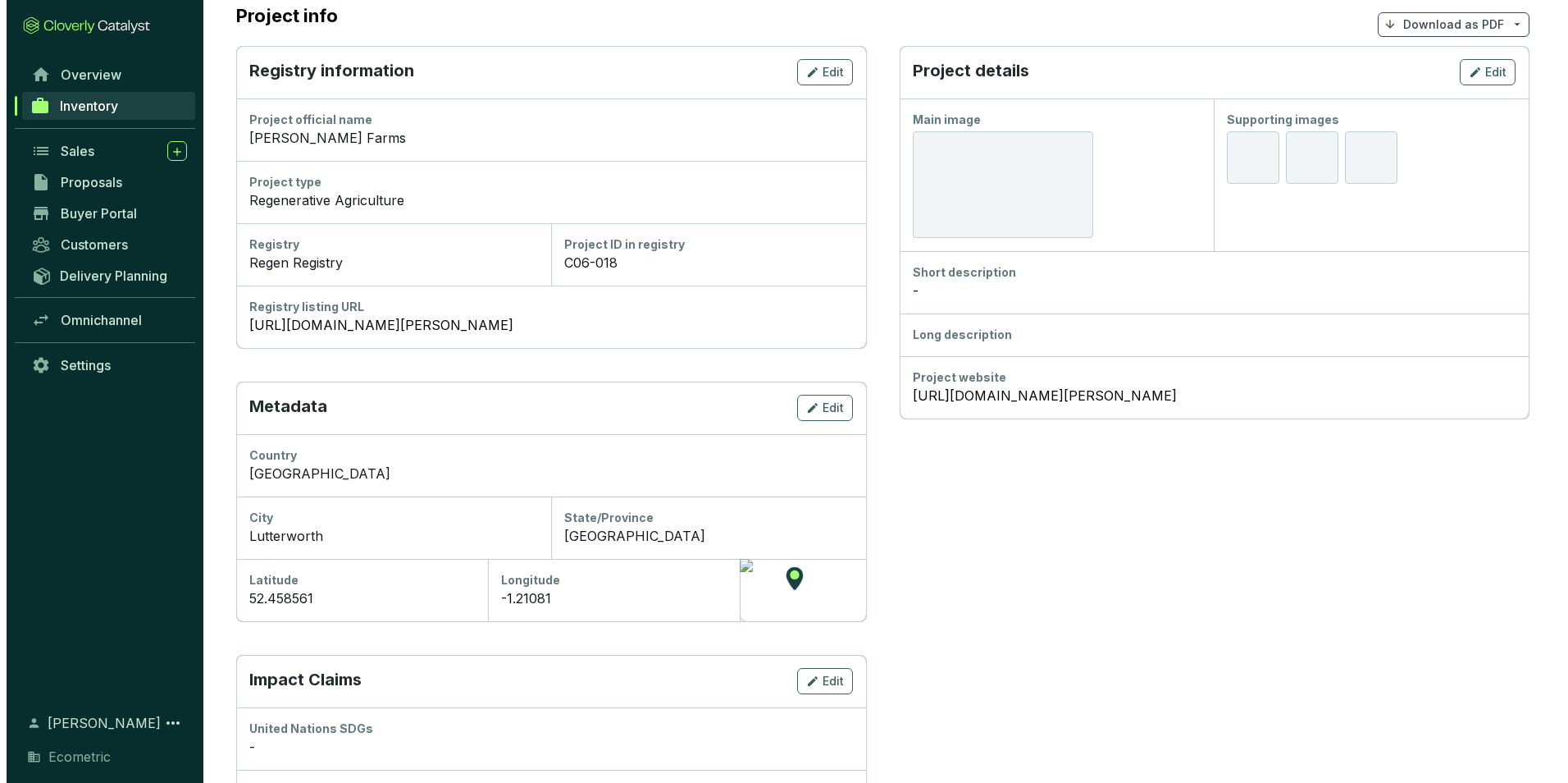
scroll to position [164, 0]
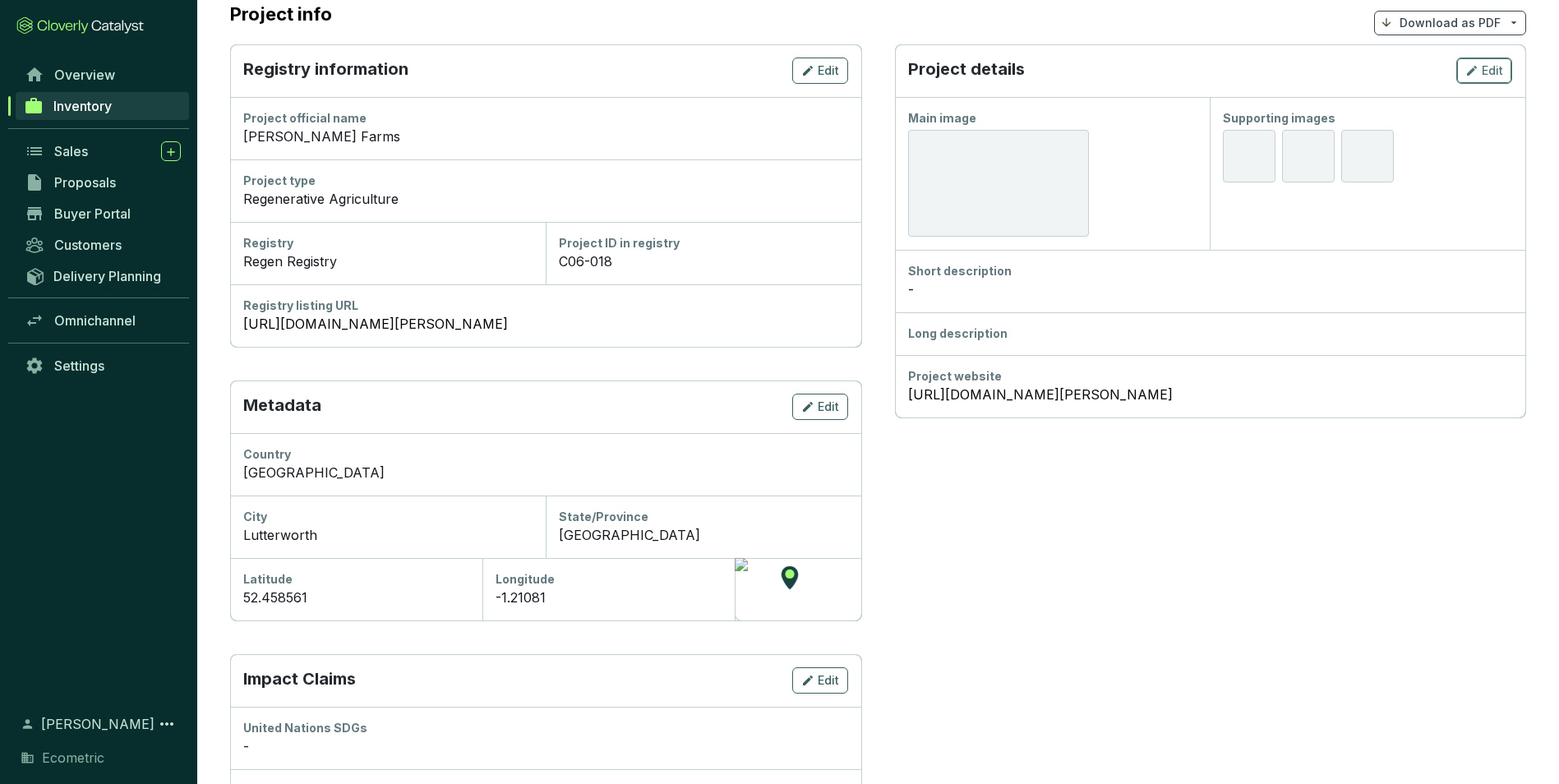
click at [1493, 66] on span "Edit" at bounding box center [1492, 70] width 21 height 17
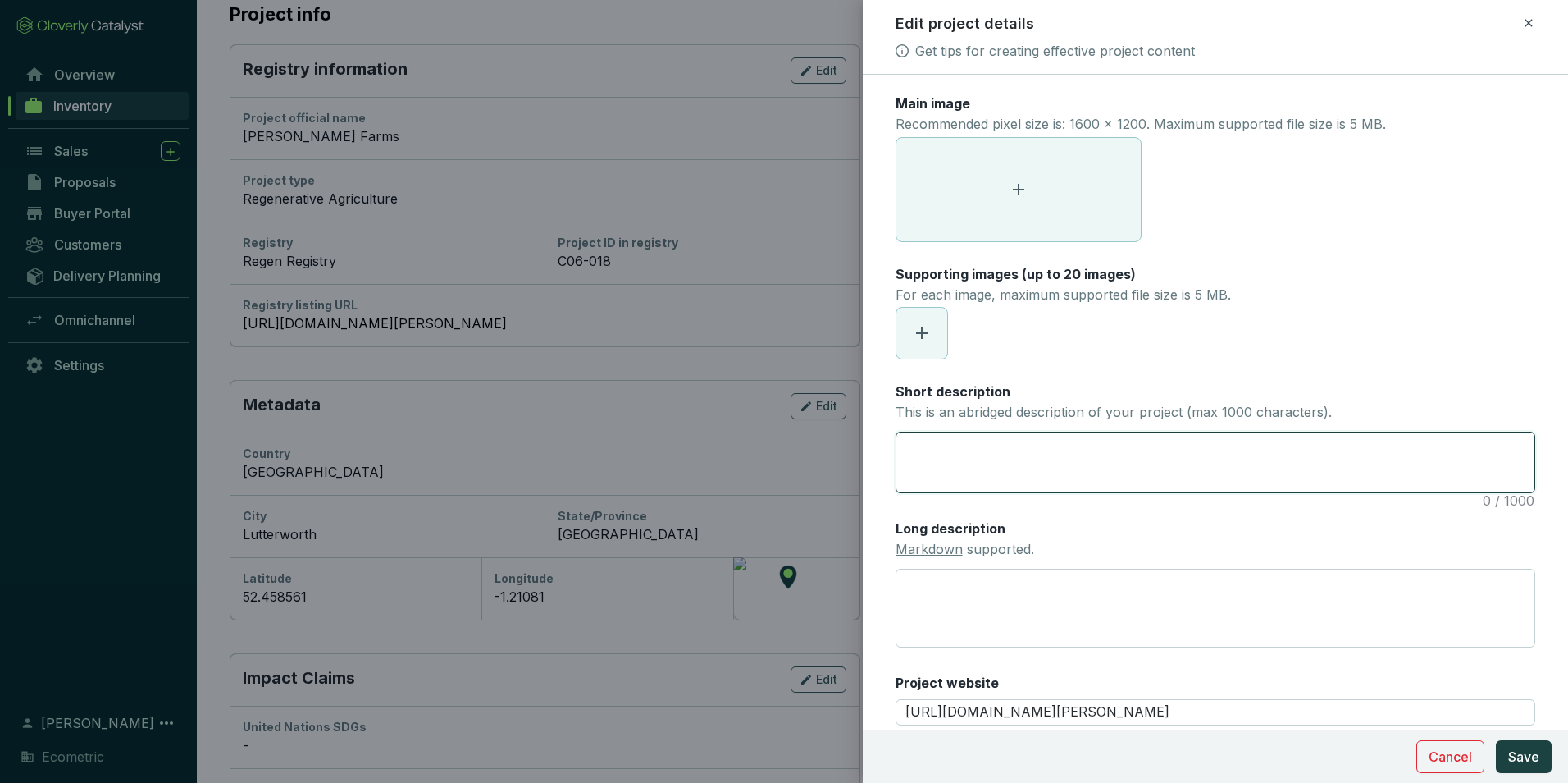
click at [993, 459] on textarea "Short description This is an abridged description of your project (max 1000 cha…" at bounding box center [1216, 462] width 638 height 59
paste textarea "The project involves changes in farming methods to reverse soil degradation and…"
type textarea "The project involves changes in farming methods to reverse soil degradation and…"
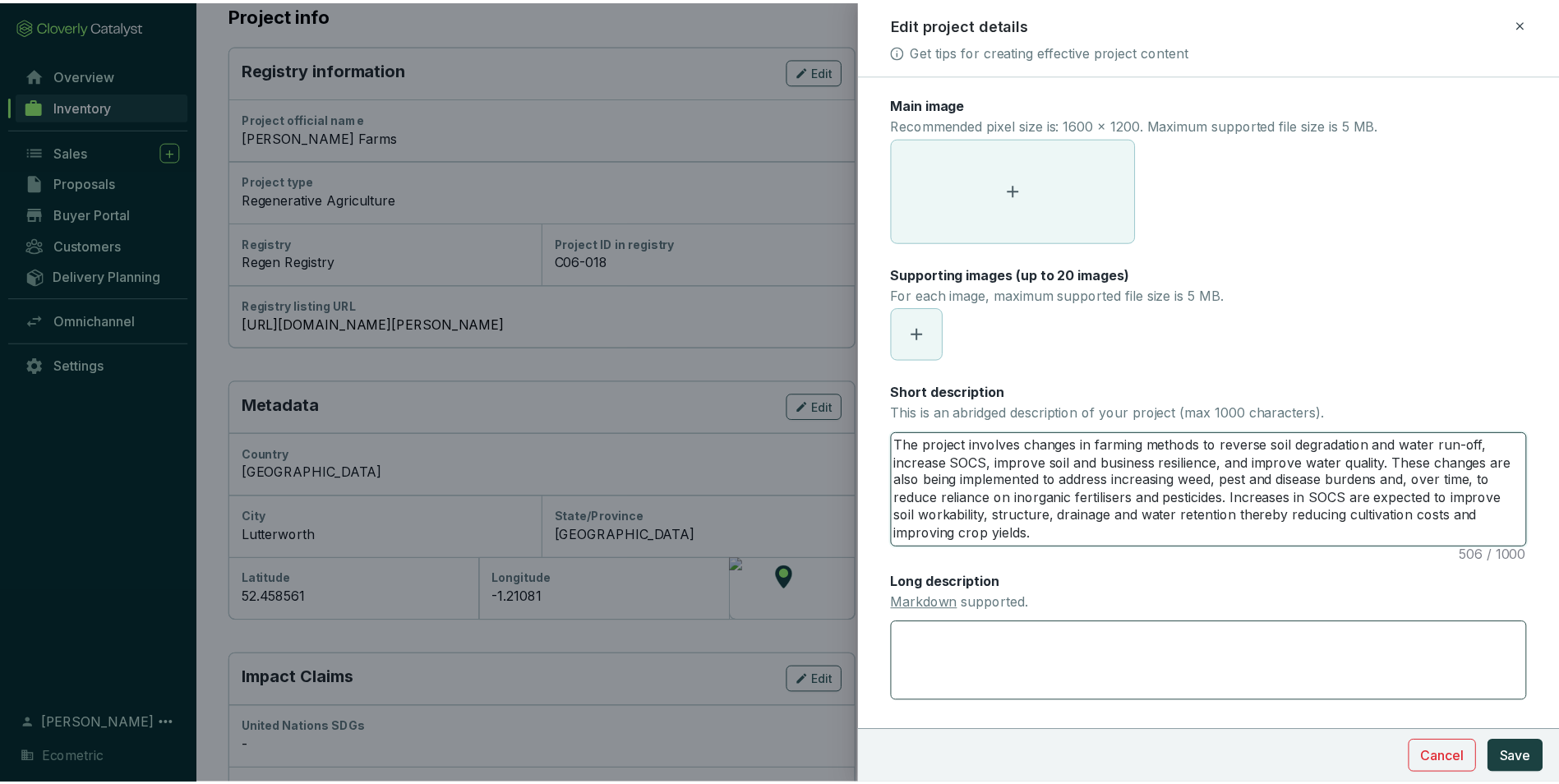
scroll to position [0, 0]
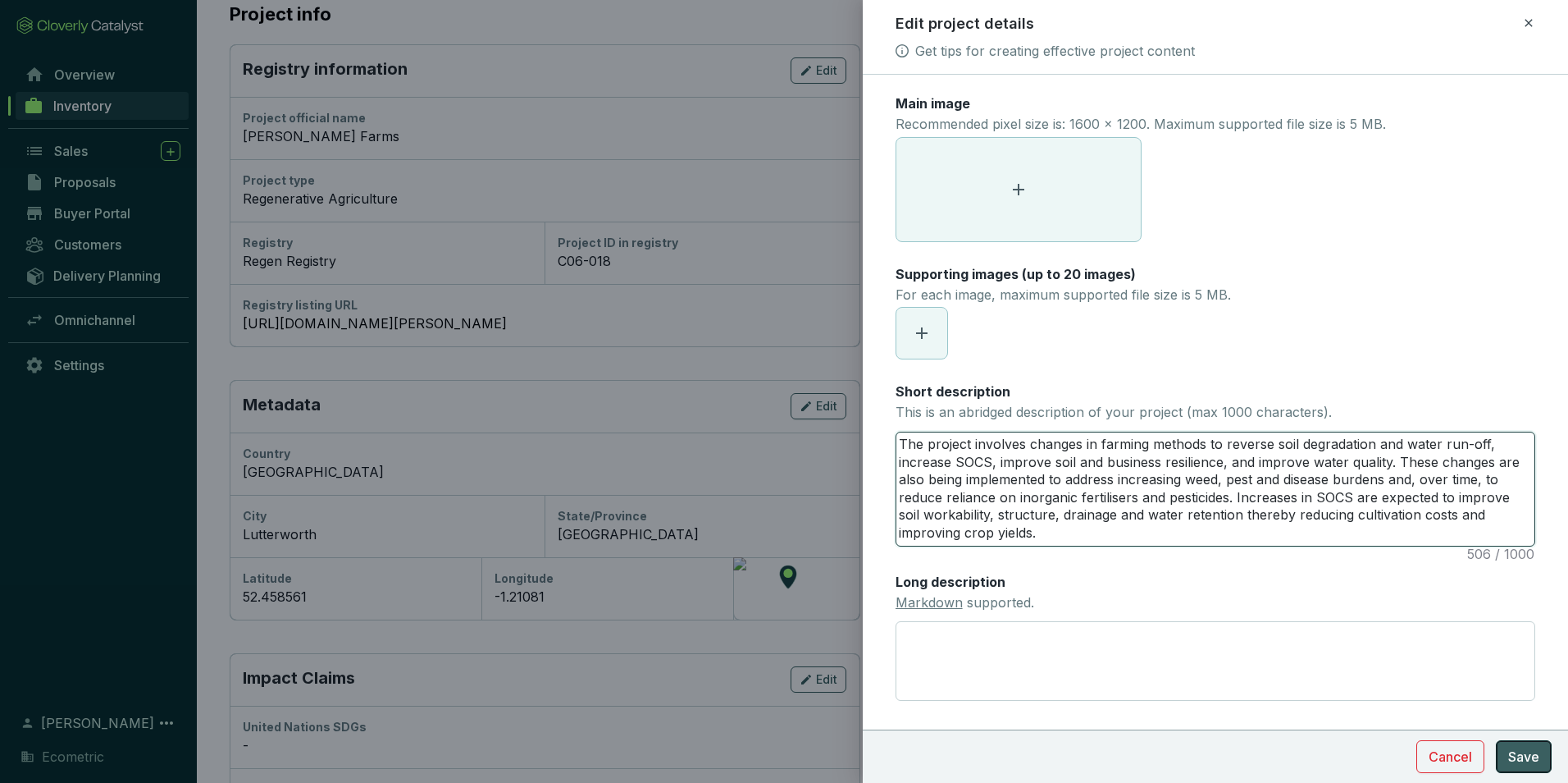
type textarea "The project involves changes in farming methods to reverse soil degradation and…"
click at [1528, 745] on button "Save" at bounding box center [1524, 757] width 56 height 33
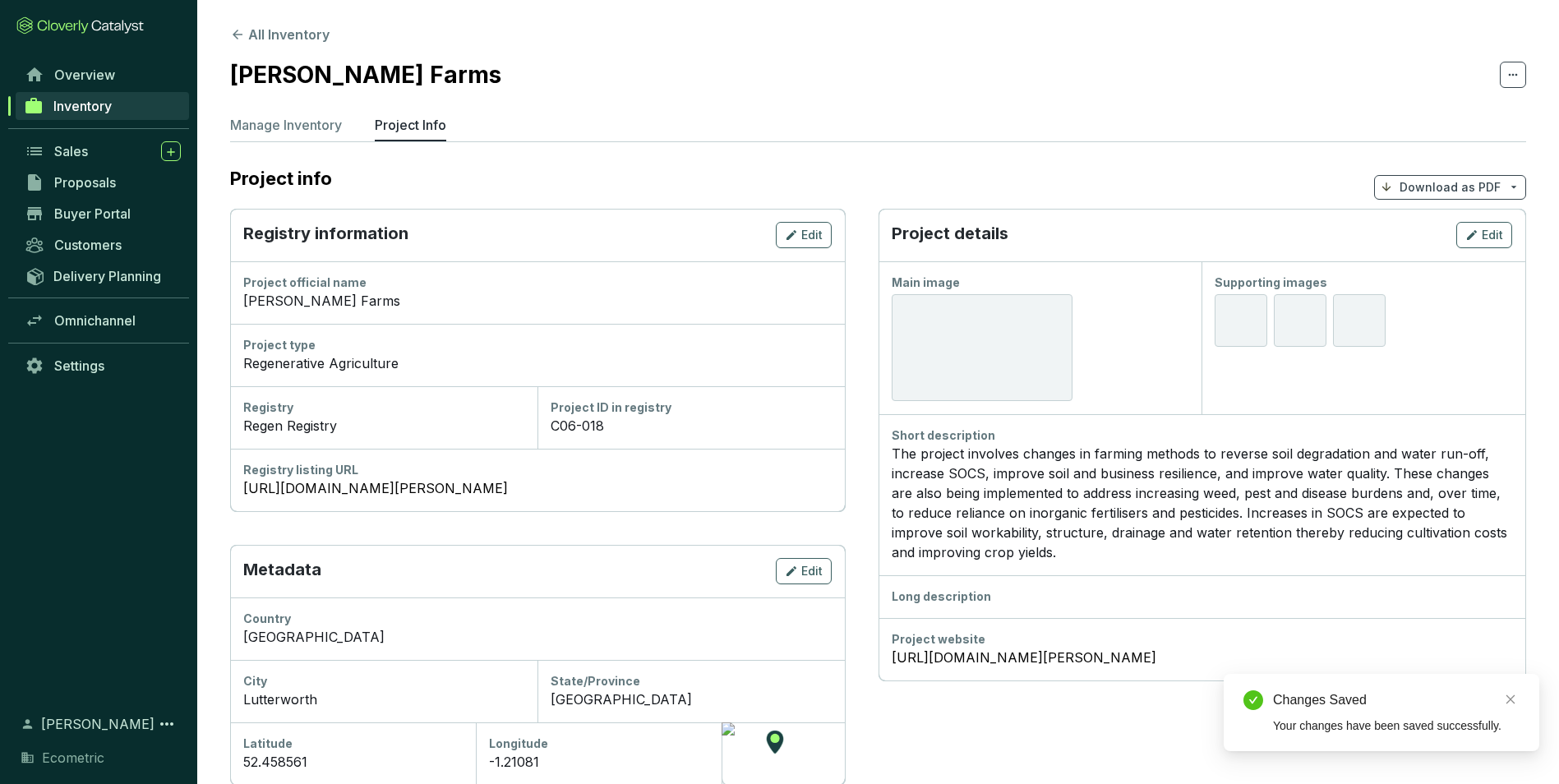
click at [255, 46] on section "All Inventory [PERSON_NAME] Farms Manage Inventory Project Info Project info Do…" at bounding box center [878, 580] width 1362 height 1160
click at [271, 33] on button "All Inventory" at bounding box center [280, 34] width 99 height 20
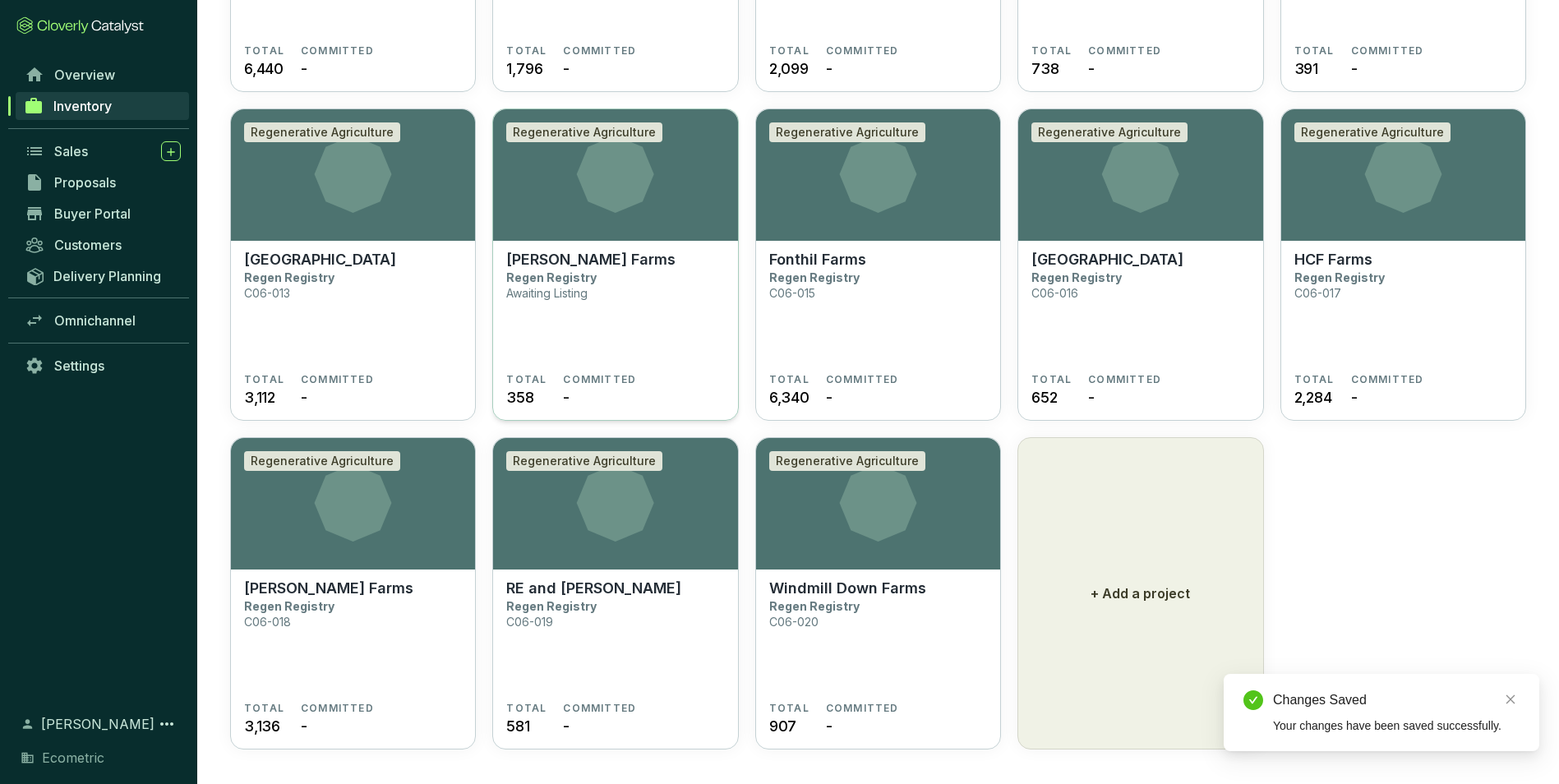
scroll to position [710, 0]
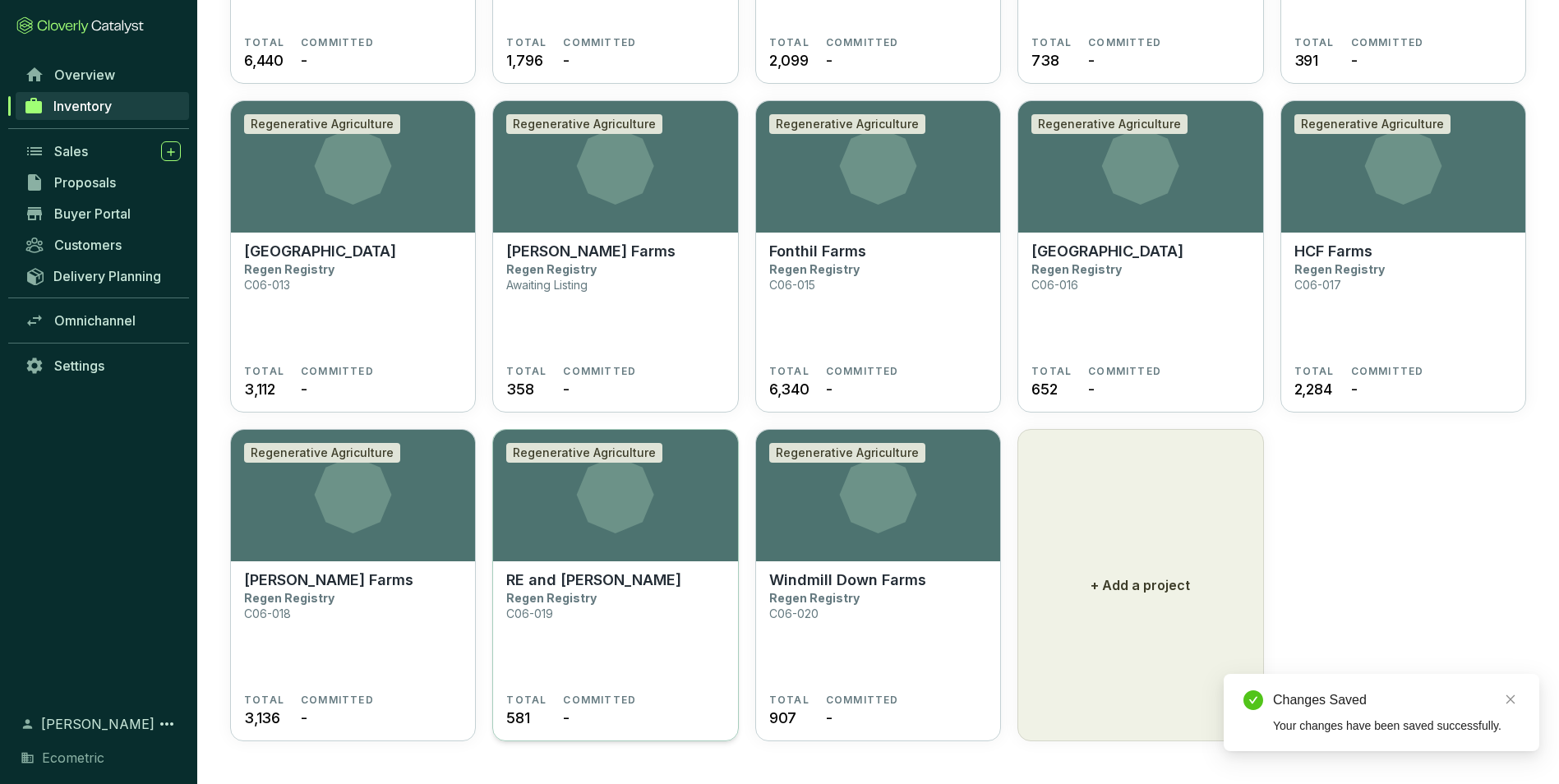
drag, startPoint x: 659, startPoint y: 542, endPoint x: 627, endPoint y: 534, distance: 33.0
click at [658, 542] on section "Regenerative Agriculture" at bounding box center [615, 496] width 244 height 131
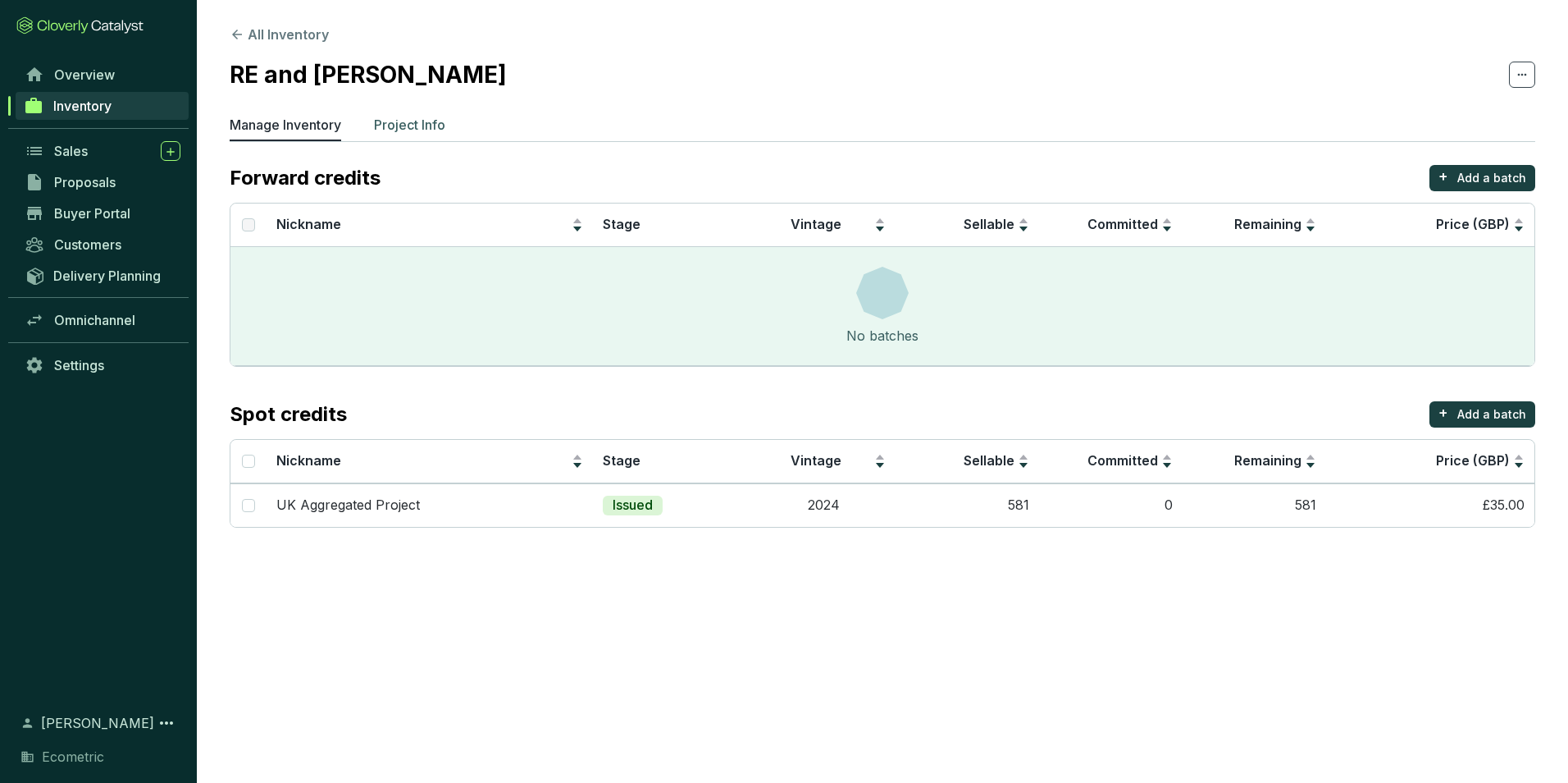
drag, startPoint x: 403, startPoint y: 133, endPoint x: 554, endPoint y: 164, distance: 154.1
click at [403, 134] on p "Project Info" at bounding box center [410, 124] width 72 height 20
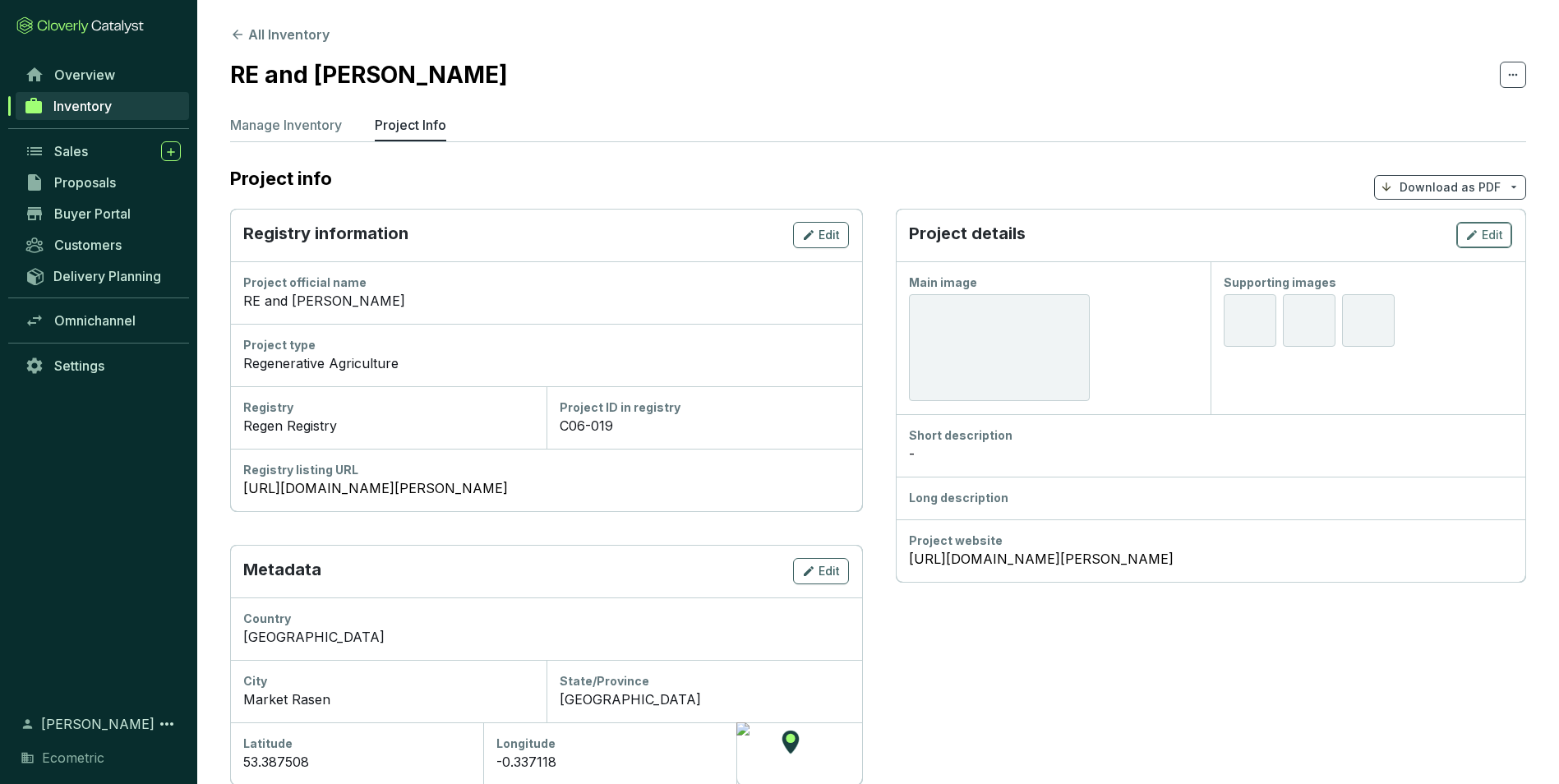
click at [1508, 231] on button "Edit" at bounding box center [1485, 235] width 56 height 26
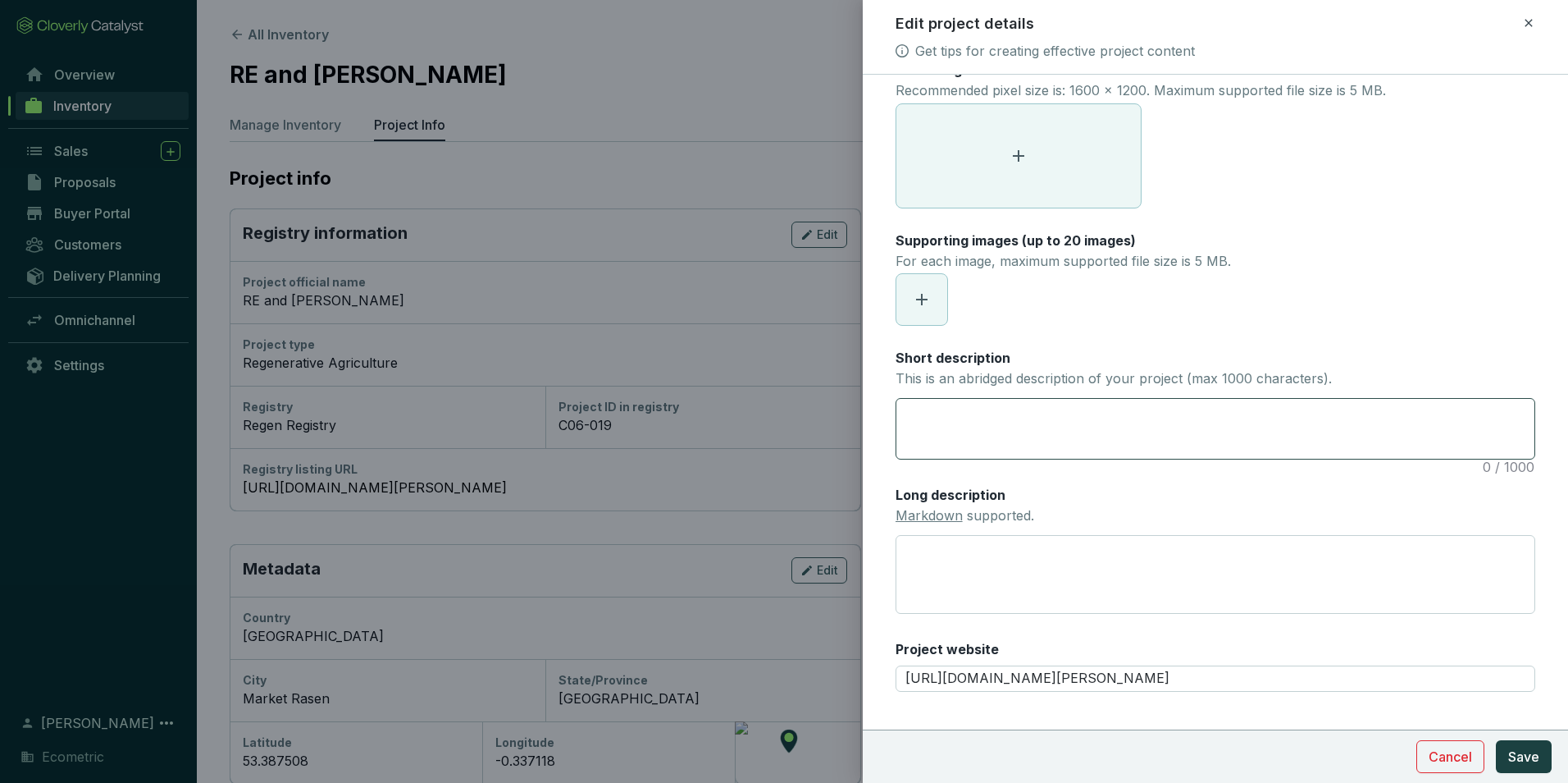
scroll to position [60, 0]
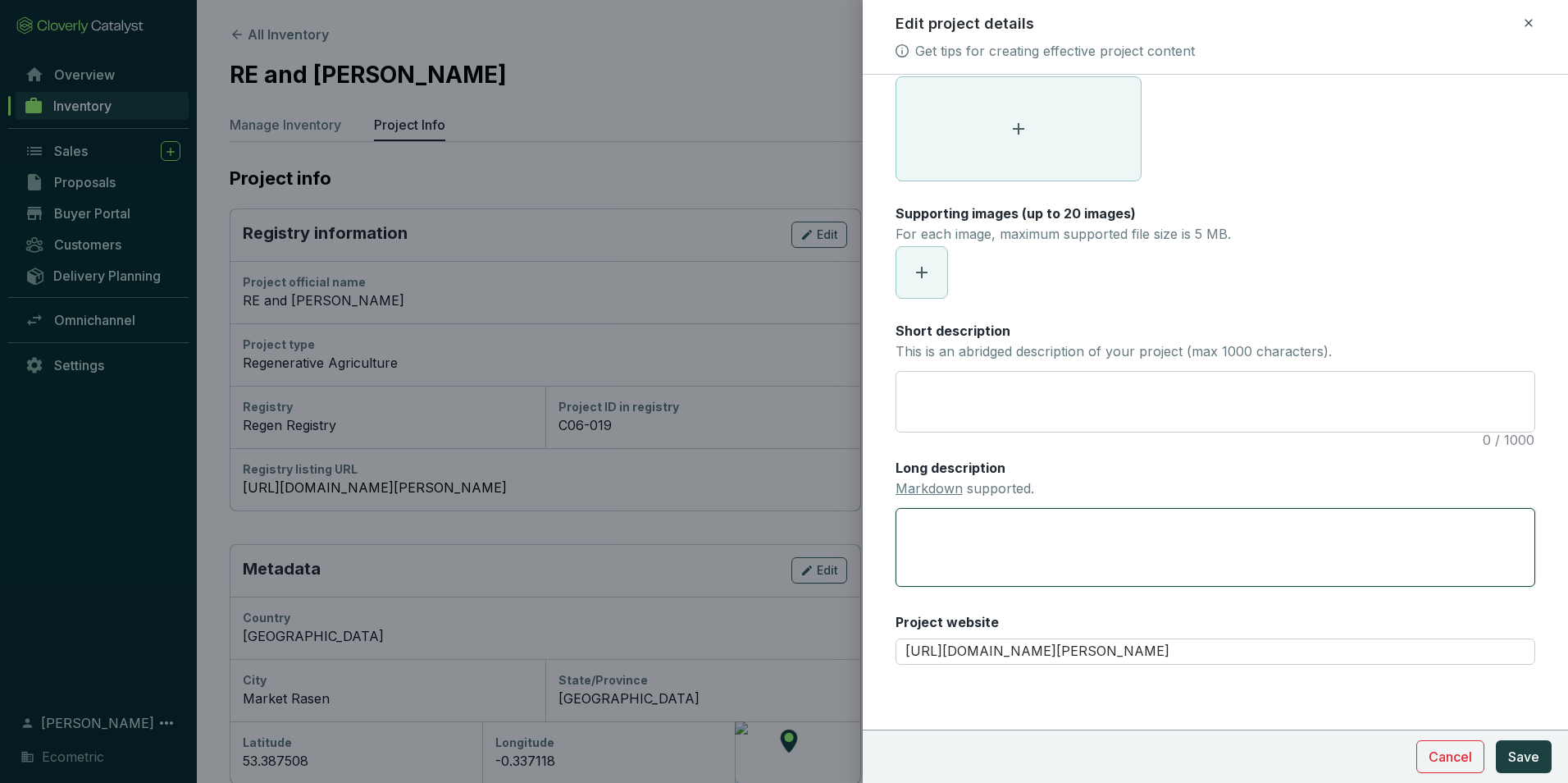
click at [1000, 548] on textarea "Long description Markdown supported." at bounding box center [1216, 548] width 640 height 80
click at [1007, 400] on textarea "Short description This is an abridged description of your project (max 1000 cha…" at bounding box center [1216, 402] width 638 height 59
paste textarea "The project involves changes in farming methods to reverse soil degradation and…"
type textarea "The project involves changes in farming methods to reverse soil degradation and…"
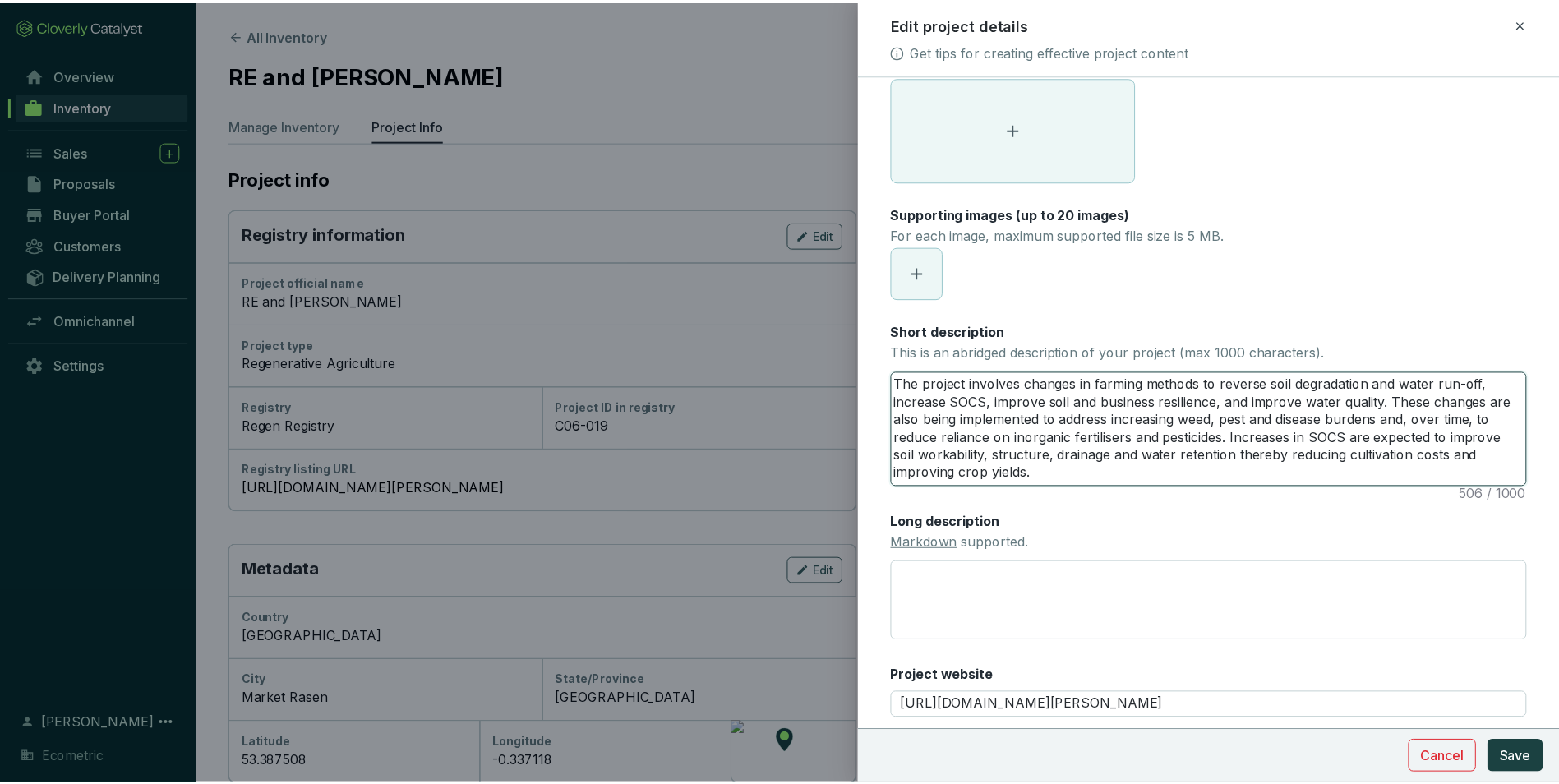
scroll to position [0, 0]
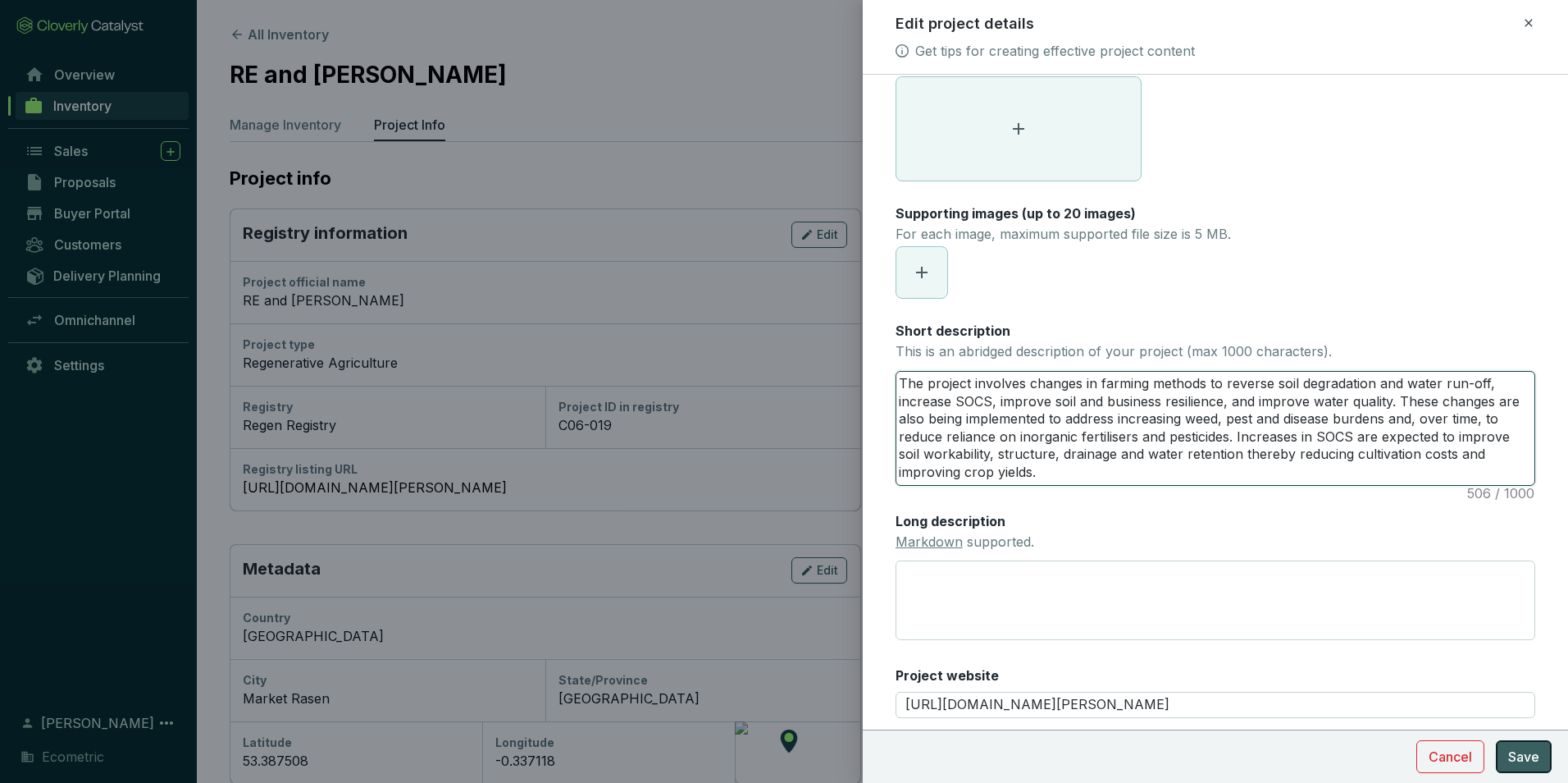
type textarea "The project involves changes in farming methods to reverse soil degradation and…"
click at [1530, 747] on span "Save" at bounding box center [1524, 757] width 31 height 20
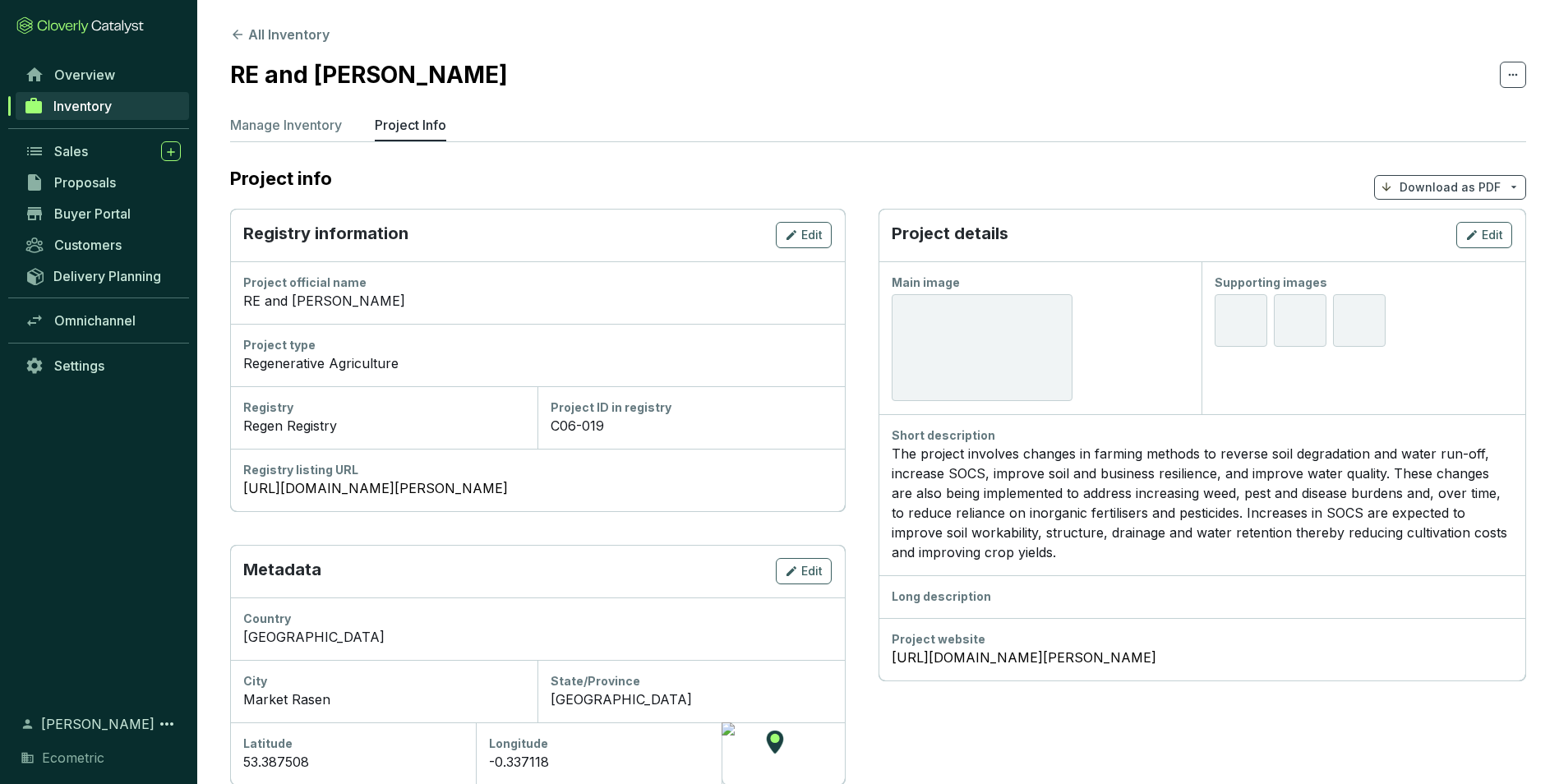
click at [908, 161] on section "All Inventory RE and EJ Kerr Manage Inventory Project Info Project info Downloa…" at bounding box center [878, 580] width 1362 height 1160
click at [266, 29] on button "All Inventory" at bounding box center [280, 34] width 99 height 20
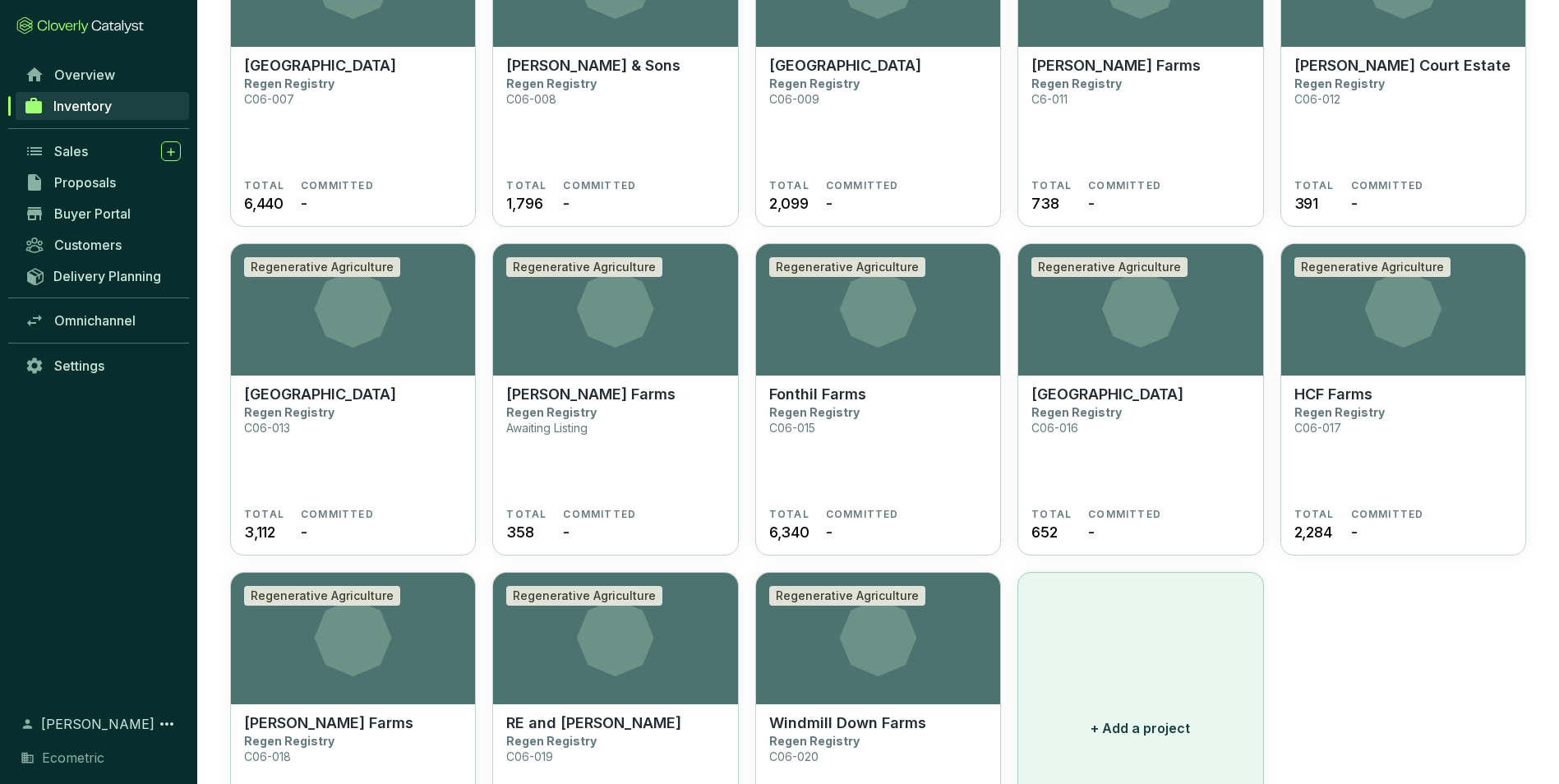
scroll to position [710, 0]
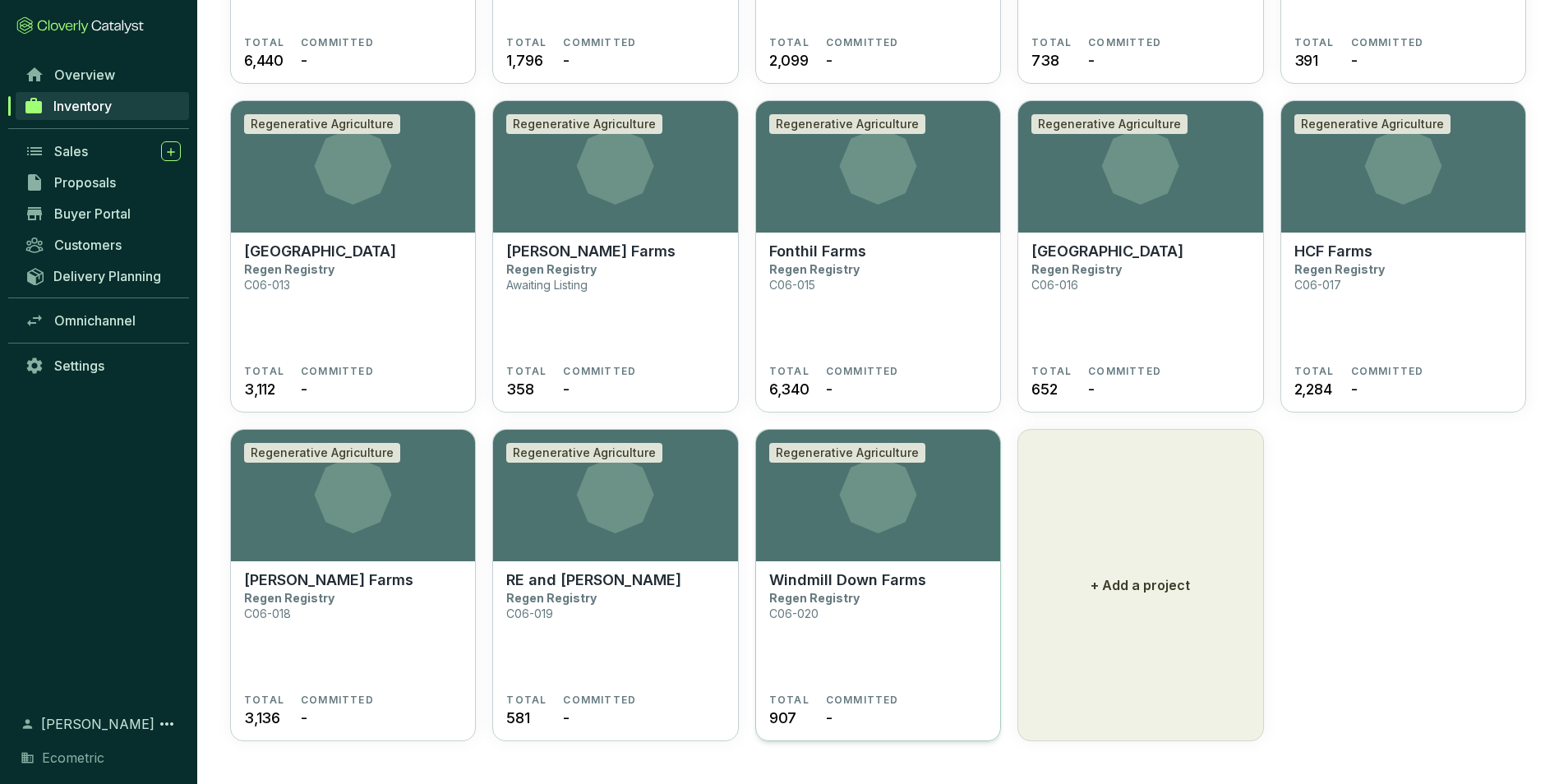
click at [851, 577] on p "Windmill Down Farms" at bounding box center [847, 580] width 157 height 18
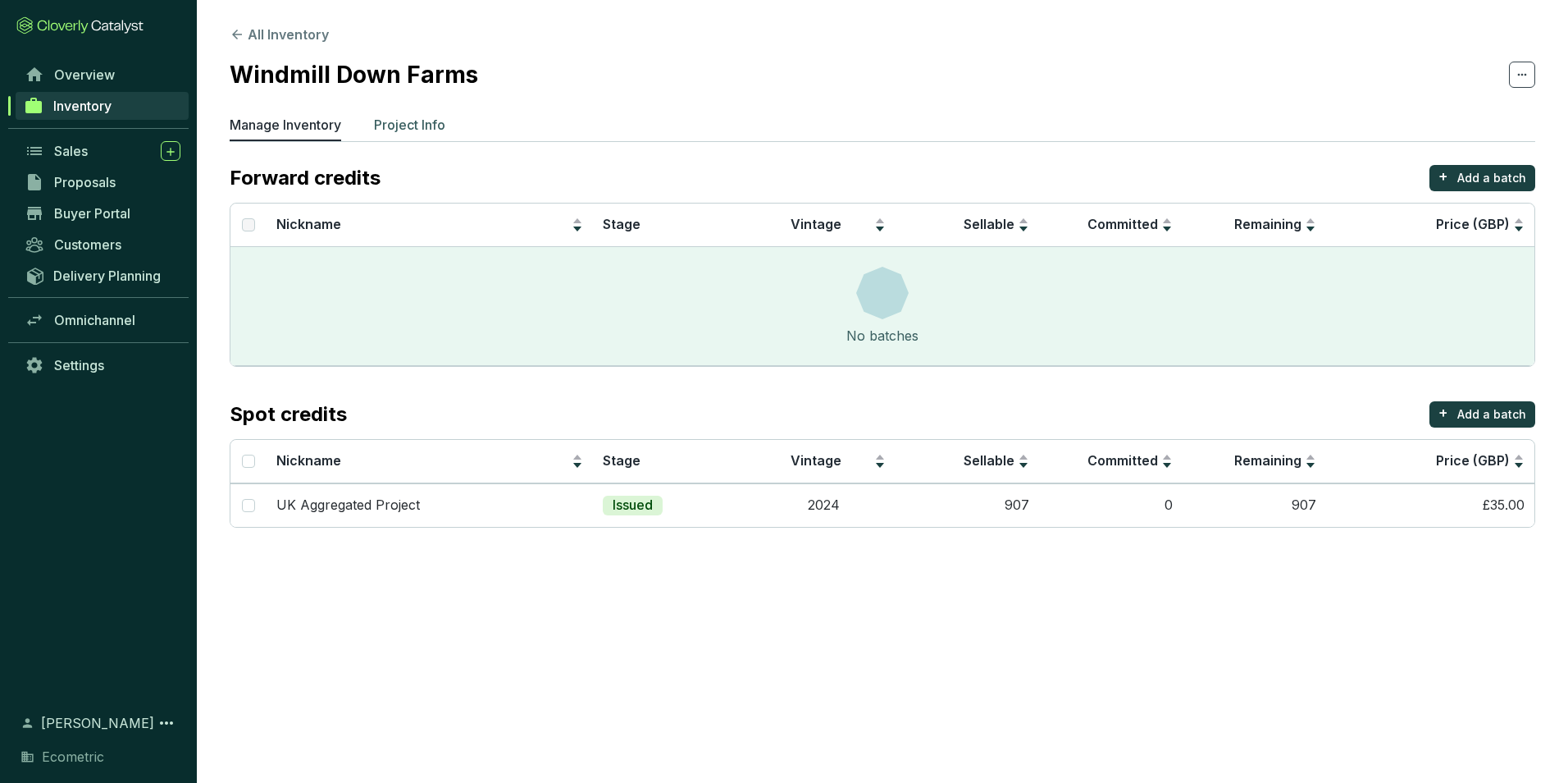
click at [432, 124] on p "Project Info" at bounding box center [410, 124] width 72 height 20
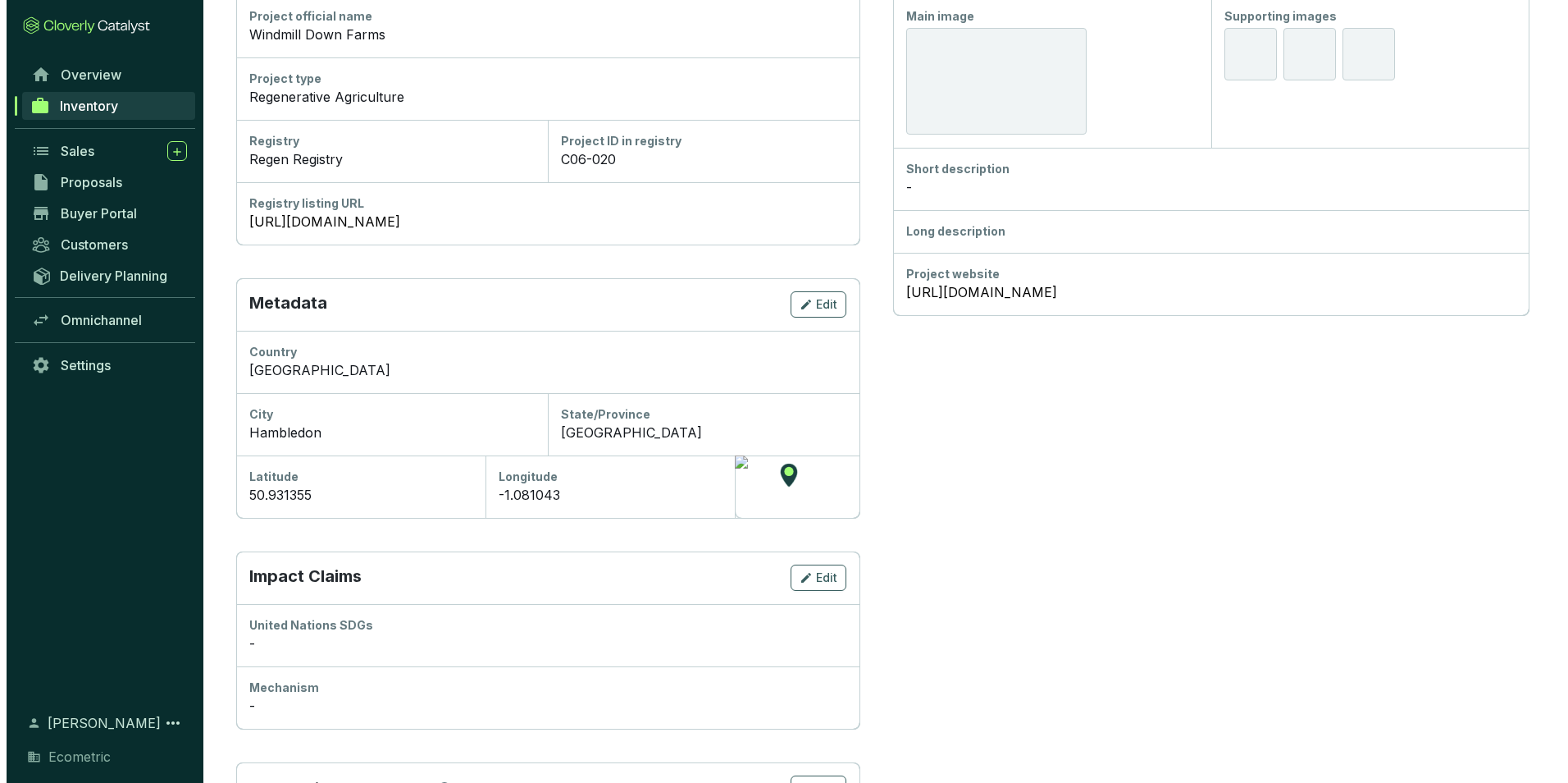
scroll to position [129, 0]
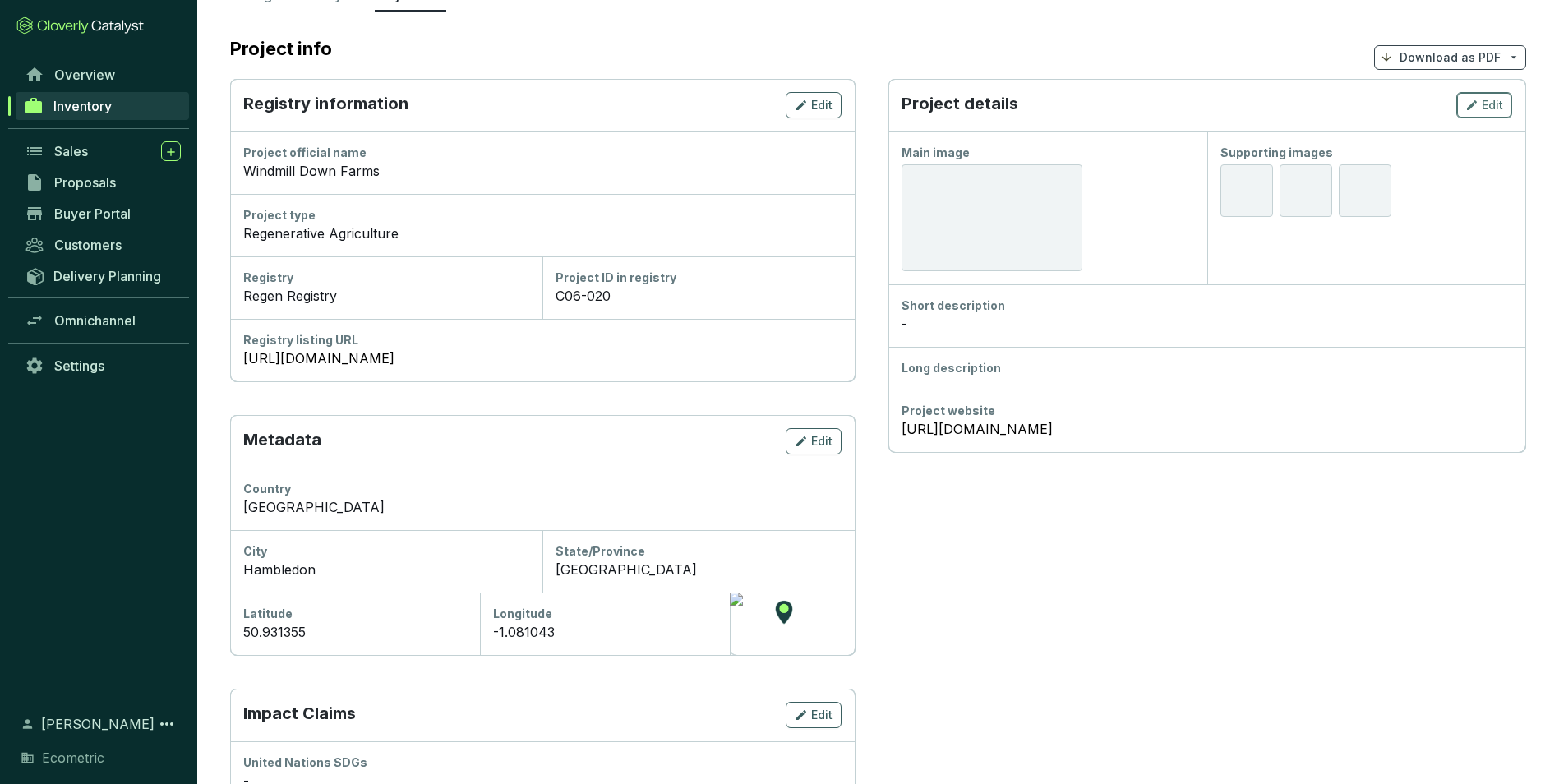
click at [1472, 107] on icon "button" at bounding box center [1471, 104] width 10 height 10
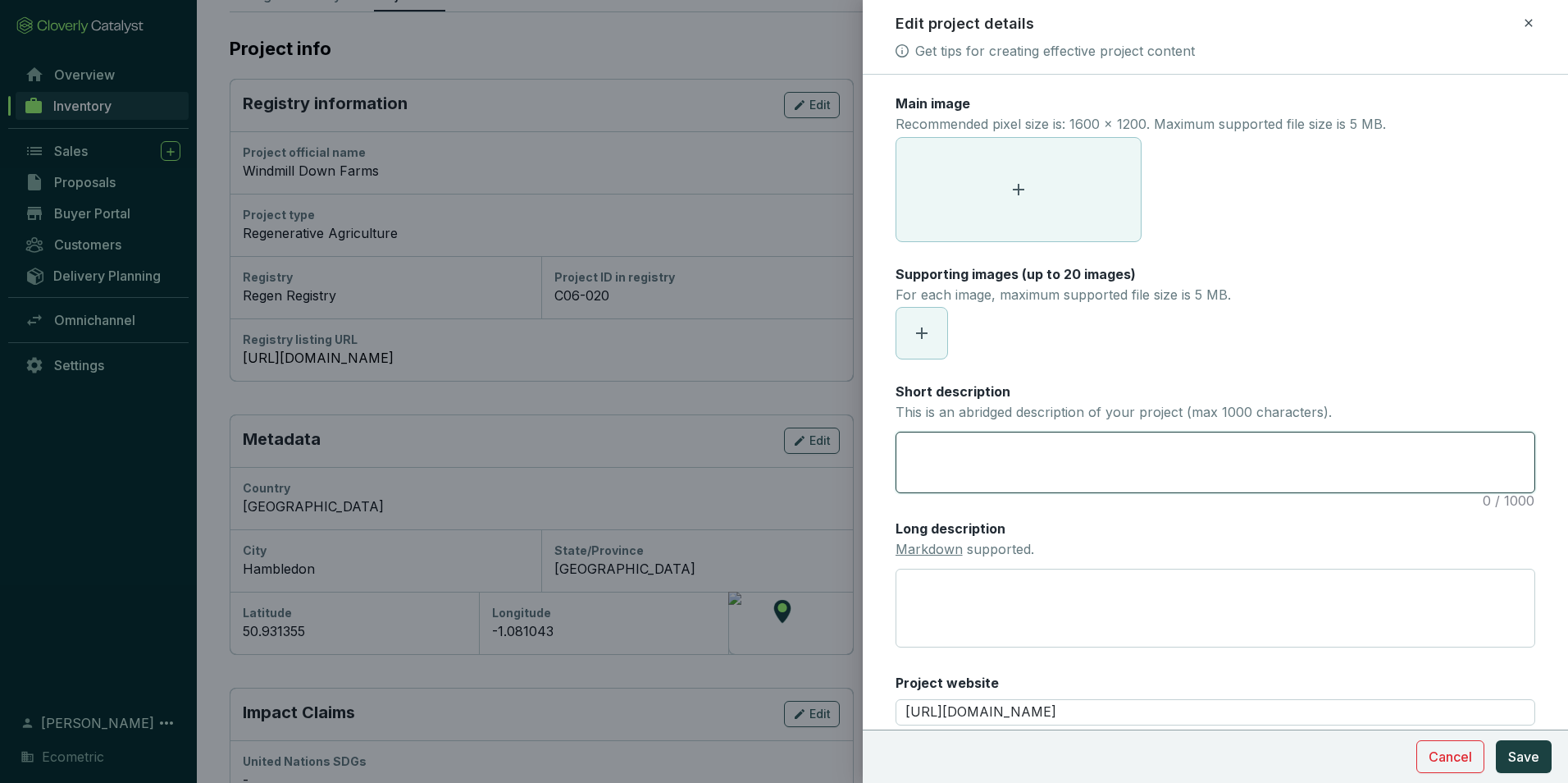
click at [993, 482] on textarea "Short description This is an abridged description of your project (max 1000 cha…" at bounding box center [1216, 462] width 638 height 59
paste textarea "The project involves changes in farming methods to reverse soil degradation and…"
type textarea "The project involves changes in farming methods to reverse soil degradation and…"
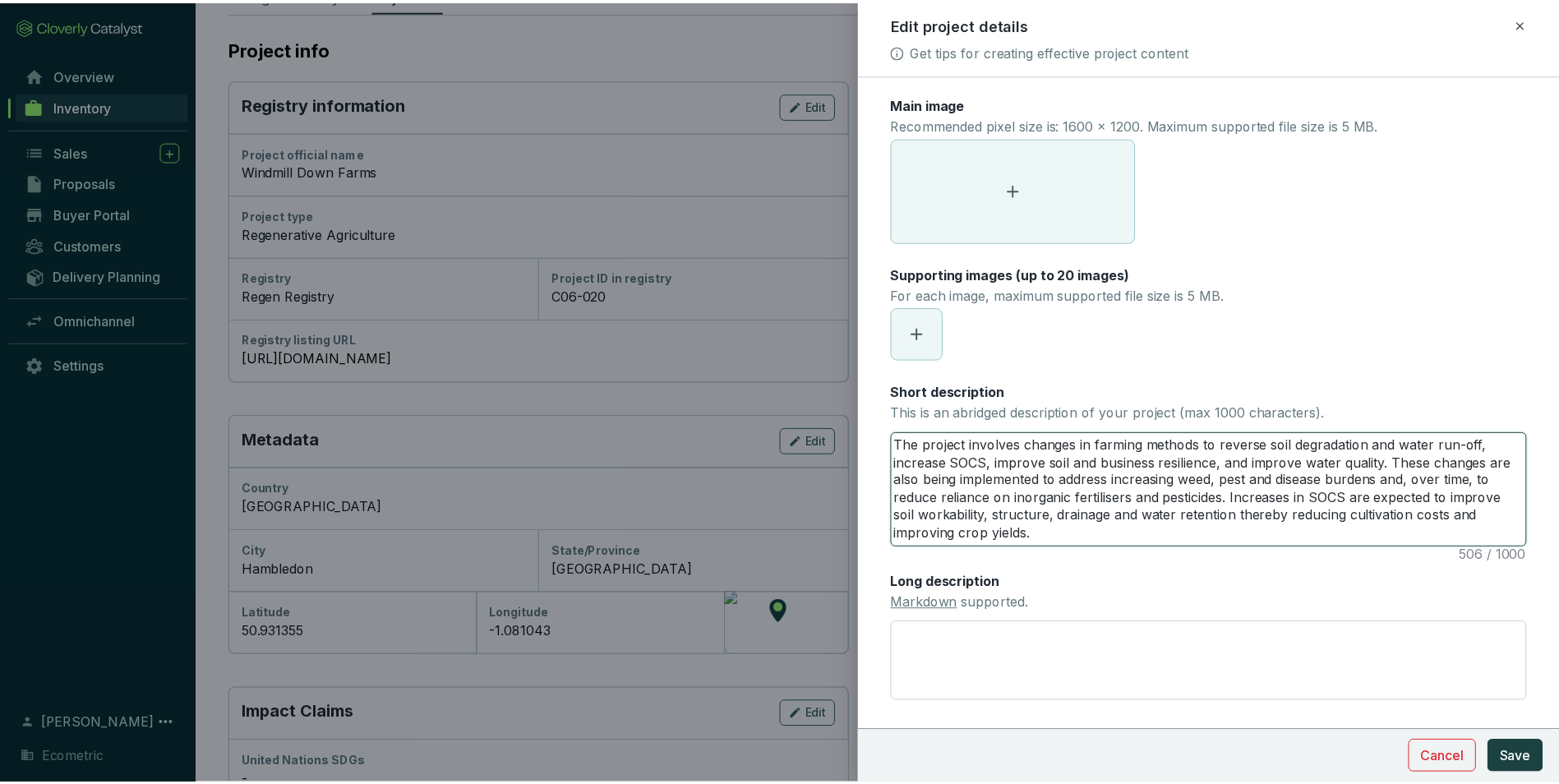
scroll to position [0, 0]
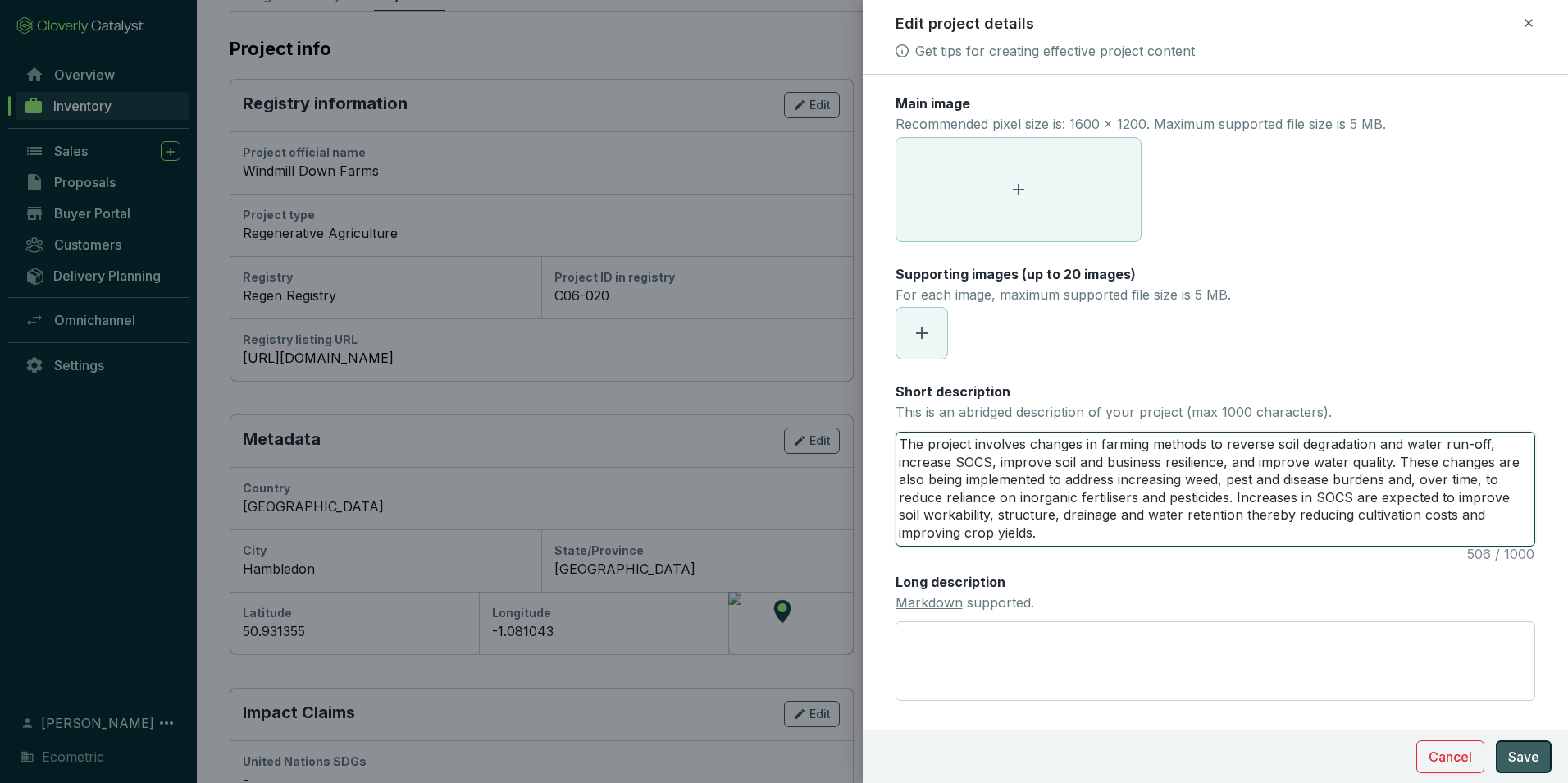
type textarea "The project involves changes in farming methods to reverse soil degradation and…"
click at [1543, 749] on button "Save" at bounding box center [1524, 757] width 56 height 33
